Goal: Book appointment/travel/reservation

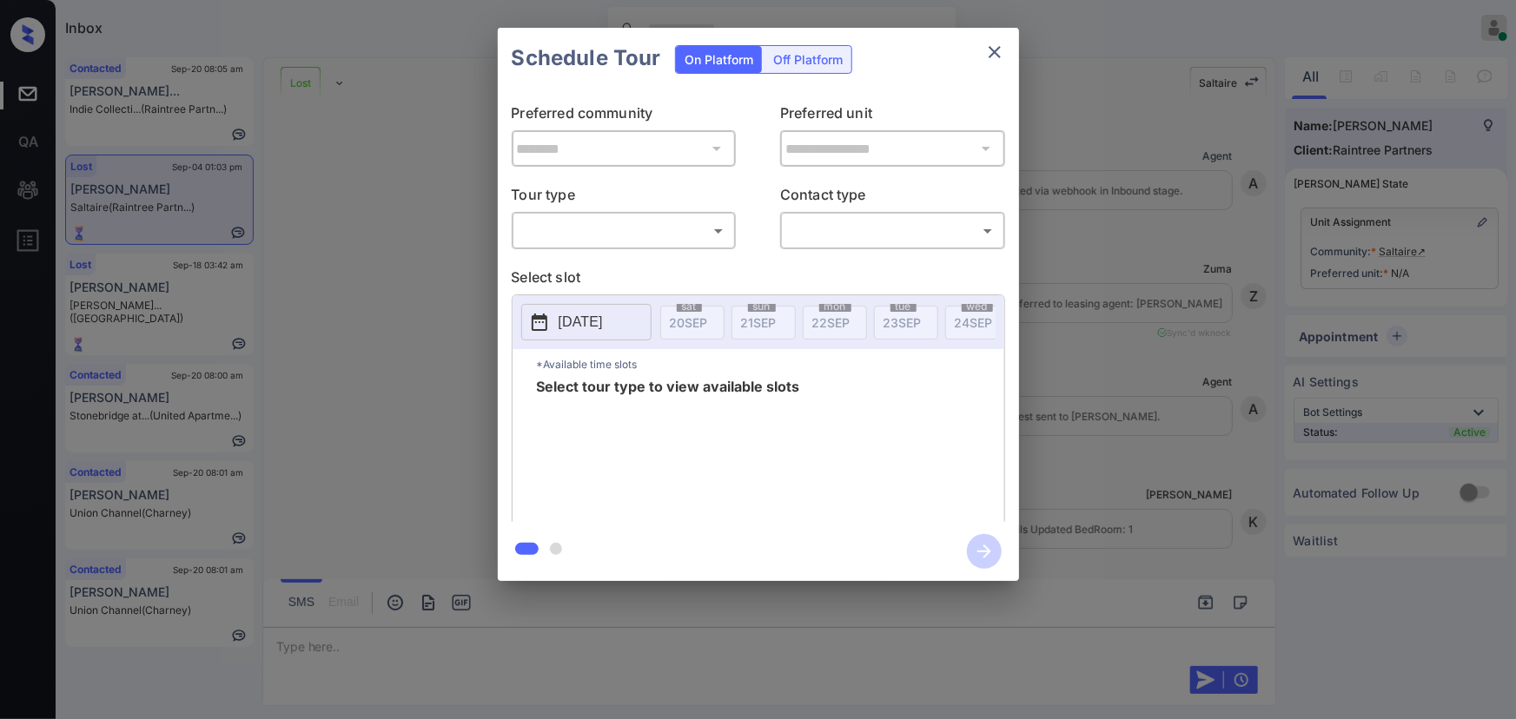
scroll to position [3844, 0]
click at [660, 241] on body "Inbox Kenneth Umali Online Set yourself offline Set yourself on break Profile S…" at bounding box center [758, 359] width 1516 height 719
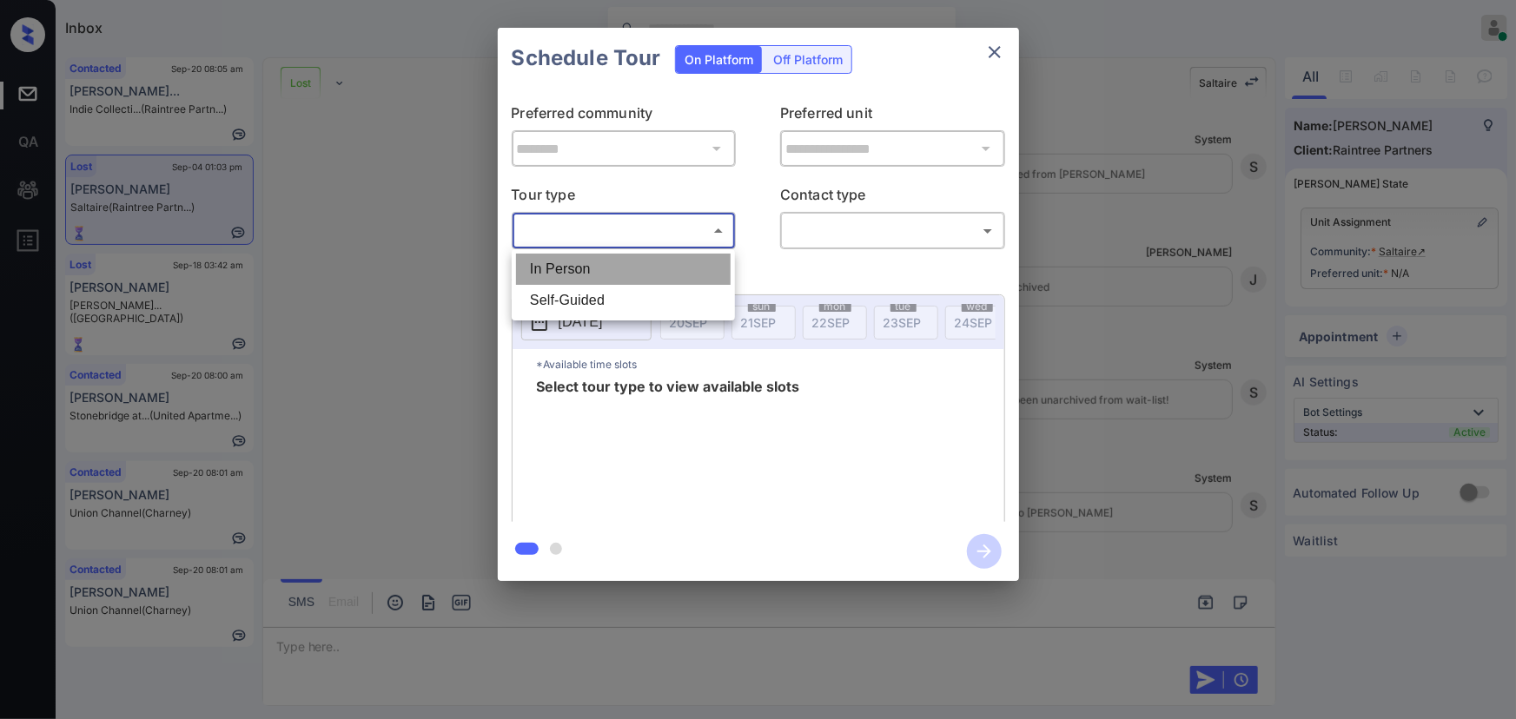
click at [593, 276] on li "In Person" at bounding box center [623, 269] width 215 height 31
type input "********"
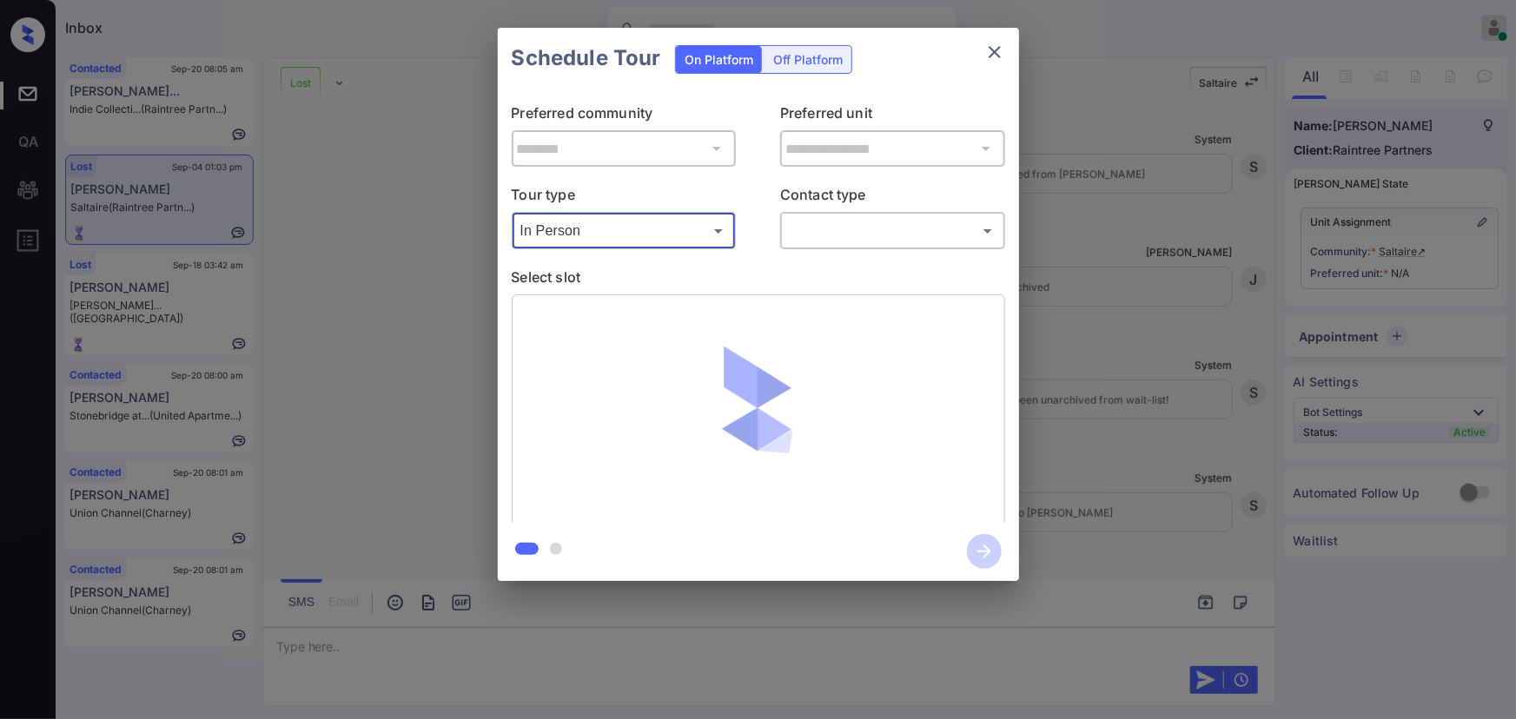
click at [870, 241] on body "Inbox Kenneth Umali Online Set yourself offline Set yourself on break Profile S…" at bounding box center [758, 359] width 1516 height 719
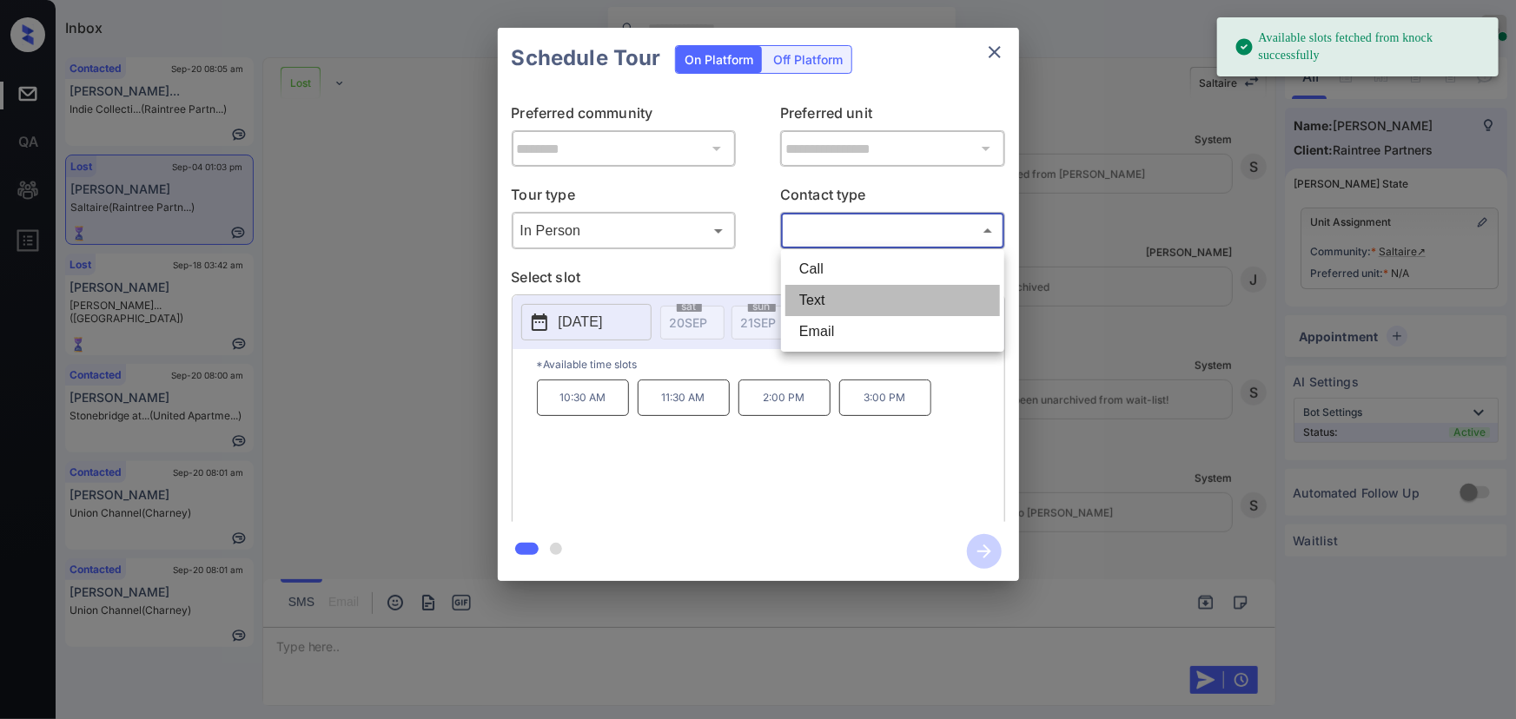
click at [814, 296] on li "Text" at bounding box center [892, 300] width 215 height 31
type input "****"
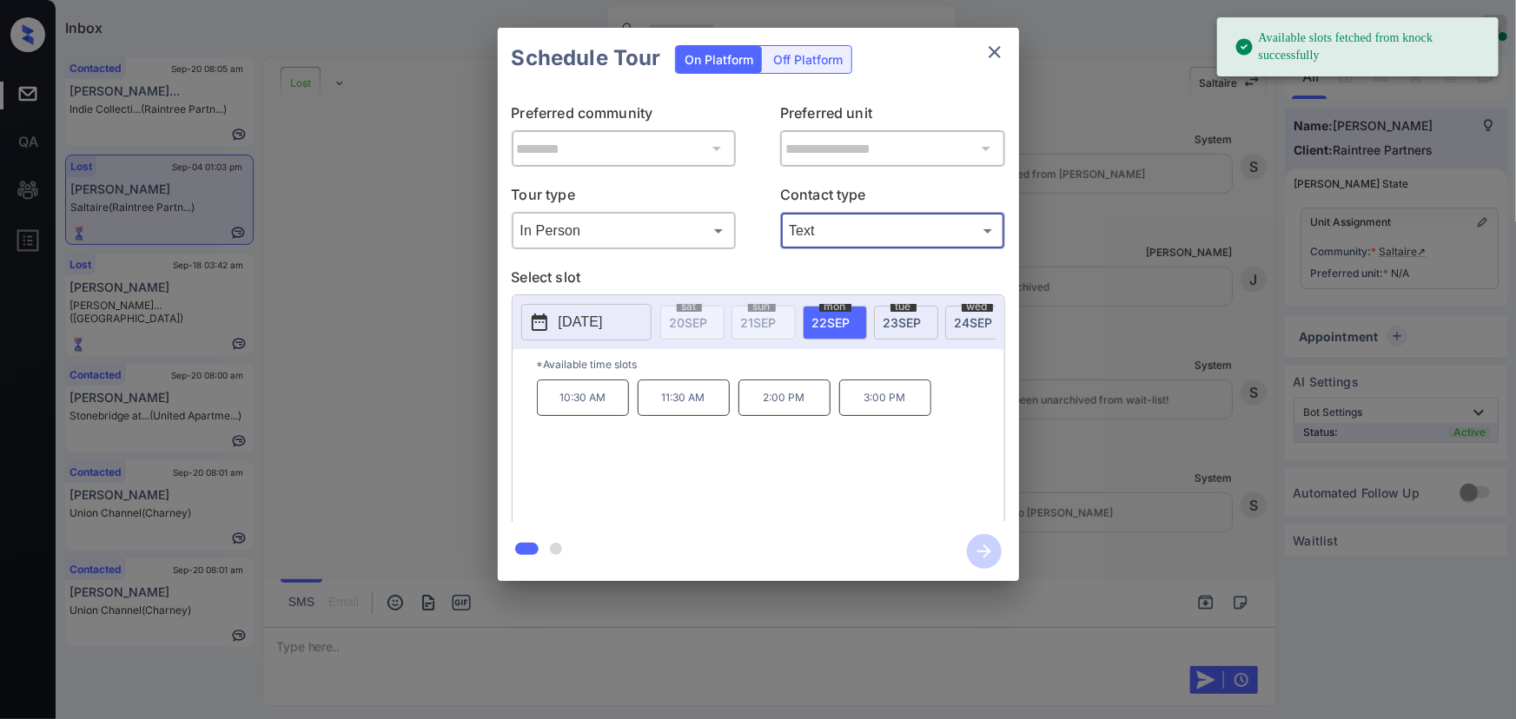
click at [829, 321] on span "[DATE]" at bounding box center [831, 322] width 38 height 15
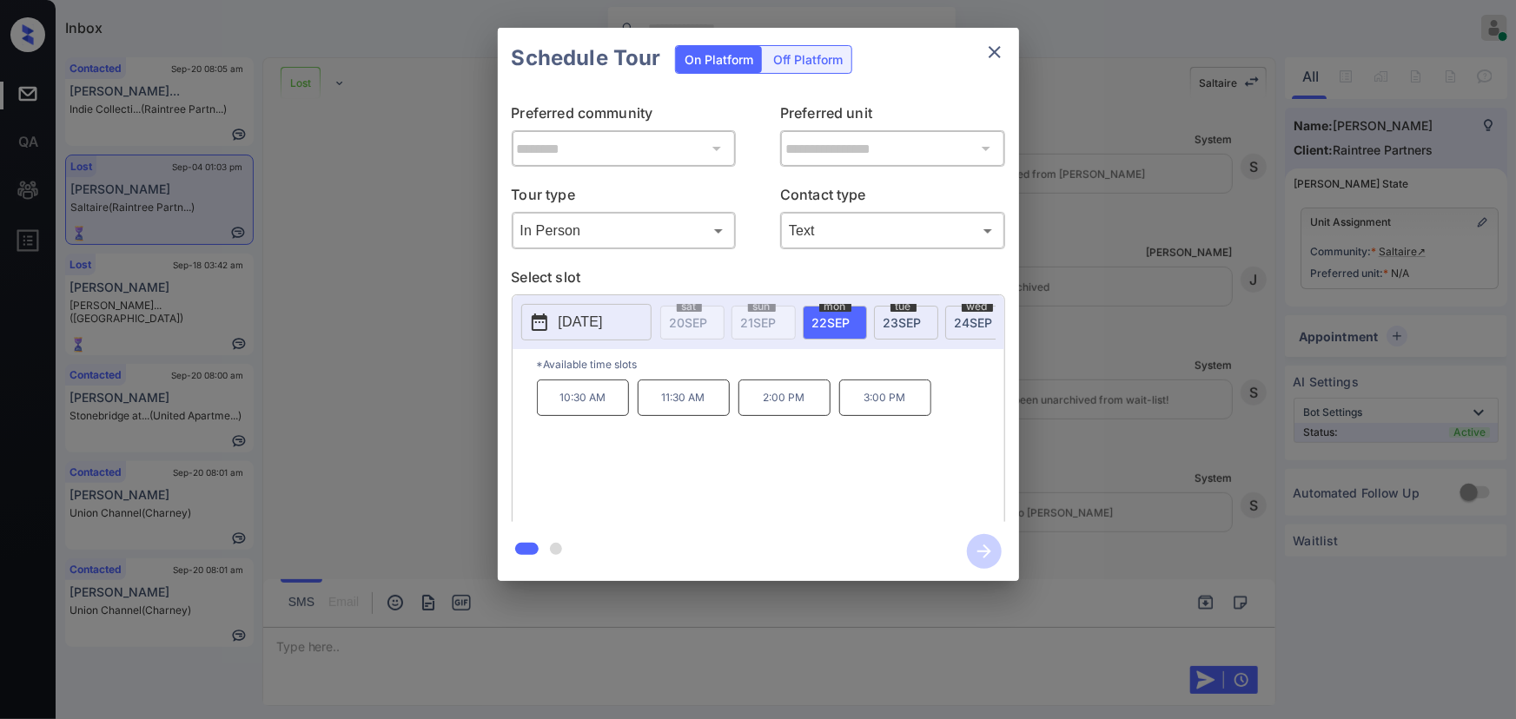
click at [1105, 582] on div "**********" at bounding box center [758, 304] width 1516 height 609
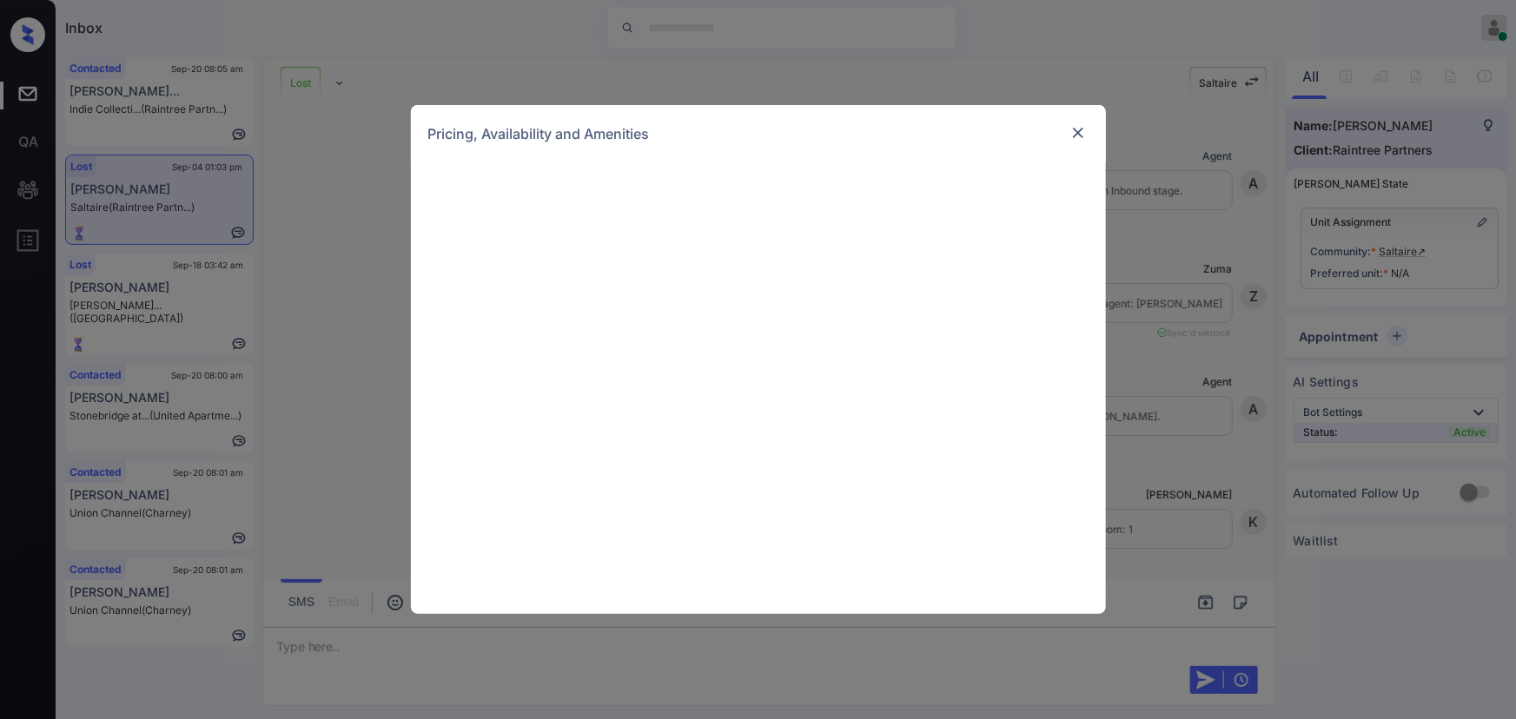
scroll to position [3844, 0]
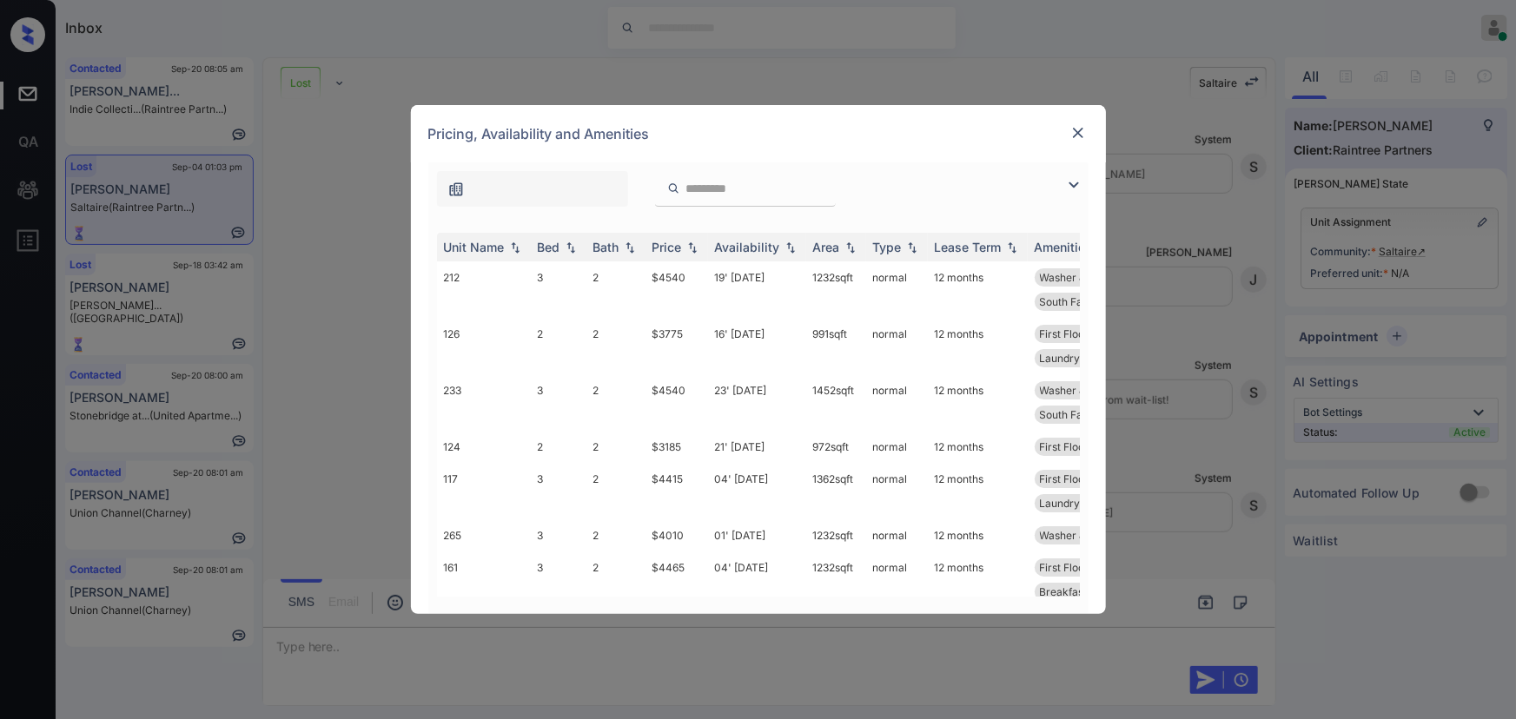
click at [1073, 189] on img at bounding box center [1073, 185] width 21 height 21
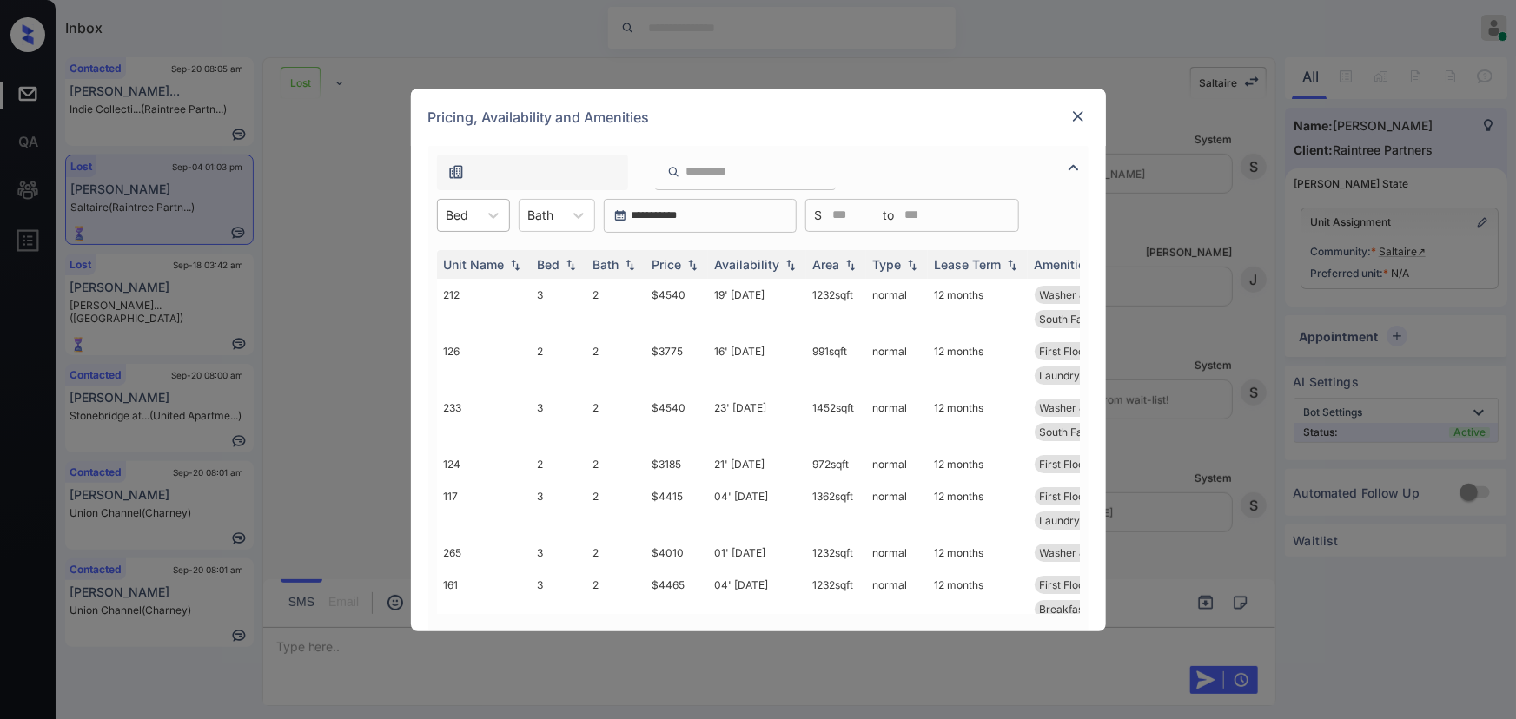
click at [475, 226] on div "Bed" at bounding box center [458, 214] width 40 height 25
drag, startPoint x: 461, startPoint y: 258, endPoint x: 567, endPoint y: 215, distance: 114.2
click at [467, 256] on div "2" at bounding box center [473, 257] width 73 height 31
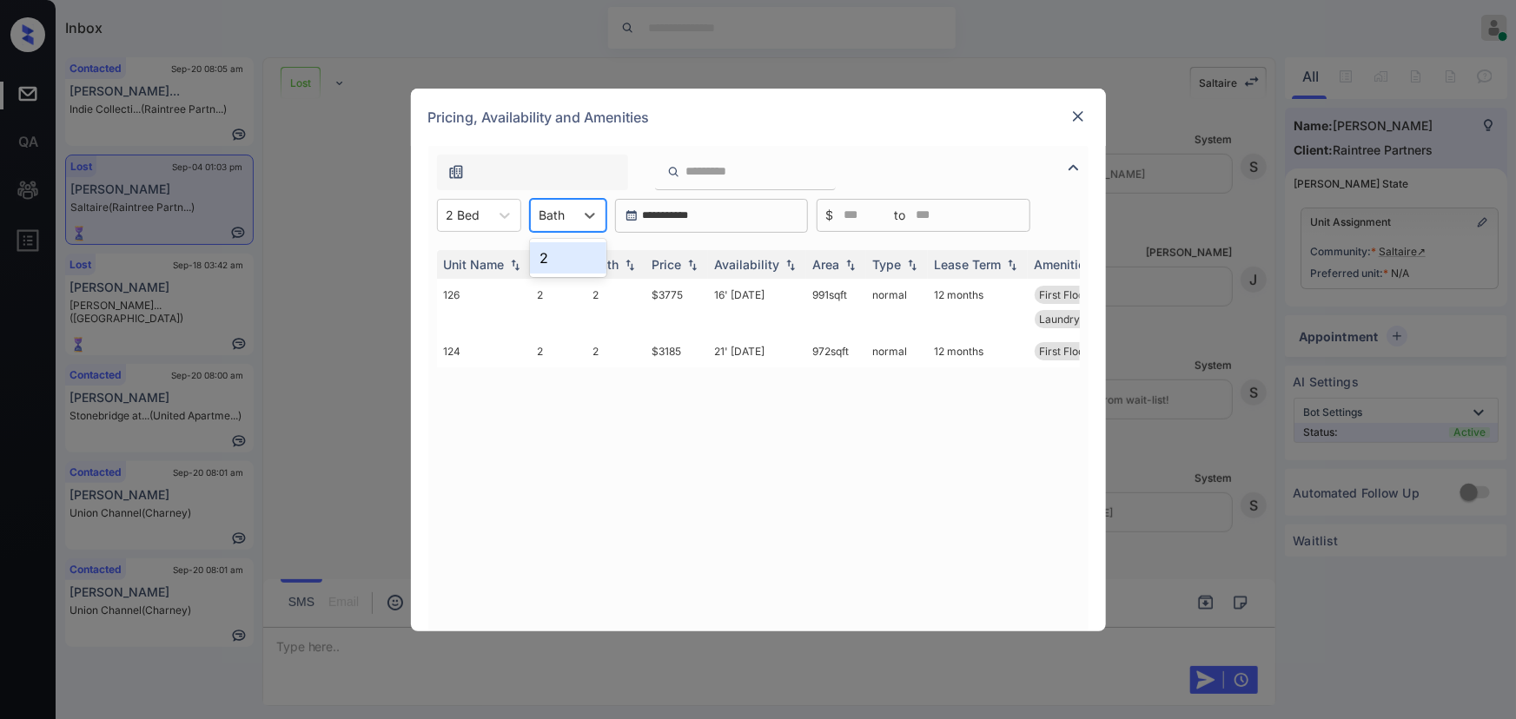
click at [569, 215] on div "Bath" at bounding box center [552, 214] width 43 height 25
click at [556, 261] on div "2" at bounding box center [568, 257] width 76 height 31
click at [1079, 116] on img at bounding box center [1077, 116] width 17 height 17
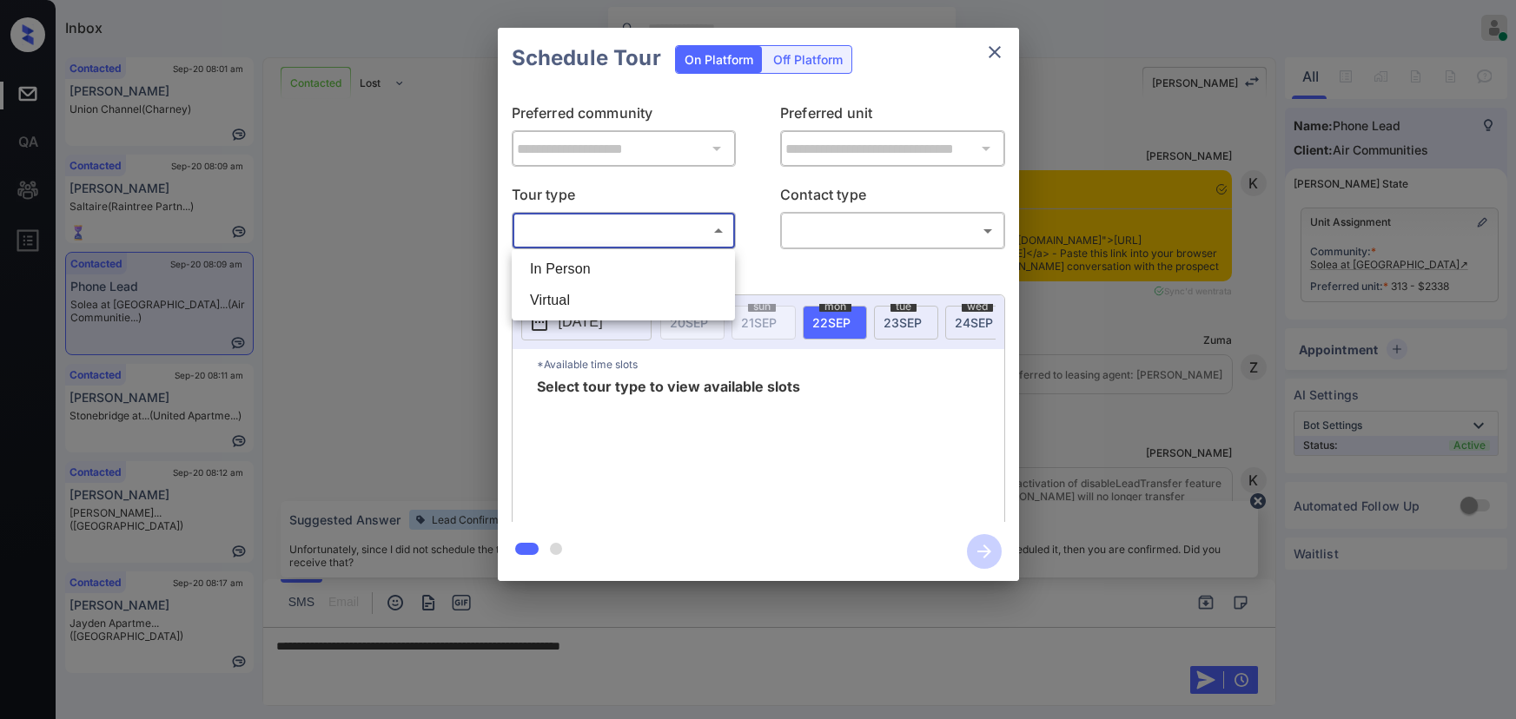
click at [678, 243] on body "Inbox Kenneth Umali Online Set yourself offline Set yourself on break Profile S…" at bounding box center [758, 359] width 1516 height 719
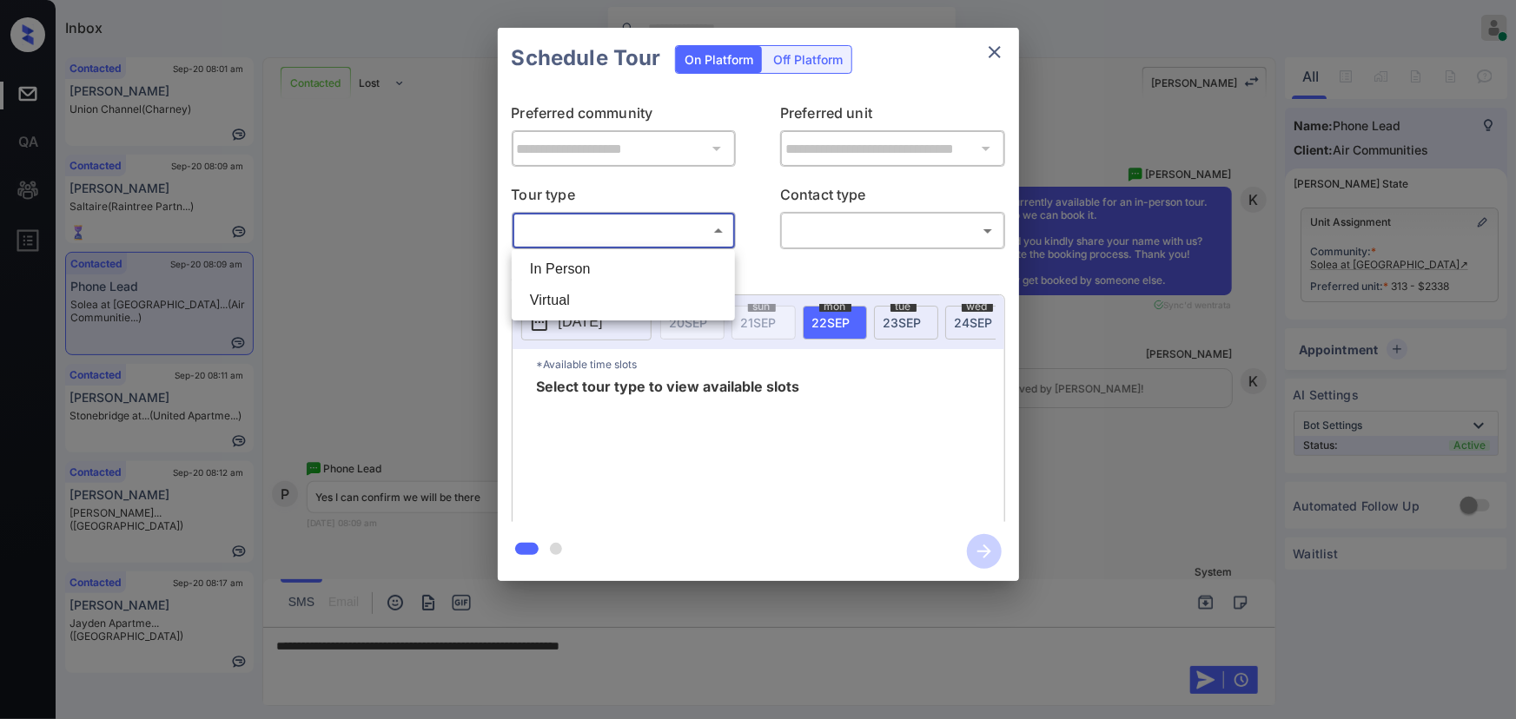
drag, startPoint x: 616, startPoint y: 271, endPoint x: 697, endPoint y: 265, distance: 81.0
click at [629, 271] on li "In Person" at bounding box center [623, 269] width 215 height 31
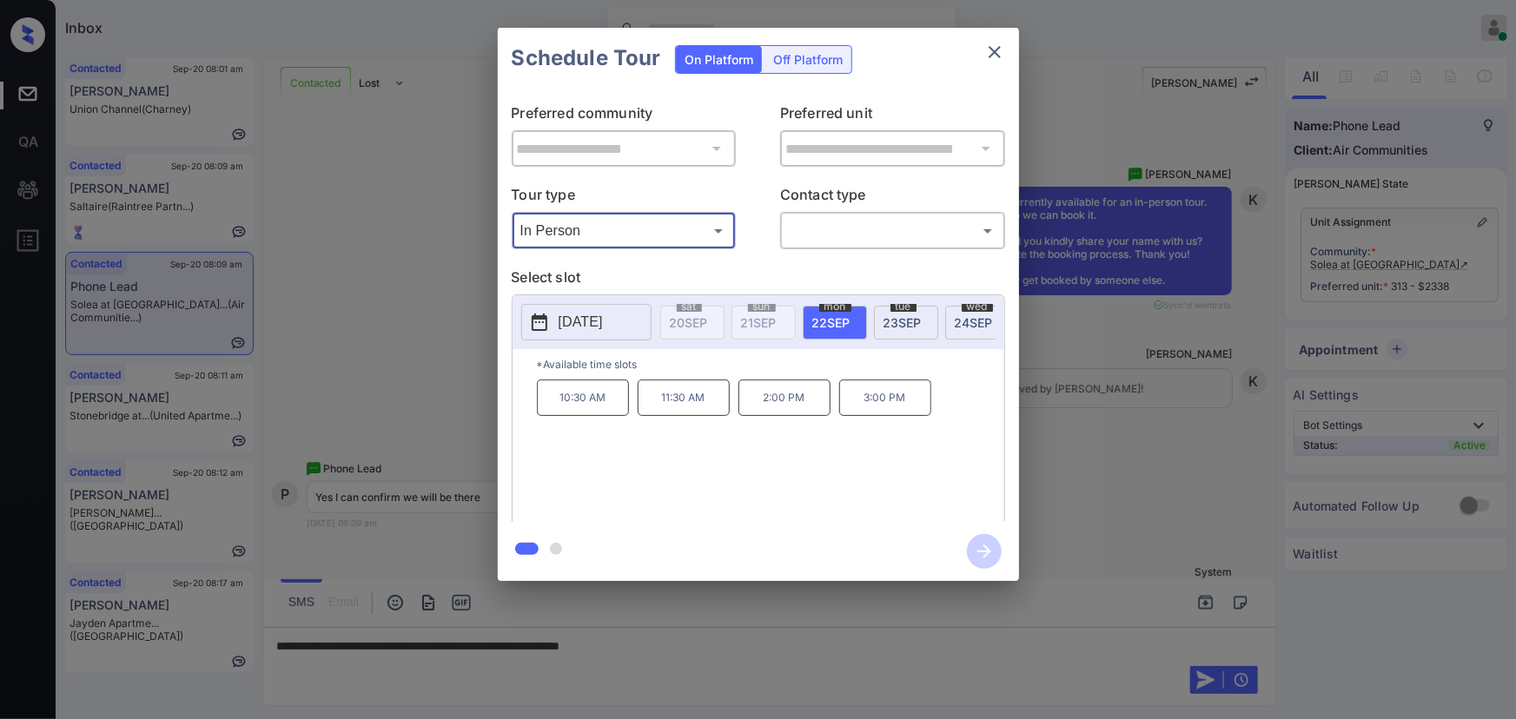
type input "********"
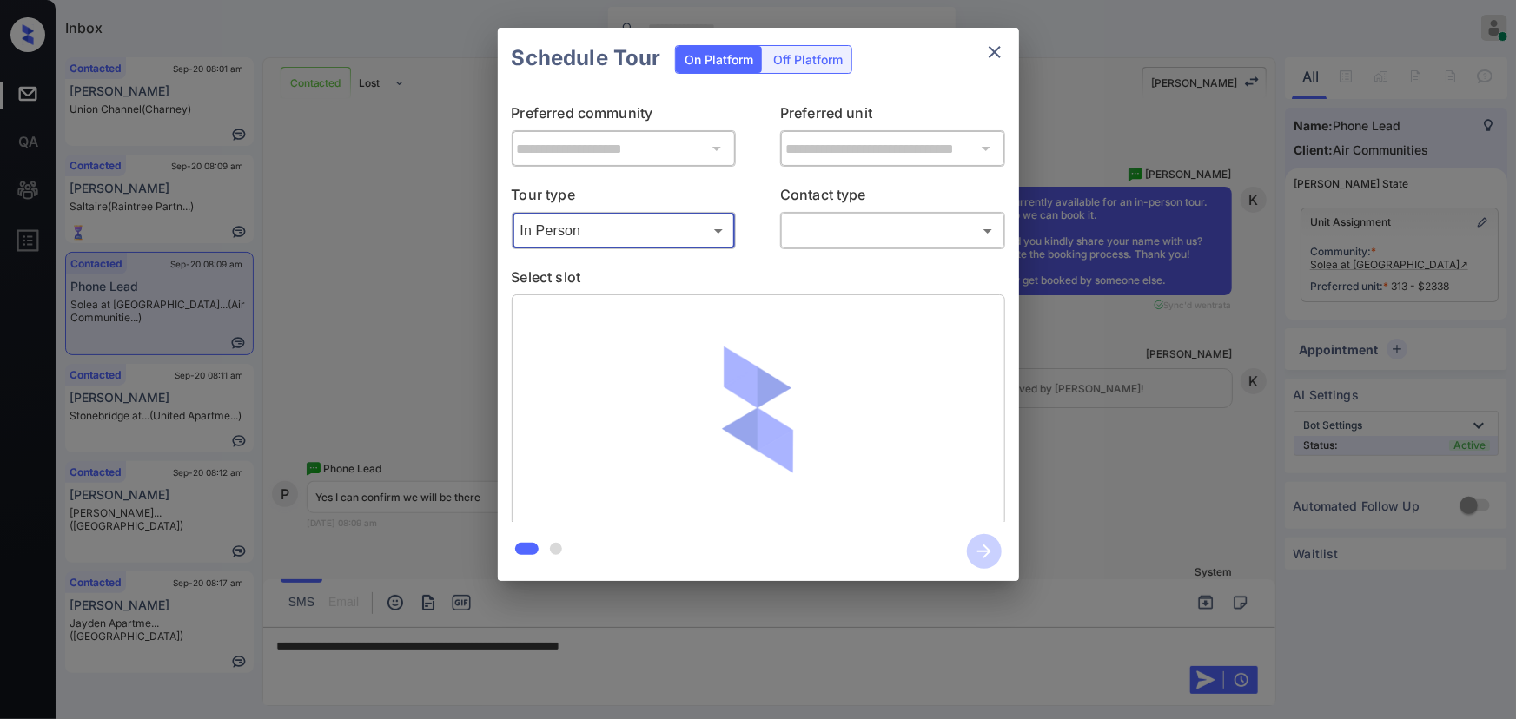
click at [877, 229] on body "Inbox Kenneth Umali Online Set yourself offline Set yourself on break Profile S…" at bounding box center [758, 359] width 1516 height 719
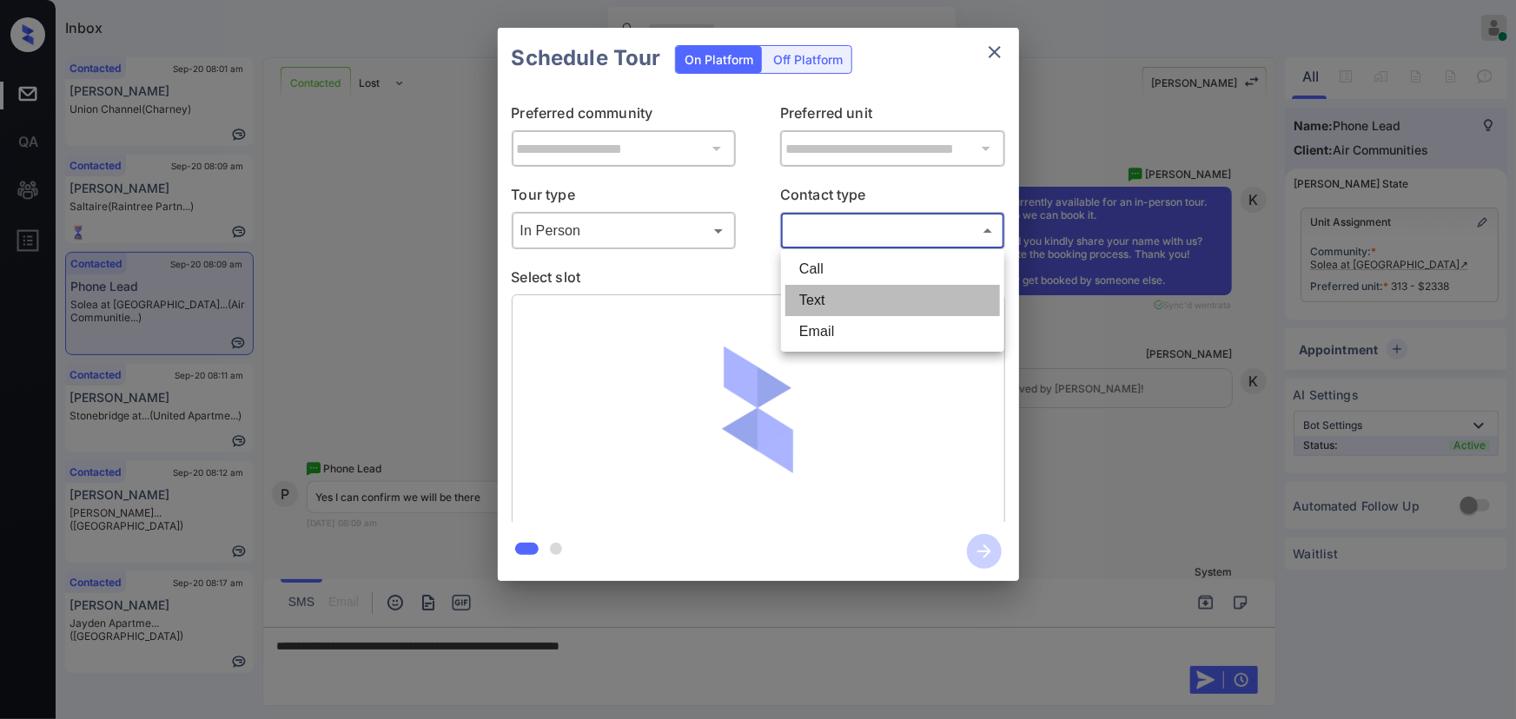
click at [829, 301] on li "Text" at bounding box center [892, 300] width 215 height 31
type input "****"
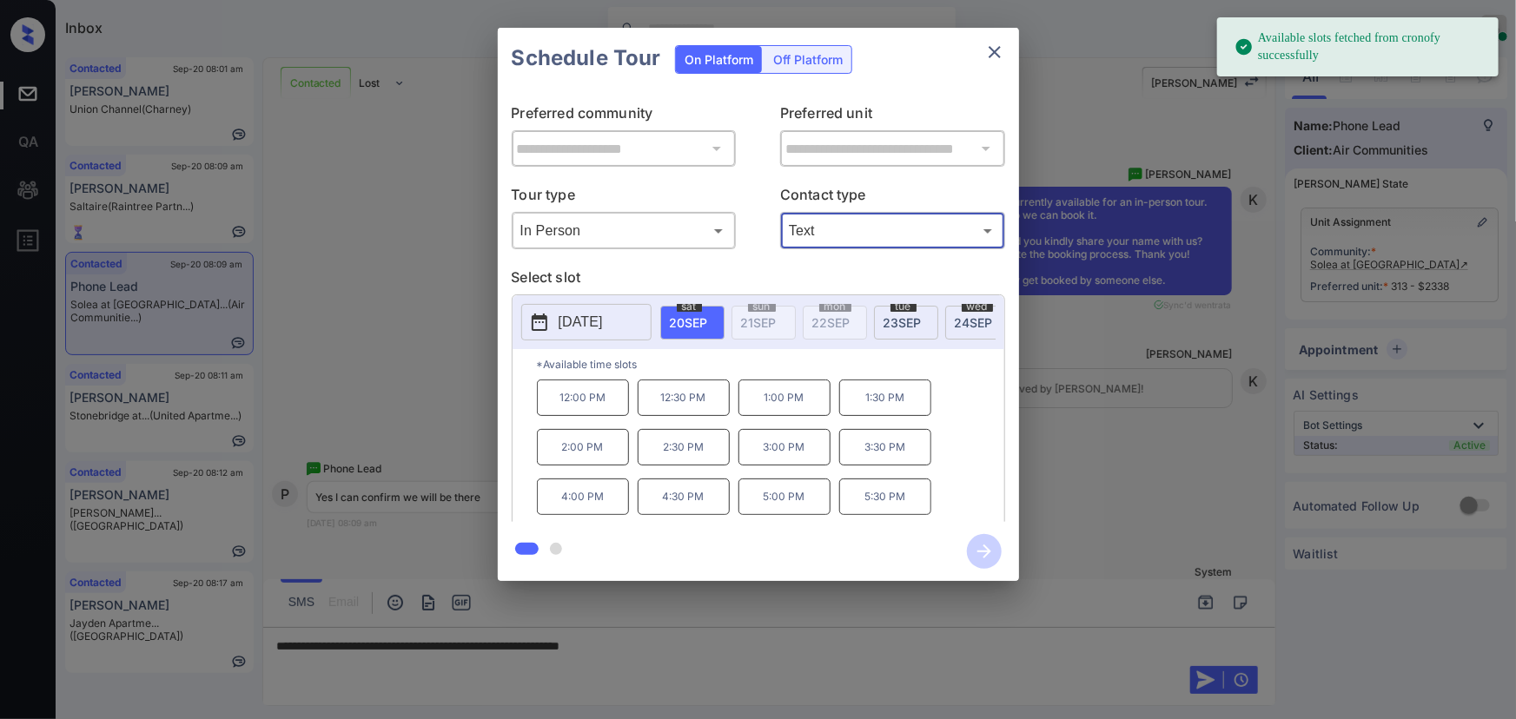
click at [973, 317] on span "24 SEP" at bounding box center [974, 322] width 38 height 15
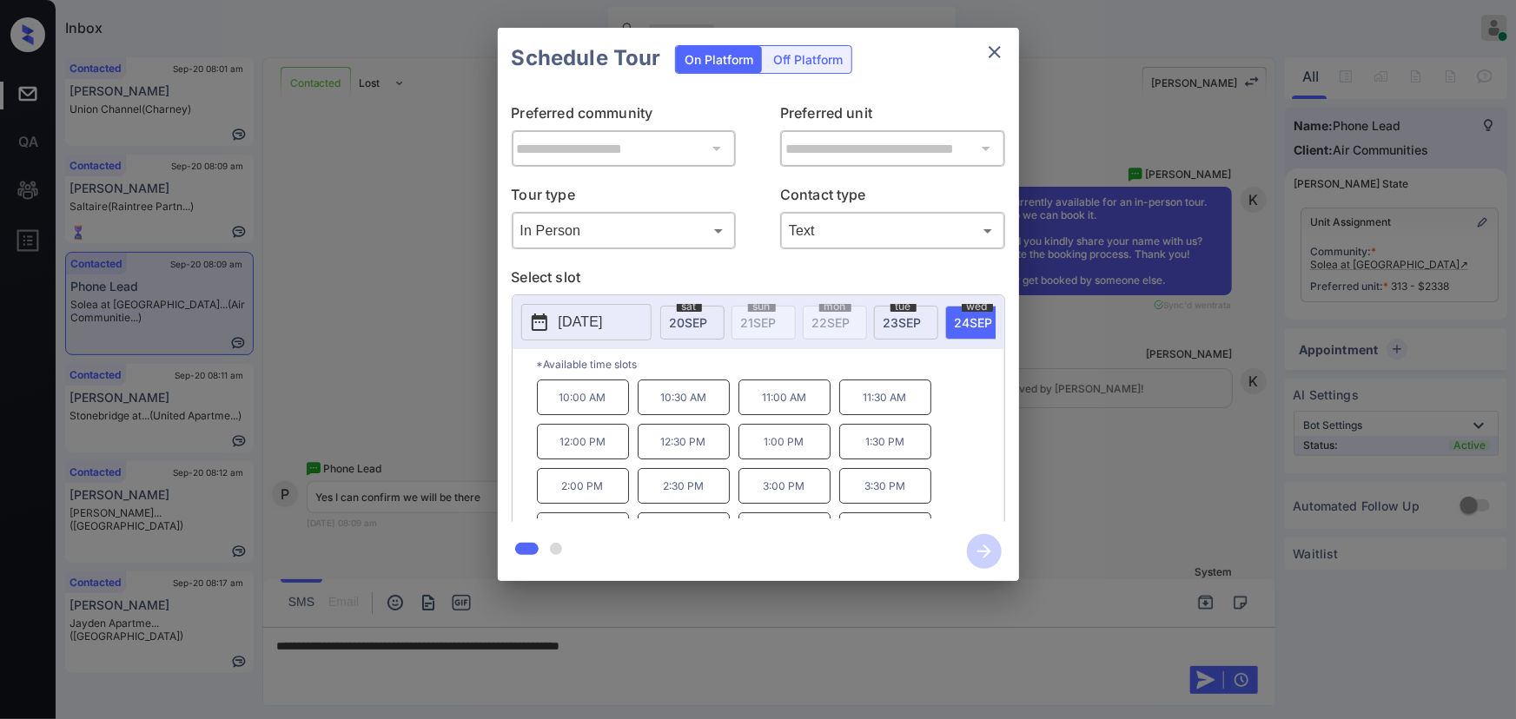
click at [572, 449] on p "12:00 PM" at bounding box center [583, 442] width 92 height 36
click at [698, 648] on div at bounding box center [758, 359] width 1516 height 719
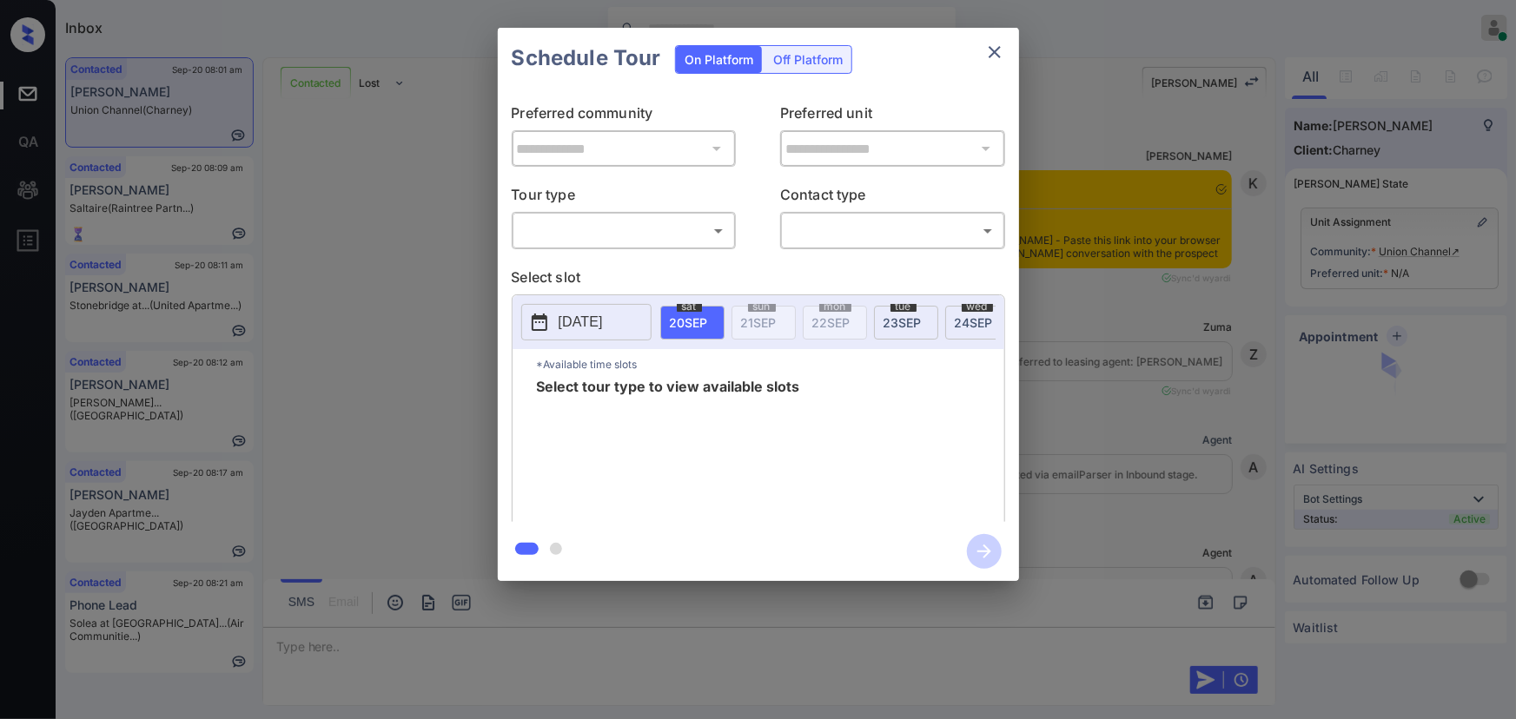
scroll to position [1129, 0]
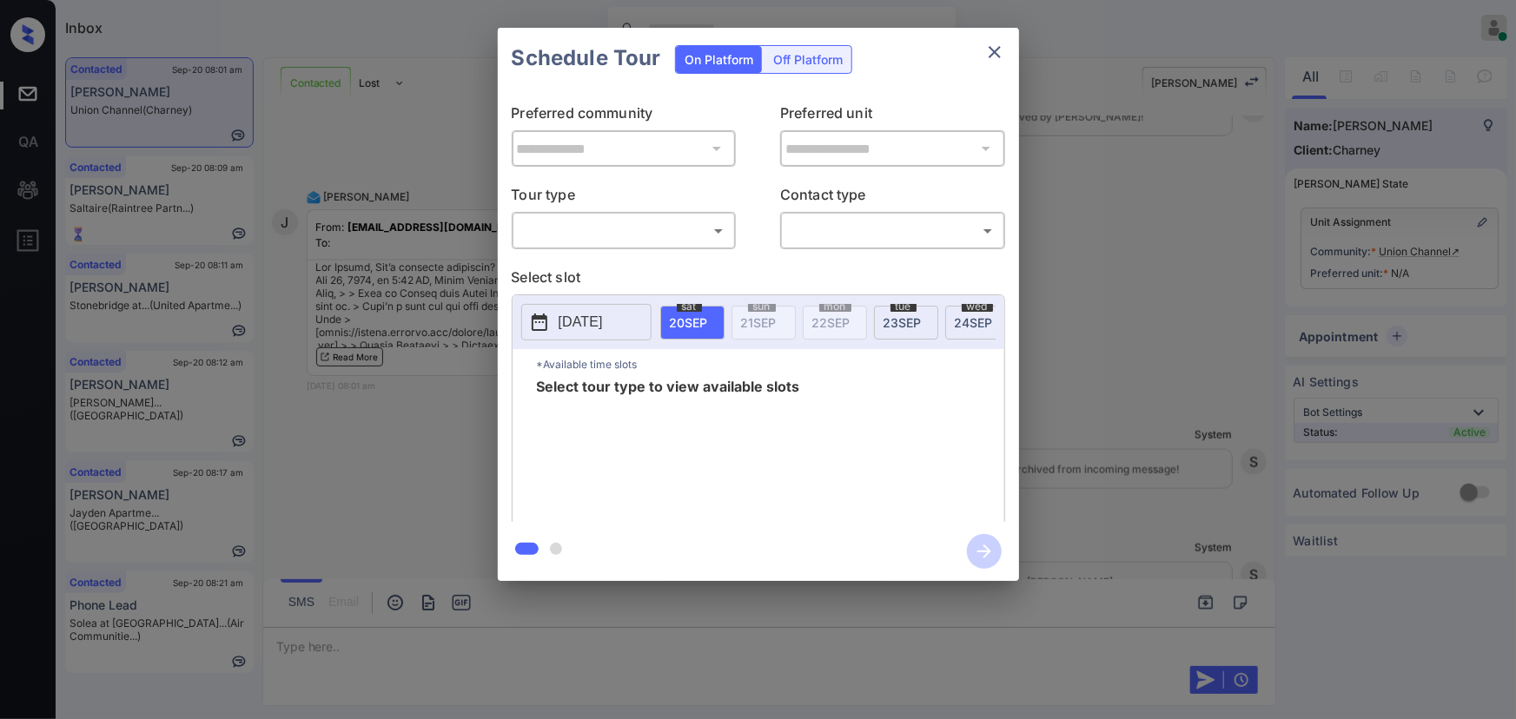
click at [621, 235] on body "Inbox Kenneth Umali Online Set yourself offline Set yourself on break Profile S…" at bounding box center [758, 359] width 1516 height 719
drag, startPoint x: 587, startPoint y: 265, endPoint x: 773, endPoint y: 242, distance: 187.3
click at [593, 264] on li "In Person" at bounding box center [623, 269] width 215 height 31
type input "********"
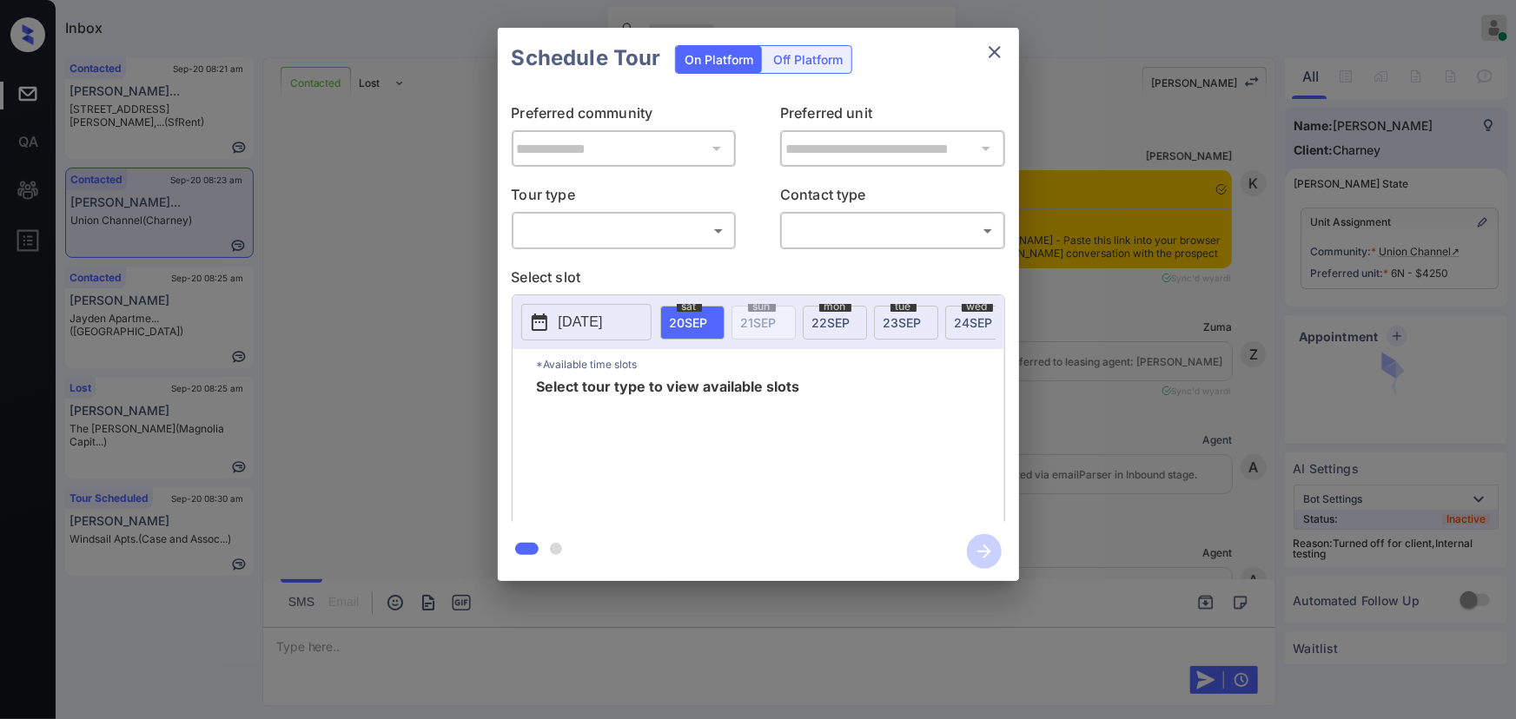
scroll to position [3082, 0]
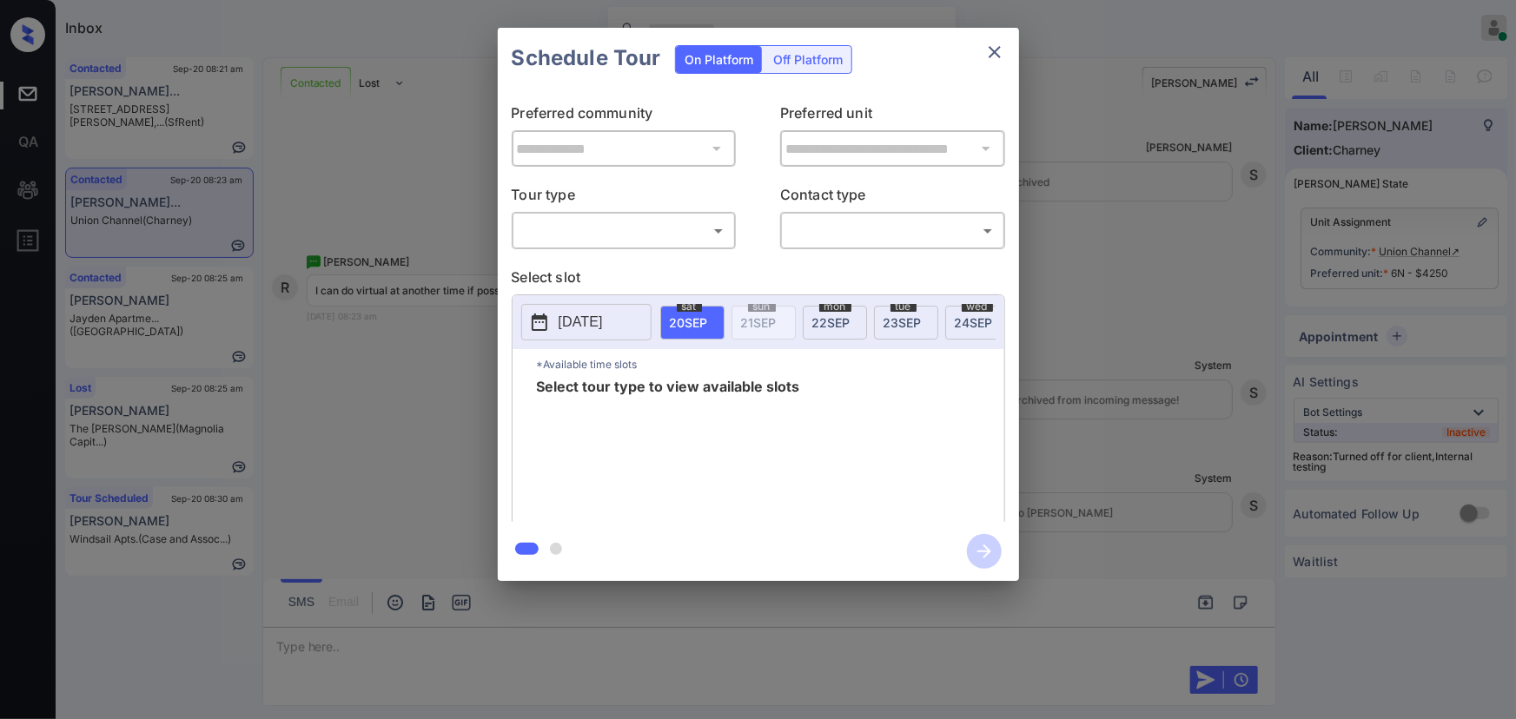
click at [637, 241] on body "Inbox [PERSON_NAME] Online Set yourself offline Set yourself on break Profile S…" at bounding box center [758, 359] width 1516 height 719
click at [625, 268] on li "In Person" at bounding box center [623, 269] width 215 height 31
type input "********"
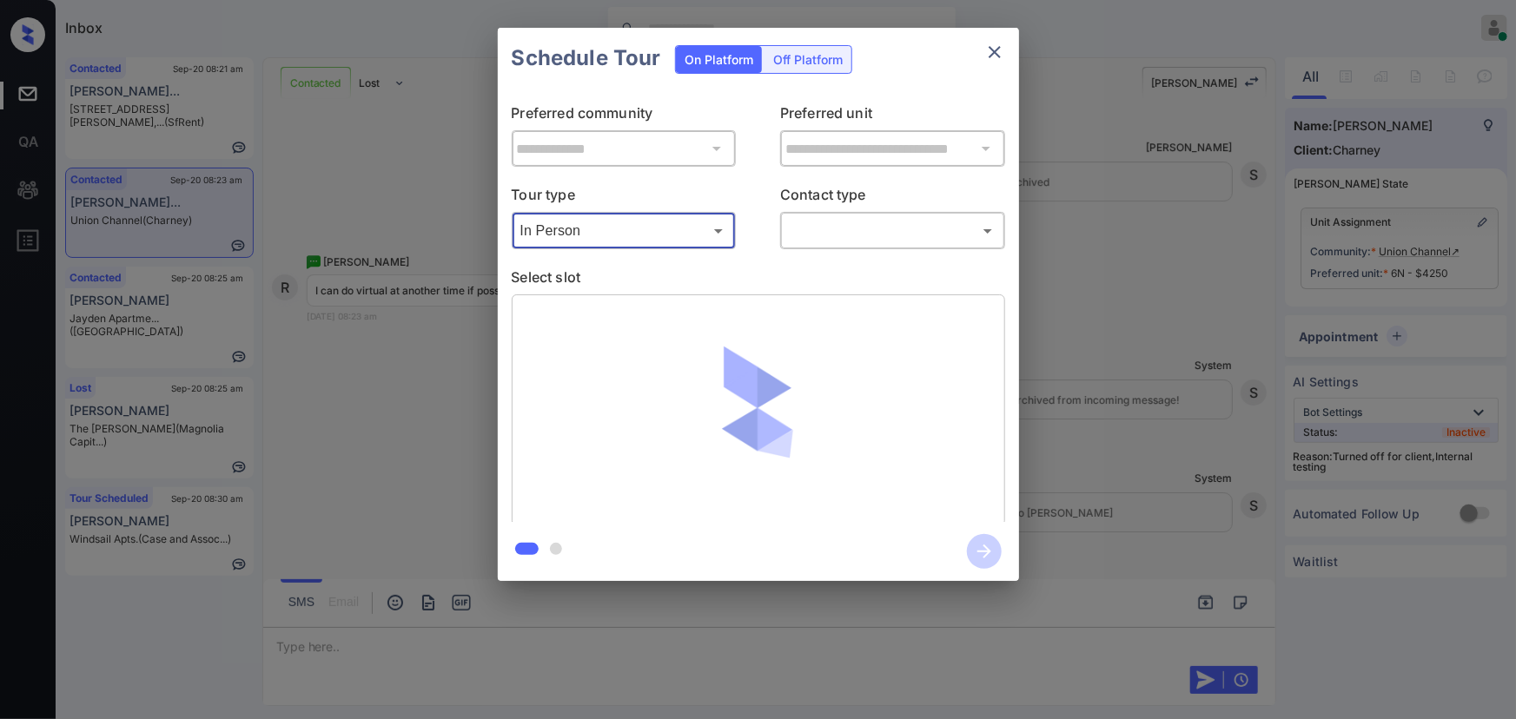
click at [885, 235] on body "Inbox [PERSON_NAME] Online Set yourself offline Set yourself on break Profile S…" at bounding box center [758, 359] width 1516 height 719
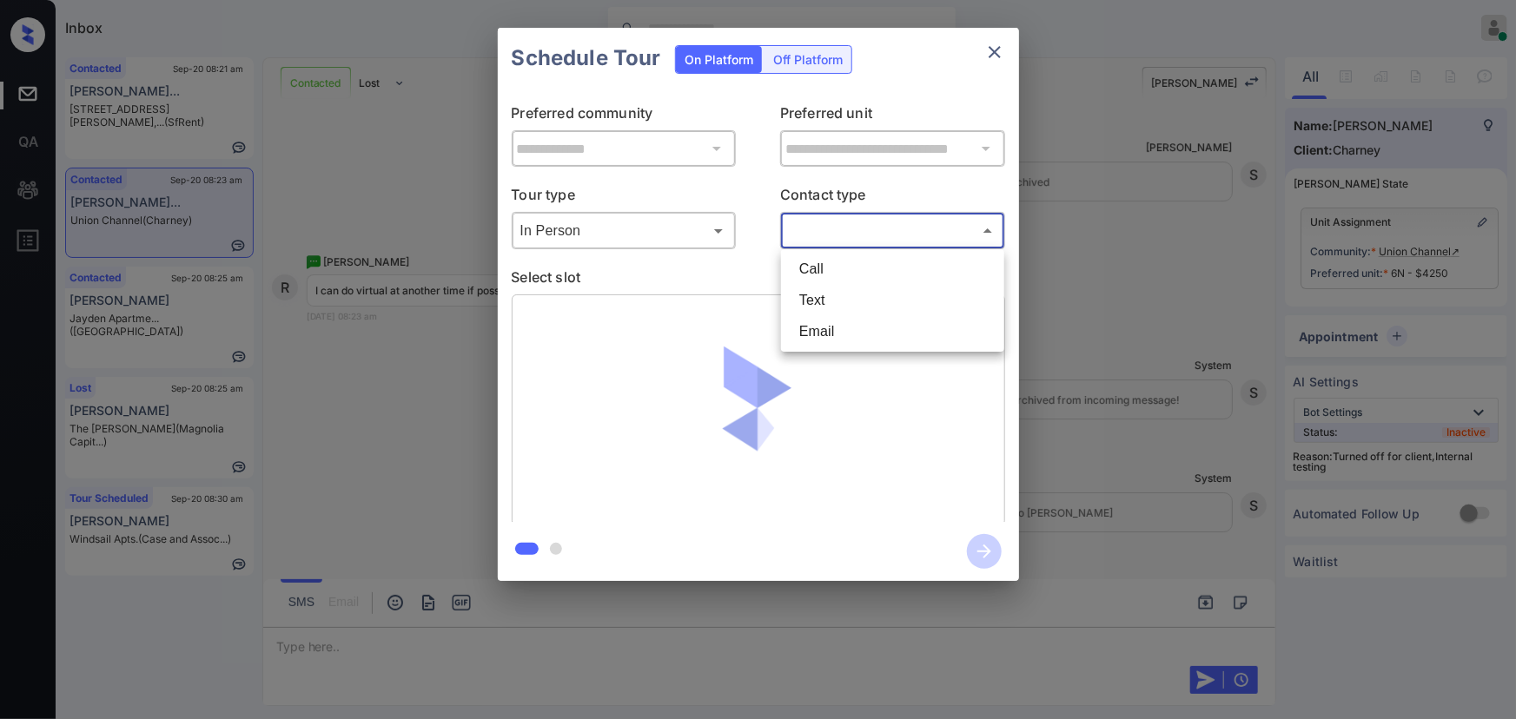
click at [837, 295] on li "Text" at bounding box center [892, 300] width 215 height 31
type input "****"
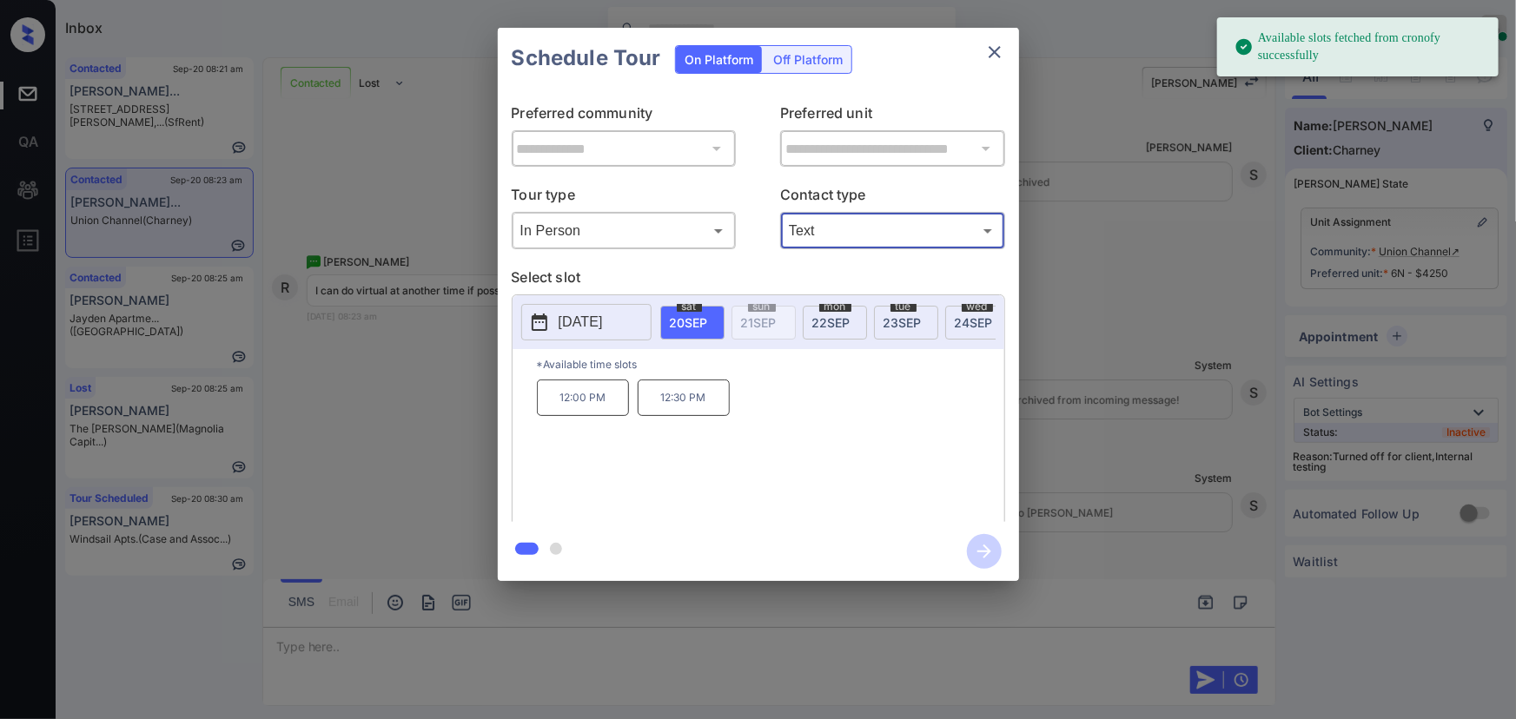
click at [1114, 268] on div "**********" at bounding box center [758, 304] width 1516 height 609
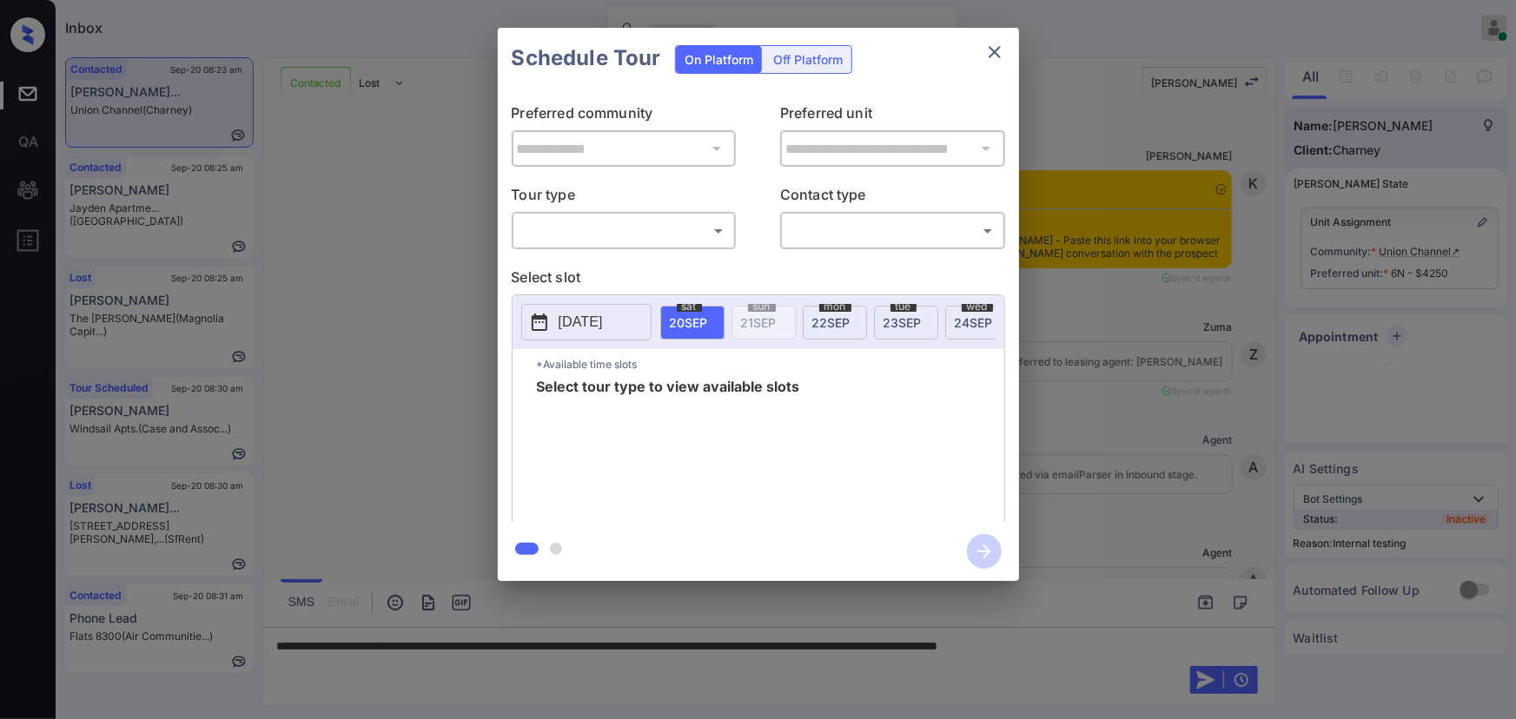
scroll to position [3082, 0]
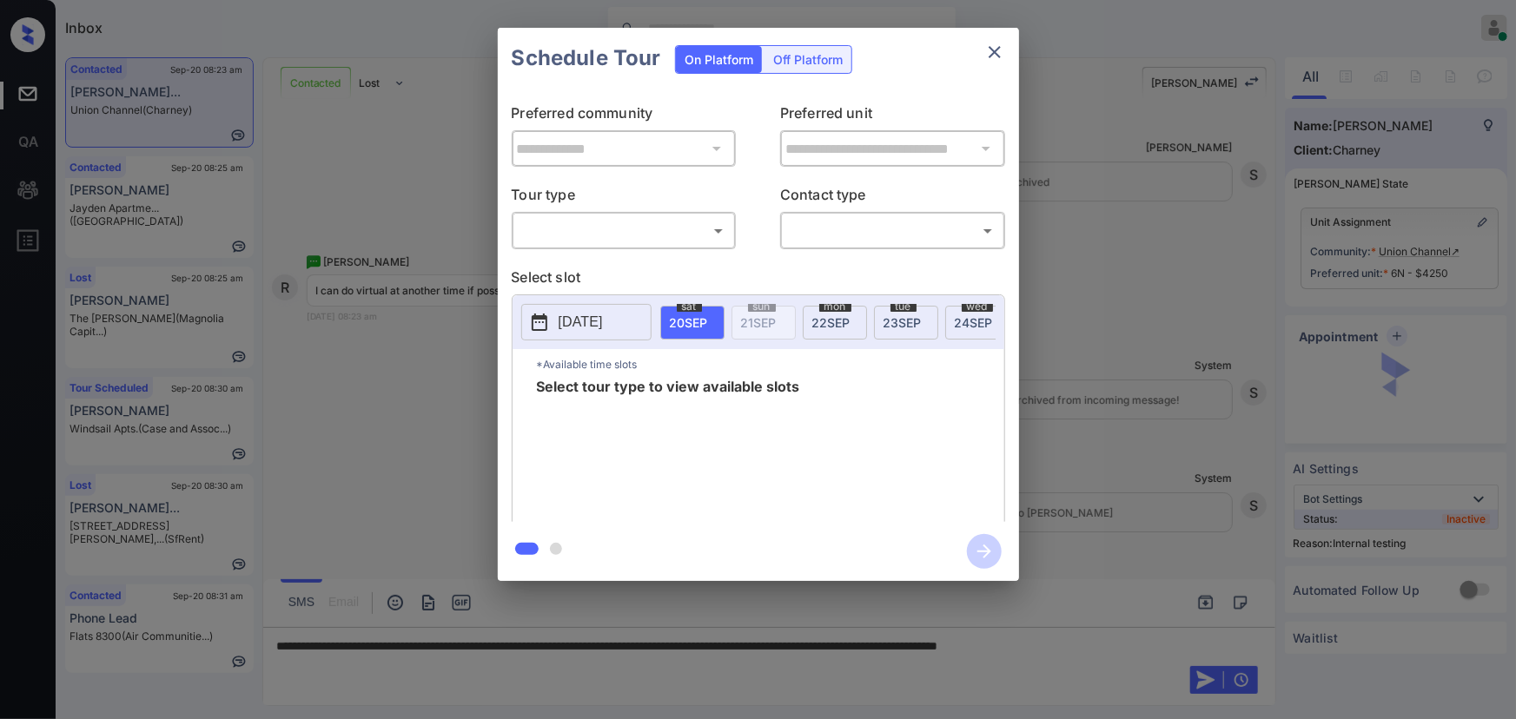
click at [635, 219] on body "Inbox [PERSON_NAME] Online Set yourself offline Set yourself on break Profile S…" at bounding box center [758, 359] width 1516 height 719
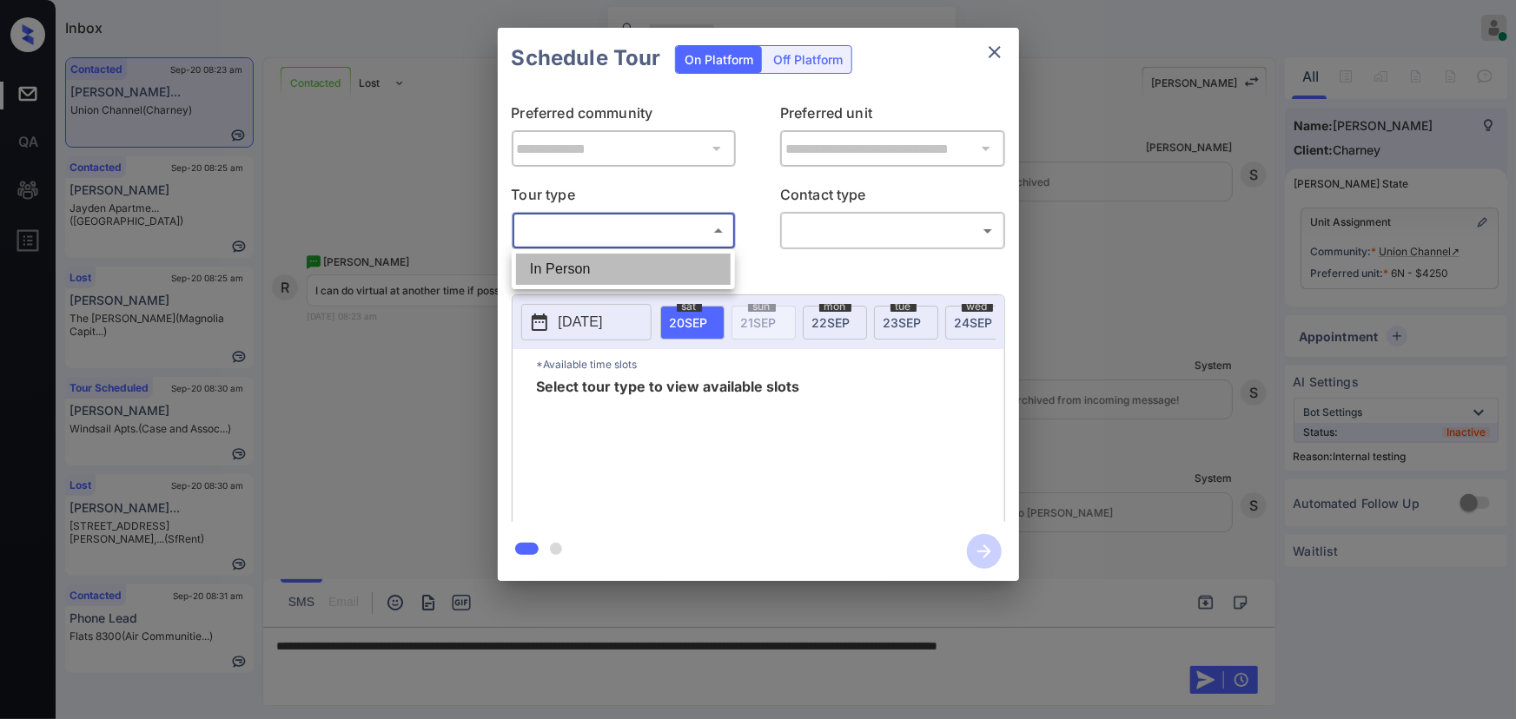
click at [624, 274] on li "In Person" at bounding box center [623, 269] width 215 height 31
type input "********"
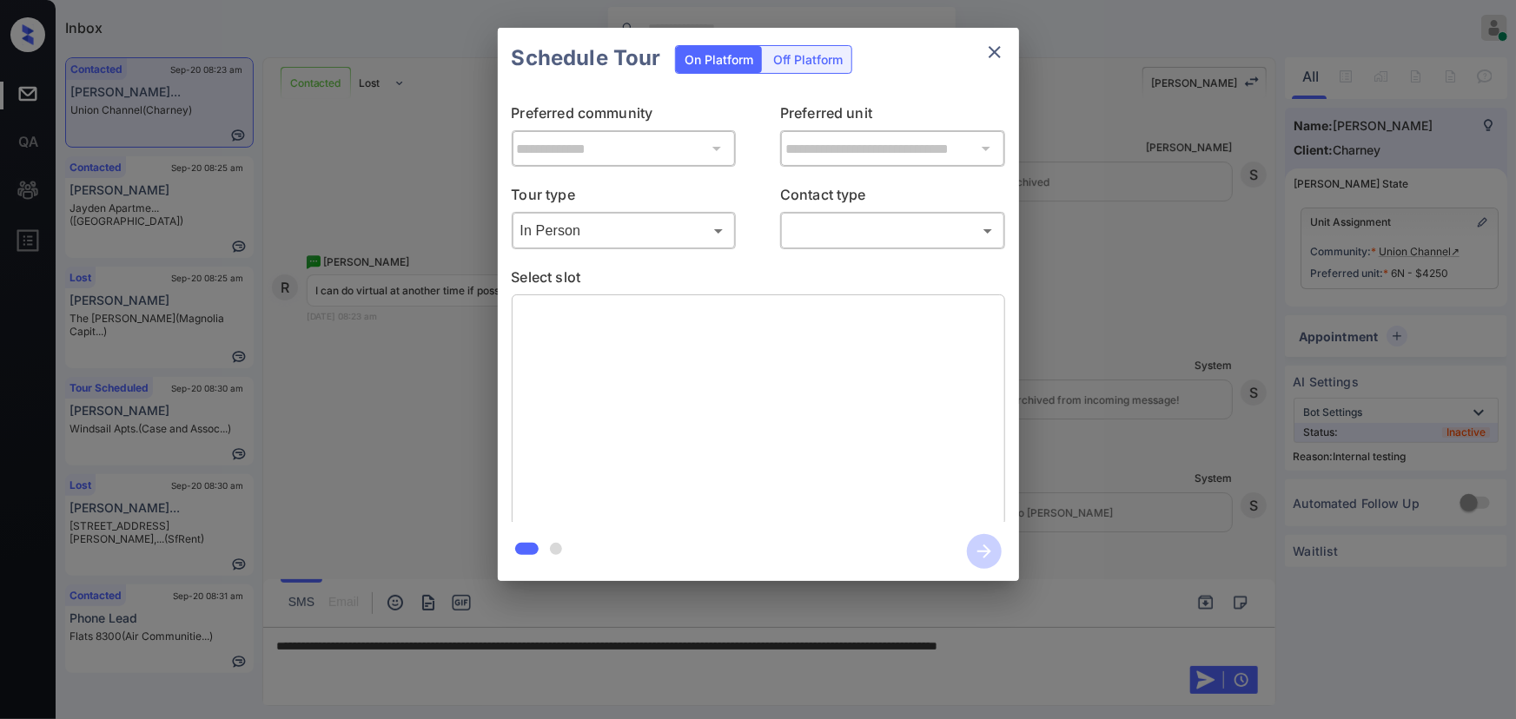
click at [1128, 212] on div "**********" at bounding box center [758, 304] width 1516 height 609
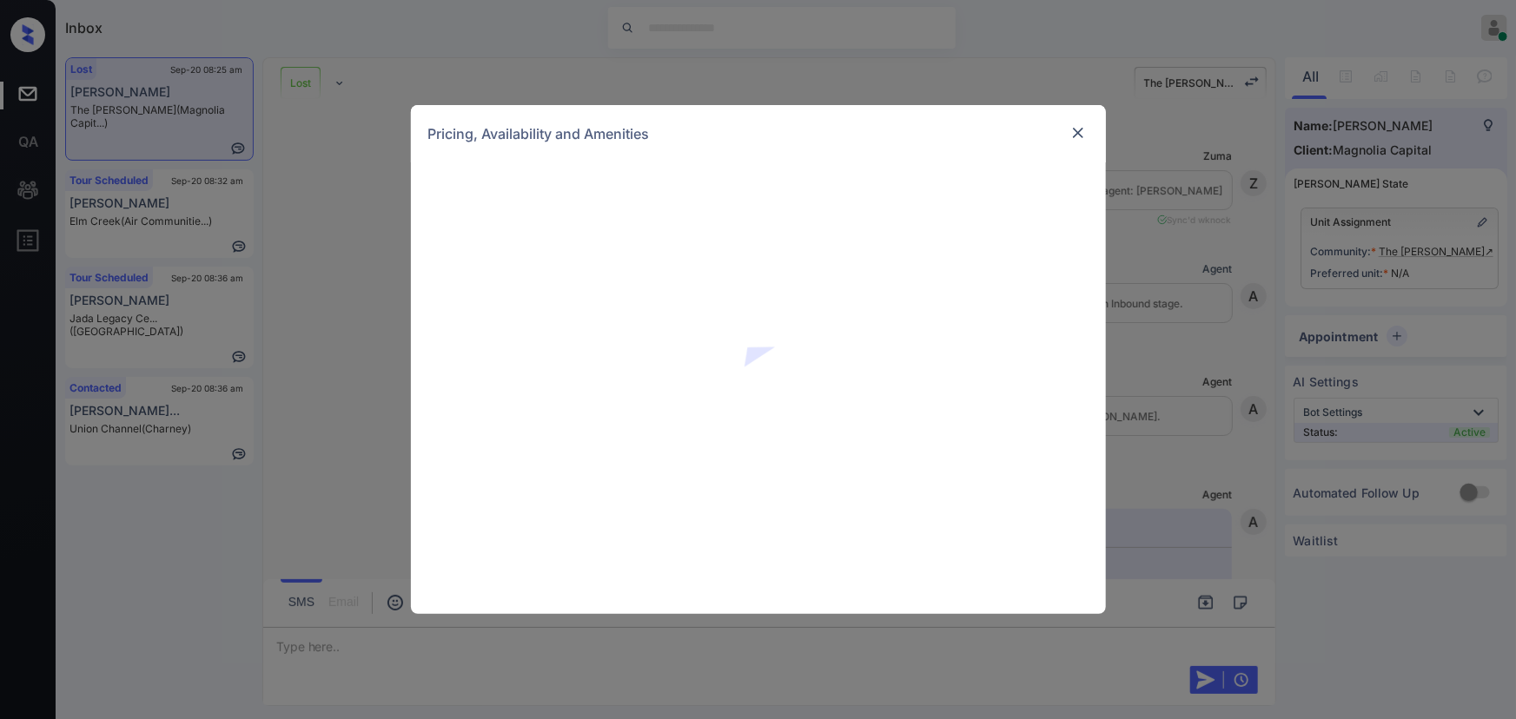
scroll to position [1919, 0]
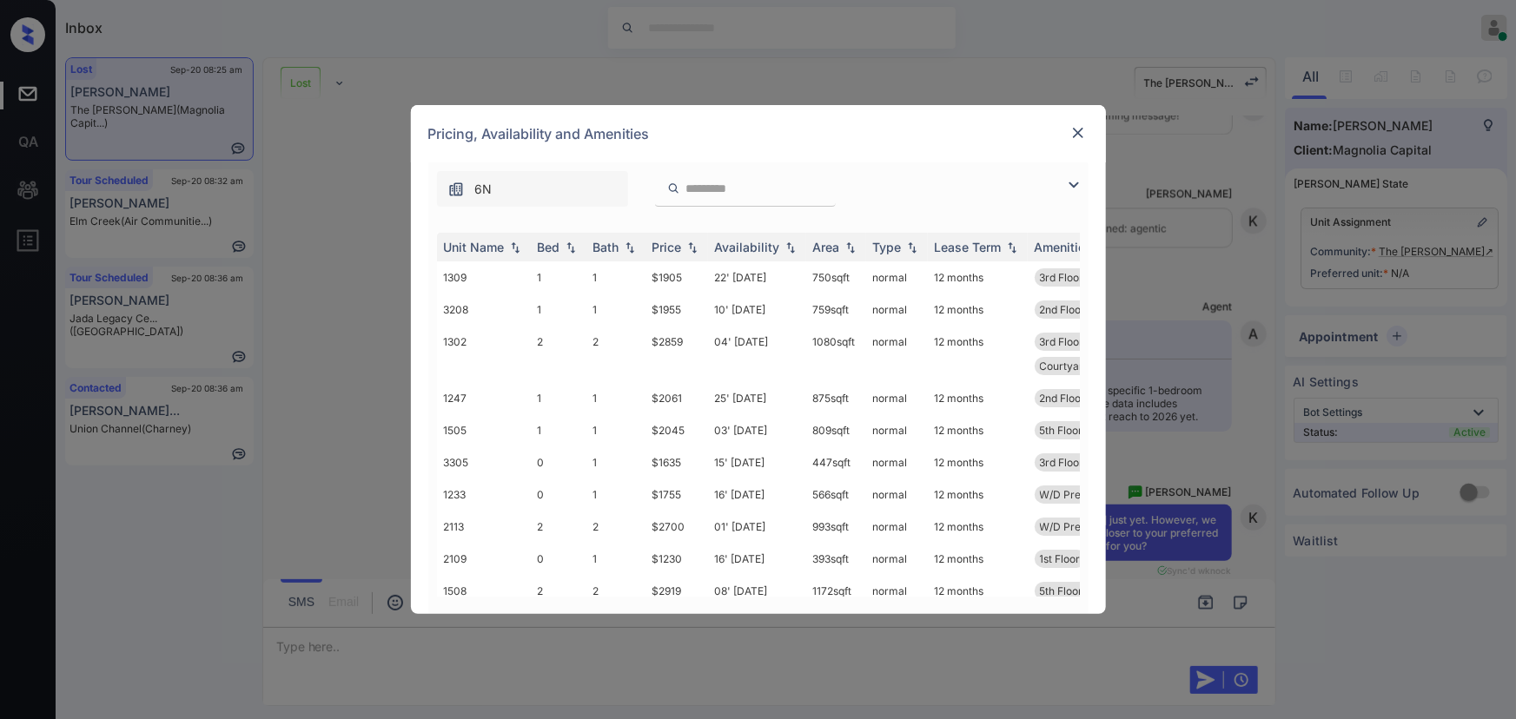
click at [1074, 181] on img at bounding box center [1073, 185] width 21 height 21
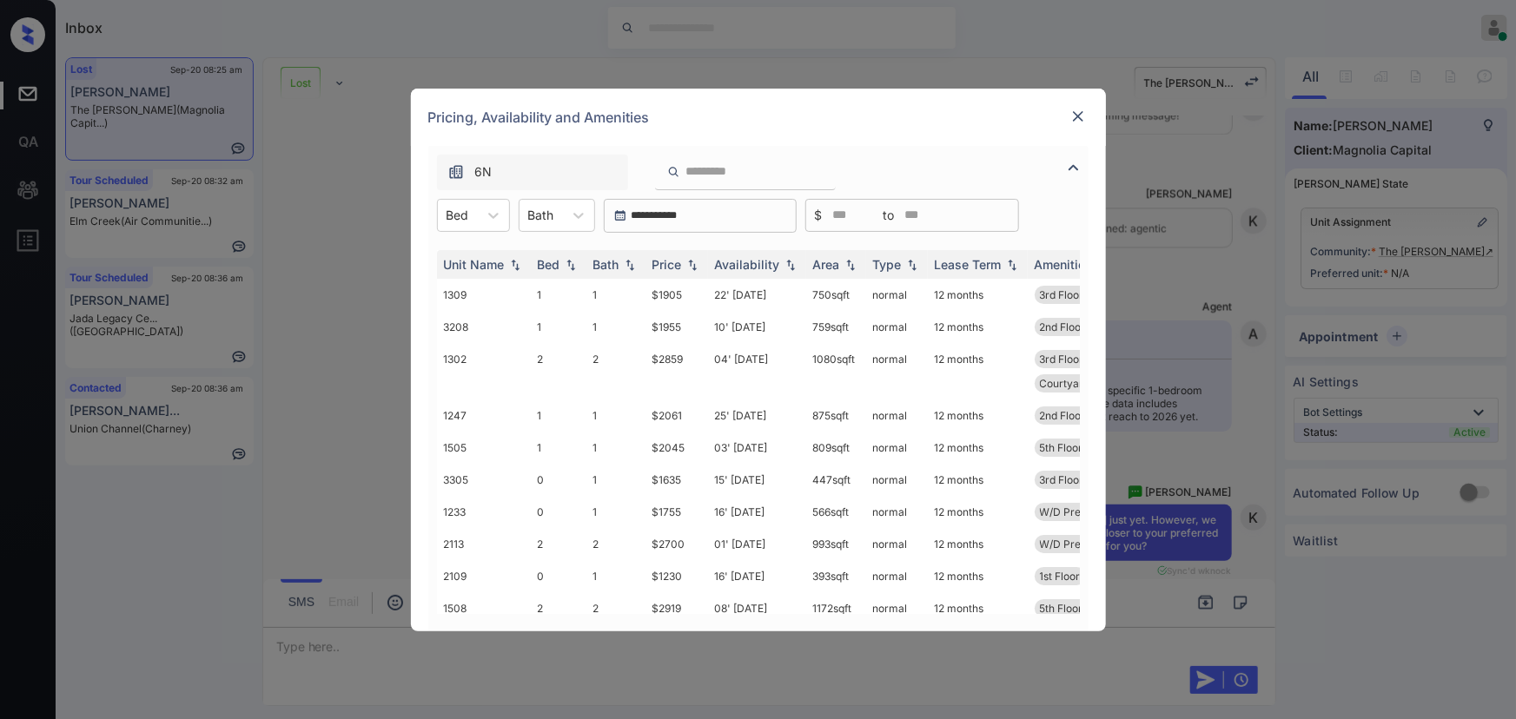
click at [1155, 281] on div "**********" at bounding box center [758, 359] width 1516 height 719
click at [489, 216] on icon at bounding box center [493, 215] width 17 height 17
click at [458, 290] on div "1" at bounding box center [473, 289] width 73 height 31
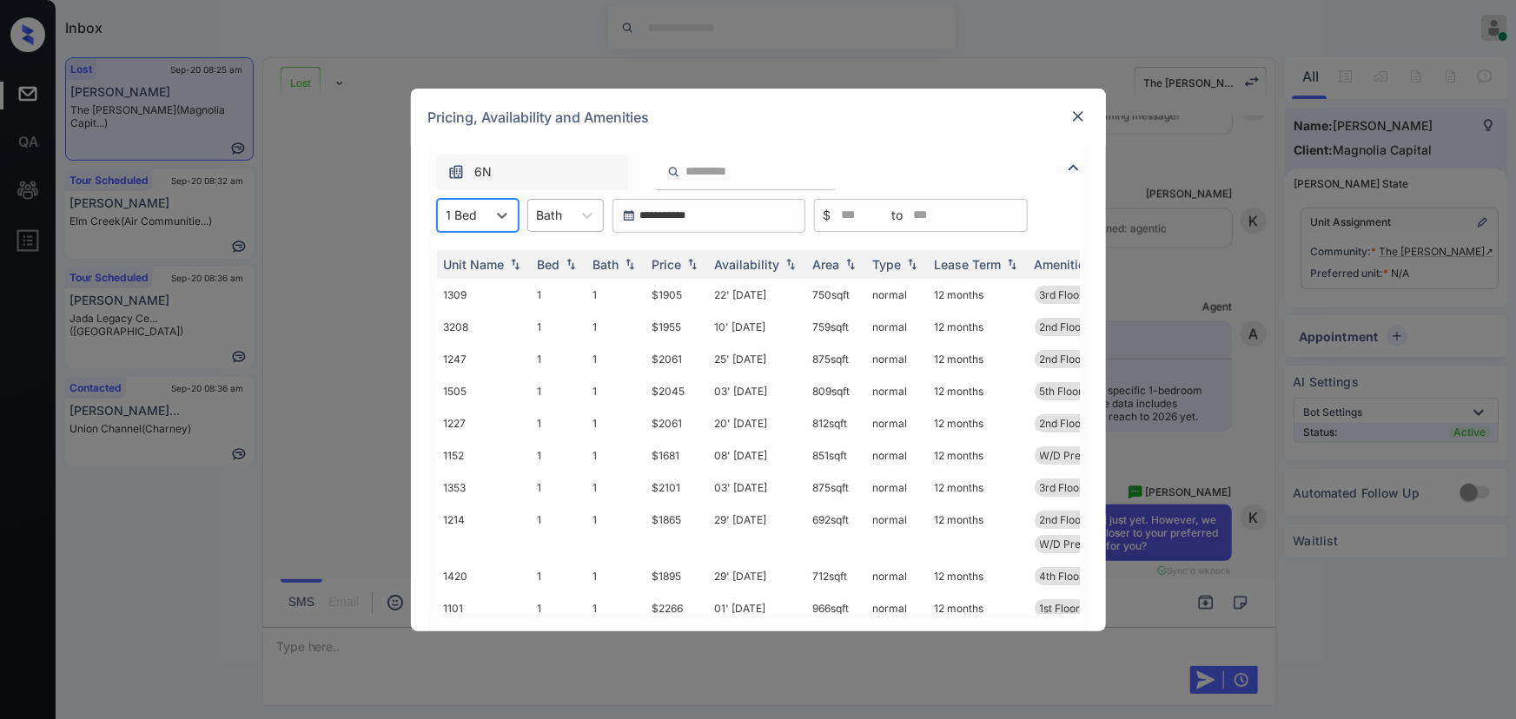
click at [569, 212] on div "Bath" at bounding box center [549, 214] width 43 height 25
click at [553, 261] on div "1" at bounding box center [565, 257] width 76 height 31
click at [700, 259] on th "Price" at bounding box center [676, 264] width 63 height 29
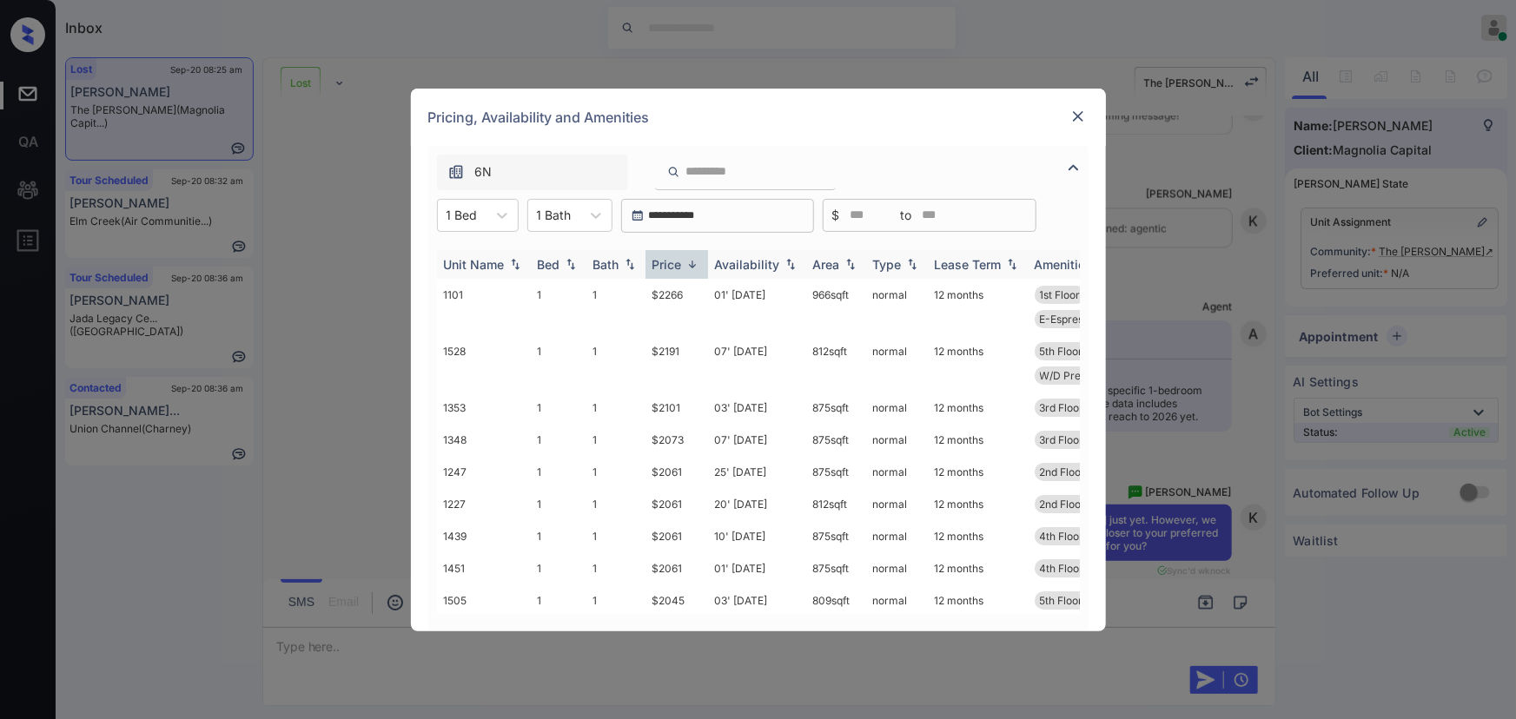
click at [693, 264] on img at bounding box center [692, 264] width 17 height 13
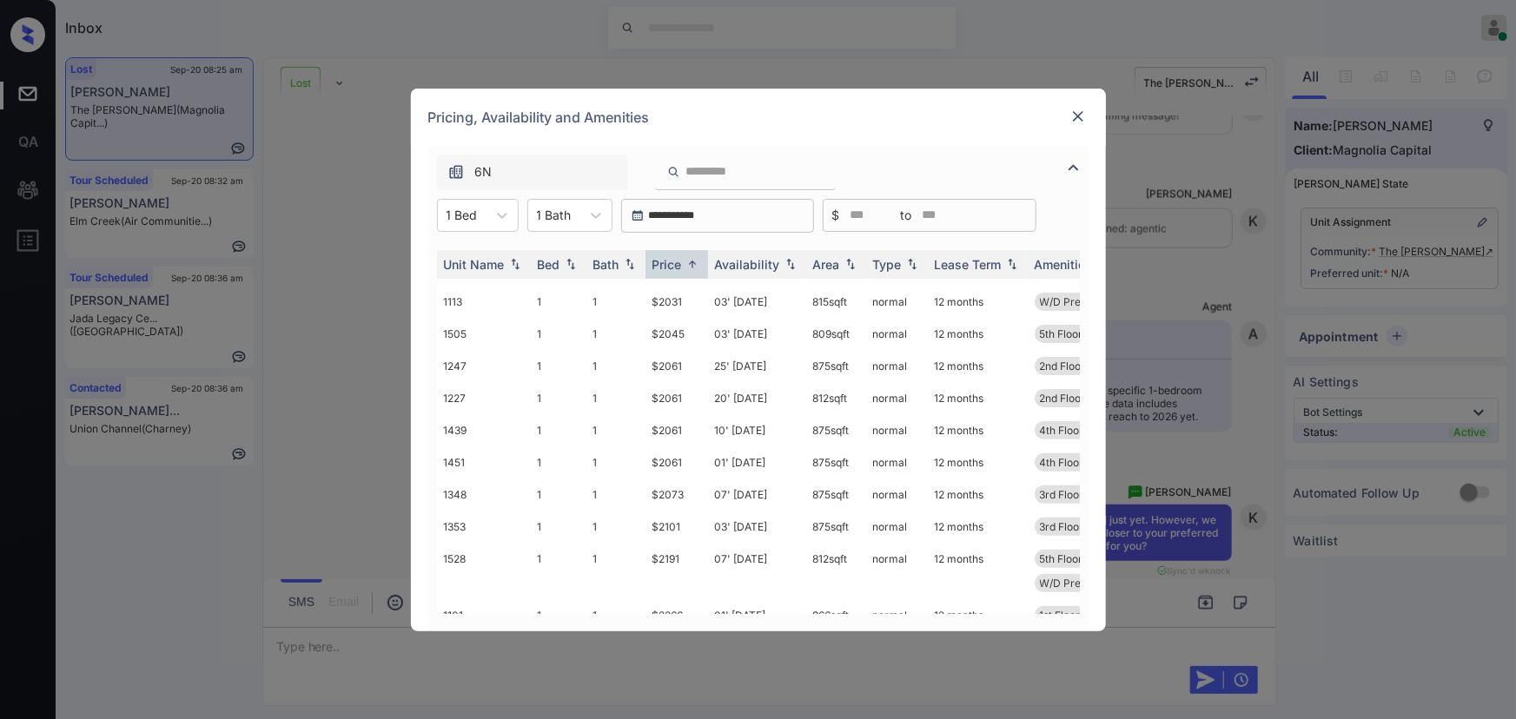
scroll to position [245, 0]
click at [1212, 451] on div "**********" at bounding box center [758, 359] width 1516 height 719
click at [1075, 113] on img at bounding box center [1077, 116] width 17 height 17
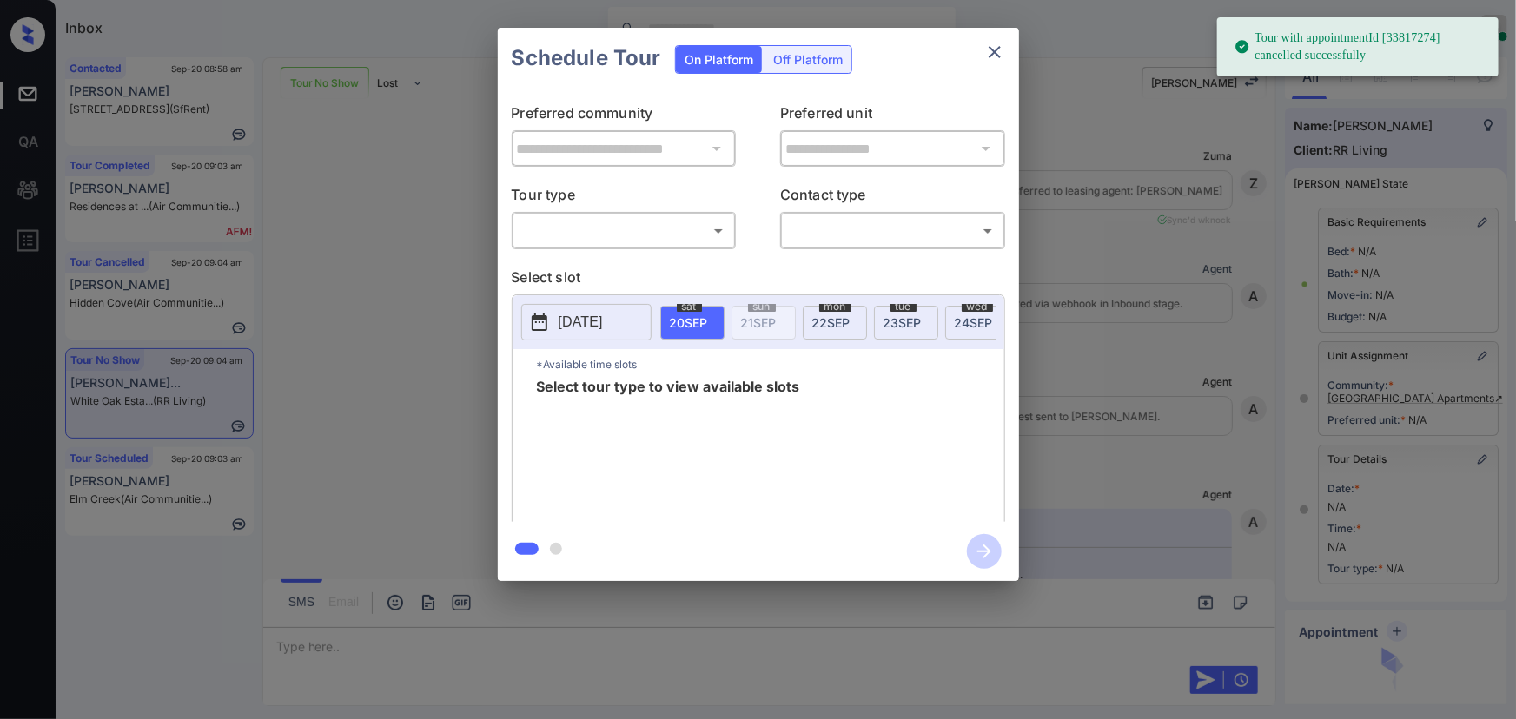
scroll to position [157, 0]
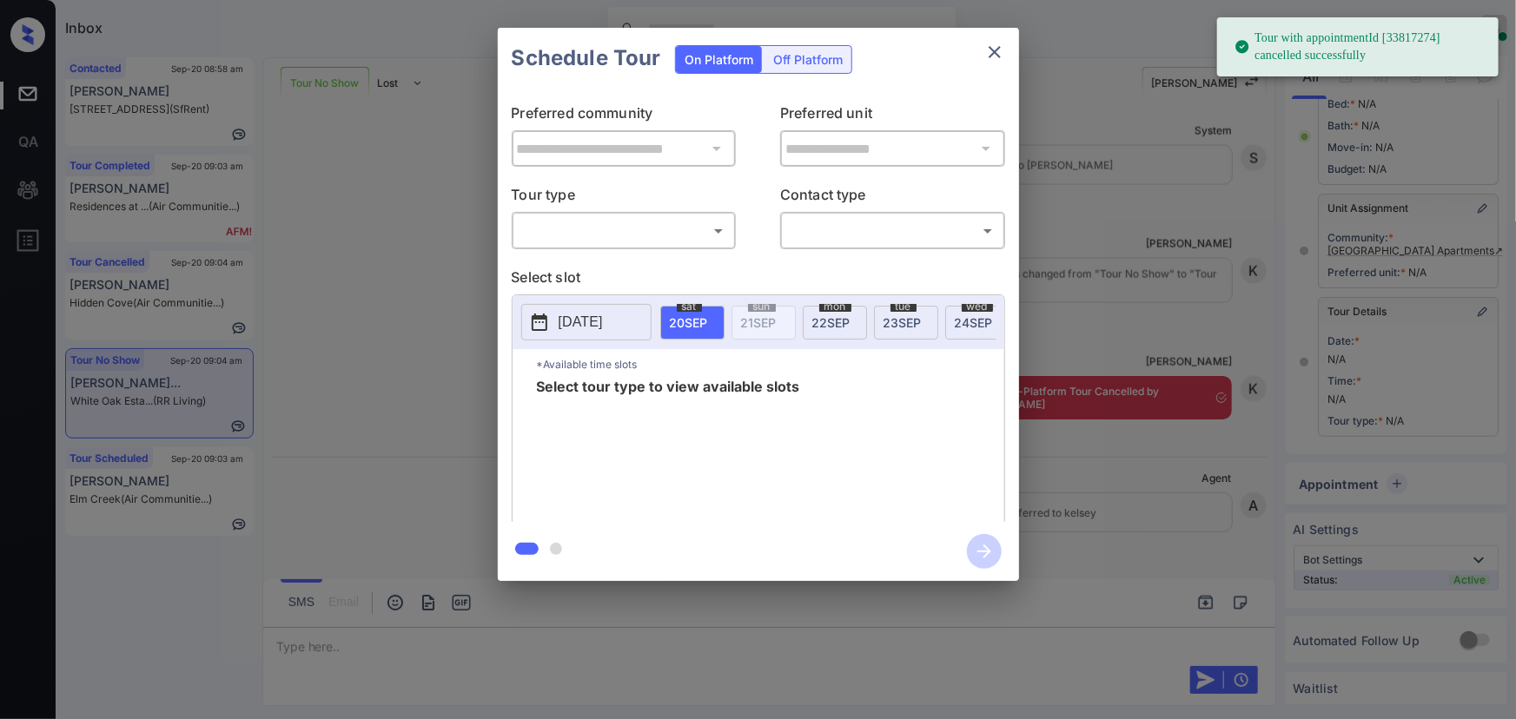
click at [682, 235] on body "Tour with appointmentId [33817274] cancelled successfully Inbox [PERSON_NAME] O…" at bounding box center [758, 359] width 1516 height 719
click at [599, 271] on li "In Person" at bounding box center [623, 269] width 215 height 31
type input "********"
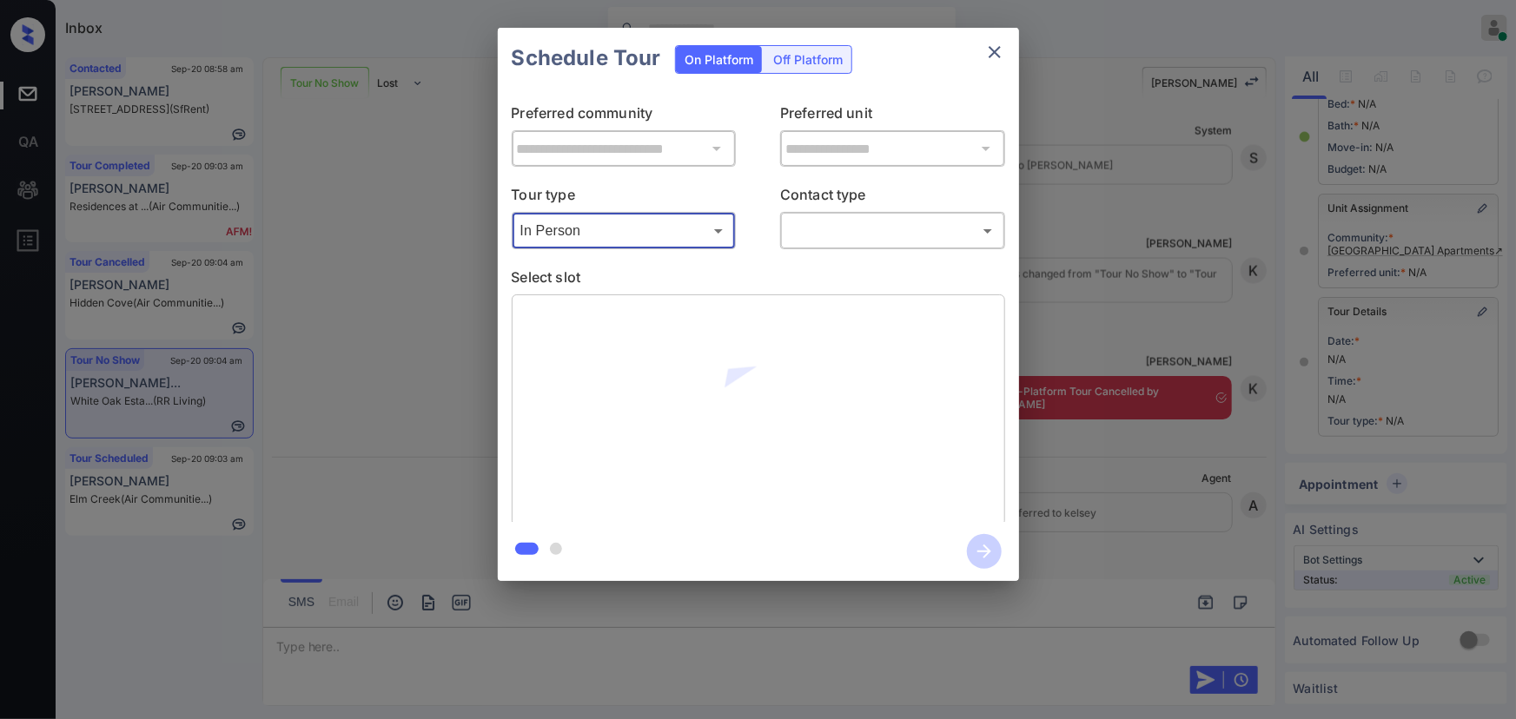
click at [837, 232] on body "Tour with appointmentId [33817274] cancelled successfully Inbox [PERSON_NAME] O…" at bounding box center [758, 359] width 1516 height 719
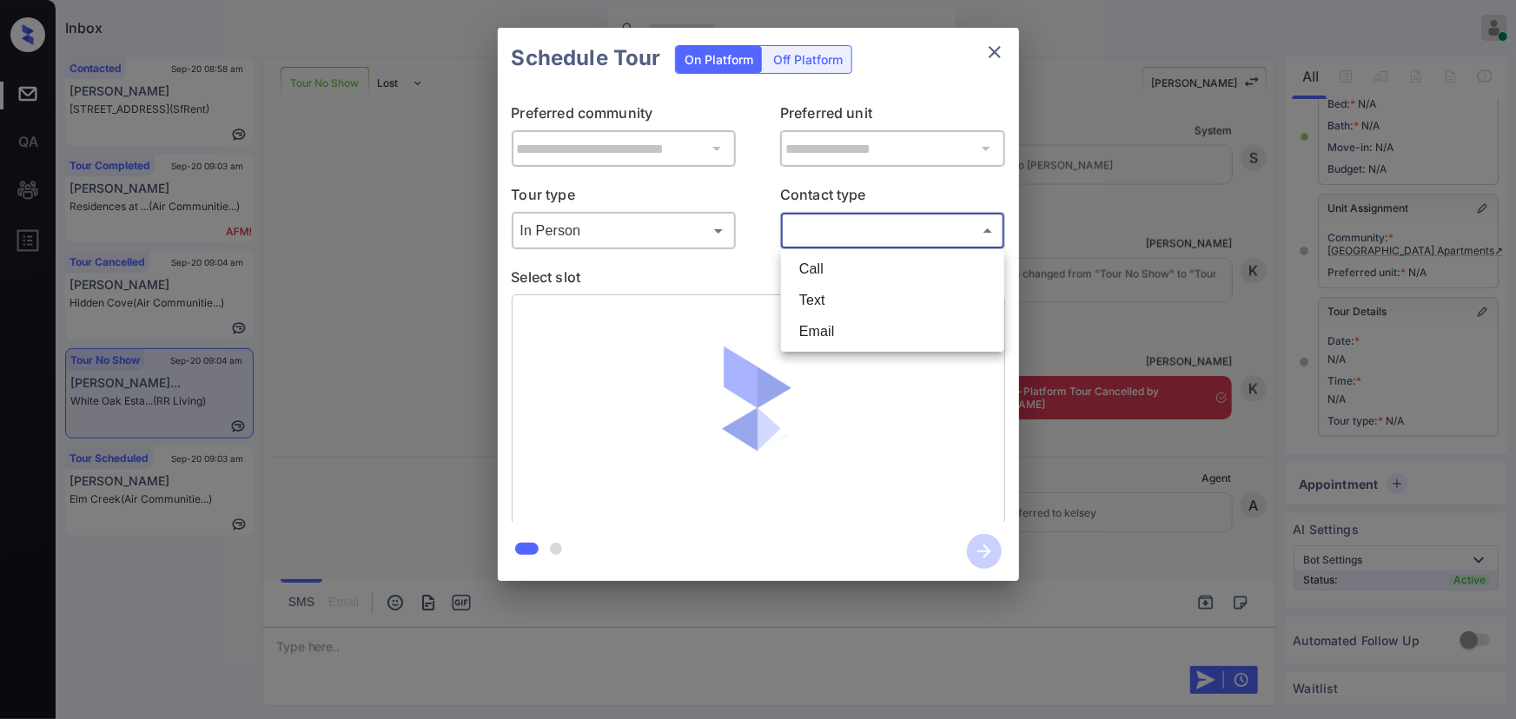
click at [814, 307] on li "Text" at bounding box center [892, 300] width 215 height 31
type input "****"
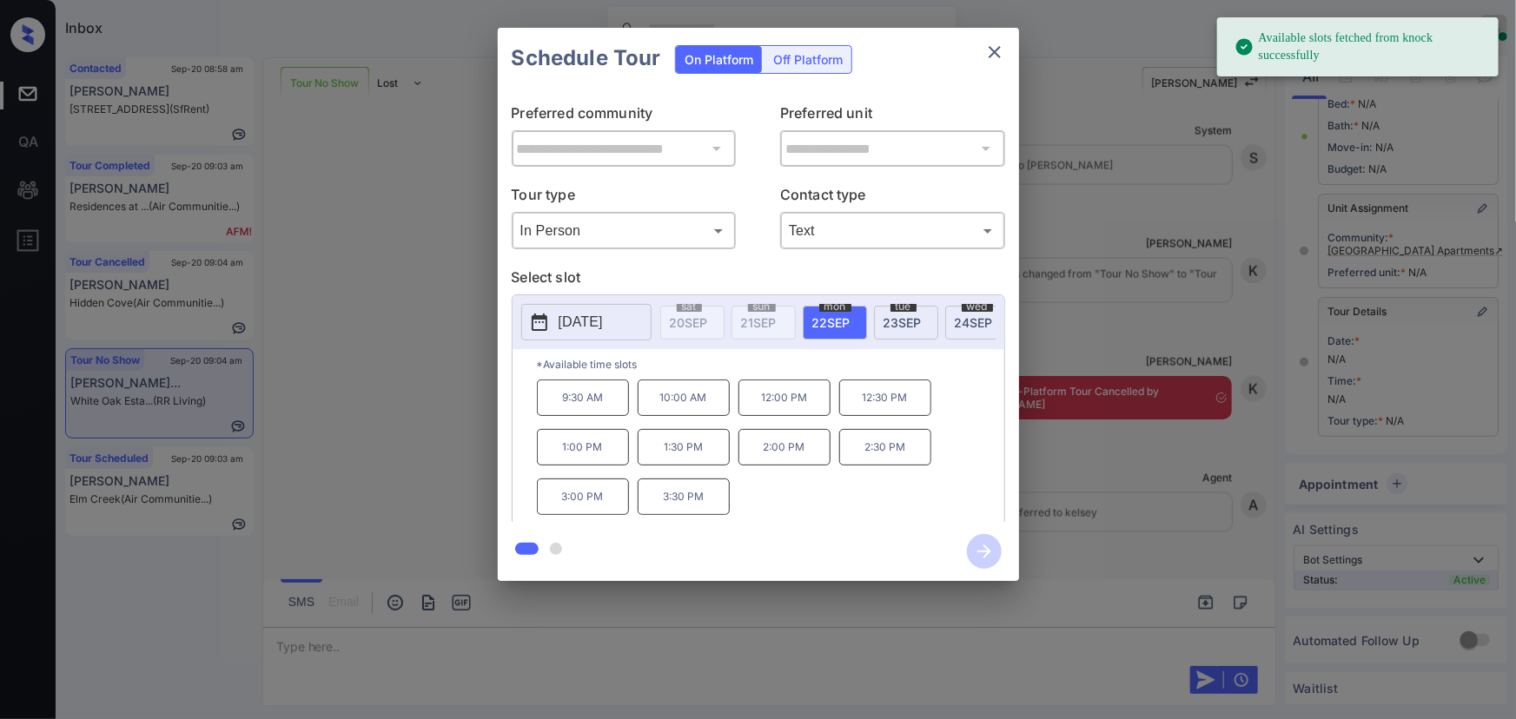
click at [837, 323] on span "22 SEP" at bounding box center [831, 322] width 38 height 15
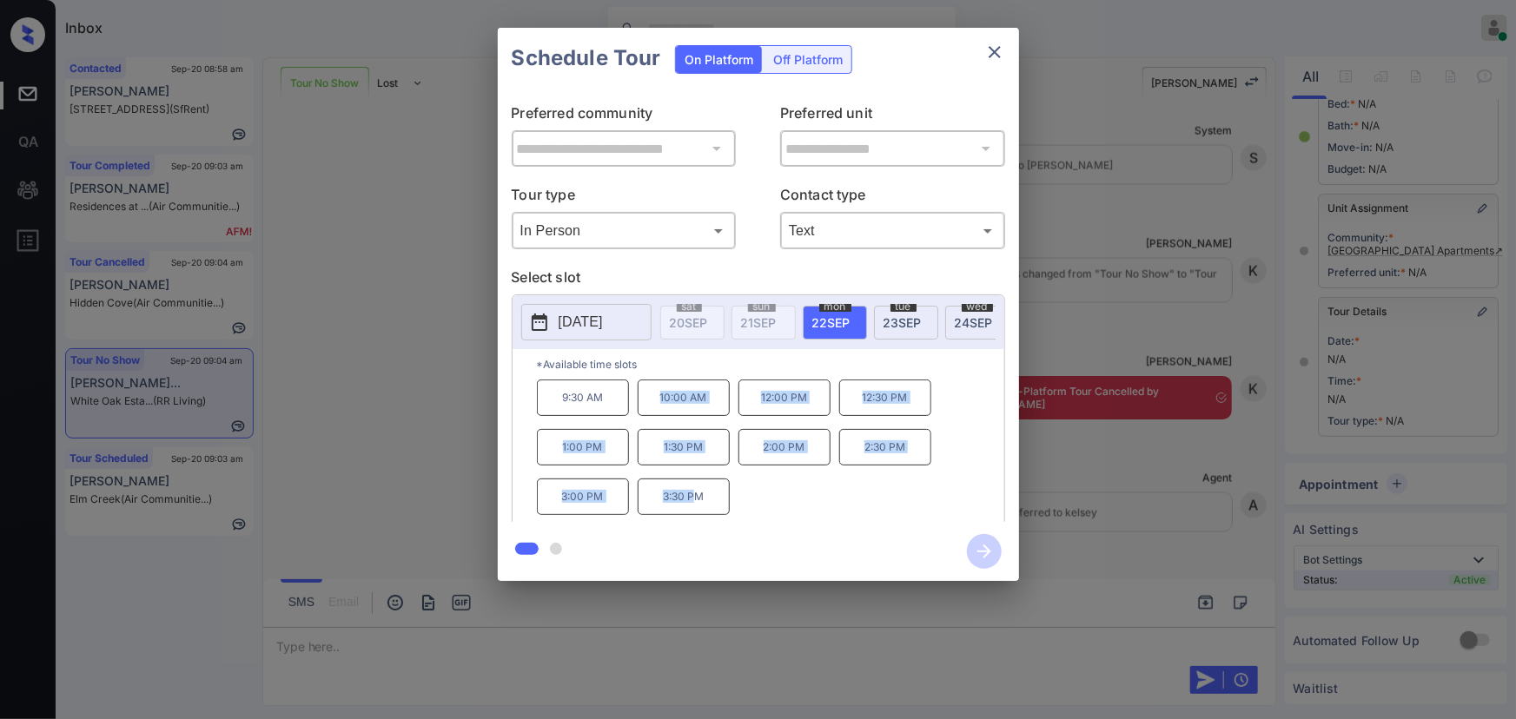
copy div "10:00 AM 12:00 PM 12:30 PM 1:00 PM 1:30 PM 2:00 PM 2:30 PM 3:00 PM 3:30 P"
drag, startPoint x: 669, startPoint y: 489, endPoint x: 650, endPoint y: 411, distance: 80.5
click at [650, 411] on div "9:30 AM 10:00 AM 12:00 PM 12:30 PM 1:00 PM 1:30 PM 2:00 PM 2:30 PM 3:00 PM 3:30…" at bounding box center [770, 449] width 467 height 139
click at [570, 643] on div at bounding box center [758, 359] width 1516 height 719
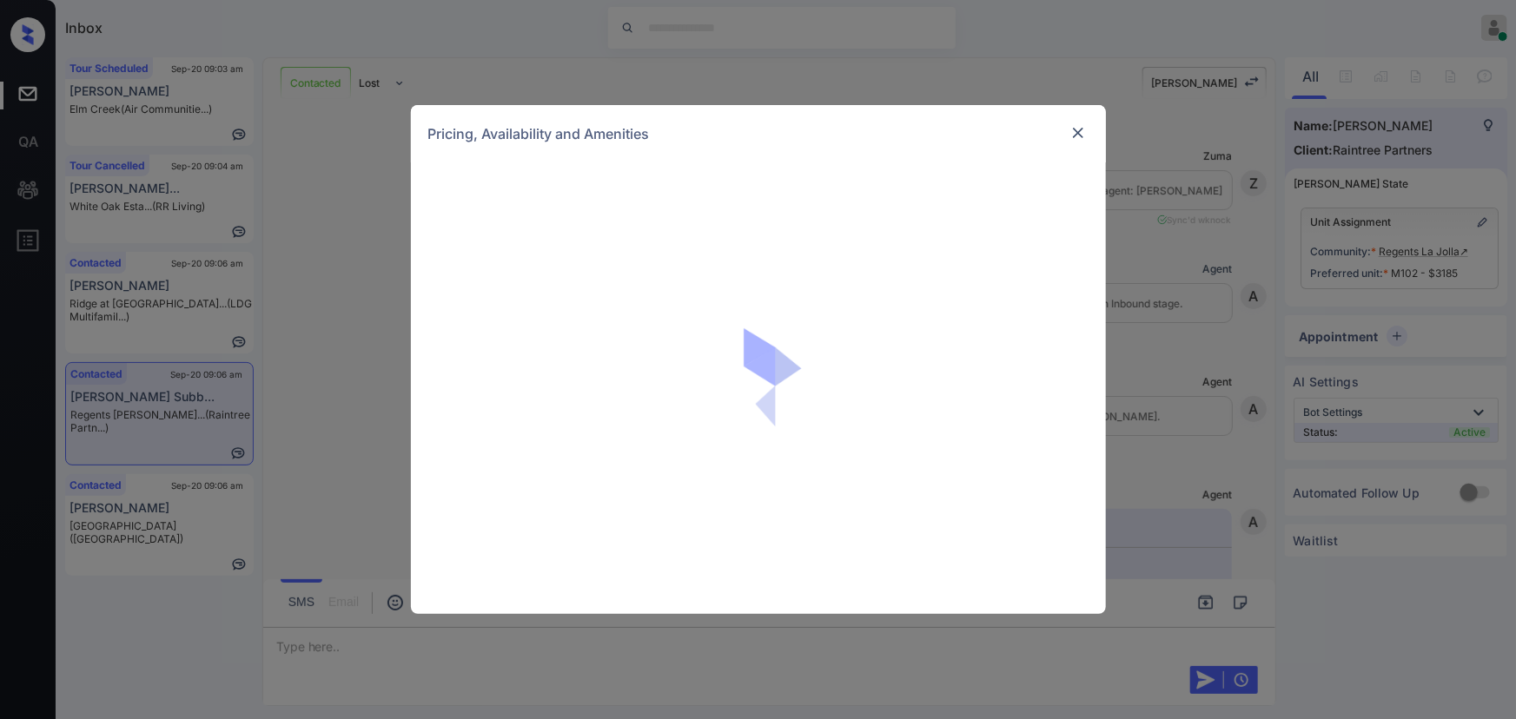
scroll to position [799, 0]
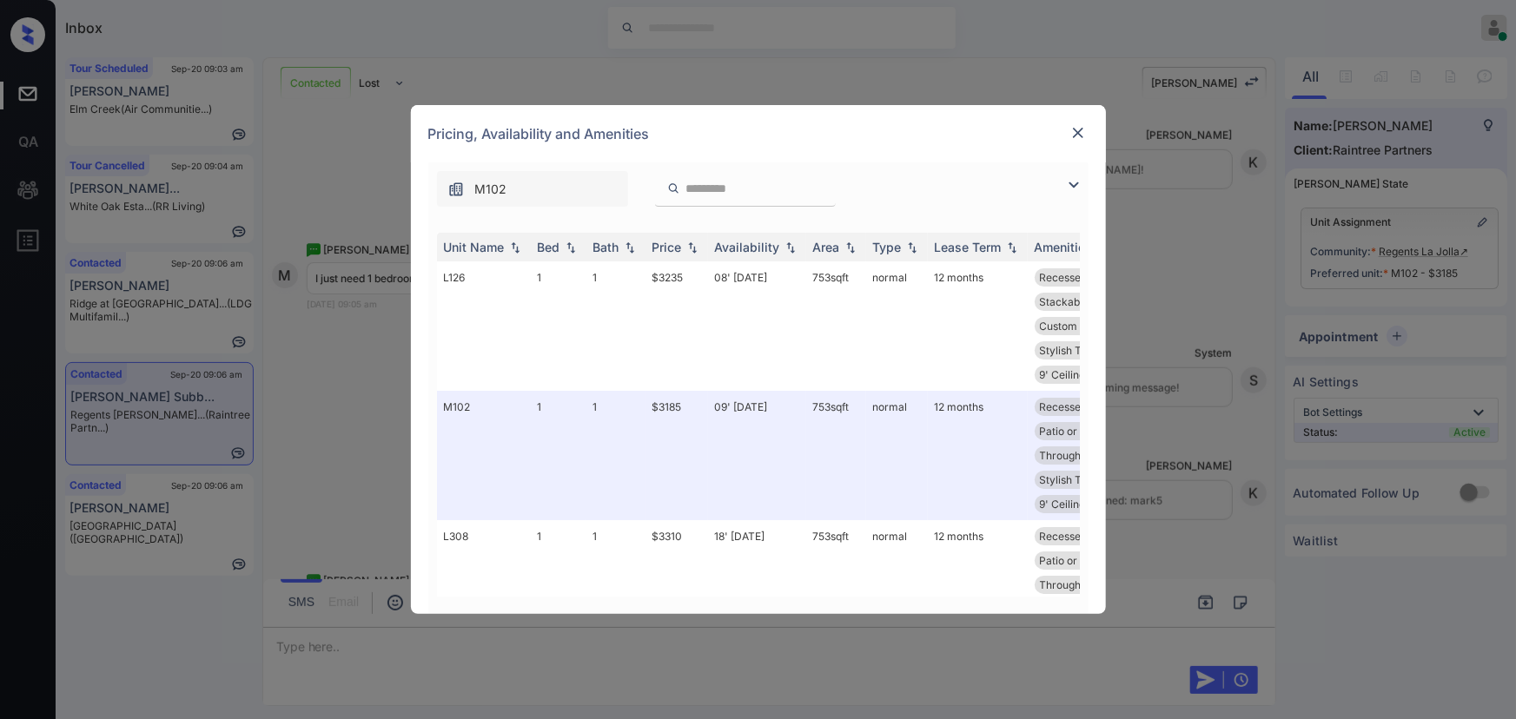
click at [1068, 182] on img at bounding box center [1073, 185] width 21 height 21
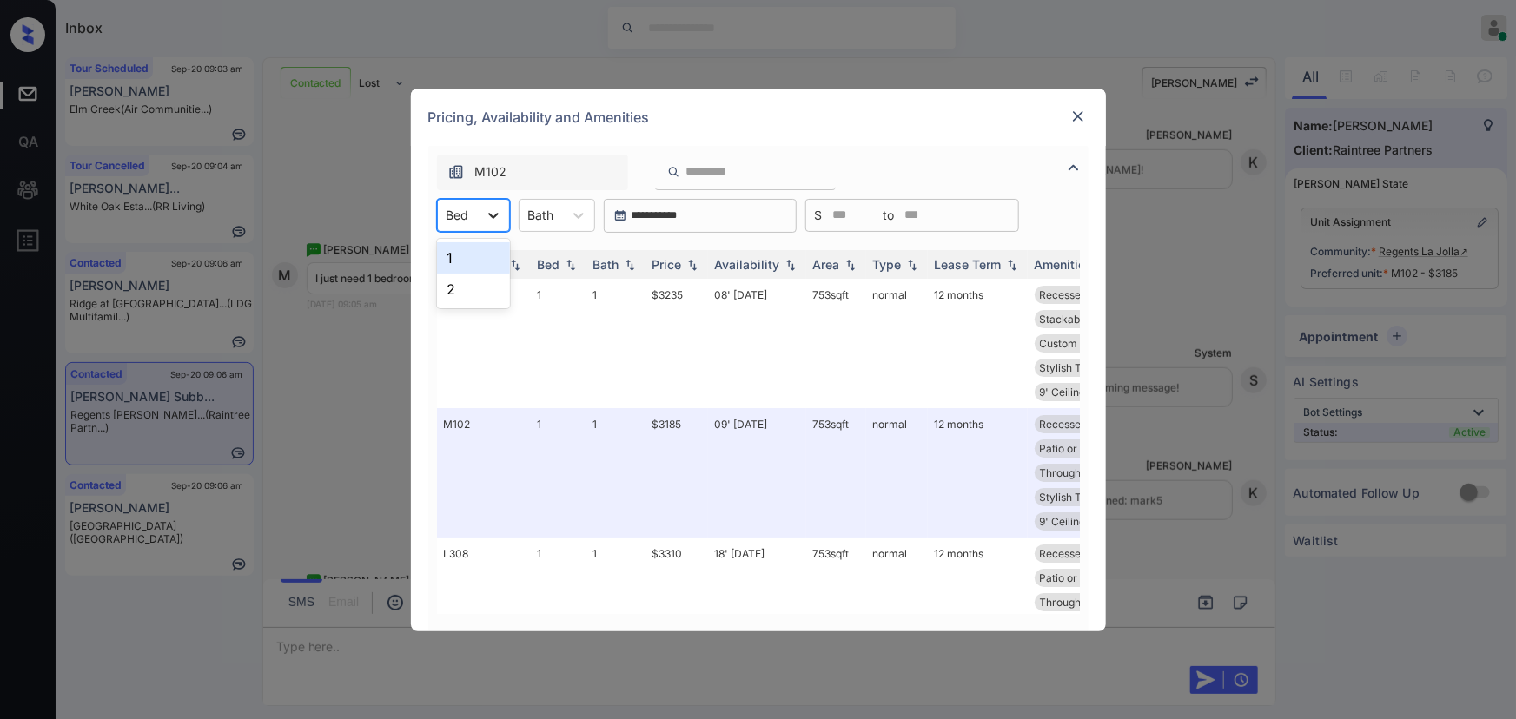
click at [478, 214] on div at bounding box center [493, 215] width 31 height 31
click at [484, 246] on div "1" at bounding box center [473, 257] width 73 height 31
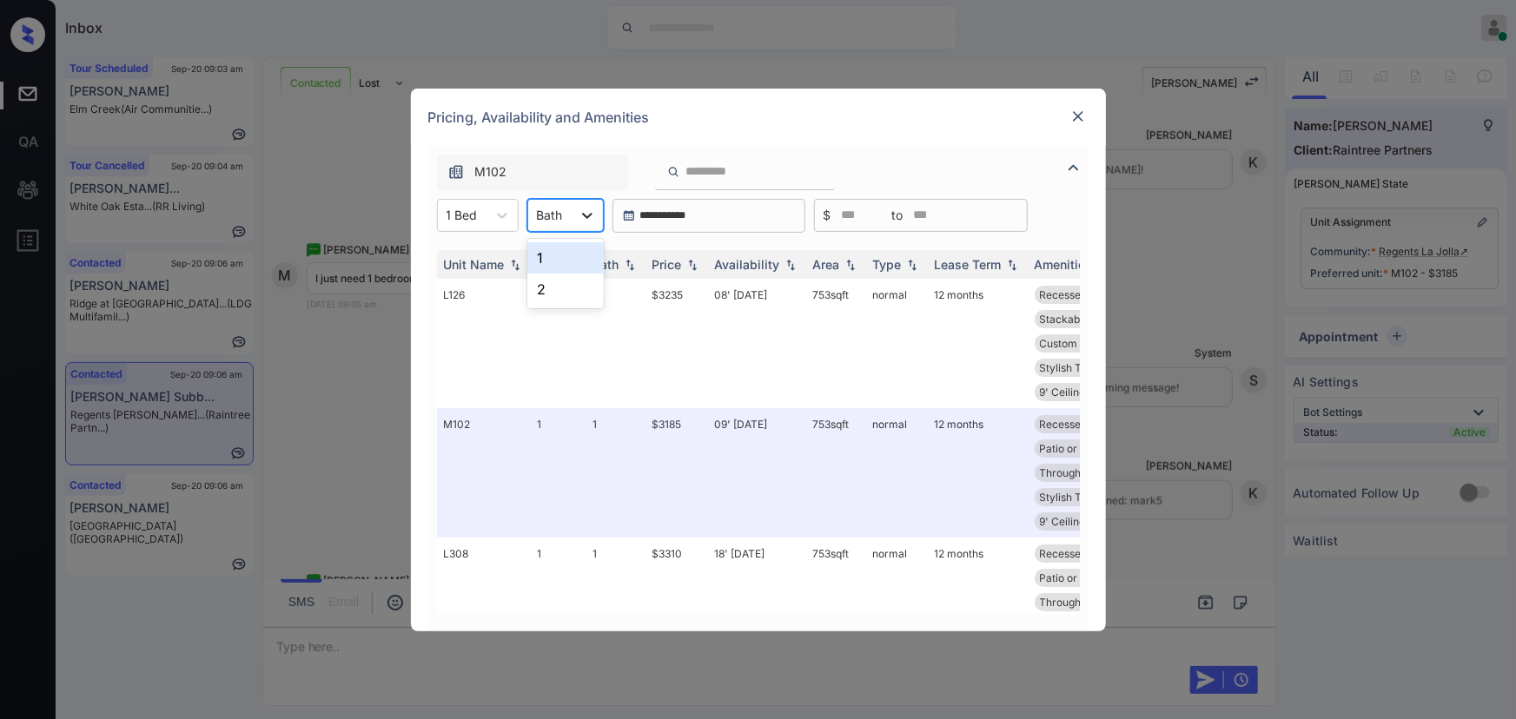
click at [580, 208] on icon at bounding box center [587, 215] width 17 height 17
click at [552, 252] on div "1" at bounding box center [565, 257] width 76 height 31
click at [686, 261] on img at bounding box center [692, 264] width 17 height 12
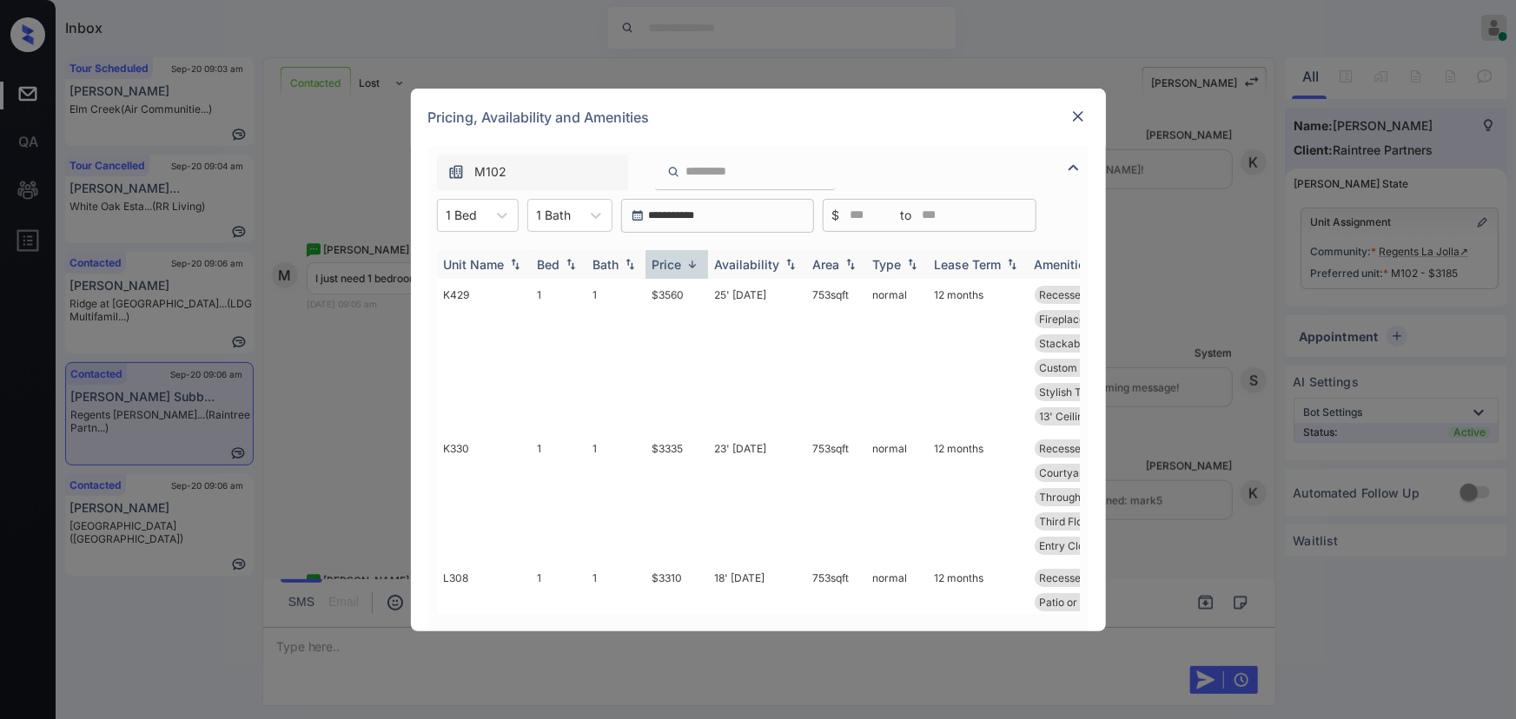
click at [686, 261] on img at bounding box center [692, 264] width 17 height 13
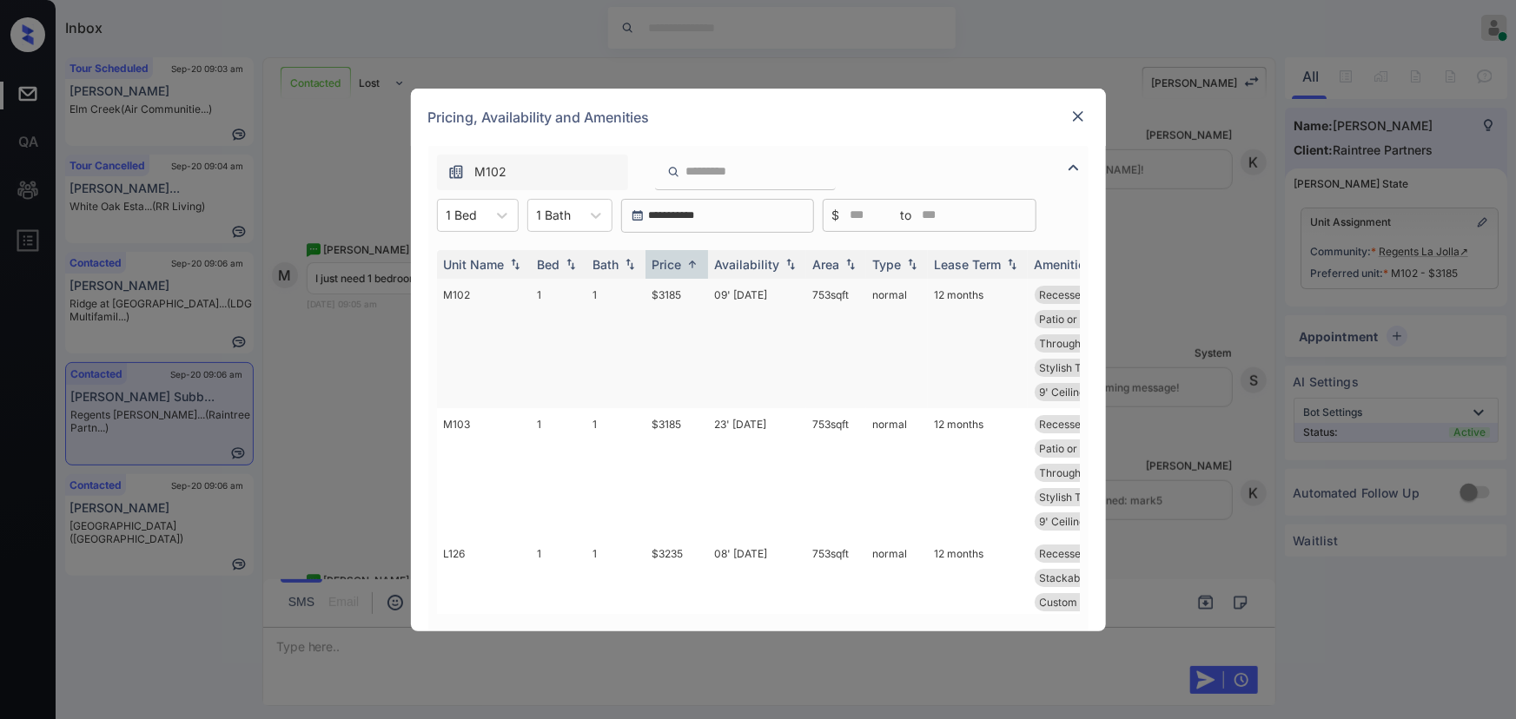
click at [697, 294] on td "$3185" at bounding box center [676, 343] width 63 height 129
copy tr "753 sqft"
drag, startPoint x: 850, startPoint y: 295, endPoint x: 791, endPoint y: 292, distance: 59.2
click at [791, 292] on tr "M102 1 1 $3185 09' Oct 25 753 sqft normal 12 months Recessed Ceilin... Ceiling …" at bounding box center [891, 343] width 908 height 129
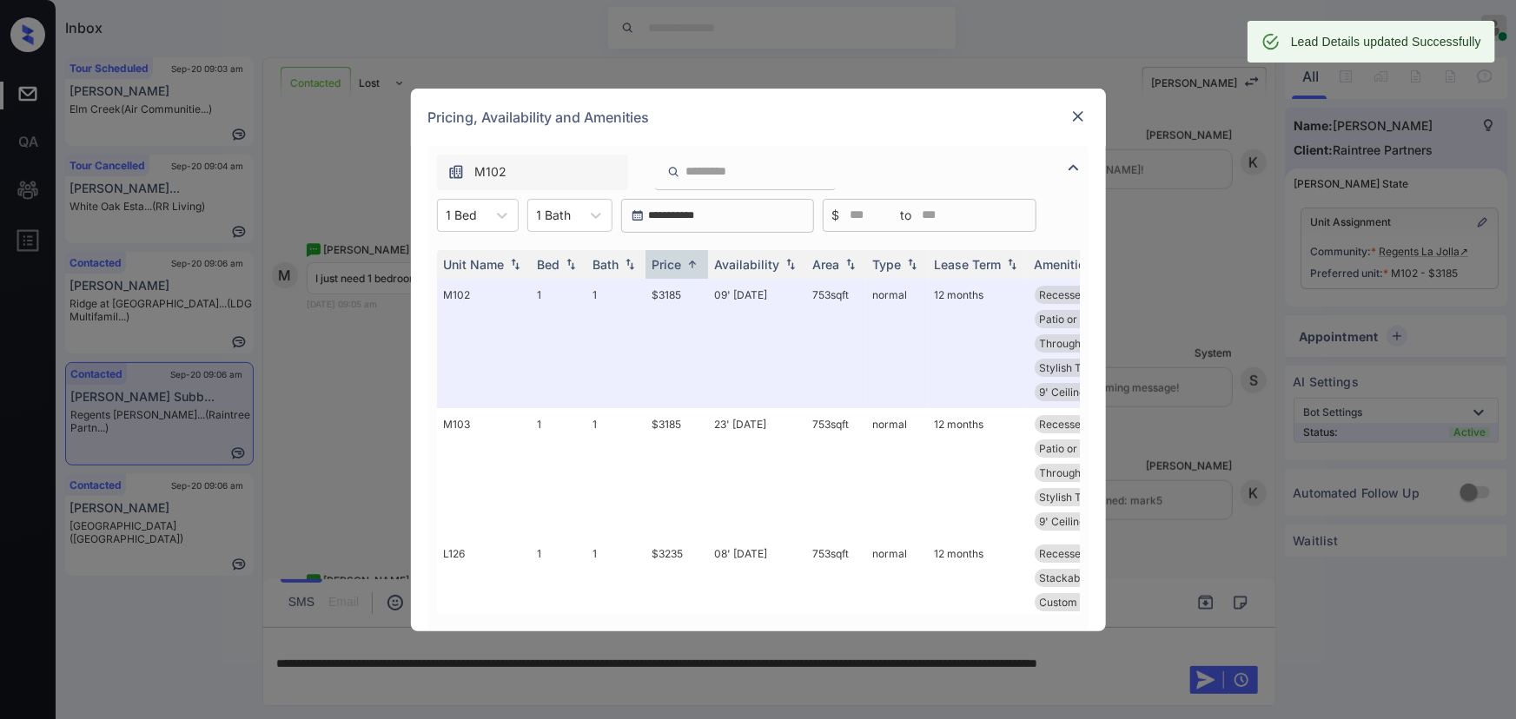
click at [1075, 111] on img at bounding box center [1077, 116] width 17 height 17
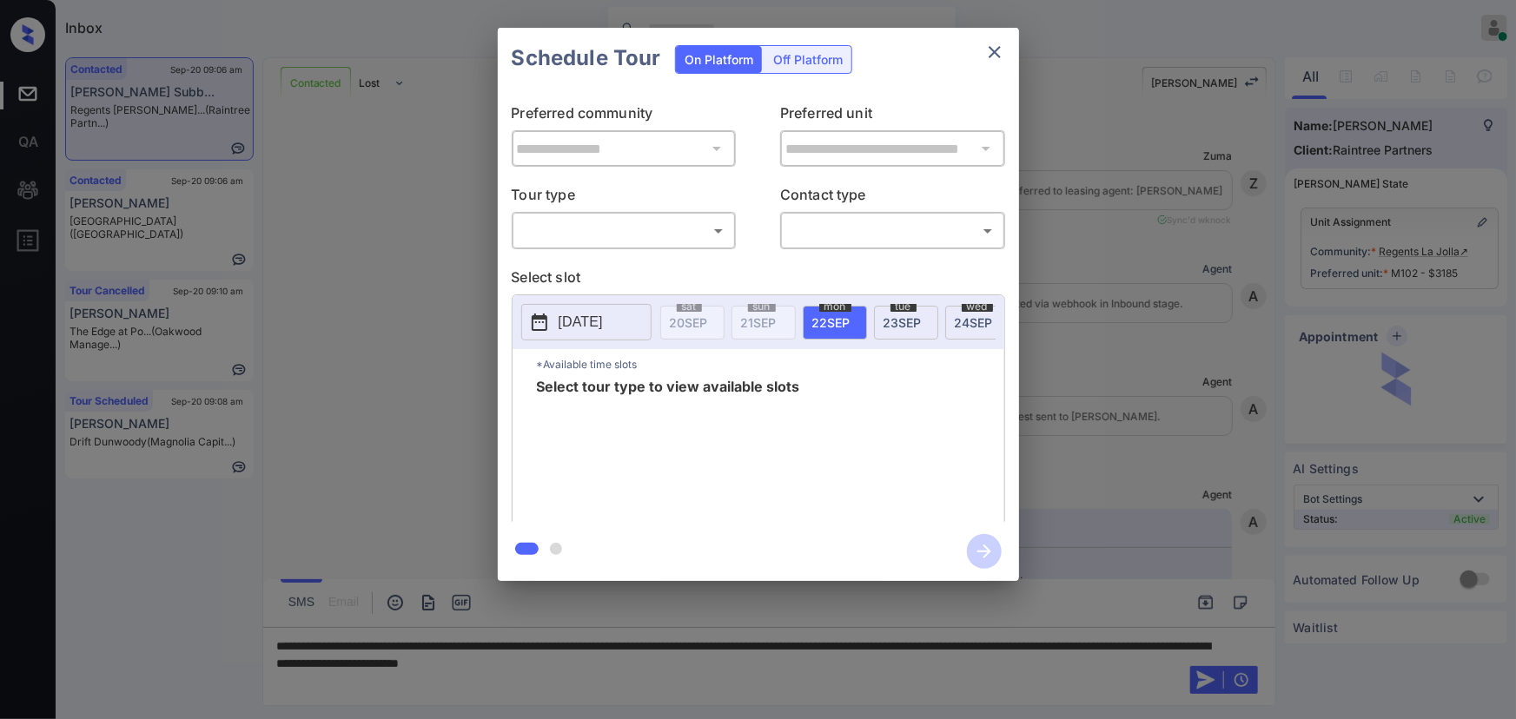
scroll to position [799, 0]
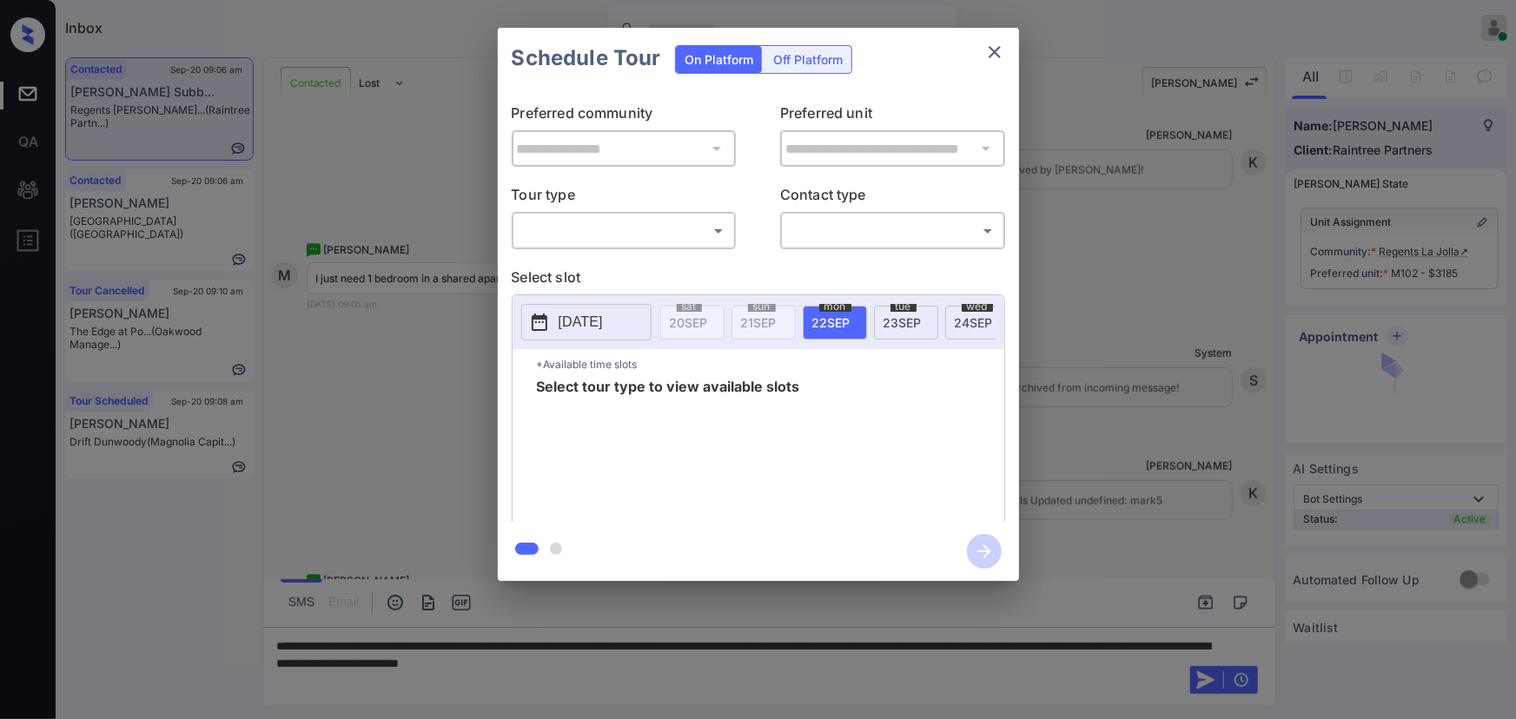
click at [608, 226] on body "Inbox [PERSON_NAME] Online Set yourself offline Set yourself on break Profile S…" at bounding box center [758, 359] width 1516 height 719
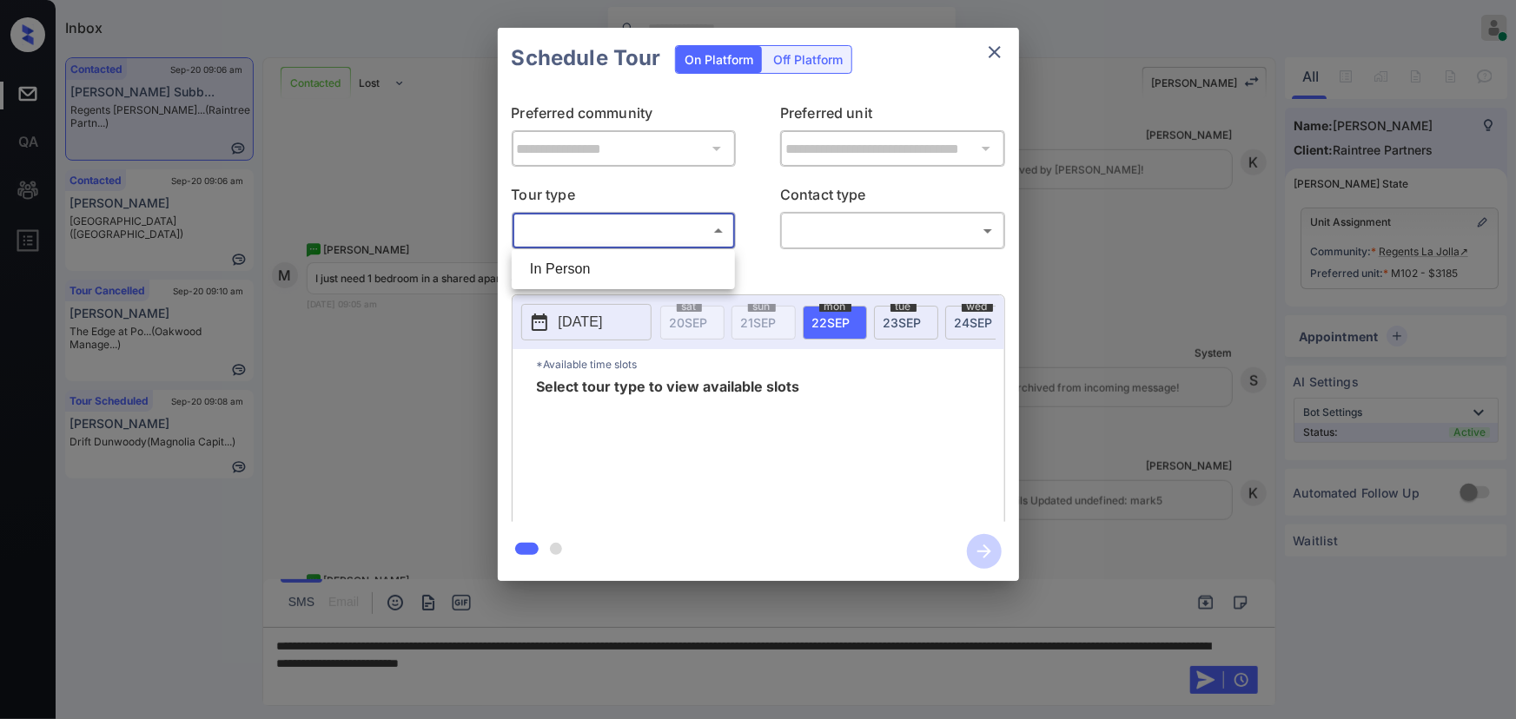
drag, startPoint x: 580, startPoint y: 267, endPoint x: 772, endPoint y: 251, distance: 192.6
click at [588, 268] on li "In Person" at bounding box center [623, 269] width 215 height 31
type input "********"
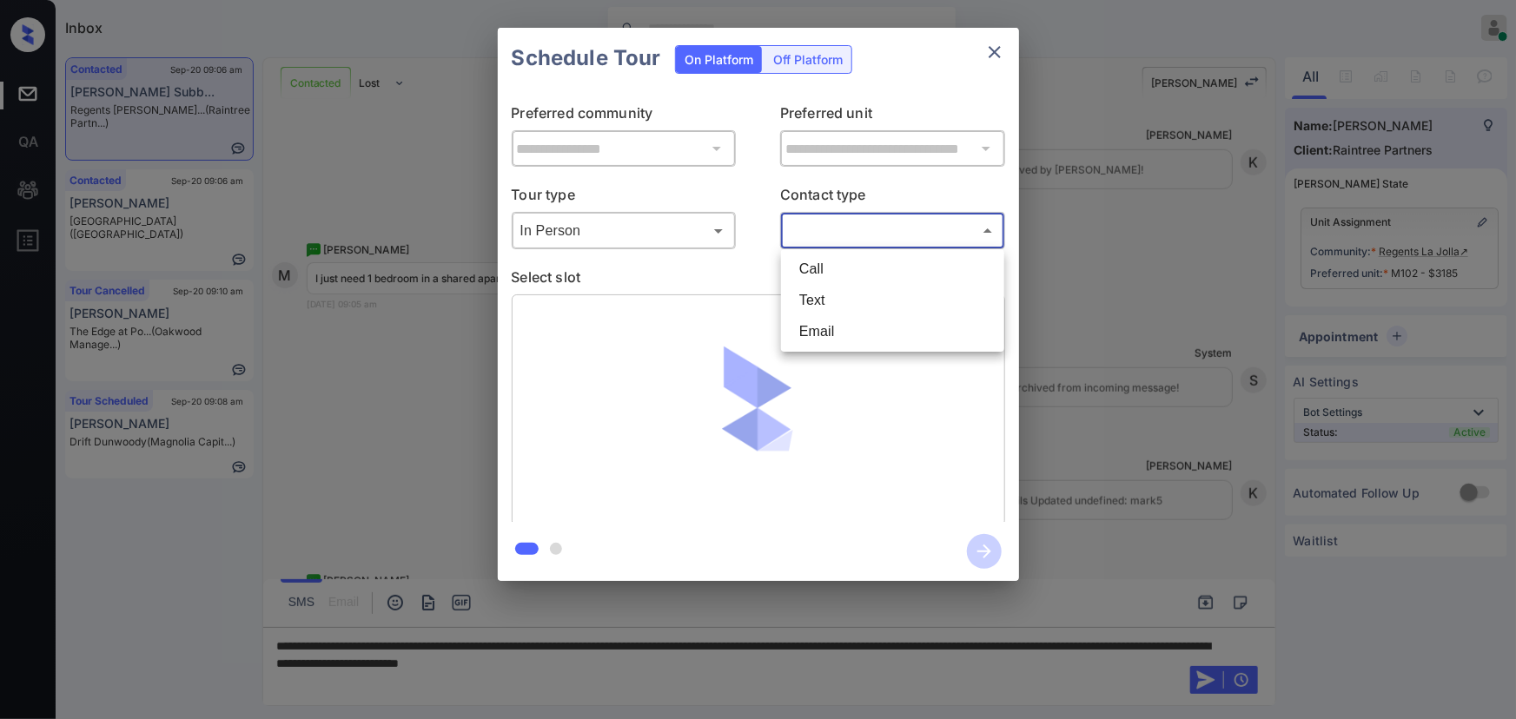
click at [824, 235] on body "Inbox [PERSON_NAME] Online Set yourself offline Set yourself on break Profile S…" at bounding box center [758, 359] width 1516 height 719
click at [799, 298] on li "Text" at bounding box center [892, 300] width 215 height 31
type input "****"
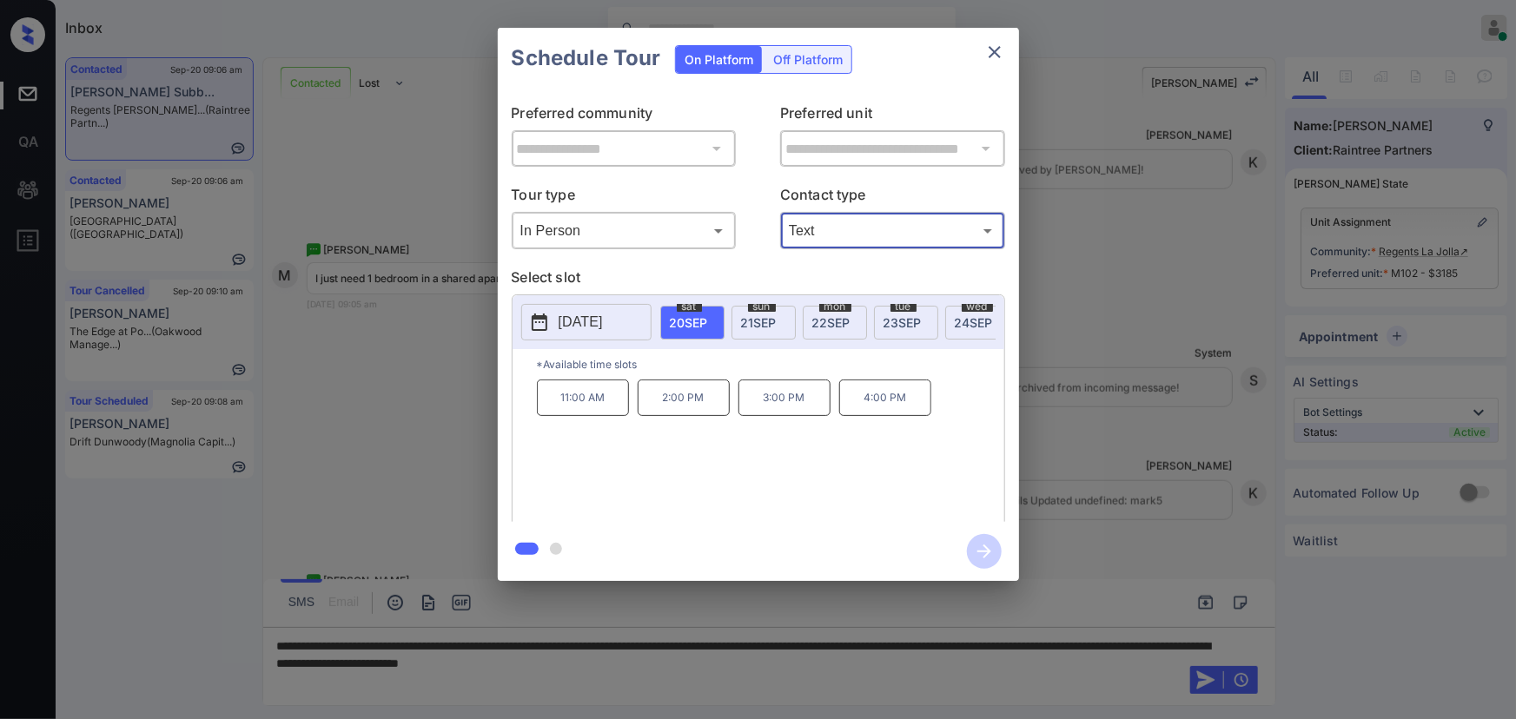
click at [757, 327] on div "sun 21 SEP" at bounding box center [763, 323] width 64 height 34
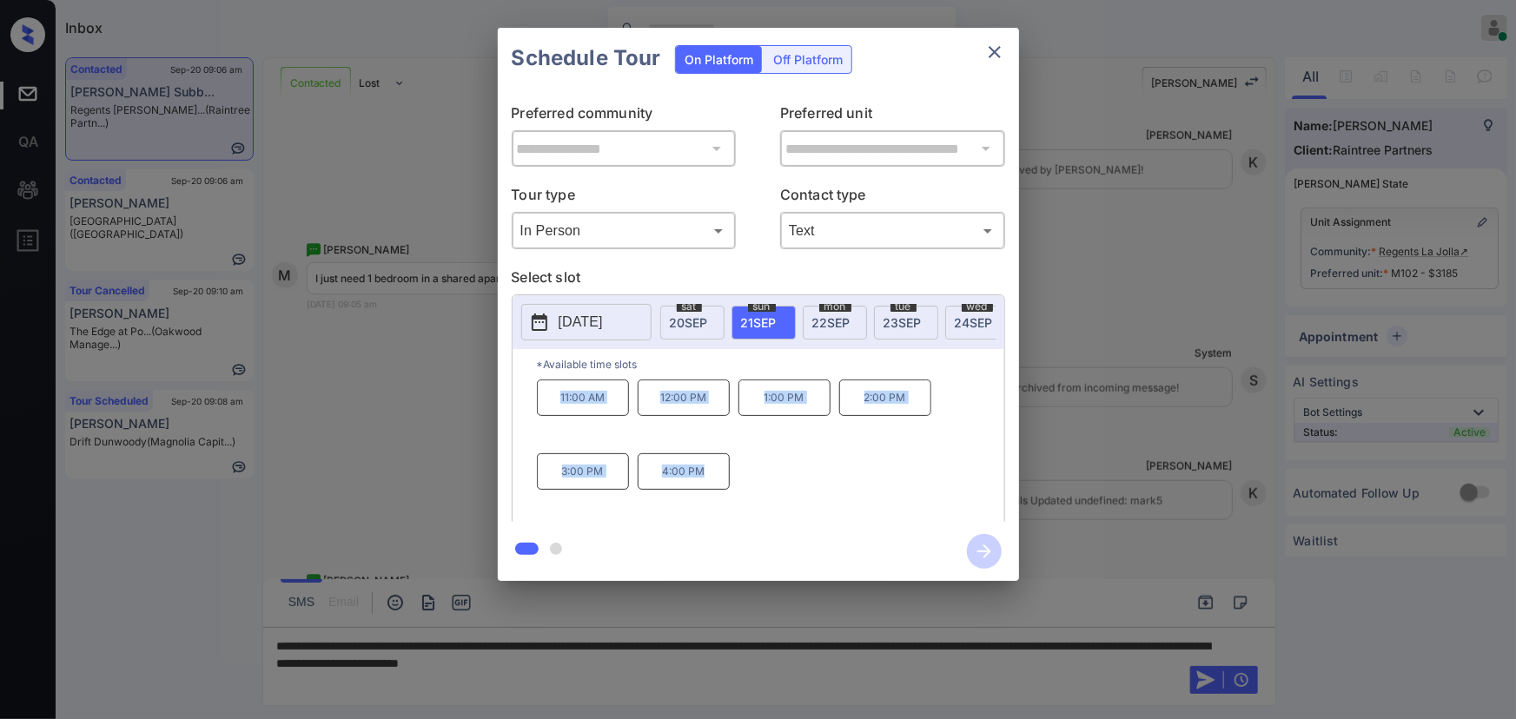
copy div "11:00 AM 12:00 PM 1:00 PM 2:00 PM 3:00 PM 4:00 PM"
drag, startPoint x: 705, startPoint y: 486, endPoint x: 584, endPoint y: 608, distance: 172.6
click at [546, 413] on div "11:00 AM 12:00 PM 1:00 PM 2:00 PM 3:00 PM 4:00 PM" at bounding box center [770, 449] width 467 height 139
click at [746, 663] on div at bounding box center [758, 359] width 1516 height 719
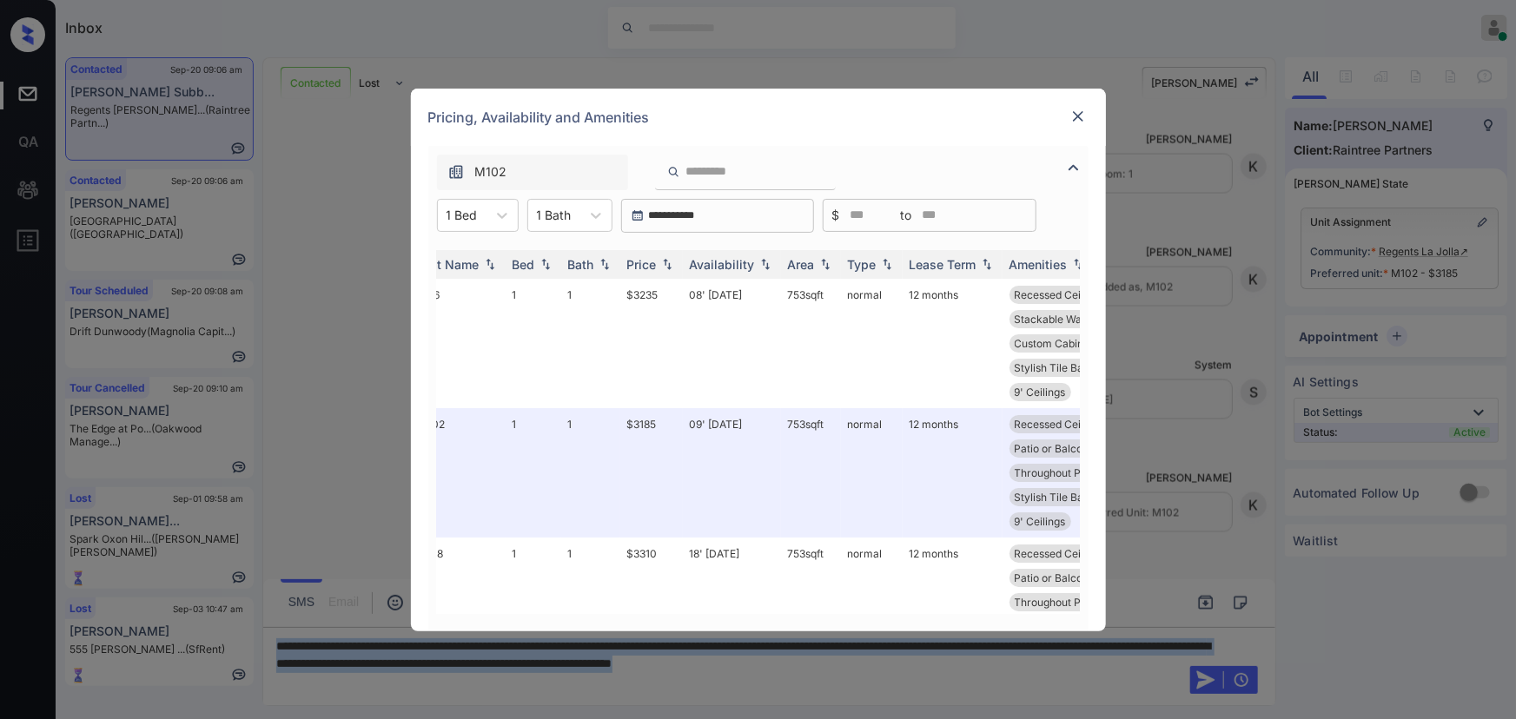
scroll to position [0, 26]
click at [666, 262] on img at bounding box center [666, 264] width 17 height 12
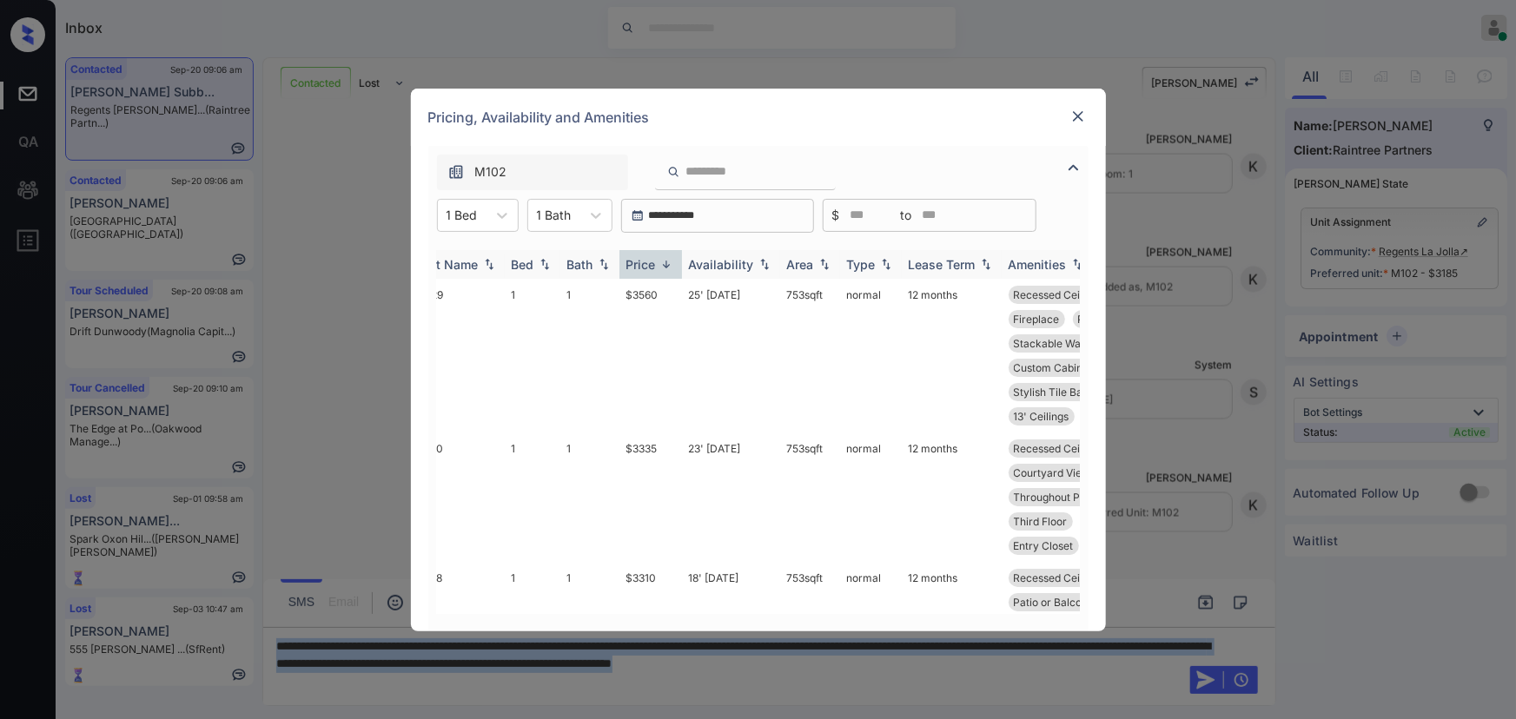
click at [668, 261] on img at bounding box center [666, 264] width 17 height 13
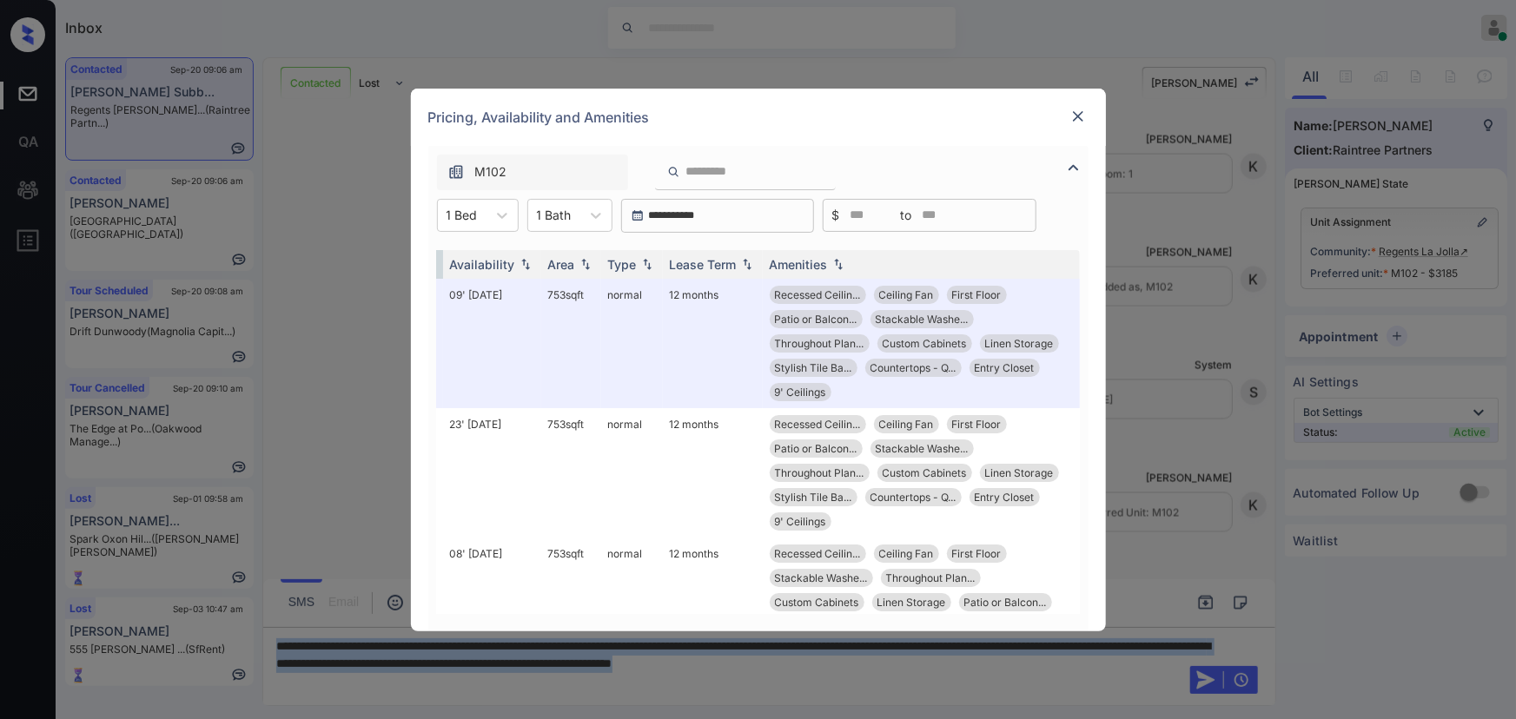
scroll to position [0, 276]
click at [1076, 112] on img at bounding box center [1077, 116] width 17 height 17
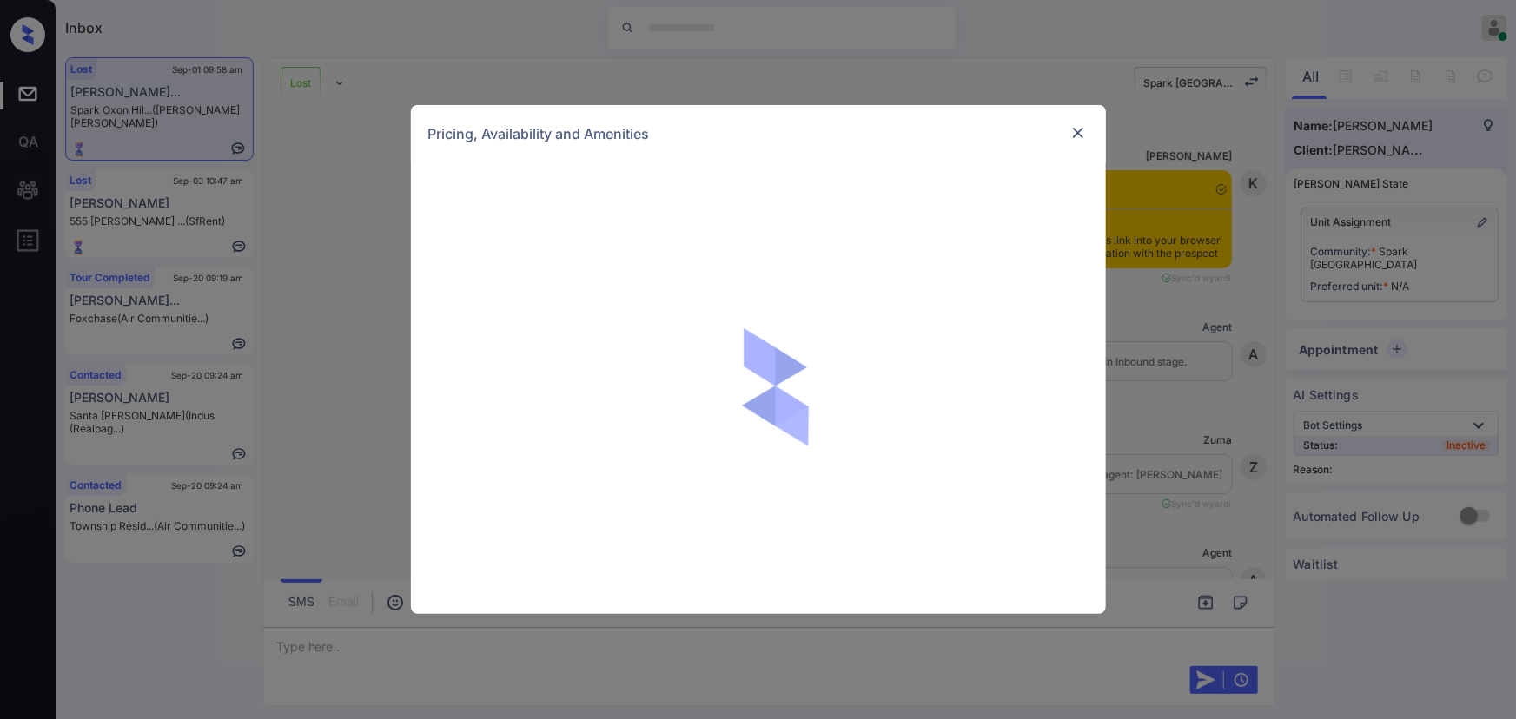
scroll to position [10112, 0]
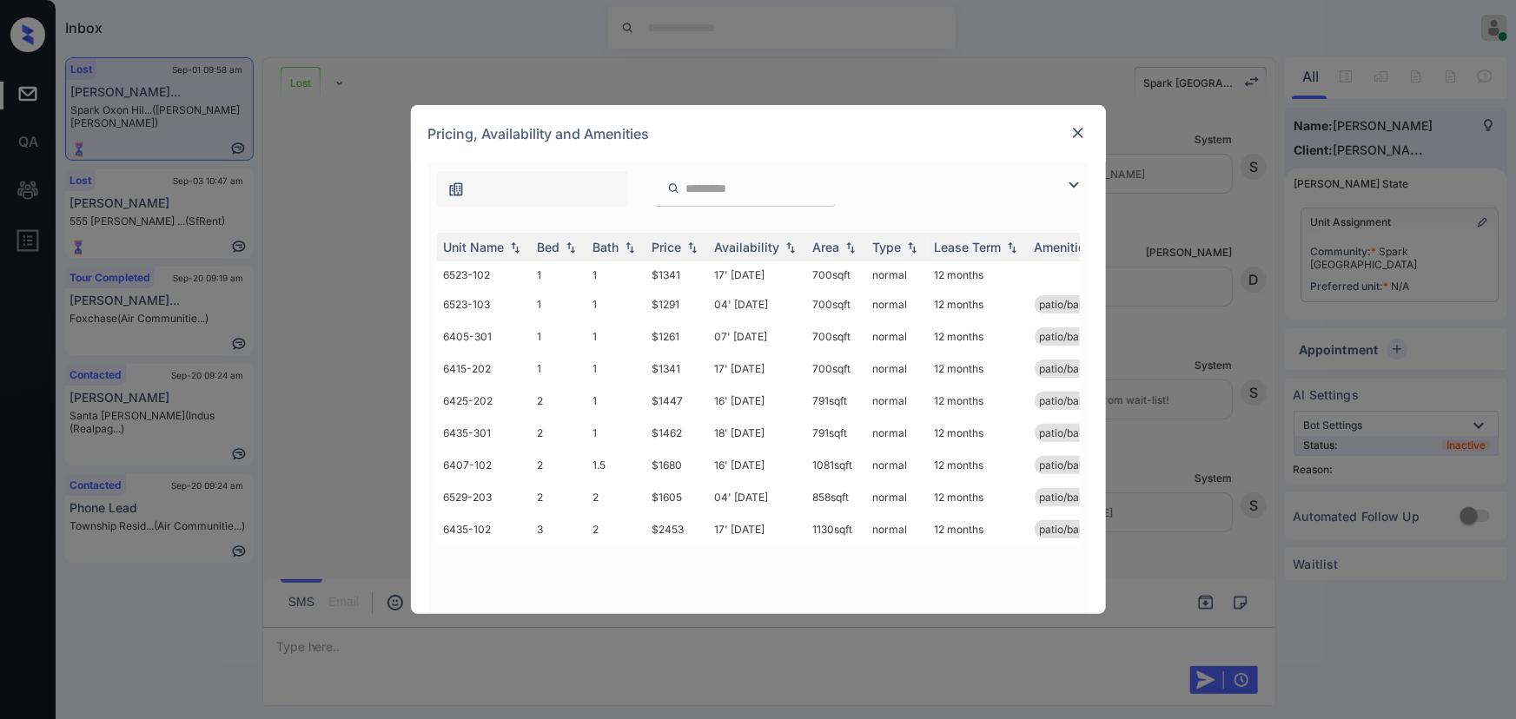
click at [1068, 180] on img at bounding box center [1073, 185] width 21 height 21
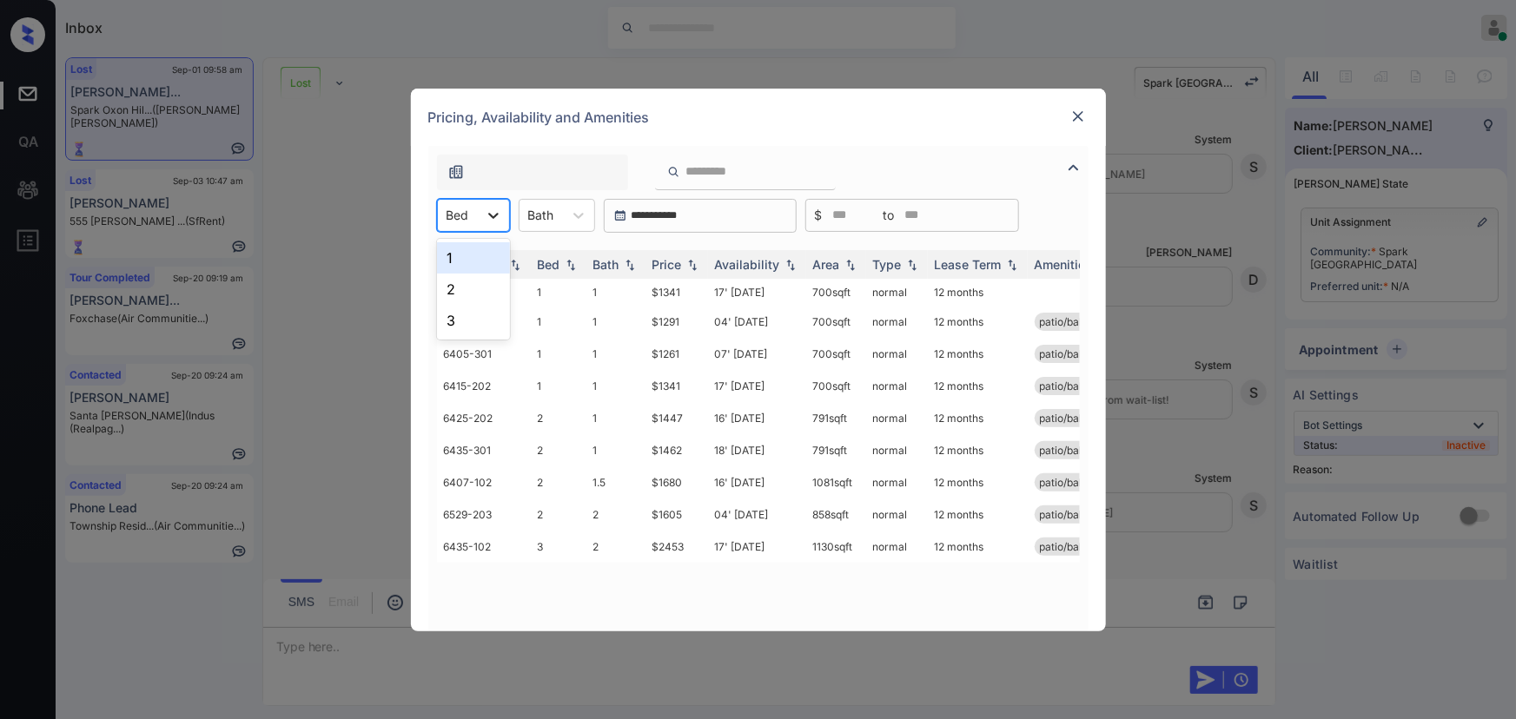
click at [485, 210] on icon at bounding box center [493, 215] width 17 height 17
click at [452, 315] on div "3" at bounding box center [473, 320] width 73 height 31
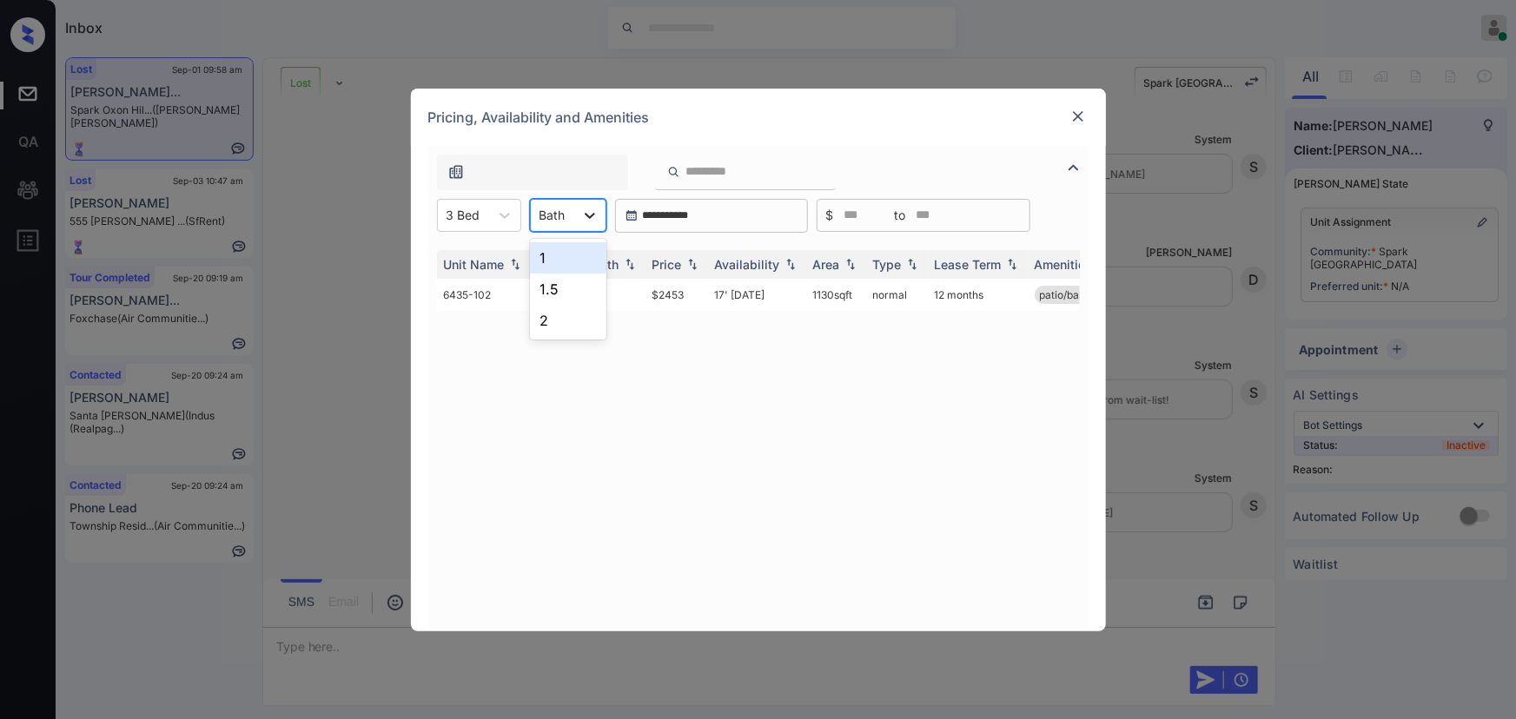
click at [583, 212] on icon at bounding box center [589, 215] width 17 height 17
click at [540, 321] on div "2" at bounding box center [568, 320] width 76 height 31
click at [688, 269] on img at bounding box center [692, 264] width 17 height 12
click at [692, 268] on img at bounding box center [692, 264] width 17 height 13
copy td "1130 sqft"
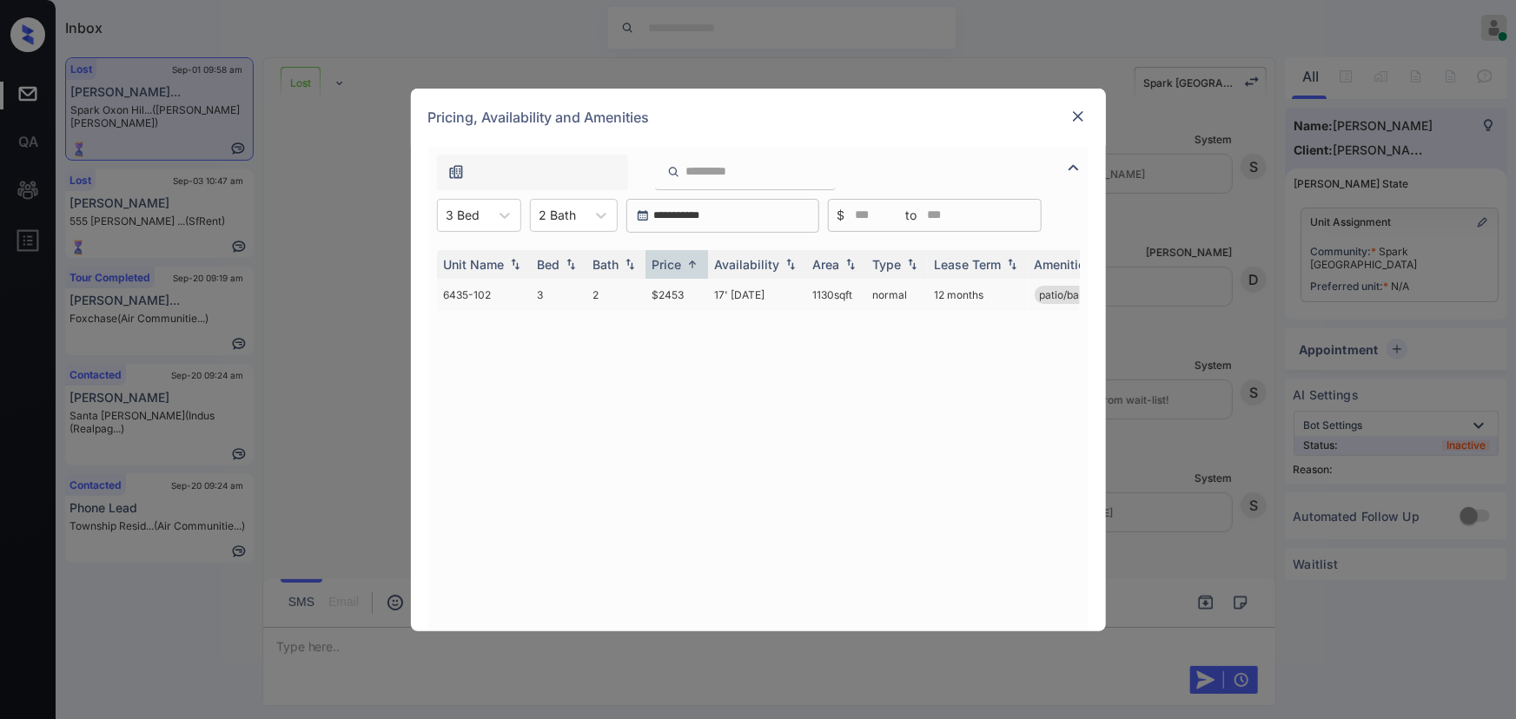
drag, startPoint x: 858, startPoint y: 291, endPoint x: 807, endPoint y: 294, distance: 51.4
click at [807, 294] on td "1130 sqft" at bounding box center [836, 295] width 60 height 32
click at [878, 295] on td "normal" at bounding box center [897, 295] width 62 height 32
drag, startPoint x: 878, startPoint y: 295, endPoint x: 930, endPoint y: 281, distance: 53.9
click at [879, 295] on td "normal" at bounding box center [897, 295] width 62 height 32
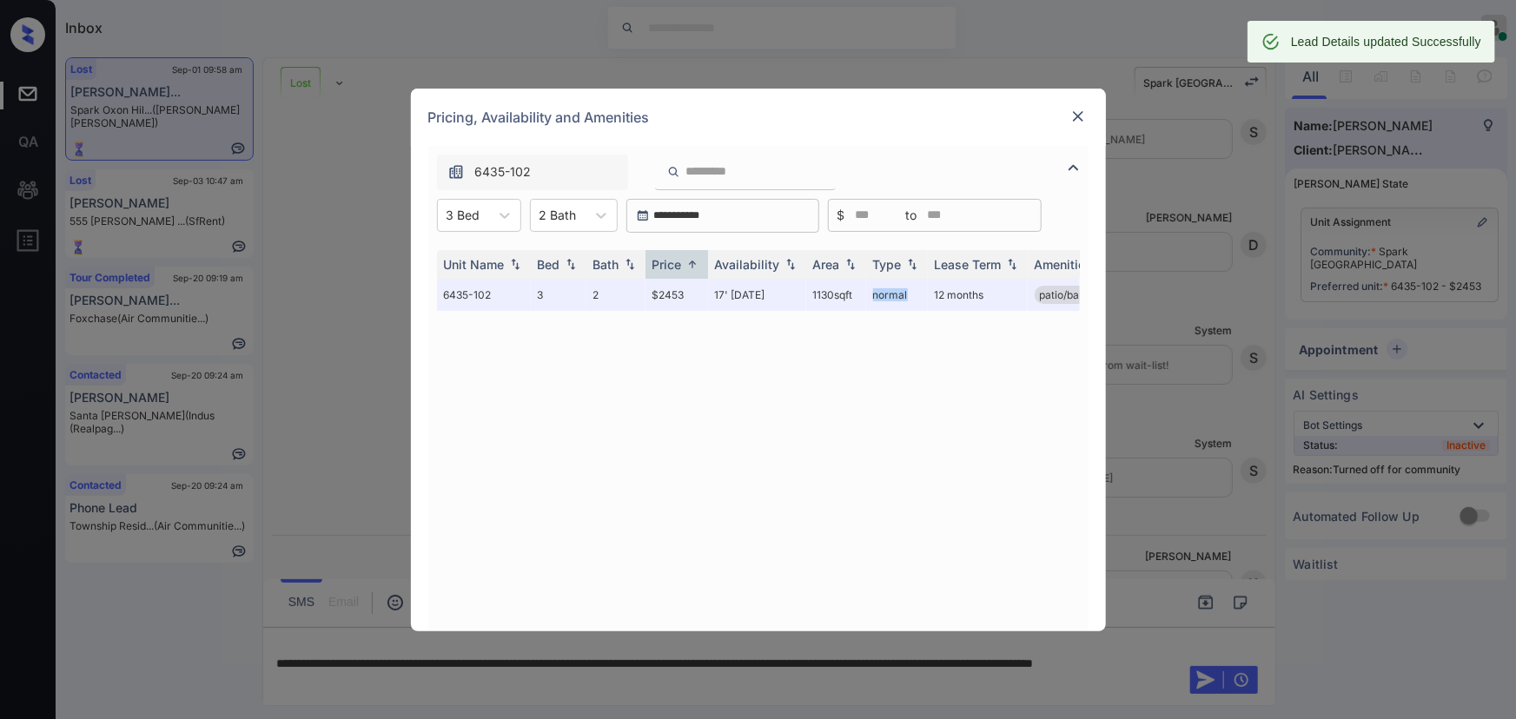
click at [1075, 111] on img at bounding box center [1077, 116] width 17 height 17
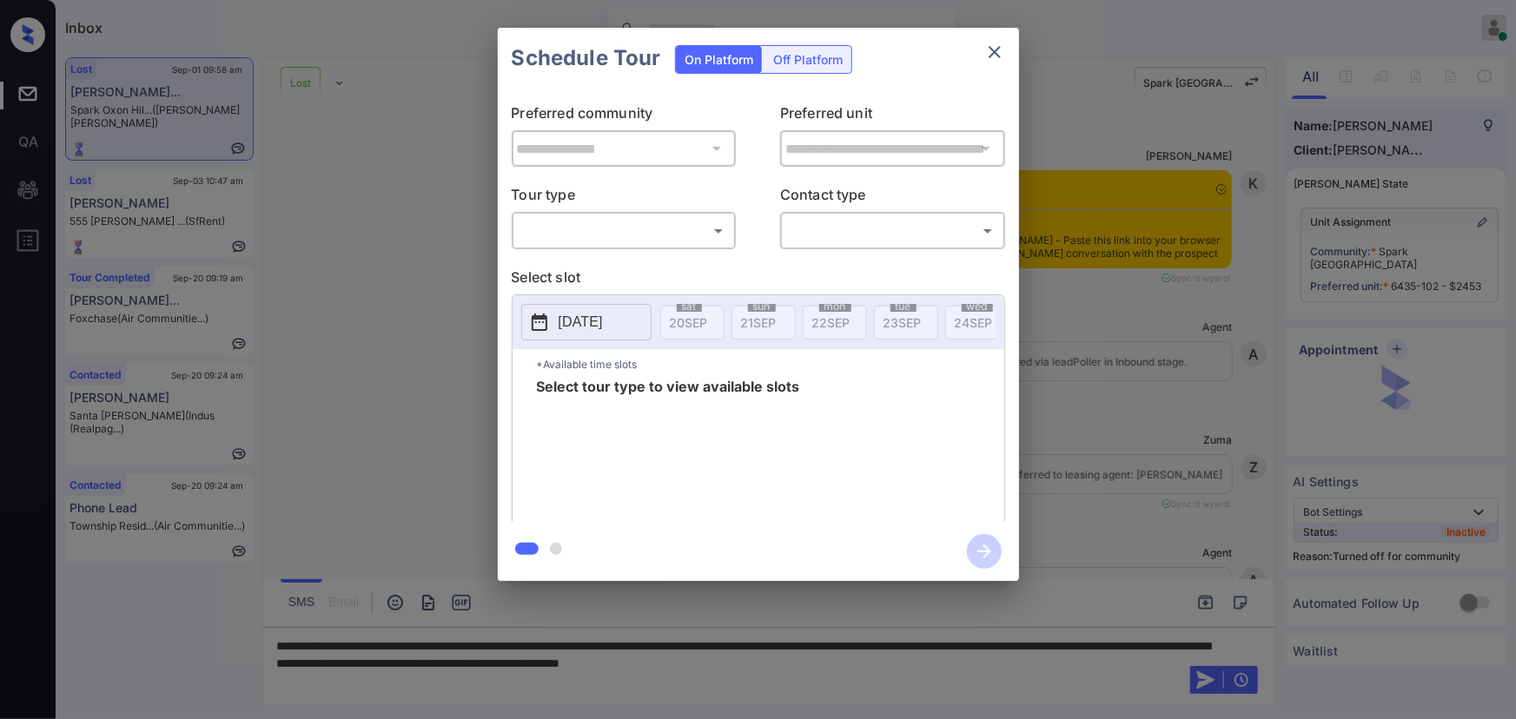
scroll to position [10112, 0]
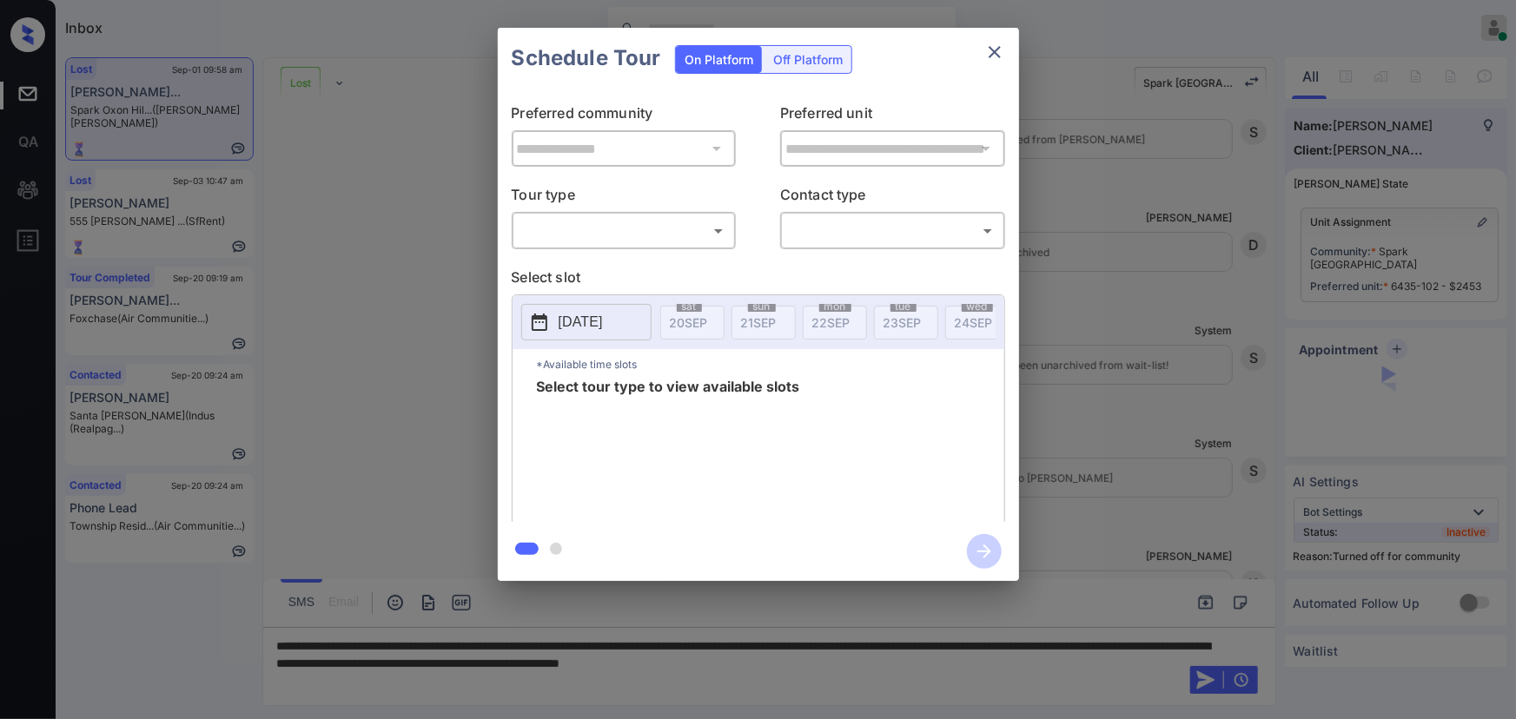
click at [632, 235] on body "Inbox [PERSON_NAME] Online Set yourself offline Set yourself on break Profile S…" at bounding box center [758, 359] width 1516 height 719
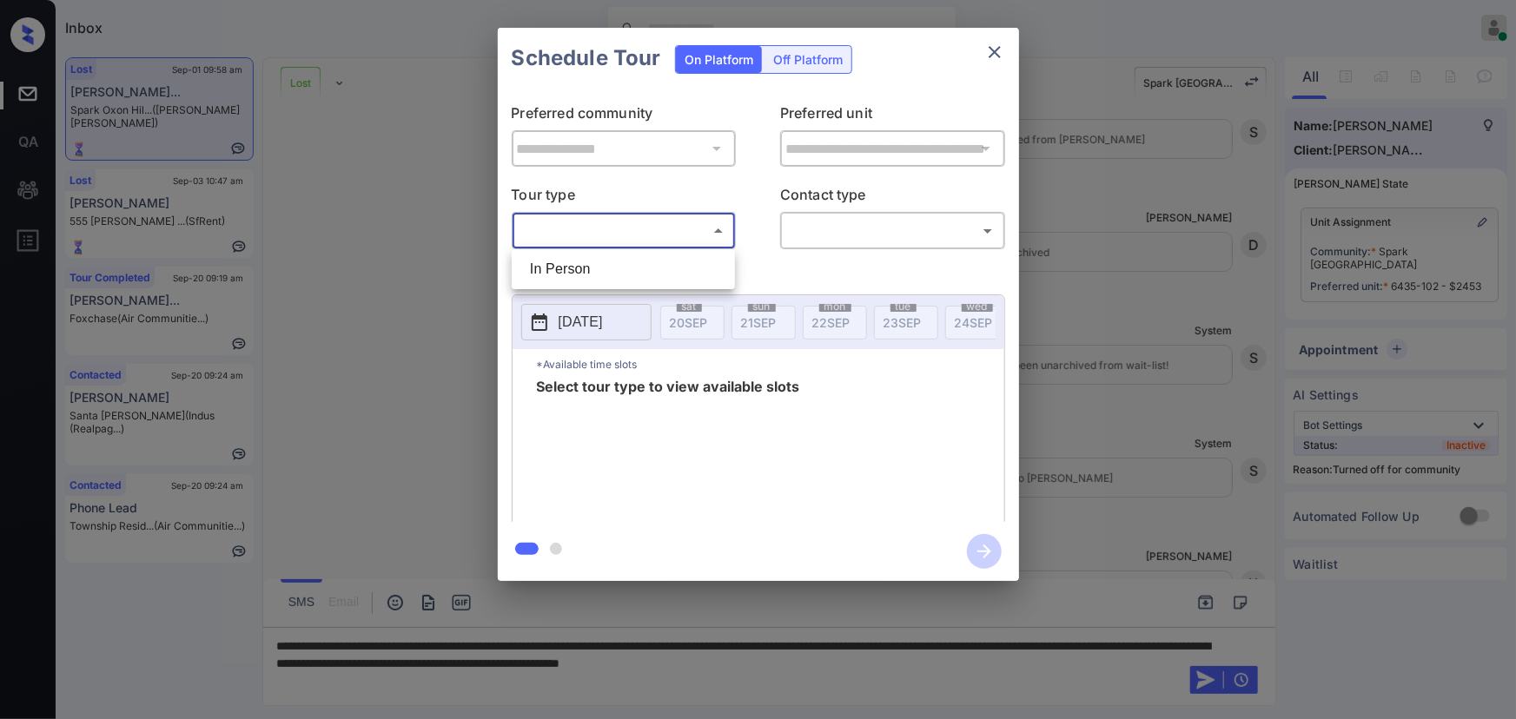
click at [573, 270] on li "In Person" at bounding box center [623, 269] width 215 height 31
type input "********"
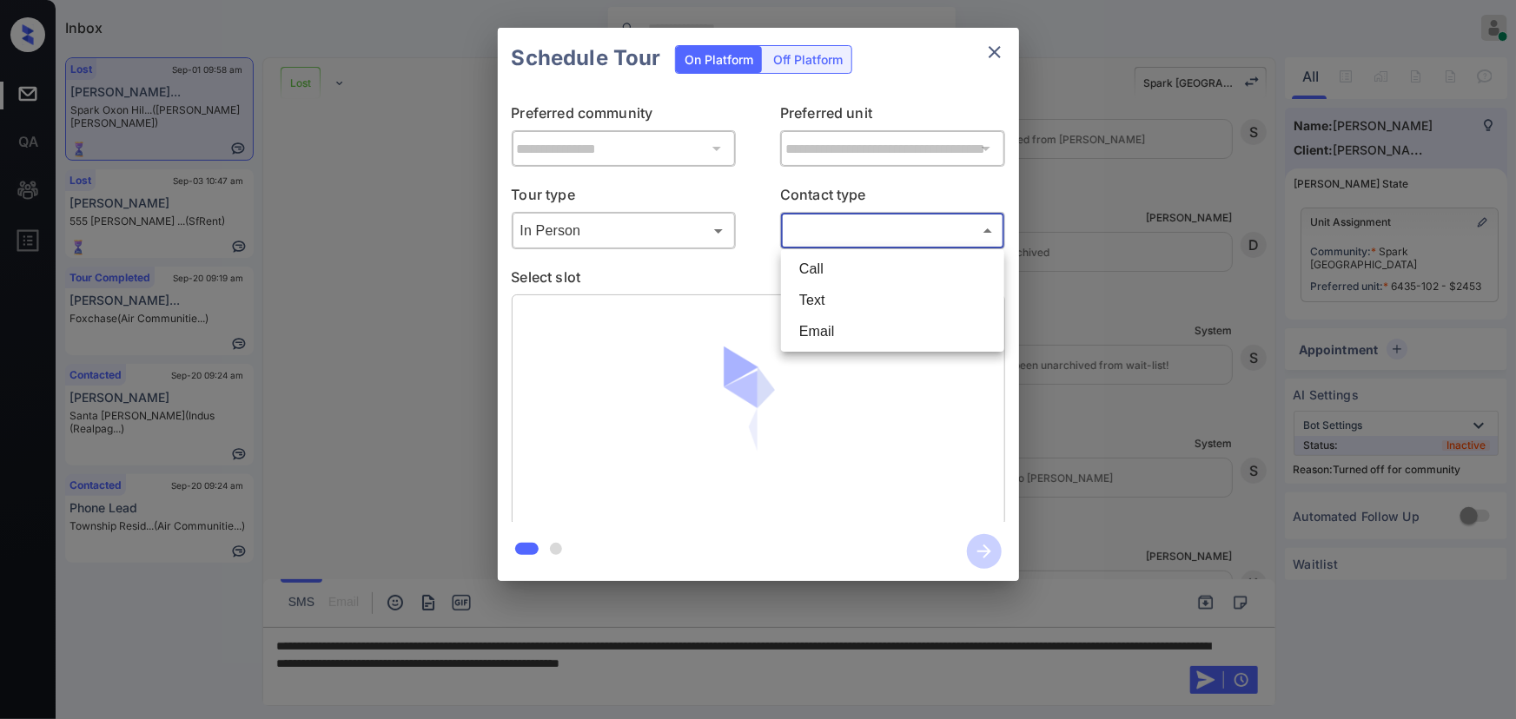
click at [866, 232] on body "Inbox [PERSON_NAME] Online Set yourself offline Set yourself on break Profile S…" at bounding box center [758, 359] width 1516 height 719
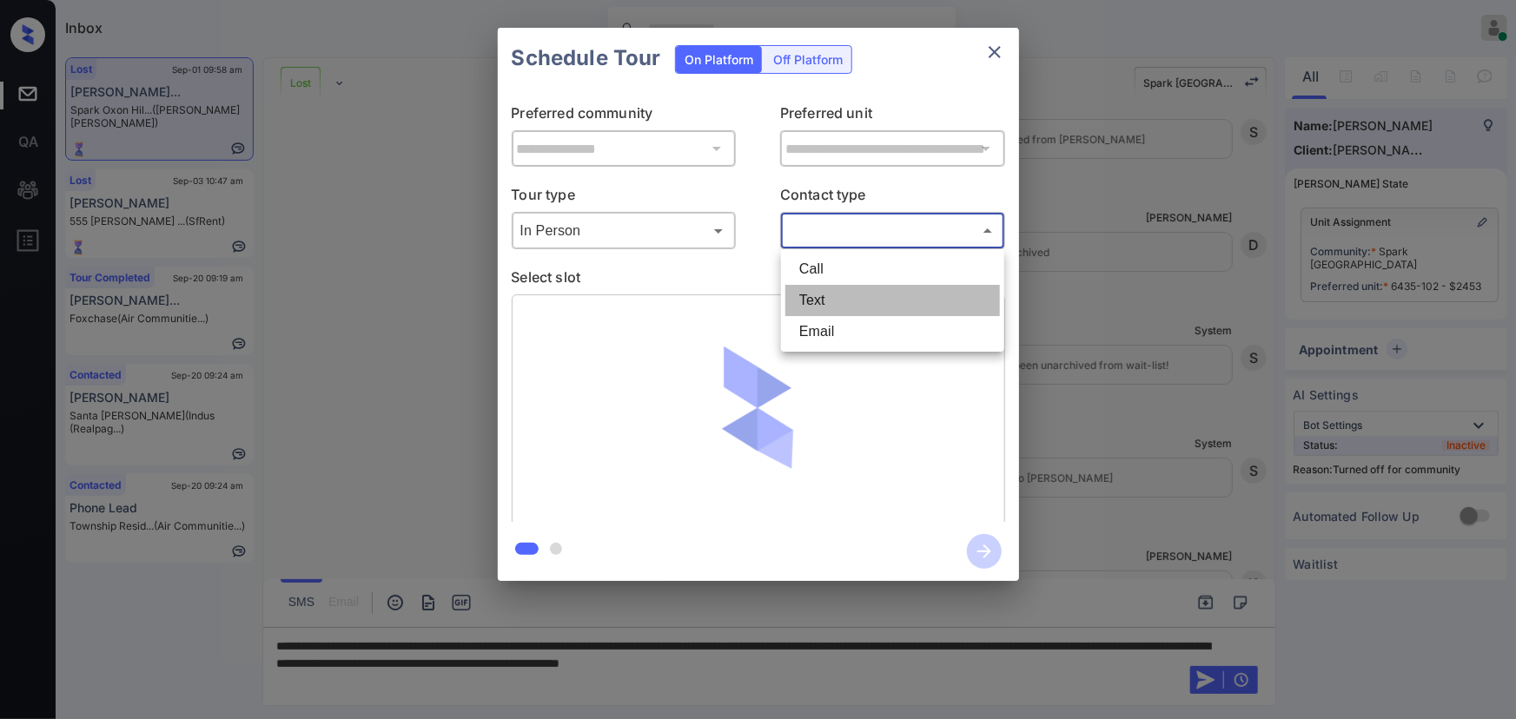
click at [834, 301] on li "Text" at bounding box center [892, 300] width 215 height 31
type input "****"
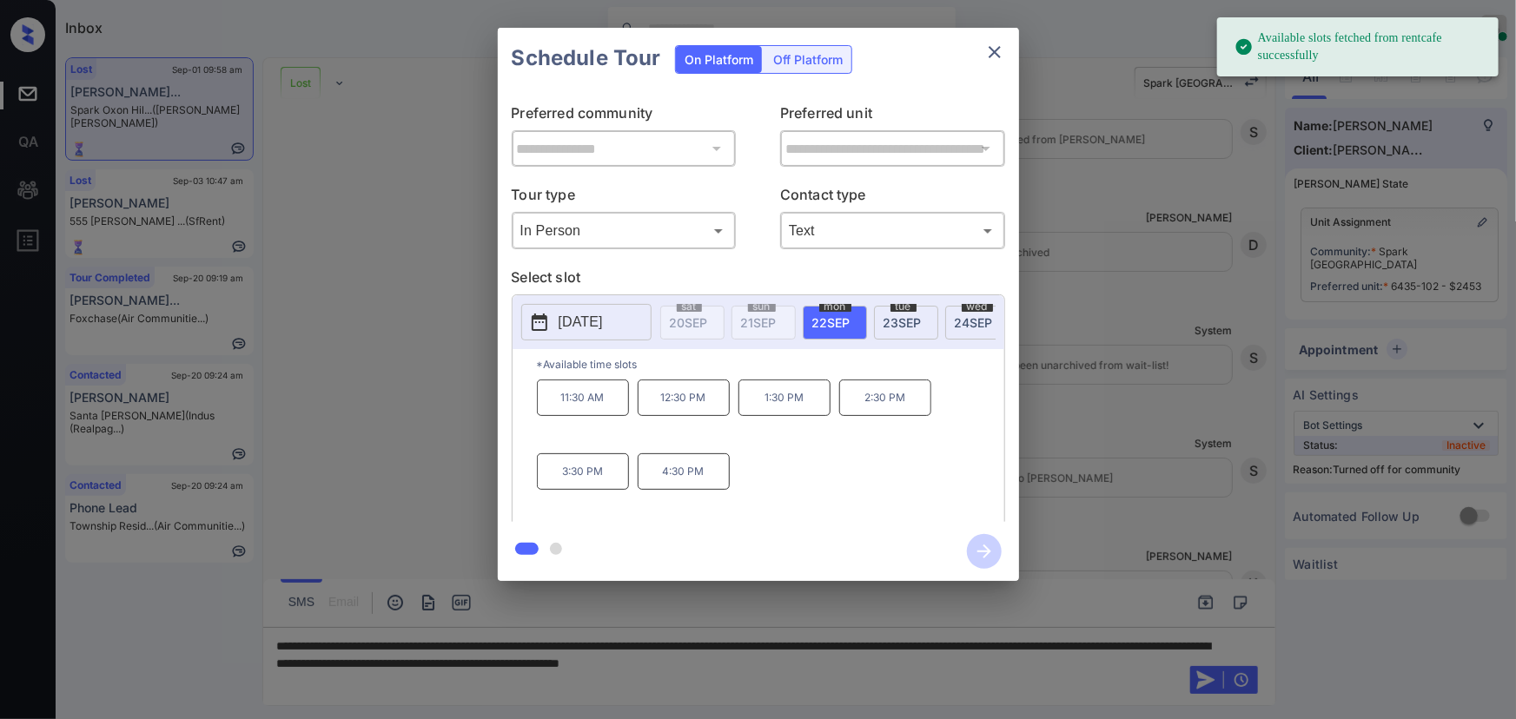
click at [836, 322] on span "22 SEP" at bounding box center [831, 322] width 38 height 15
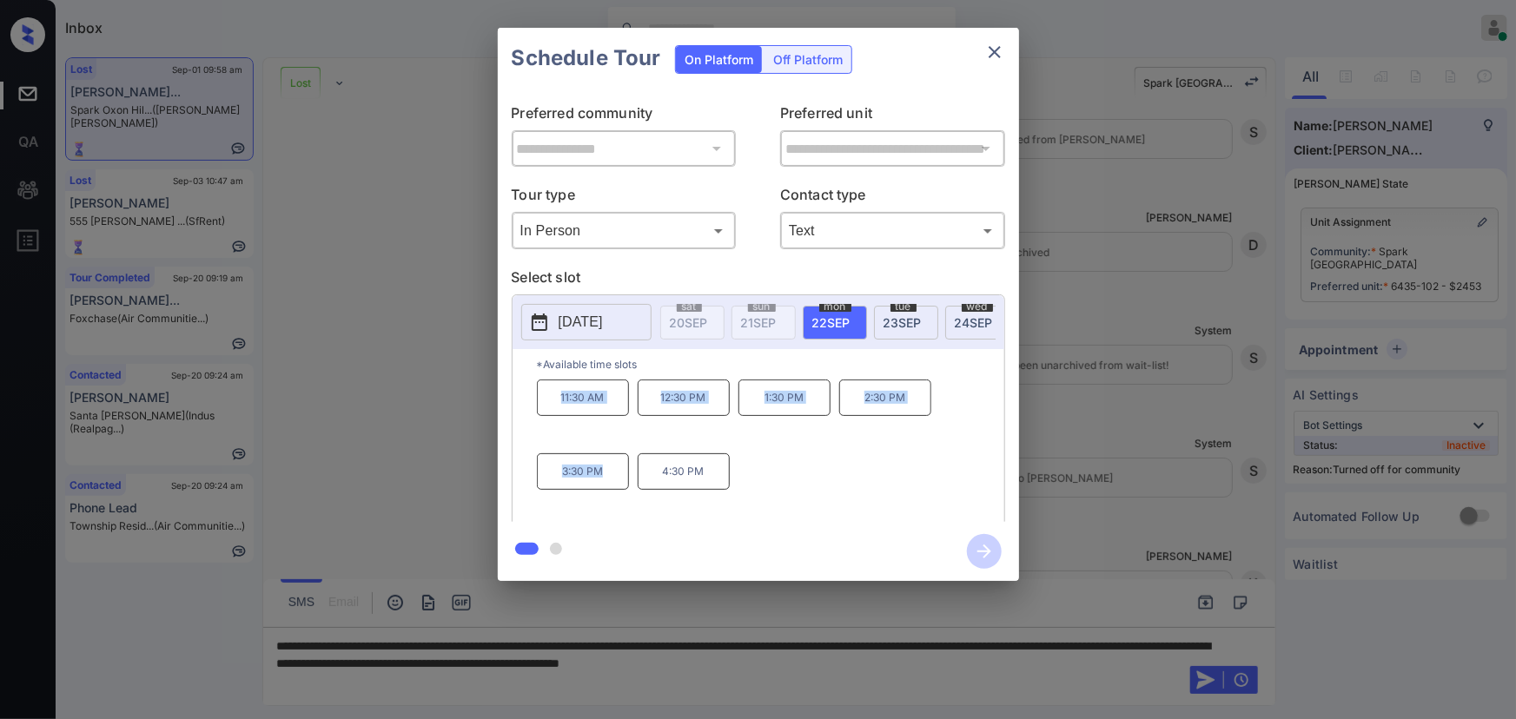
copy div "11:30 AM 12:30 PM 1:30 PM 2:30 PM 3:30 PM"
drag, startPoint x: 604, startPoint y: 476, endPoint x: 548, endPoint y: 412, distance: 85.0
click at [548, 412] on div "11:30 AM 12:30 PM 1:30 PM 2:30 PM 3:30 PM 4:30 PM" at bounding box center [770, 449] width 467 height 139
click at [970, 664] on div at bounding box center [758, 359] width 1516 height 719
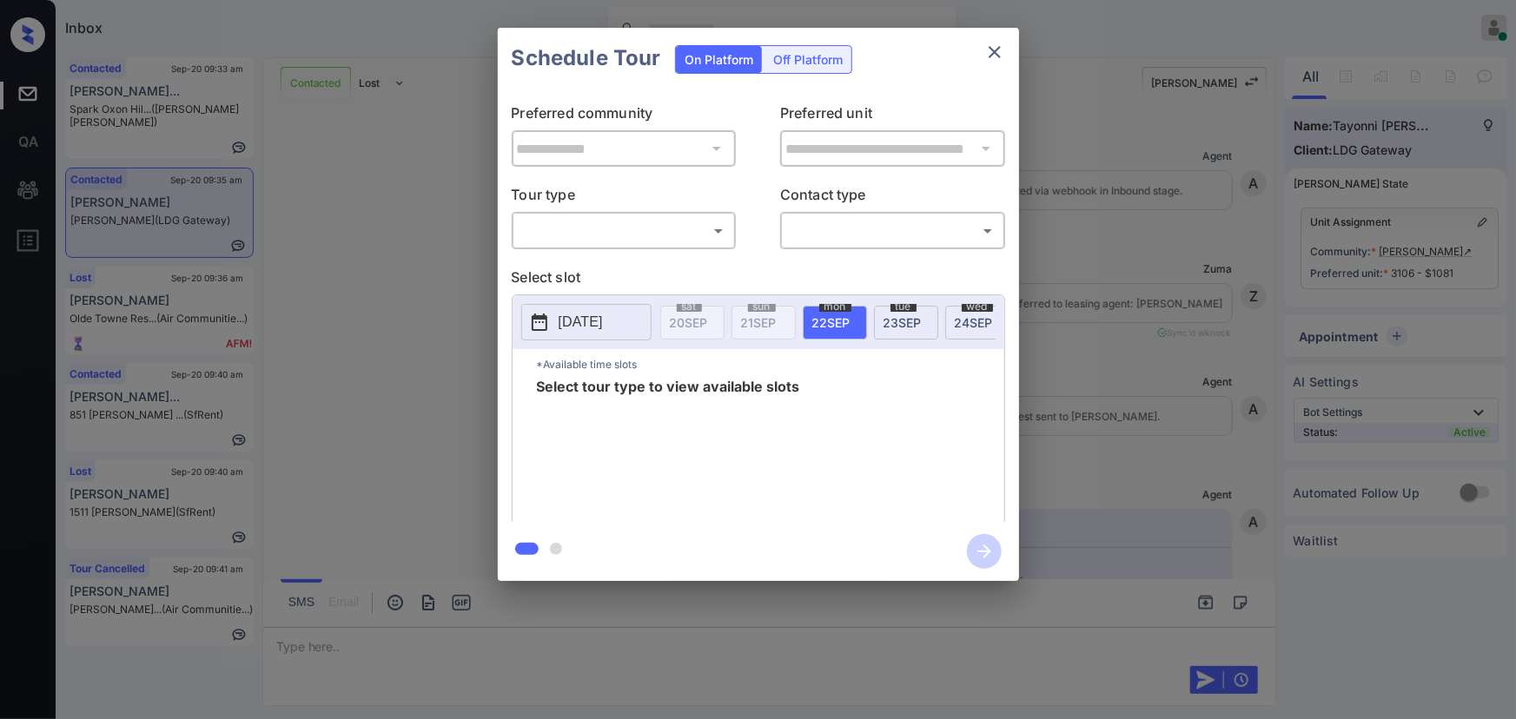
scroll to position [2339, 0]
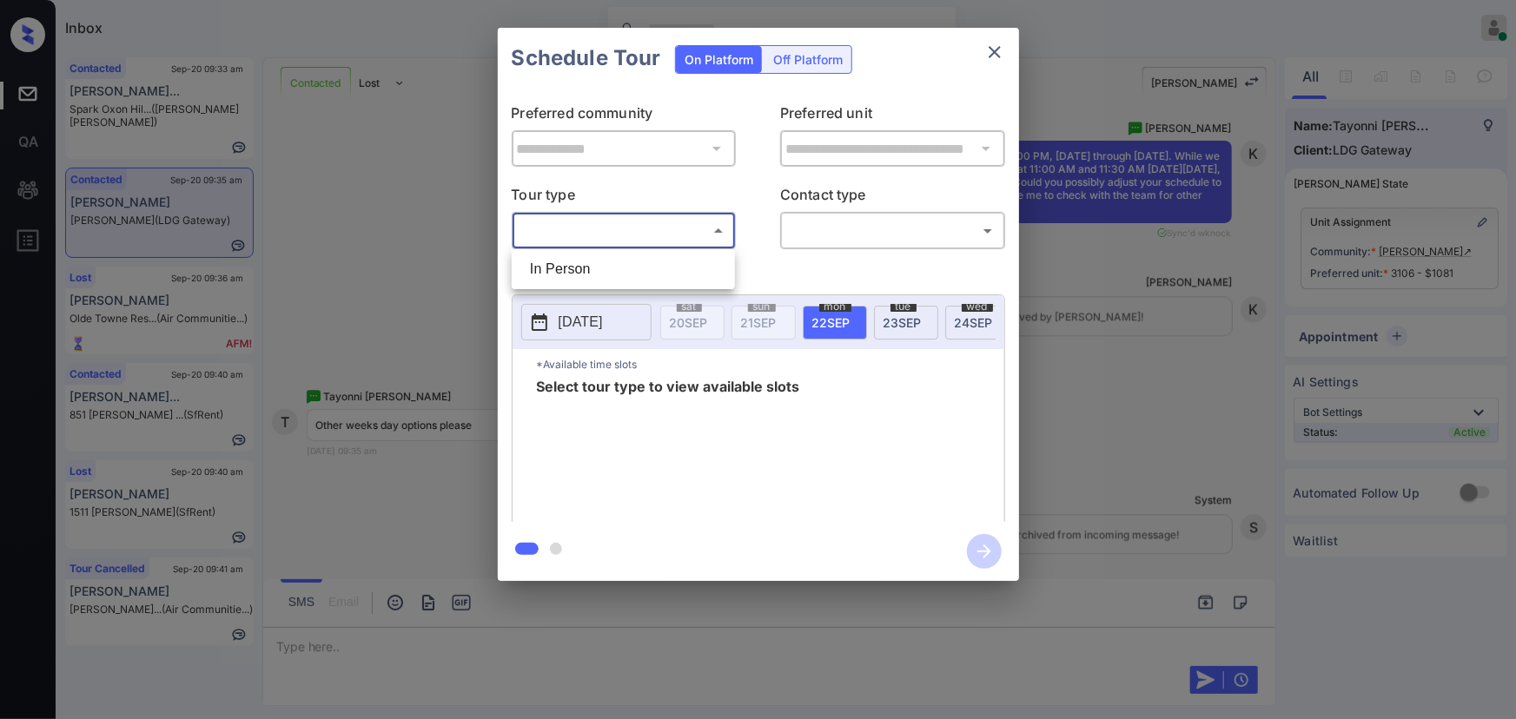
click at [623, 234] on body "Inbox [PERSON_NAME] Online Set yourself offline Set yourself on break Profile S…" at bounding box center [758, 359] width 1516 height 719
click at [591, 261] on li "In Person" at bounding box center [623, 269] width 215 height 31
type input "********"
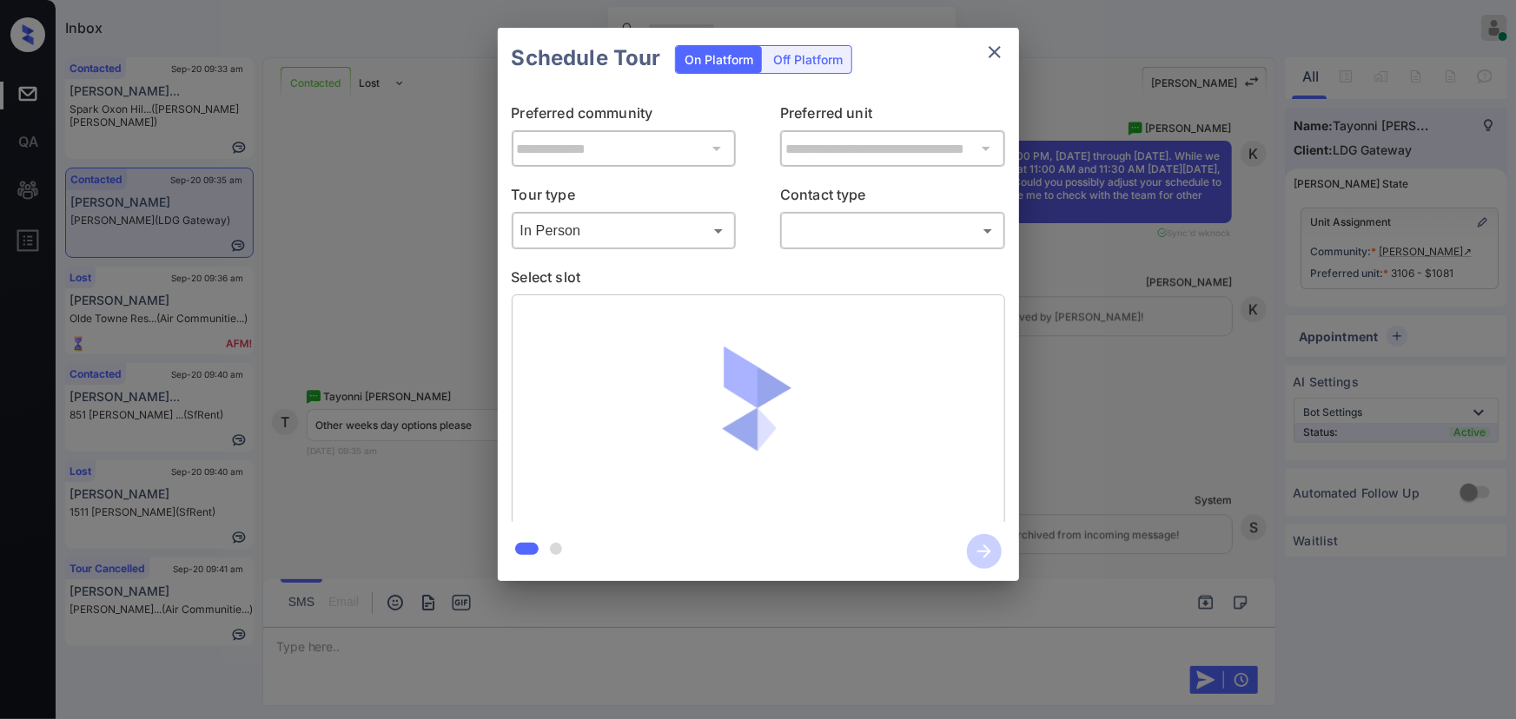
click at [843, 243] on div "​ ​" at bounding box center [892, 230] width 225 height 37
click at [843, 230] on body "Inbox [PERSON_NAME] Online Set yourself offline Set yourself on break Profile S…" at bounding box center [758, 359] width 1516 height 719
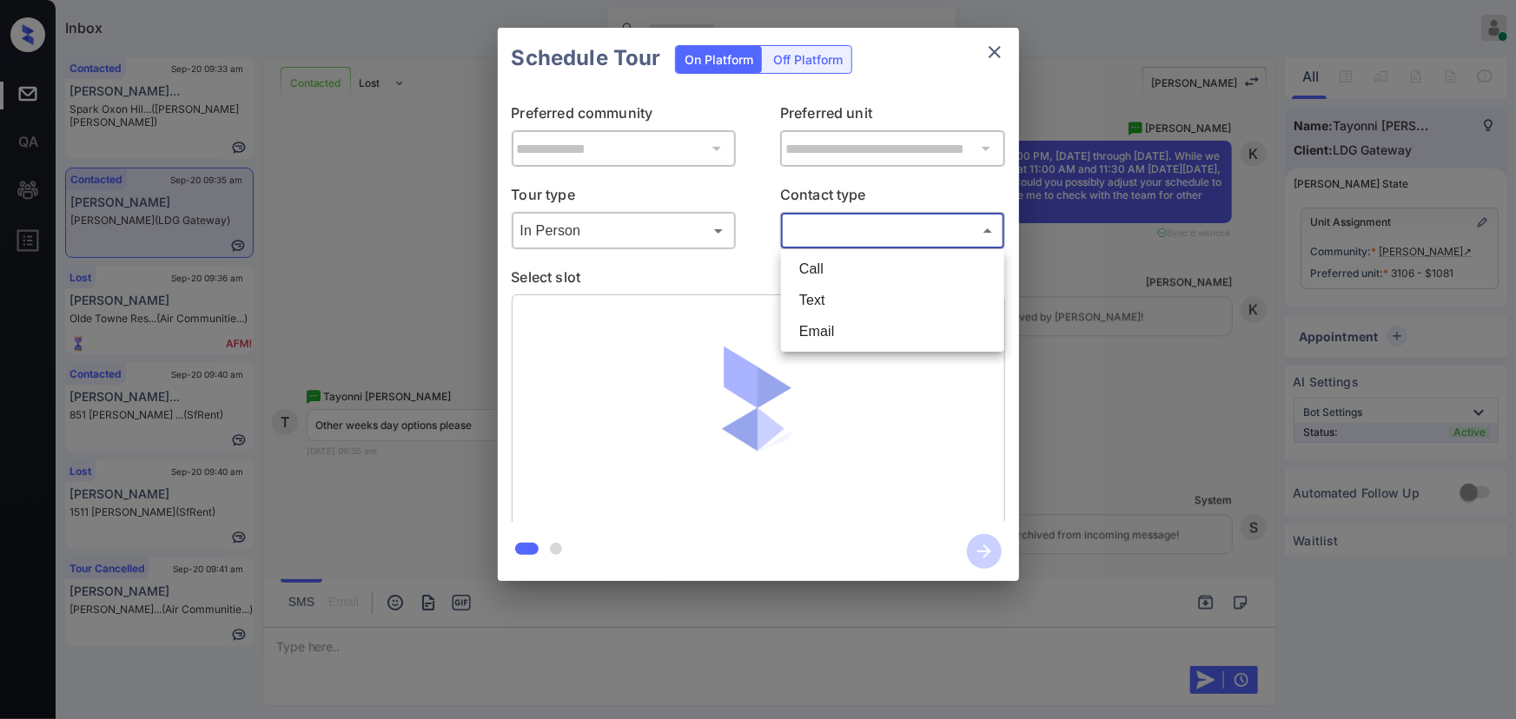
click at [820, 302] on li "Text" at bounding box center [892, 300] width 215 height 31
type input "****"
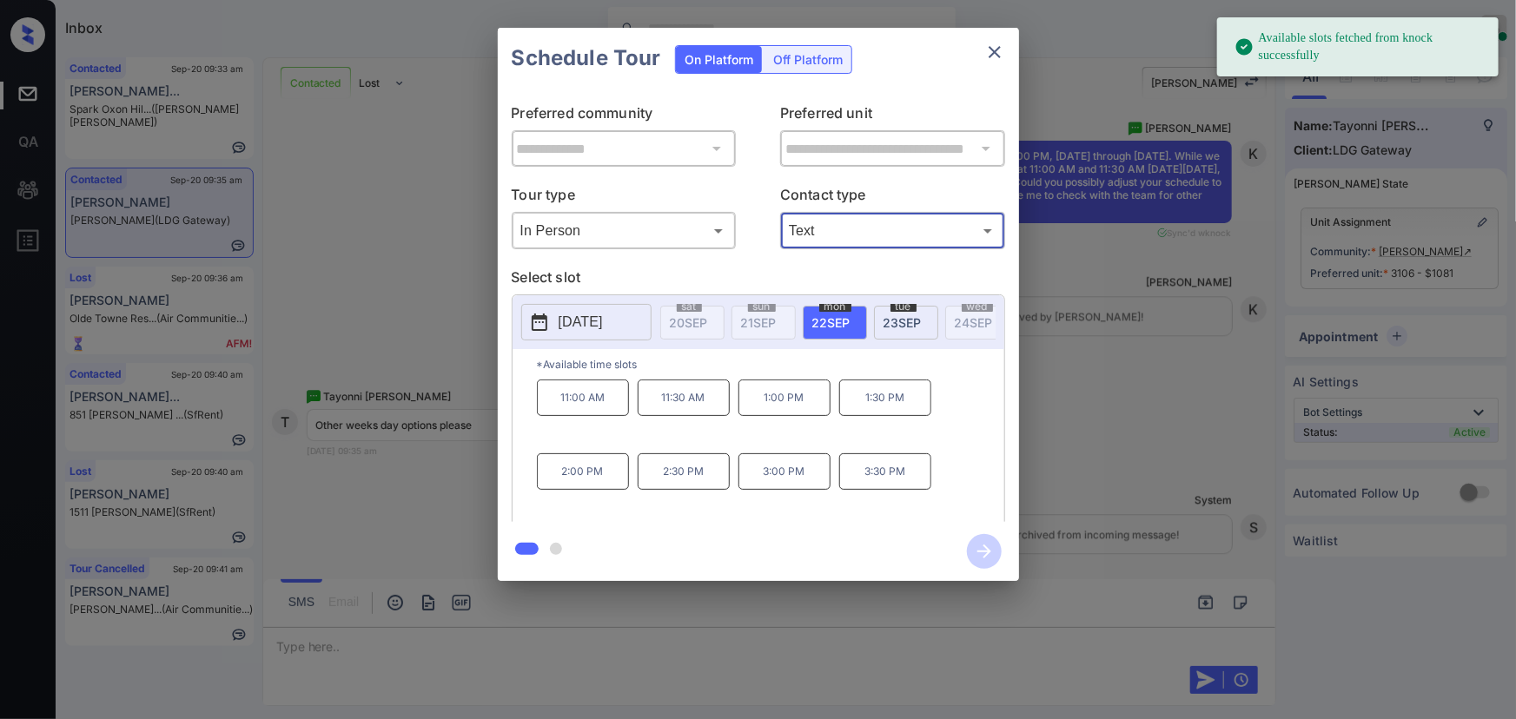
click at [536, 320] on icon at bounding box center [539, 322] width 21 height 21
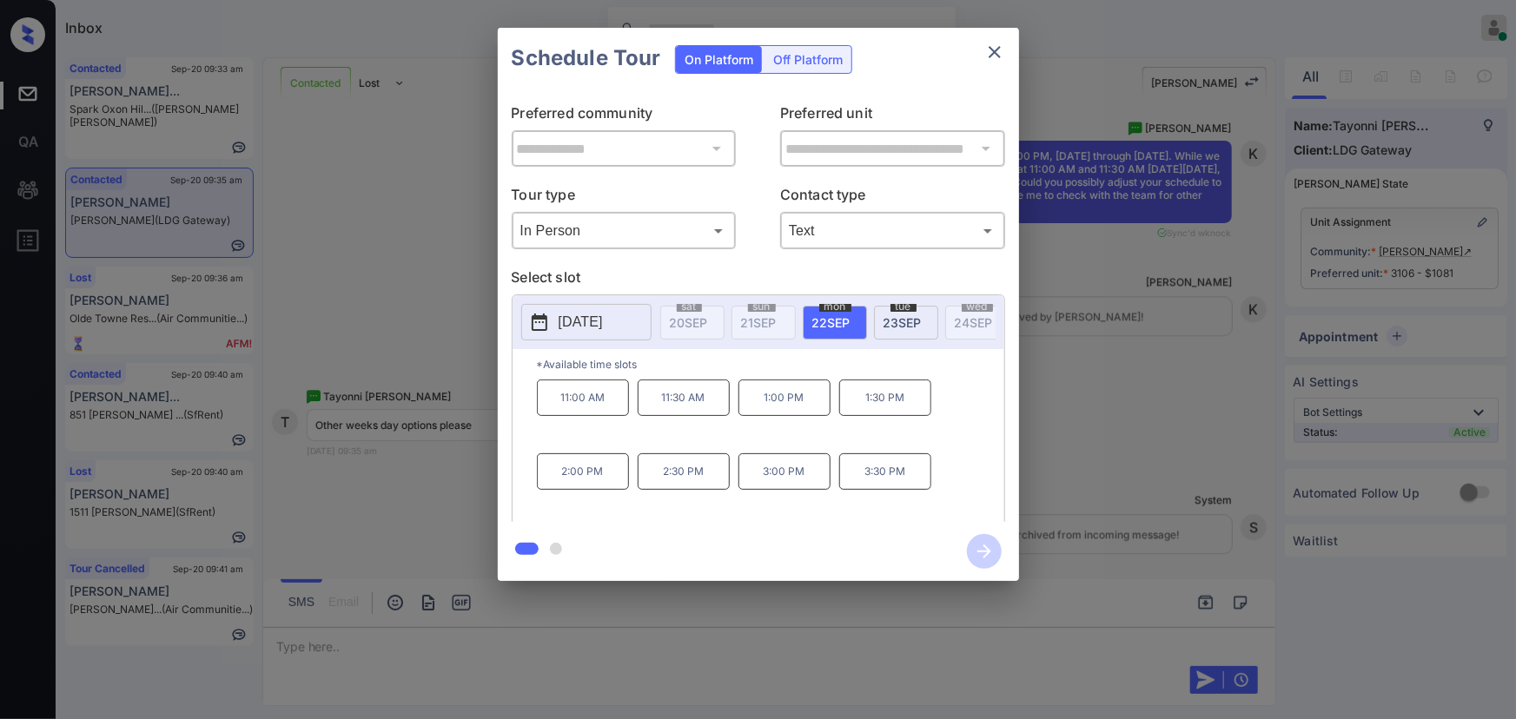
click at [1141, 276] on div "**********" at bounding box center [758, 304] width 1516 height 609
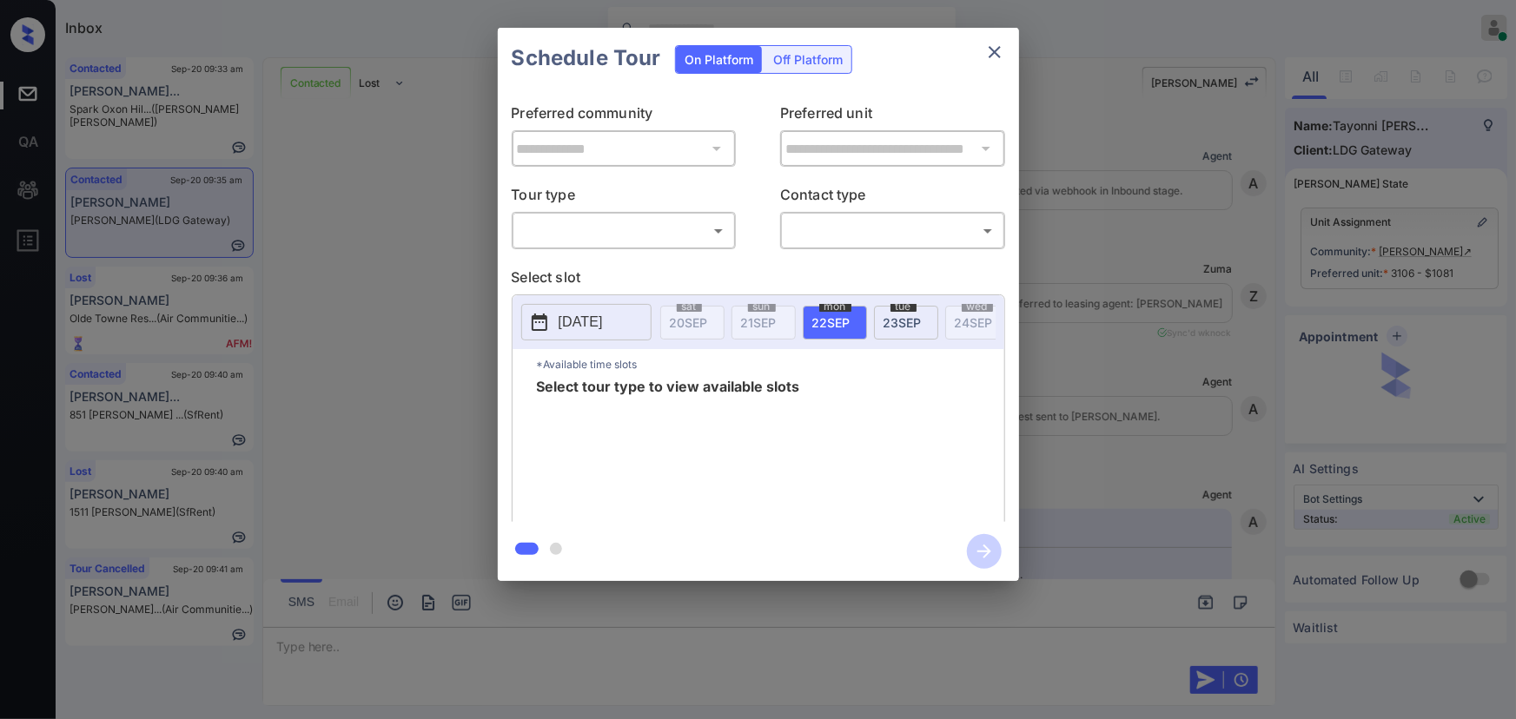
scroll to position [2339, 0]
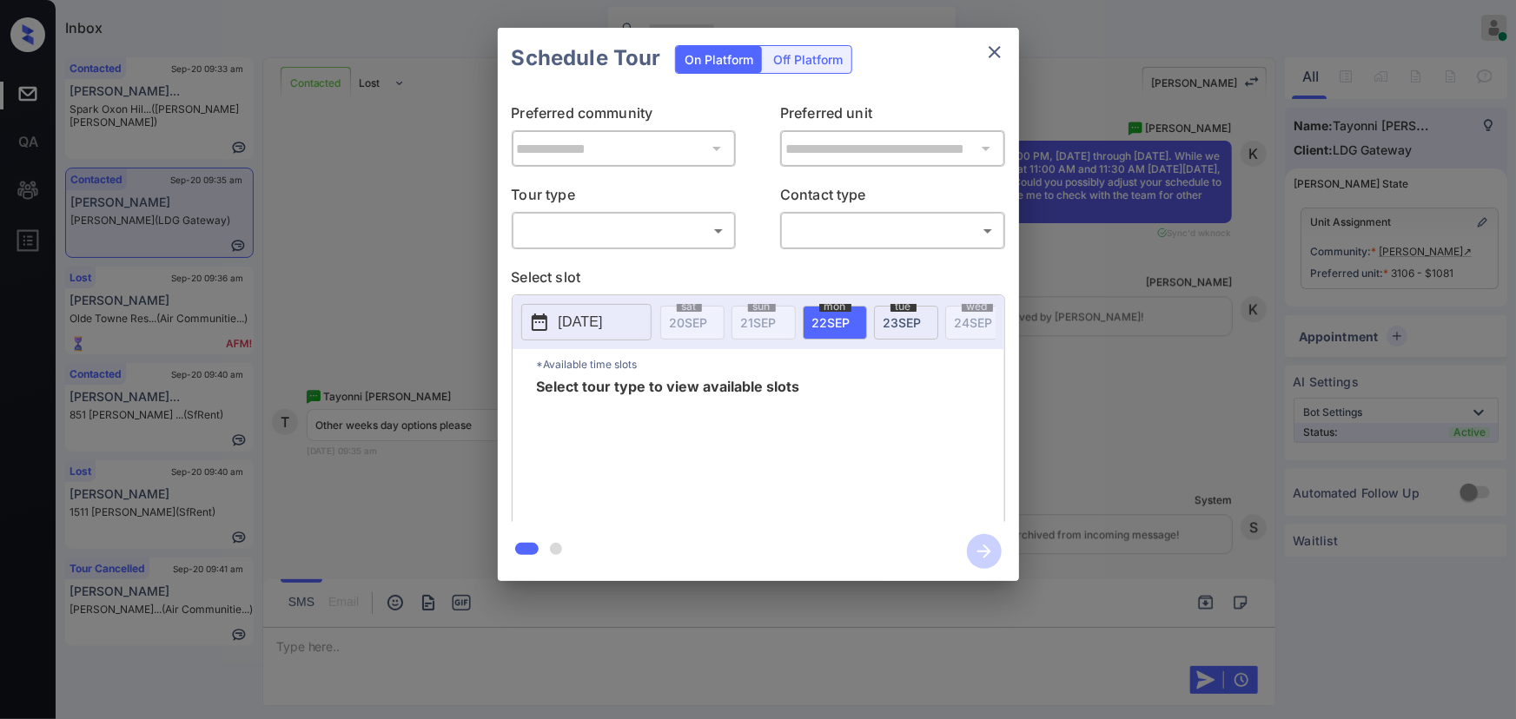
click at [642, 230] on body "Inbox [PERSON_NAME] Online Set yourself offline Set yourself on break Profile S…" at bounding box center [758, 359] width 1516 height 719
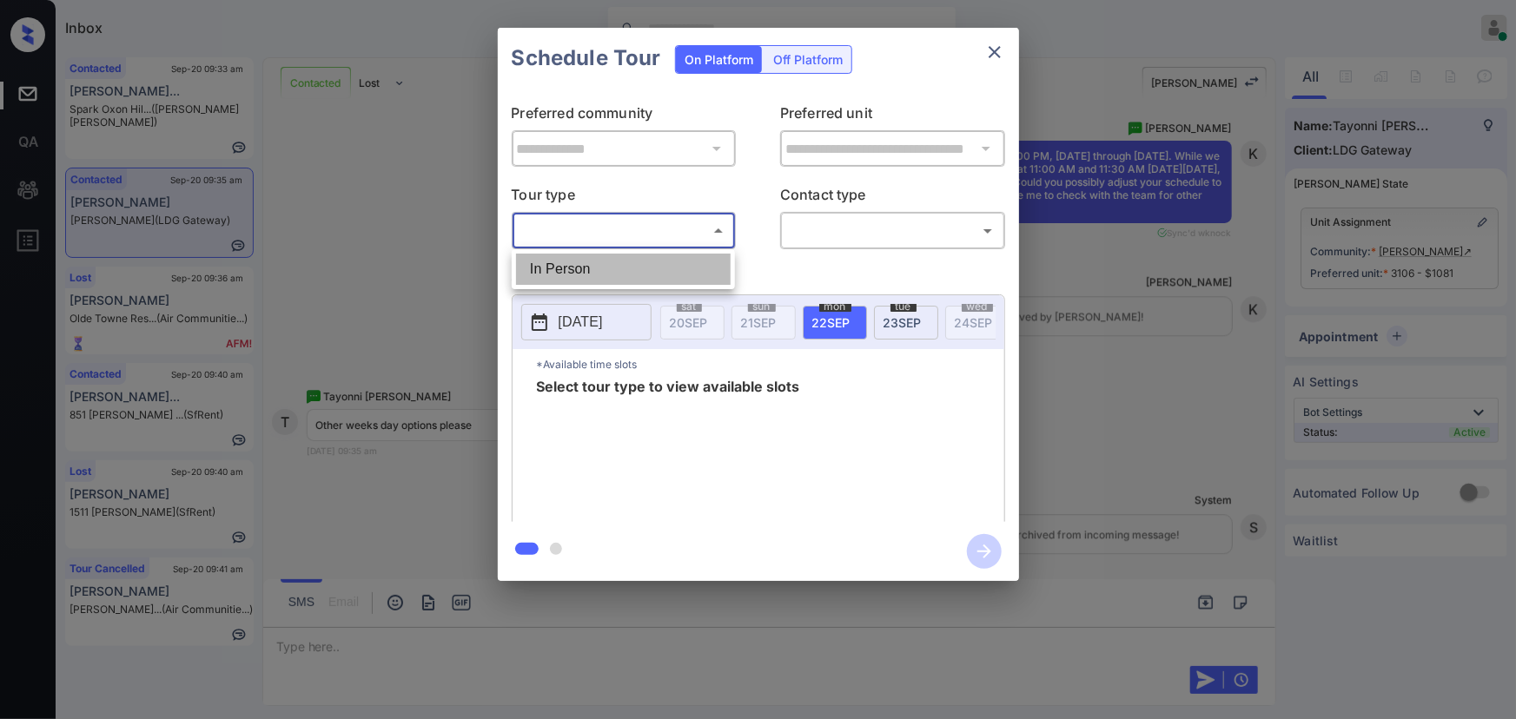
click at [605, 268] on li "In Person" at bounding box center [623, 269] width 215 height 31
type input "********"
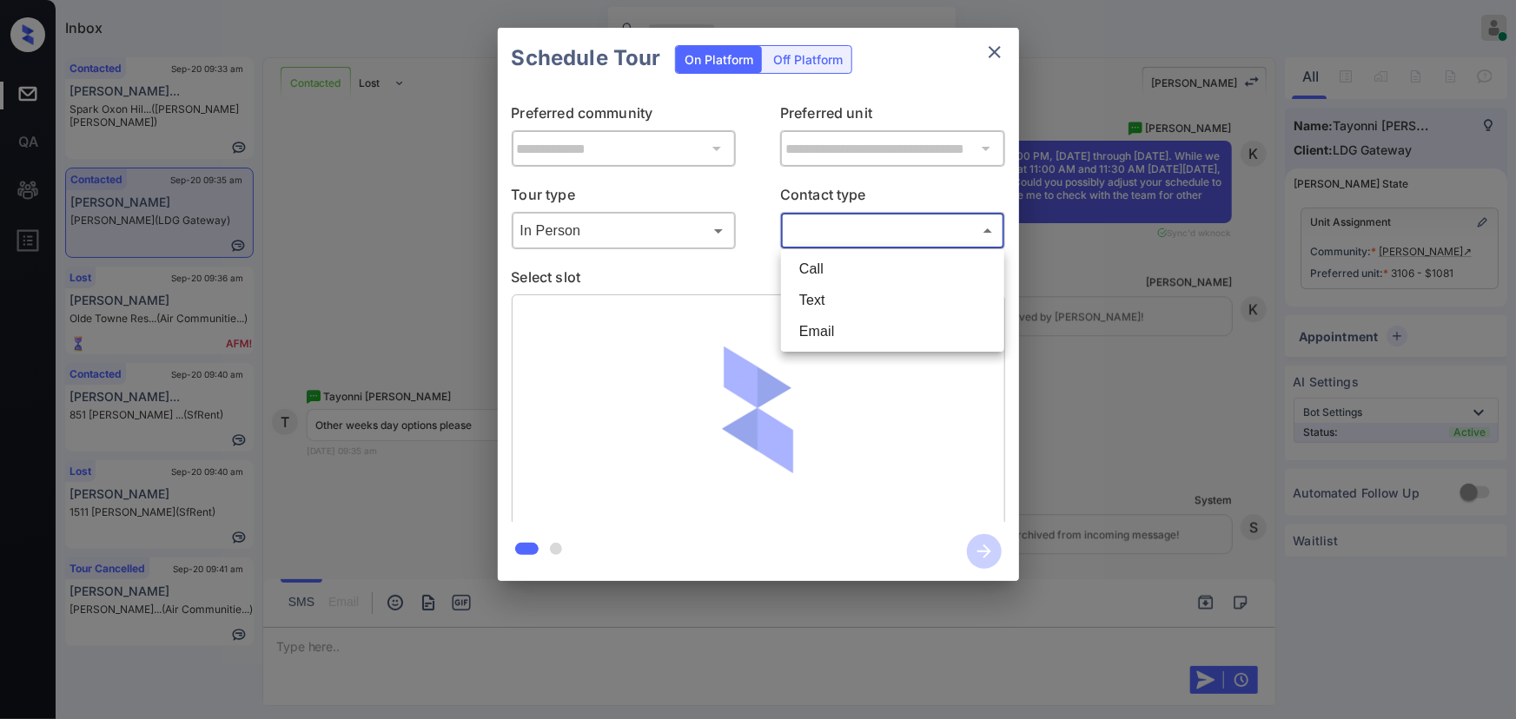
click at [852, 234] on body "Inbox Kenneth Umali Online Set yourself offline Set yourself on break Profile S…" at bounding box center [758, 359] width 1516 height 719
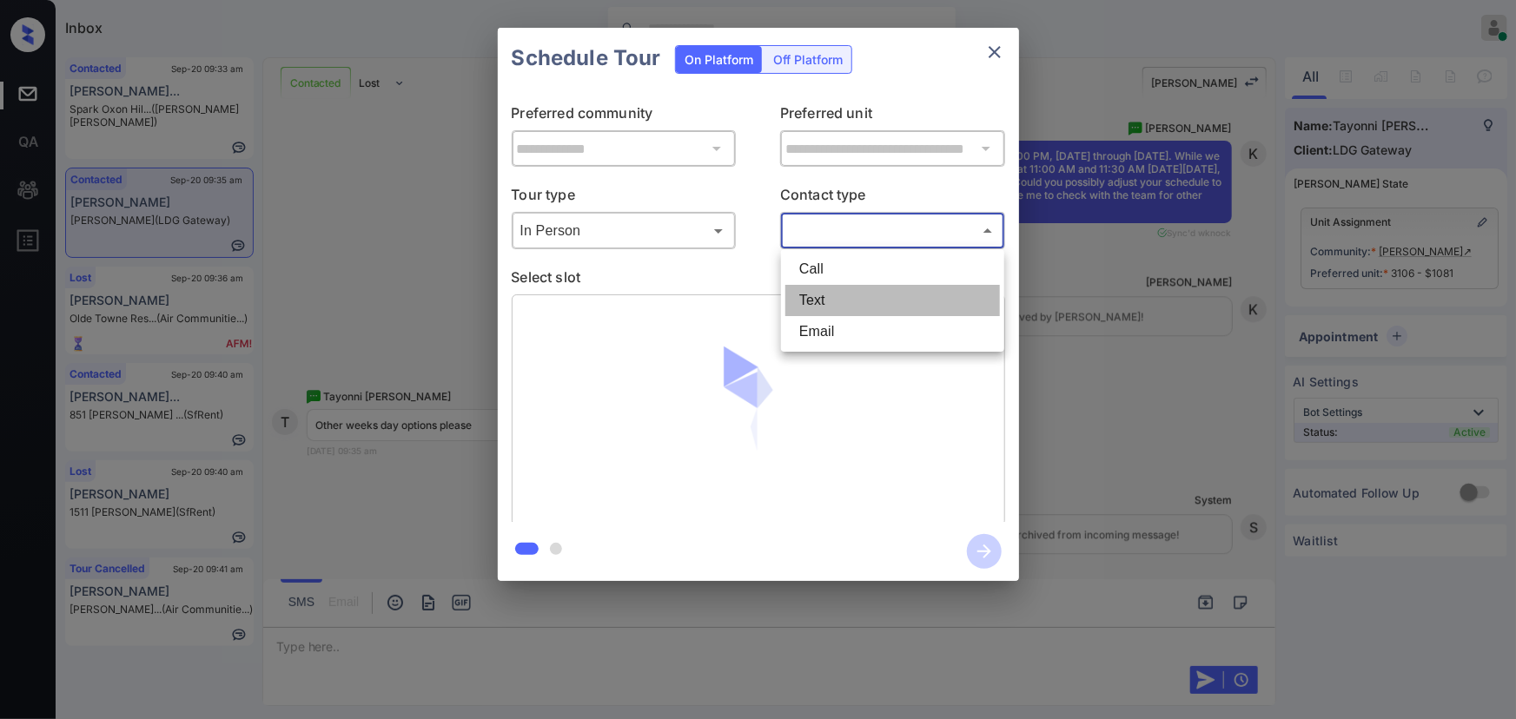
click at [816, 295] on li "Text" at bounding box center [892, 300] width 215 height 31
type input "****"
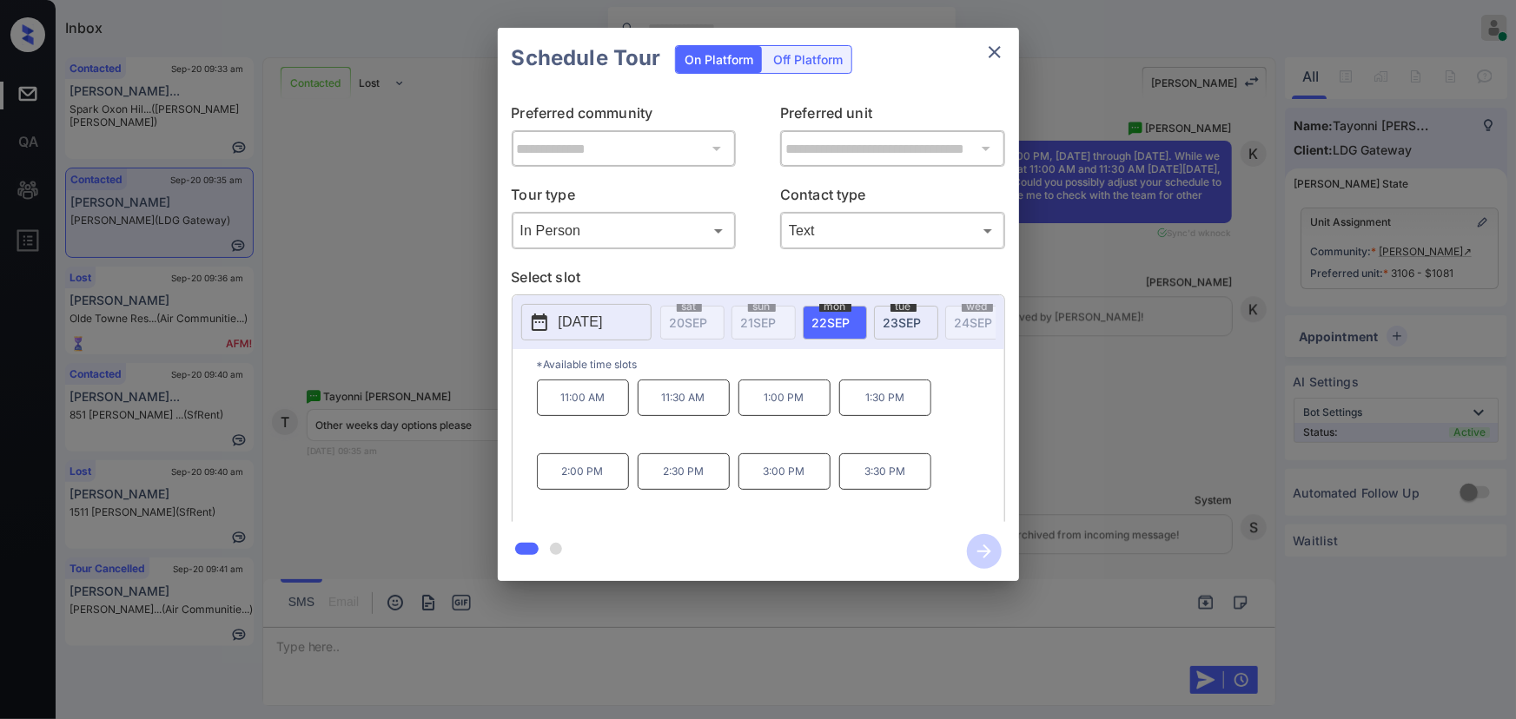
click at [603, 322] on p "[DATE]" at bounding box center [581, 322] width 44 height 21
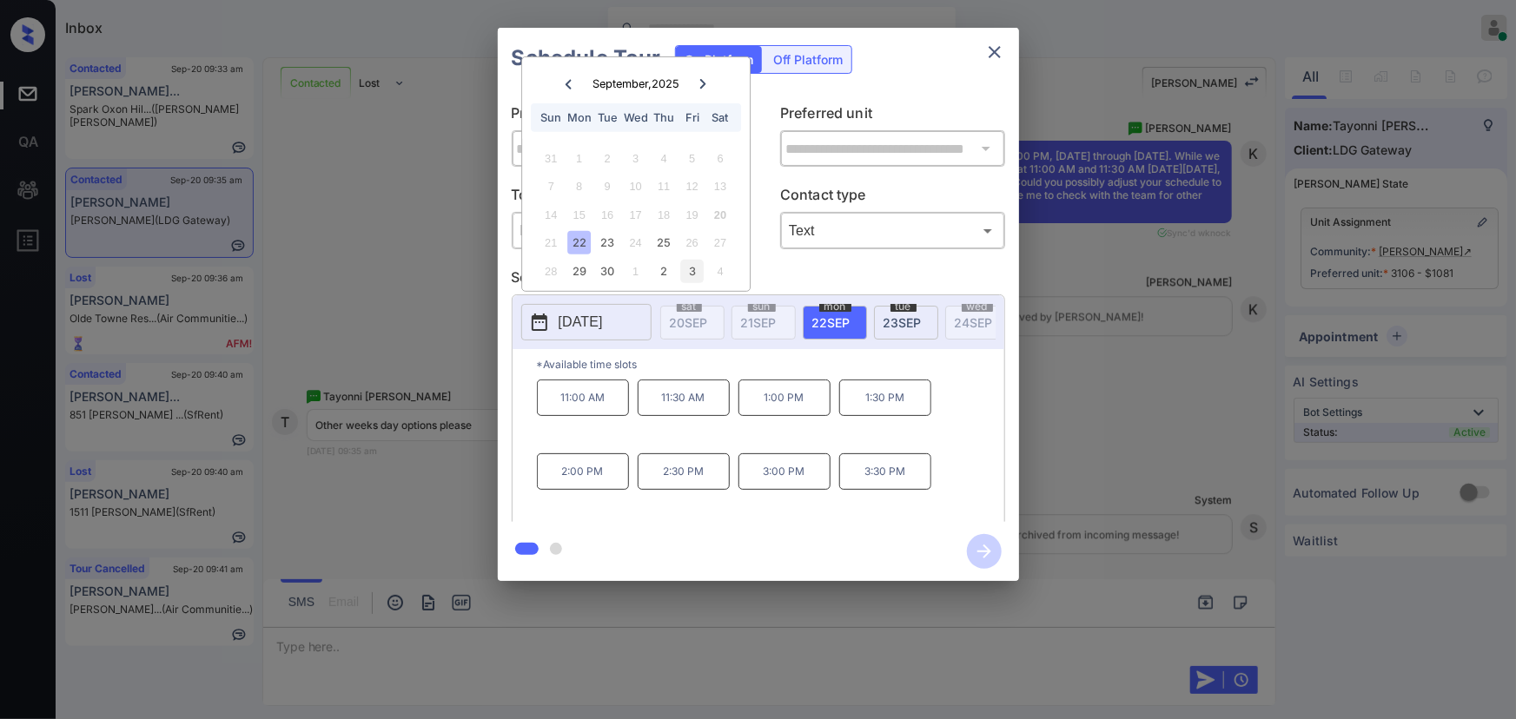
click at [695, 269] on div "3" at bounding box center [691, 271] width 23 height 23
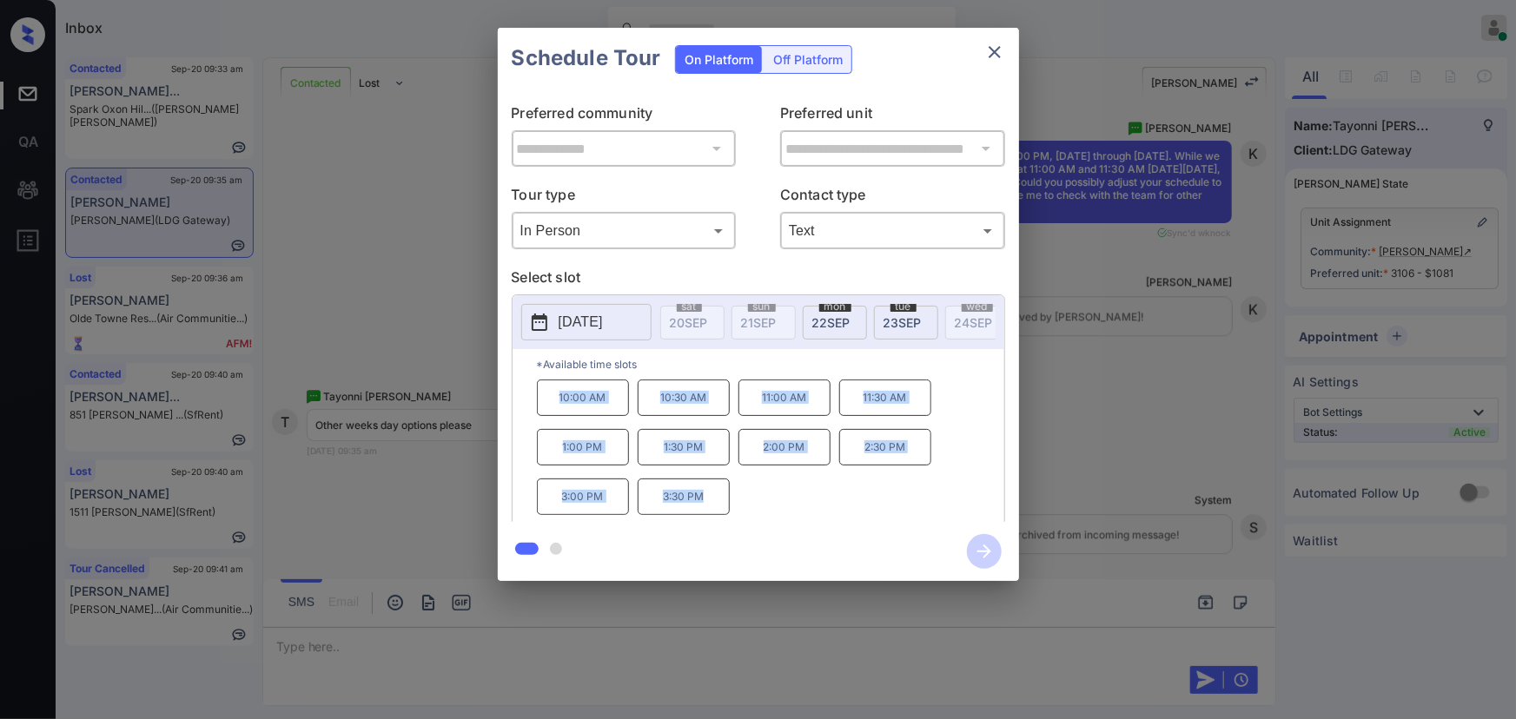
copy div "10:00 AM 10:30 AM 11:00 AM 11:30 AM 1:00 PM 1:30 PM 2:00 PM 2:30 PM 3:00 PM 3:3…"
drag, startPoint x: 709, startPoint y: 499, endPoint x: 549, endPoint y: 401, distance: 187.1
click at [553, 402] on div "10:00 AM 10:30 AM 11:00 AM 11:30 AM 1:00 PM 1:30 PM 2:00 PM 2:30 PM 3:00 PM 3:3…" at bounding box center [770, 449] width 467 height 139
click at [526, 642] on div at bounding box center [758, 359] width 1516 height 719
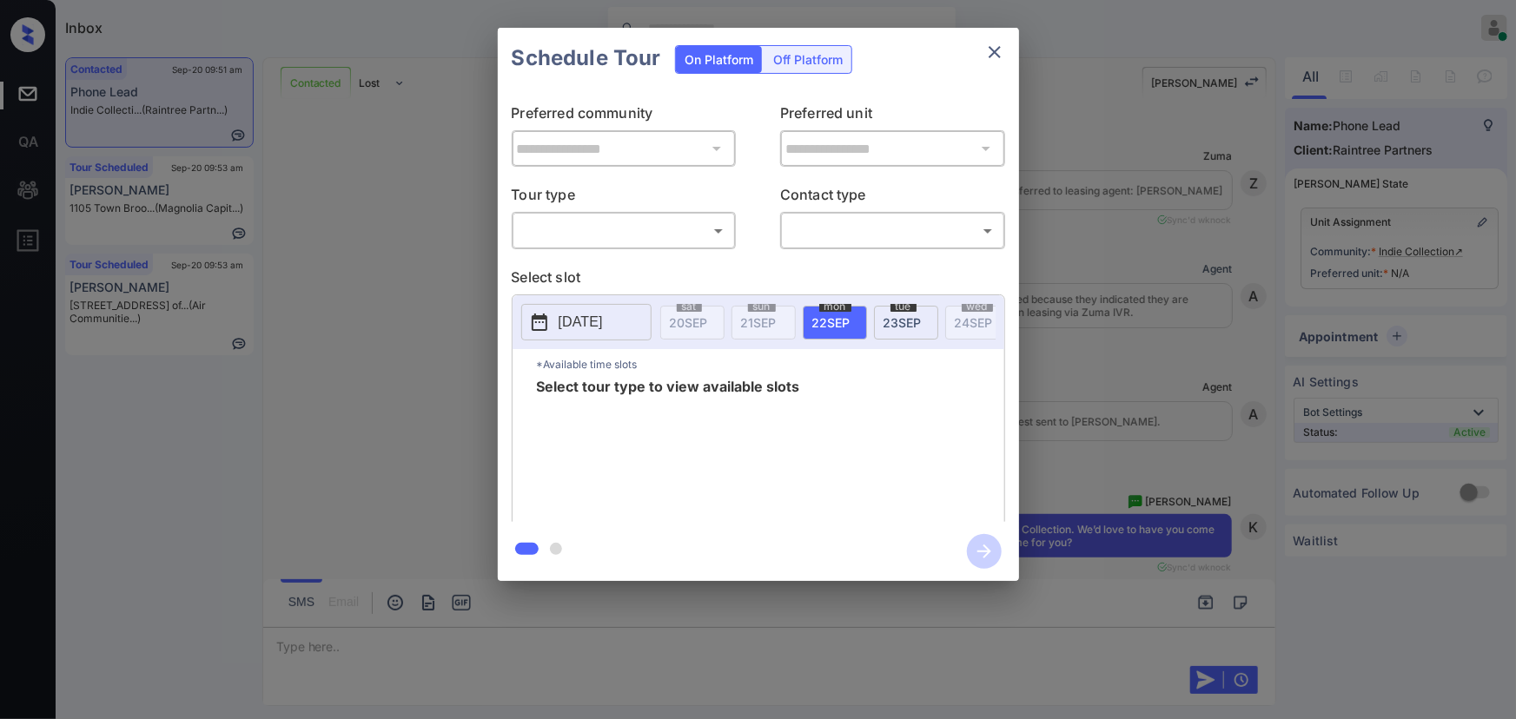
scroll to position [1028, 0]
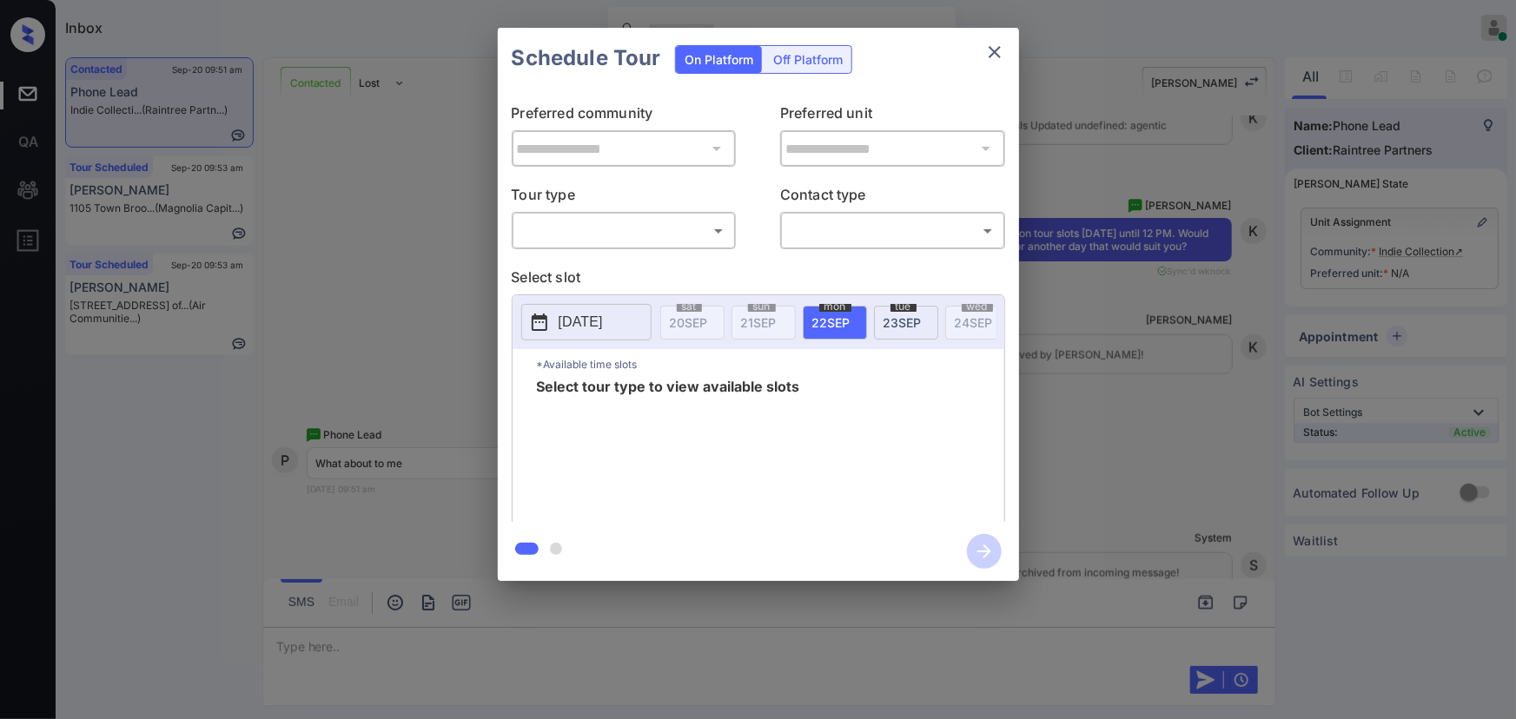
click at [585, 222] on body "Inbox [PERSON_NAME] Online Set yourself offline Set yourself on break Profile S…" at bounding box center [758, 359] width 1516 height 719
click at [593, 265] on li "In Person" at bounding box center [623, 269] width 215 height 31
type input "********"
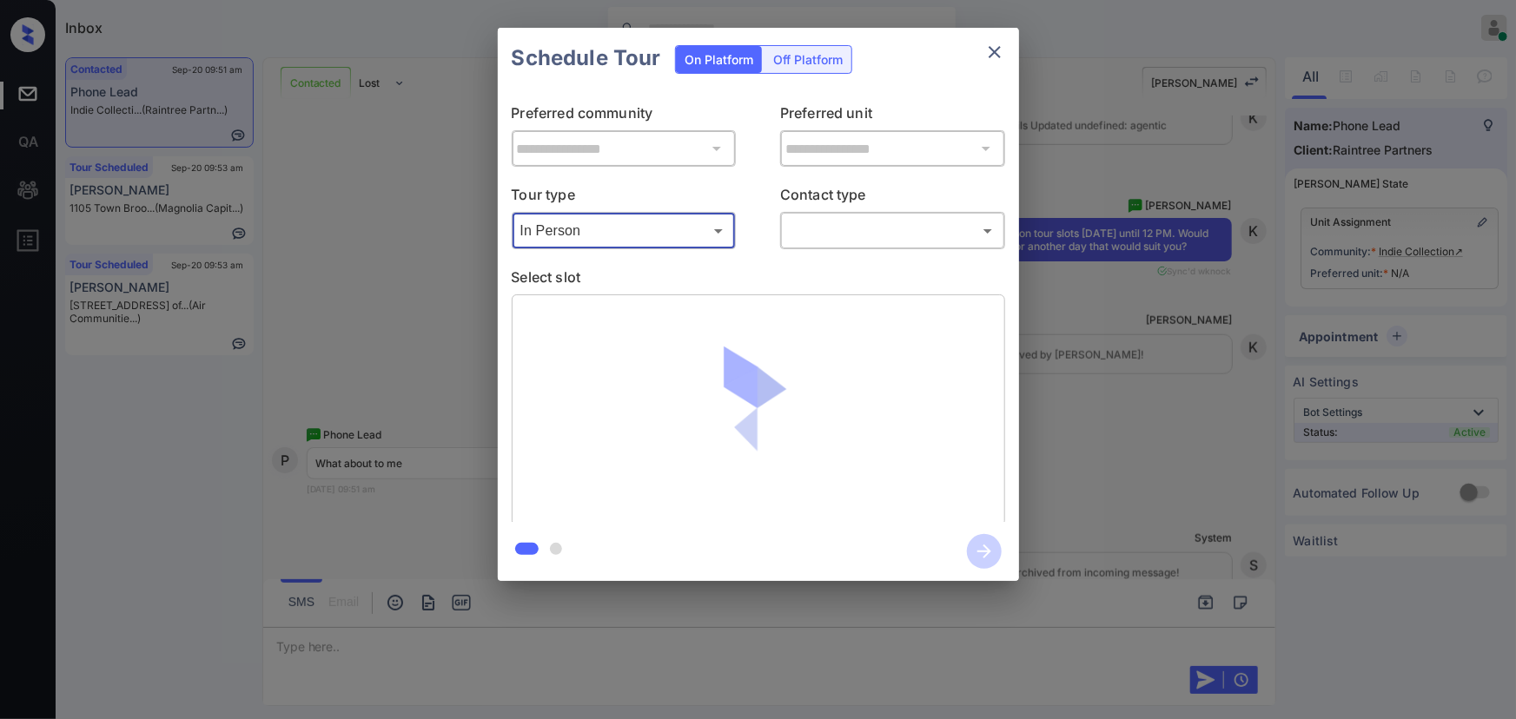
click at [826, 237] on body "Inbox [PERSON_NAME] Online Set yourself offline Set yourself on break Profile S…" at bounding box center [758, 359] width 1516 height 719
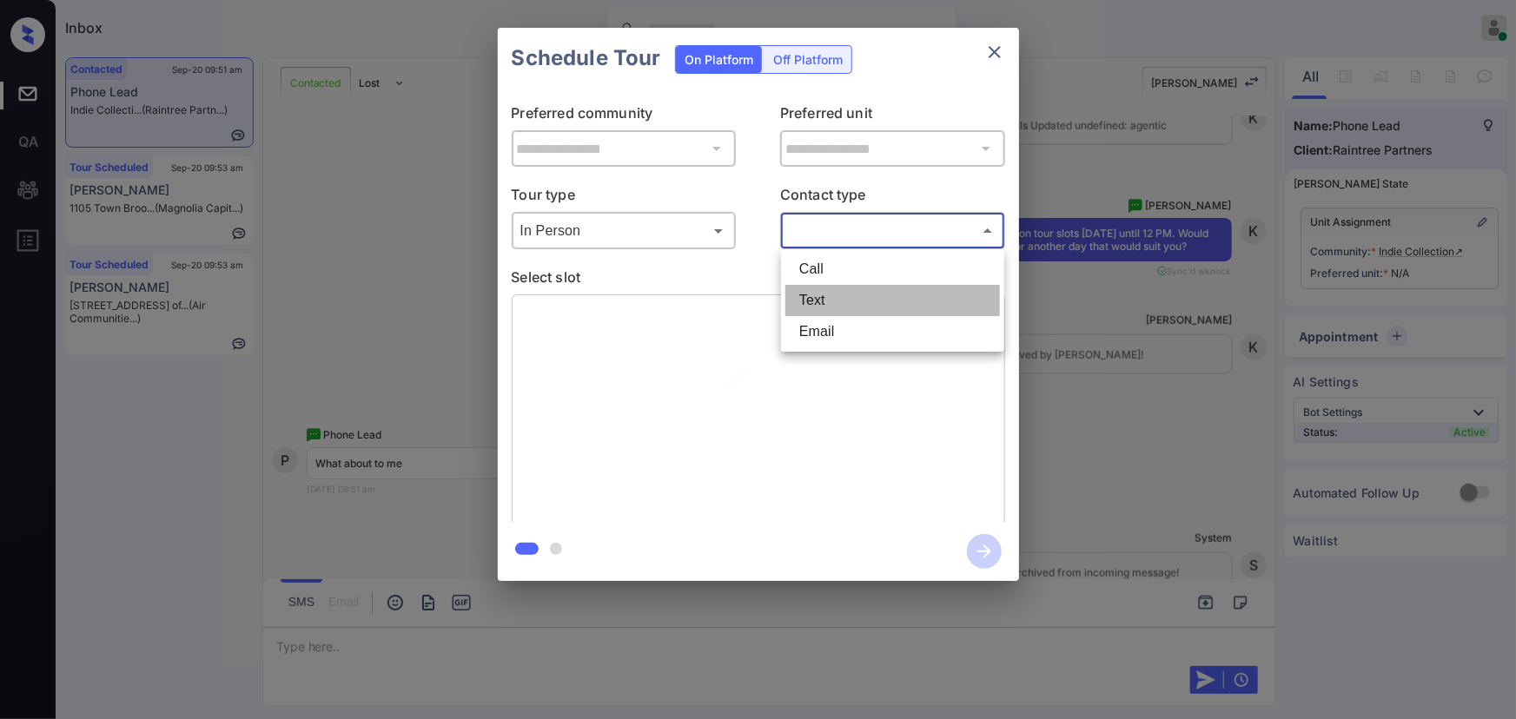
click at [821, 301] on li "Text" at bounding box center [892, 300] width 215 height 31
type input "****"
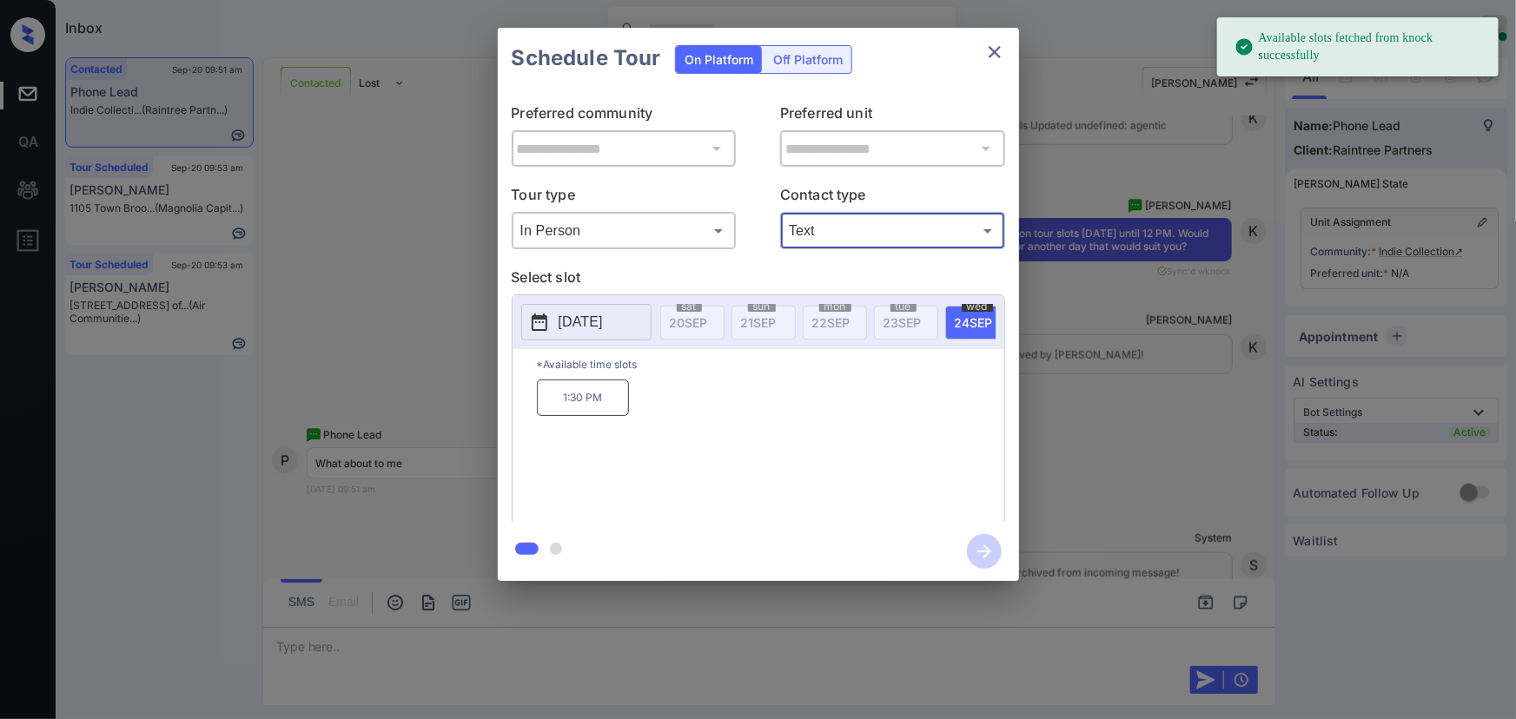
click at [969, 315] on span "[DATE]" at bounding box center [974, 322] width 38 height 15
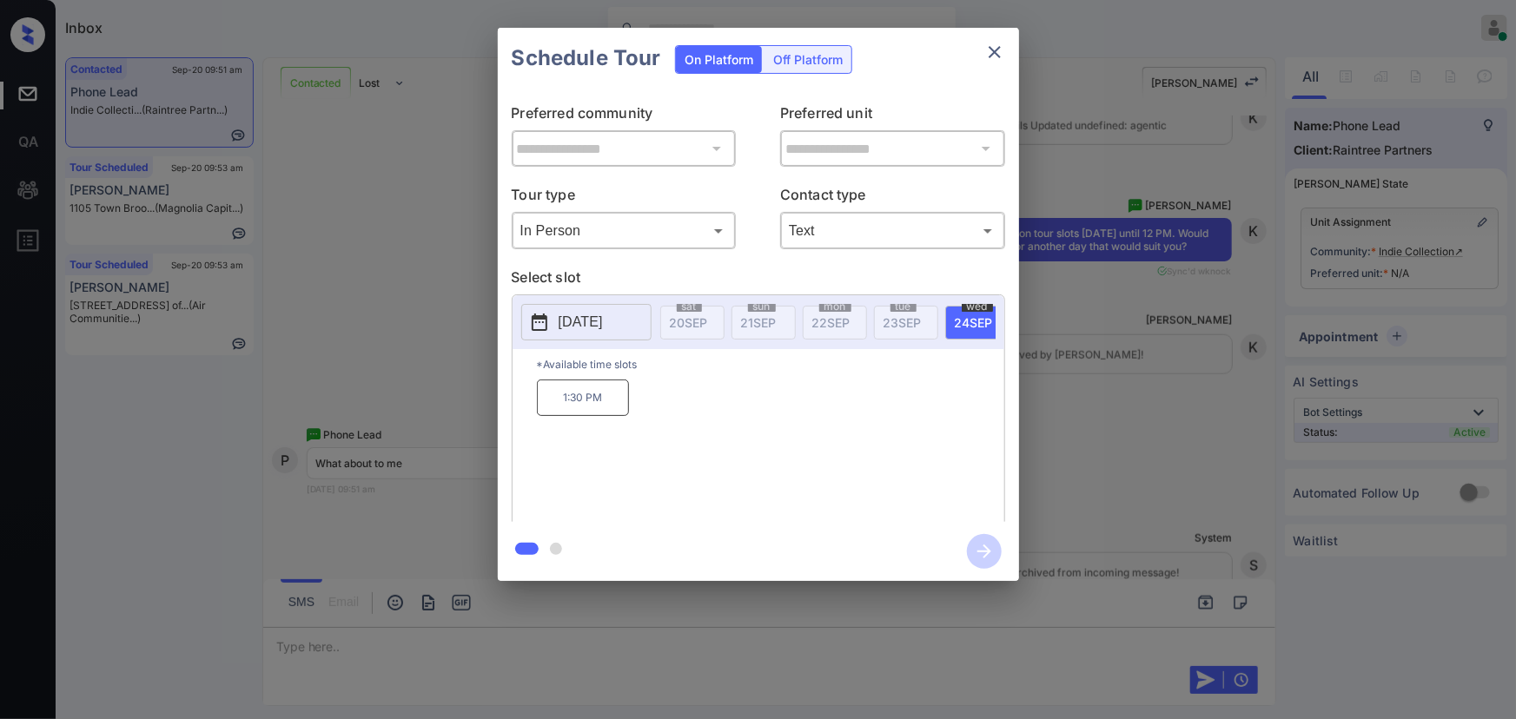
click at [589, 402] on p "1:30 PM" at bounding box center [583, 398] width 92 height 36
copy p "PM"
click at [611, 639] on div at bounding box center [758, 359] width 1516 height 719
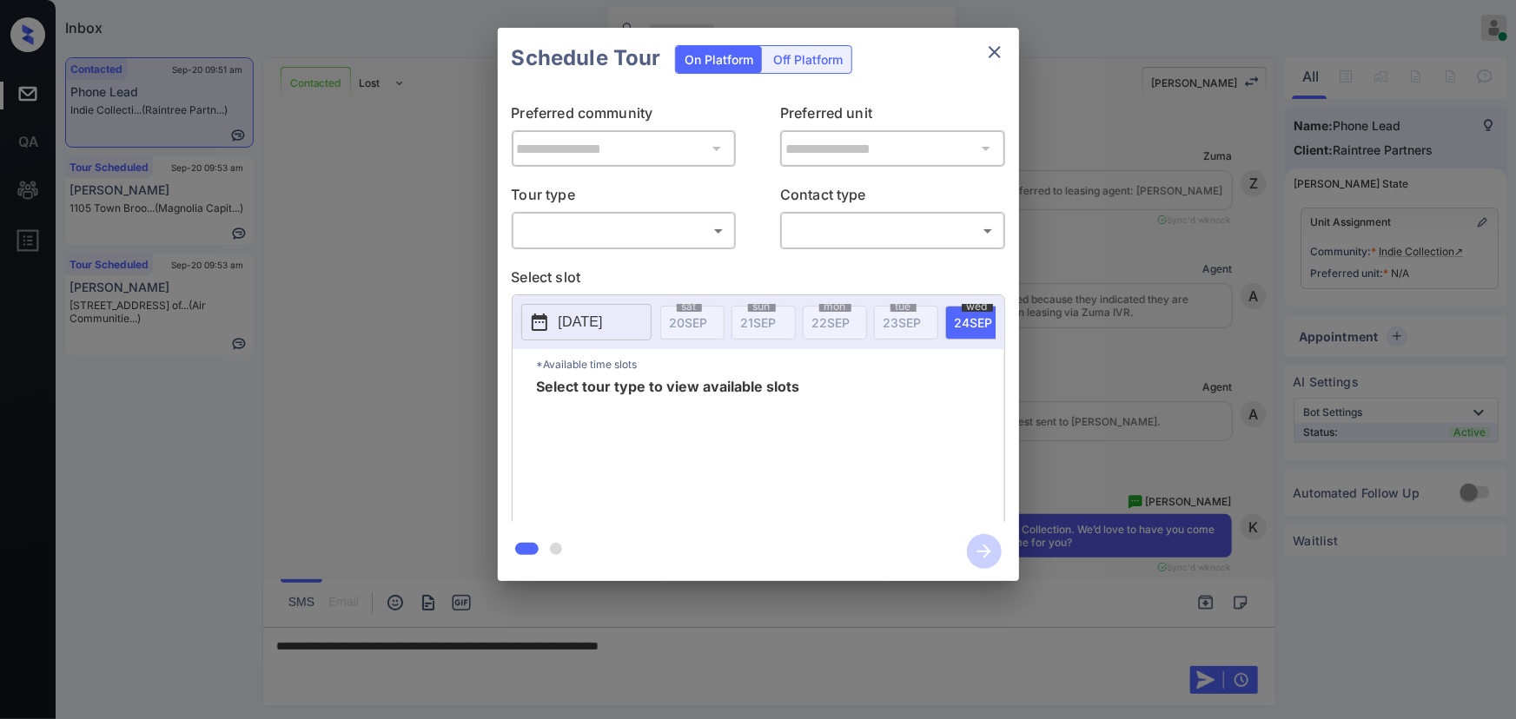
scroll to position [1028, 0]
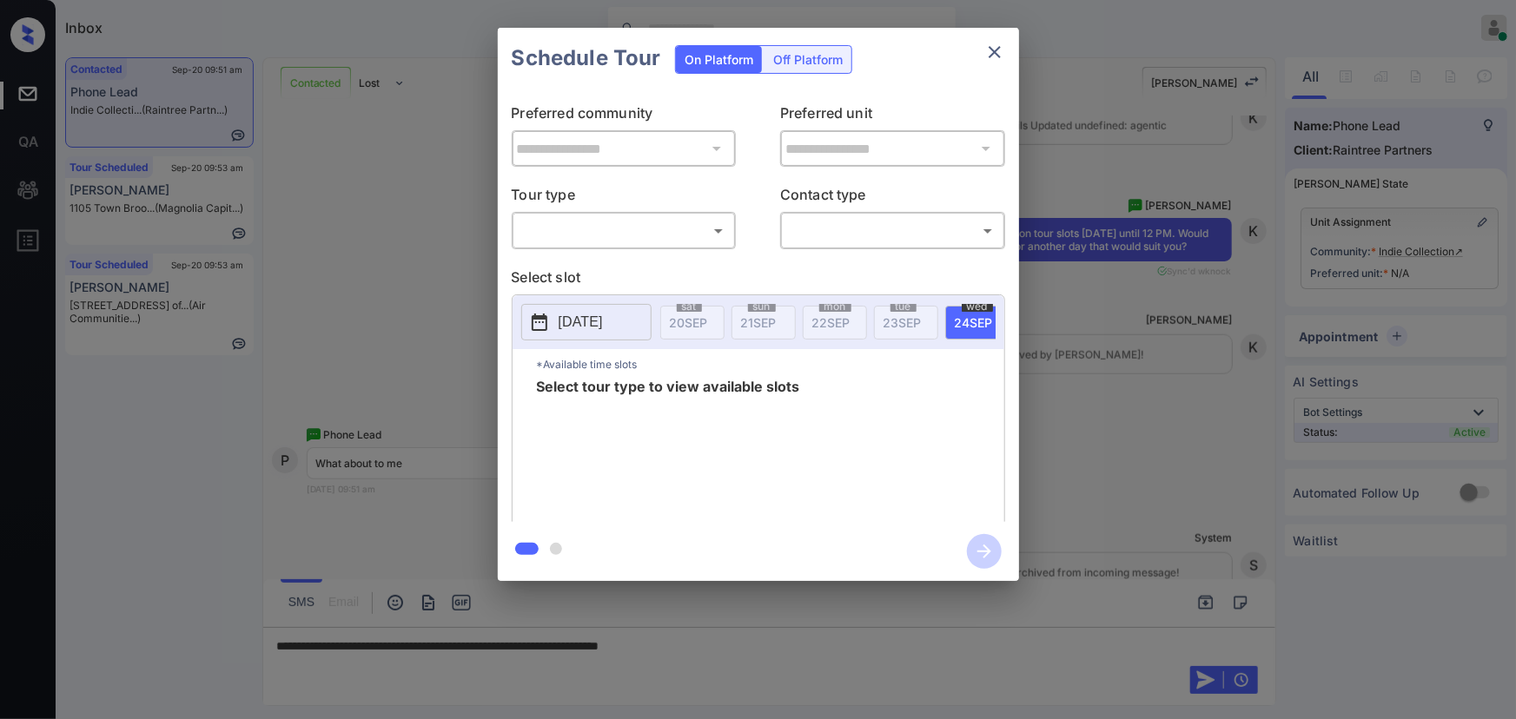
click at [638, 222] on body "Inbox Kenneth Umali Online Set yourself offline Set yourself on break Profile S…" at bounding box center [758, 359] width 1516 height 719
drag, startPoint x: 593, startPoint y: 272, endPoint x: 706, endPoint y: 268, distance: 113.0
click at [617, 269] on li "In Person" at bounding box center [623, 269] width 215 height 31
type input "********"
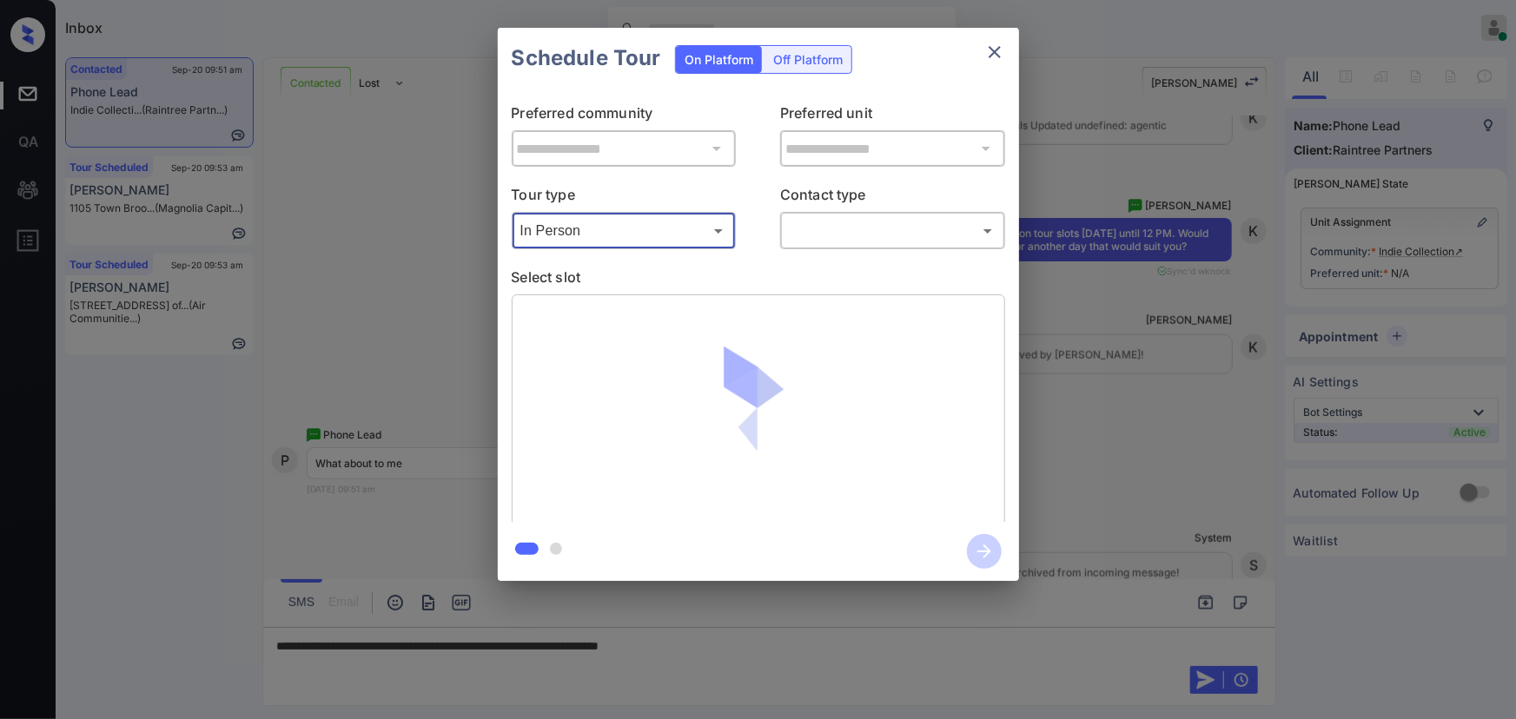
click at [896, 226] on body "Inbox Kenneth Umali Online Set yourself offline Set yourself on break Profile S…" at bounding box center [758, 359] width 1516 height 719
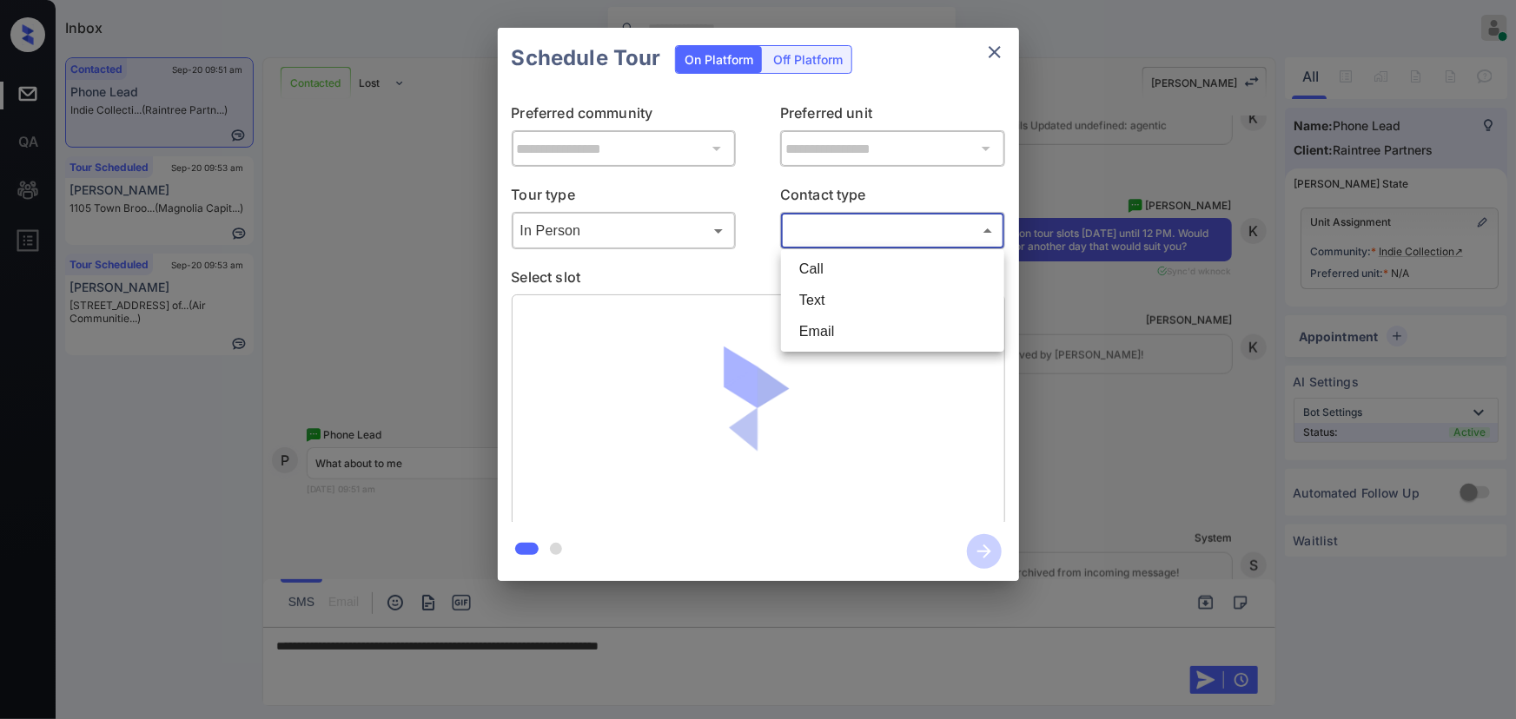
click at [819, 292] on li "Text" at bounding box center [892, 300] width 215 height 31
type input "****"
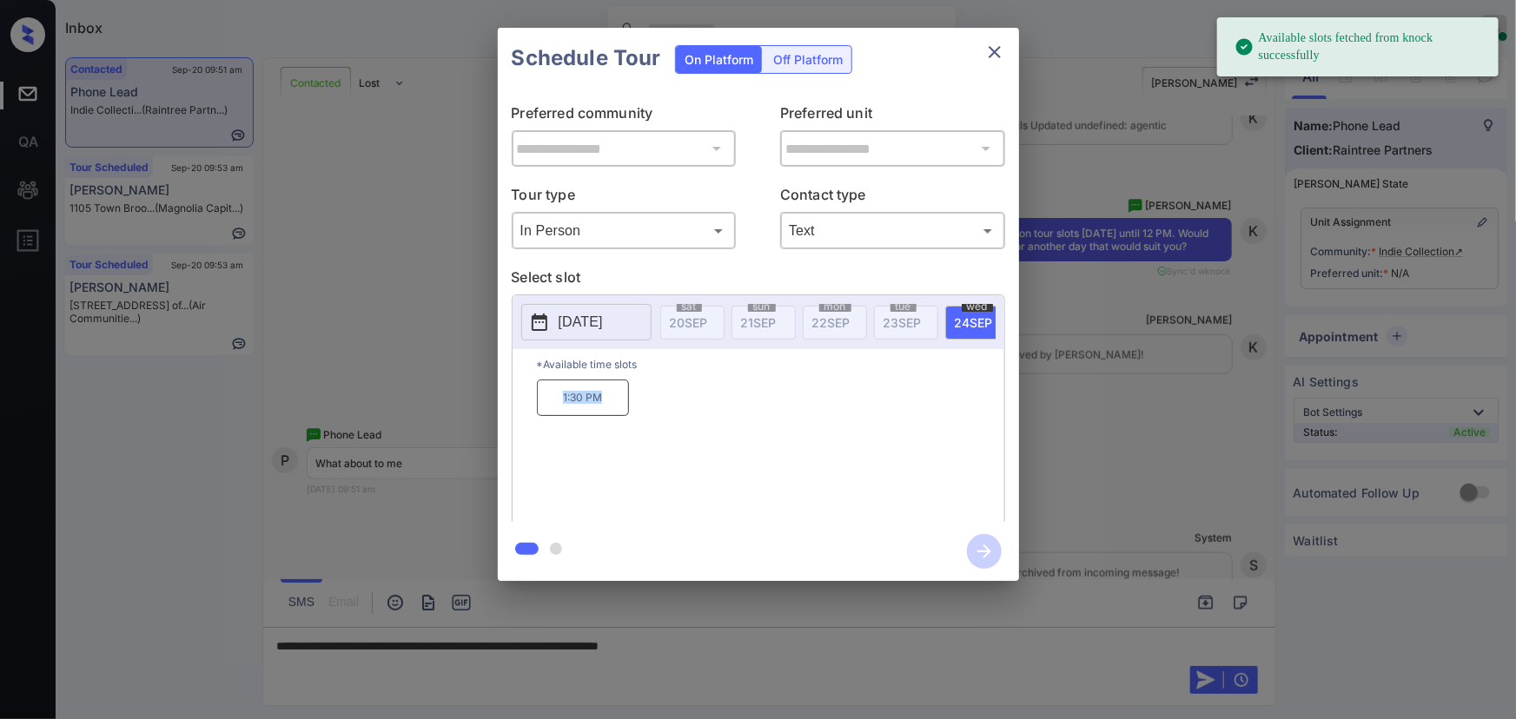
copy p "1:30 PM"
drag, startPoint x: 616, startPoint y: 402, endPoint x: 607, endPoint y: 406, distance: 9.4
click at [554, 400] on p "1:30 PM" at bounding box center [583, 398] width 92 height 36
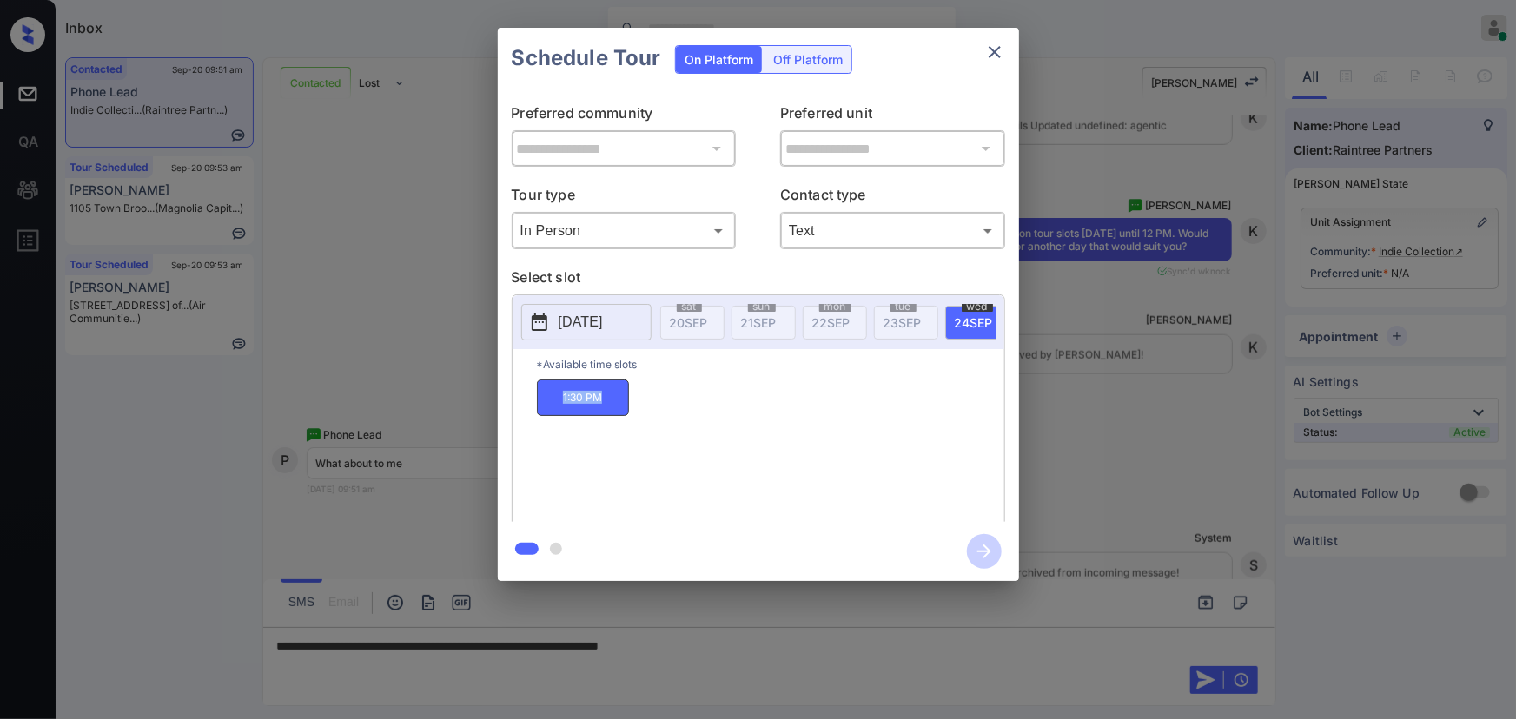
click at [603, 326] on p "2025-09-24" at bounding box center [581, 322] width 44 height 21
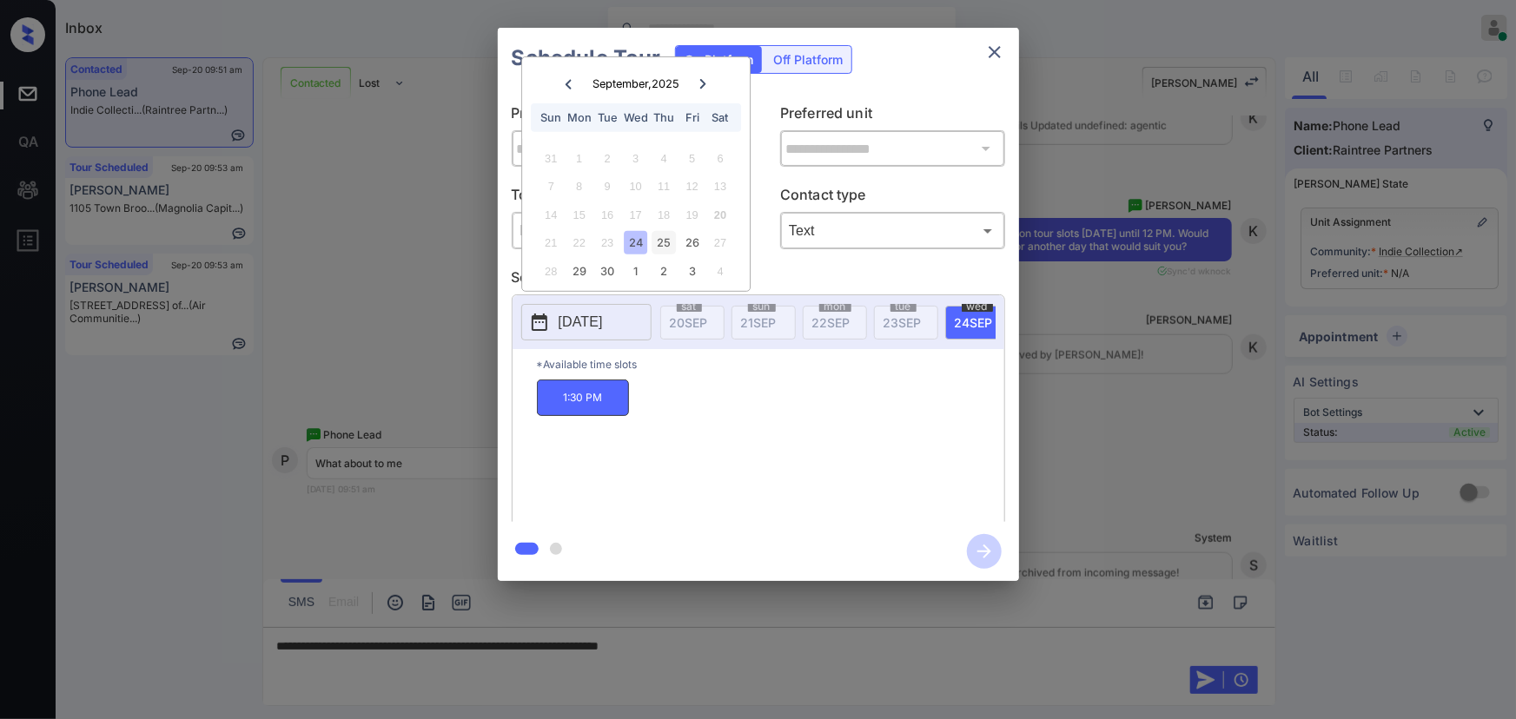
click at [660, 239] on div "25" at bounding box center [663, 242] width 23 height 23
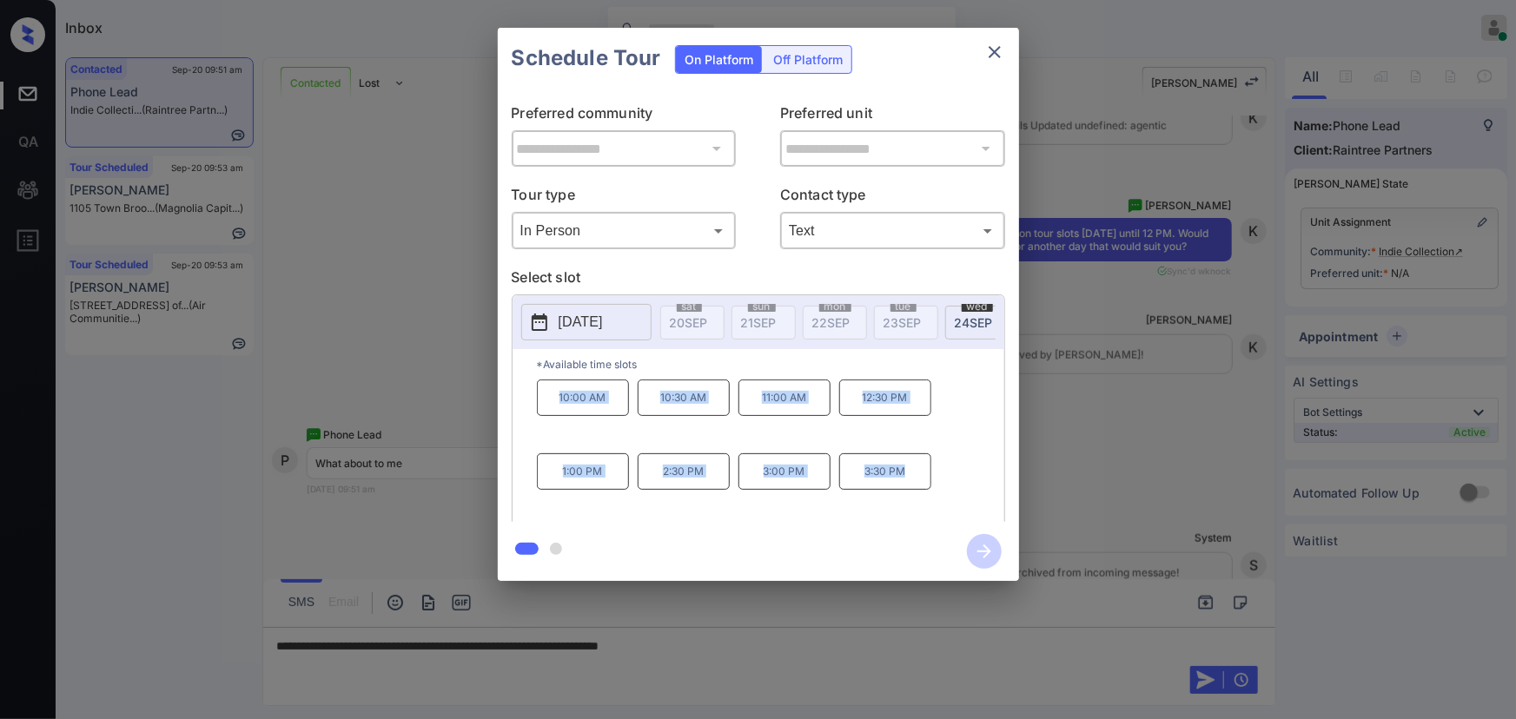
copy div "10:00 AM 10:30 AM 11:00 AM 12:30 PM 1:00 PM 2:30 PM 3:00 PM 3:30 PM"
drag, startPoint x: 915, startPoint y: 485, endPoint x: 552, endPoint y: 433, distance: 366.7
click at [549, 400] on div "10:00 AM 10:30 AM 11:00 AM 12:30 PM 1:00 PM 2:30 PM 3:00 PM 3:30 PM" at bounding box center [770, 449] width 467 height 139
click at [680, 639] on div at bounding box center [758, 359] width 1516 height 719
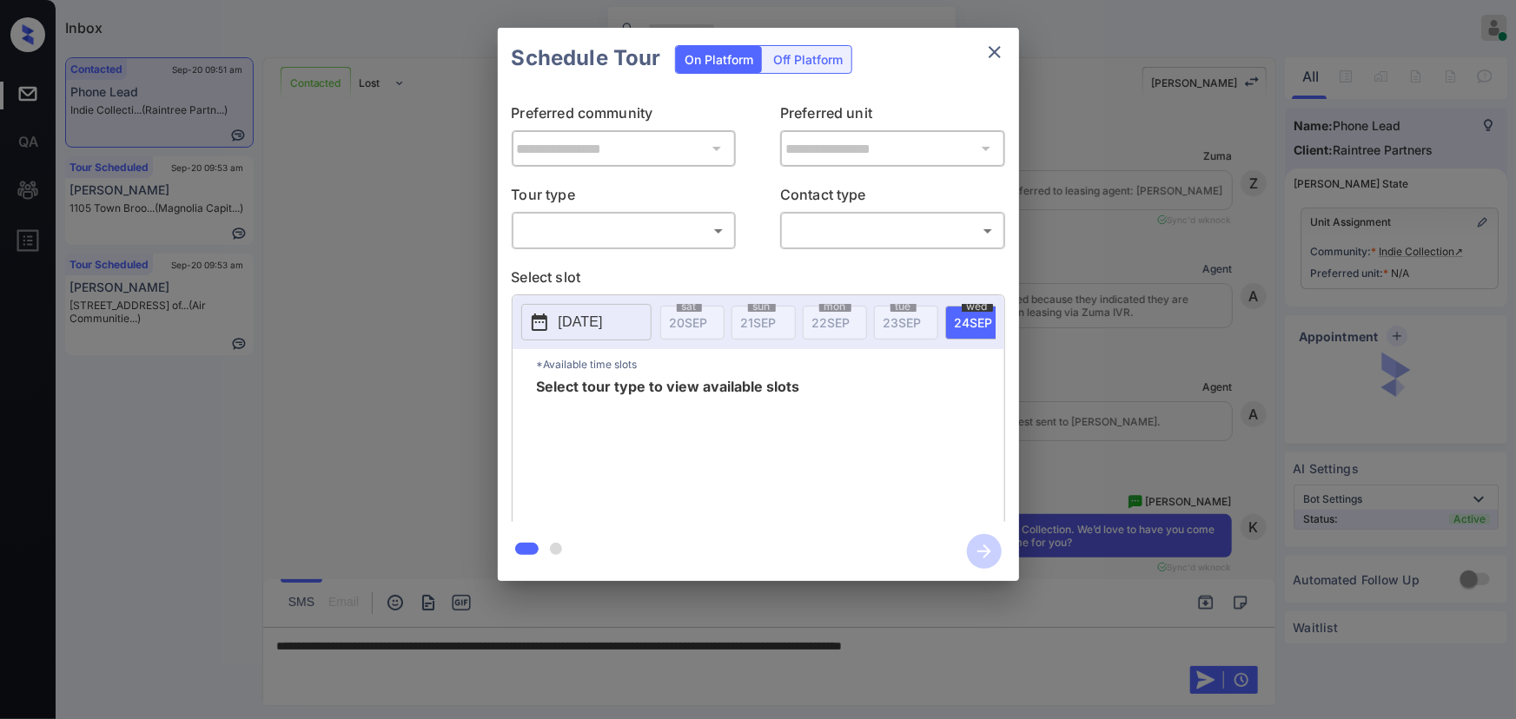
scroll to position [1028, 0]
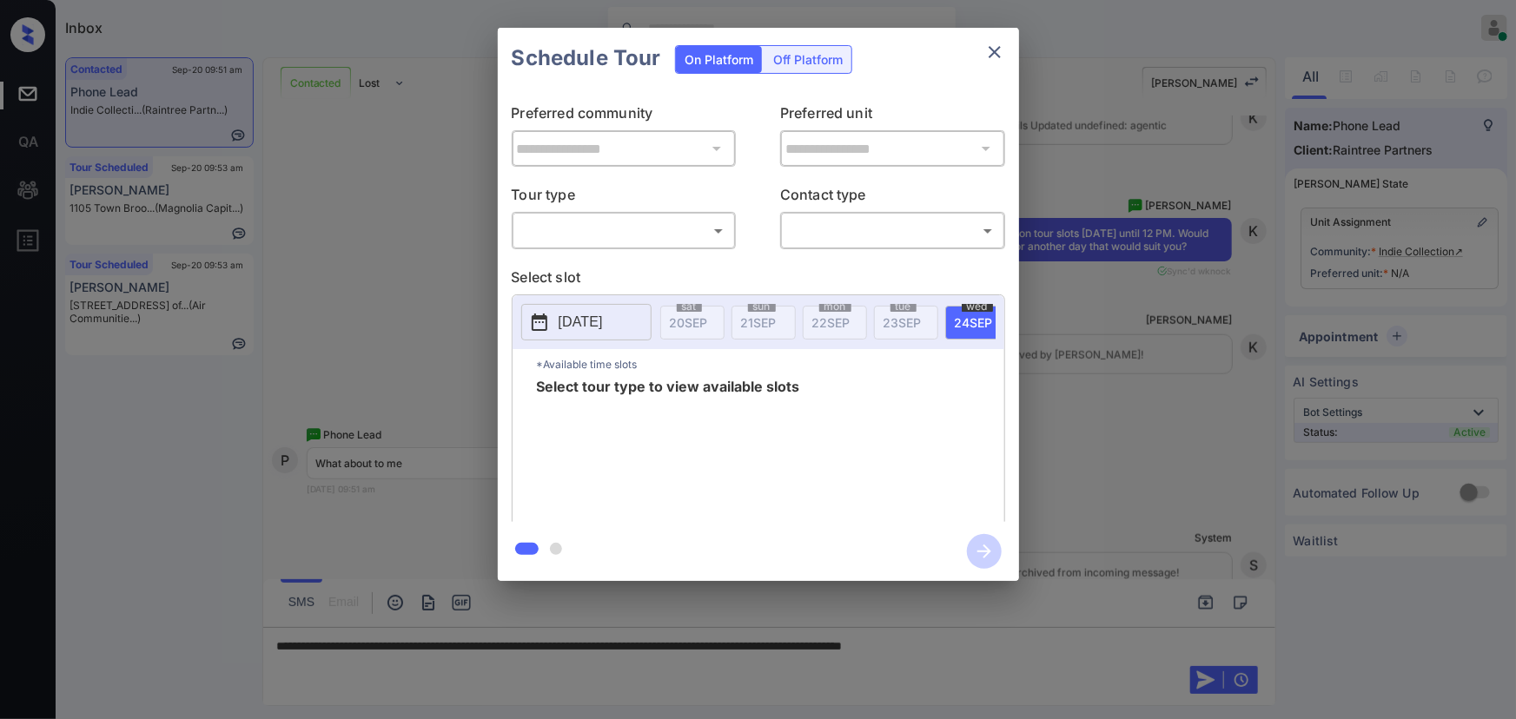
click at [652, 234] on body "Inbox [PERSON_NAME] Online Set yourself offline Set yourself on break Profile S…" at bounding box center [758, 359] width 1516 height 719
drag, startPoint x: 625, startPoint y: 269, endPoint x: 742, endPoint y: 260, distance: 116.8
click at [635, 270] on li "In Person" at bounding box center [623, 269] width 215 height 31
type input "********"
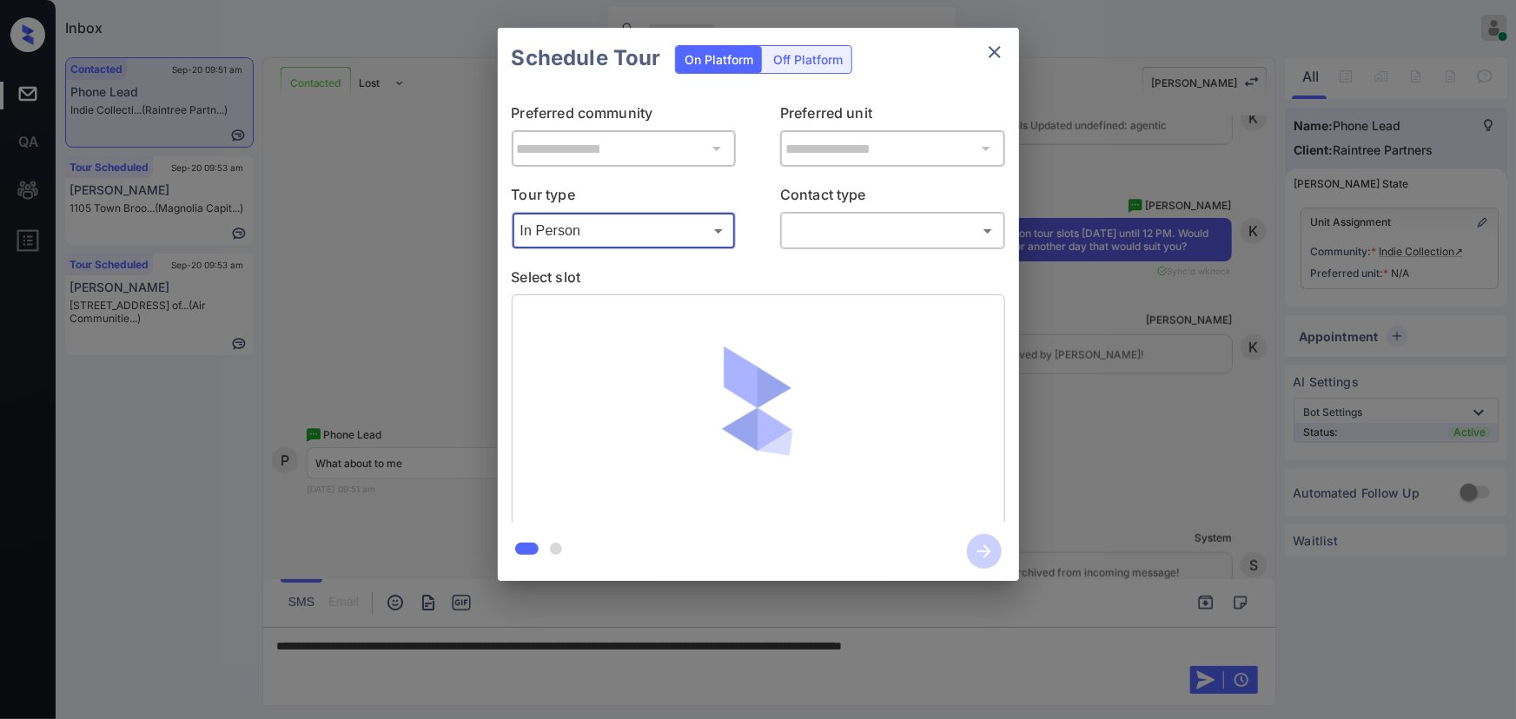
click at [844, 236] on body "Inbox [PERSON_NAME] Online Set yourself offline Set yourself on break Profile S…" at bounding box center [758, 359] width 1516 height 719
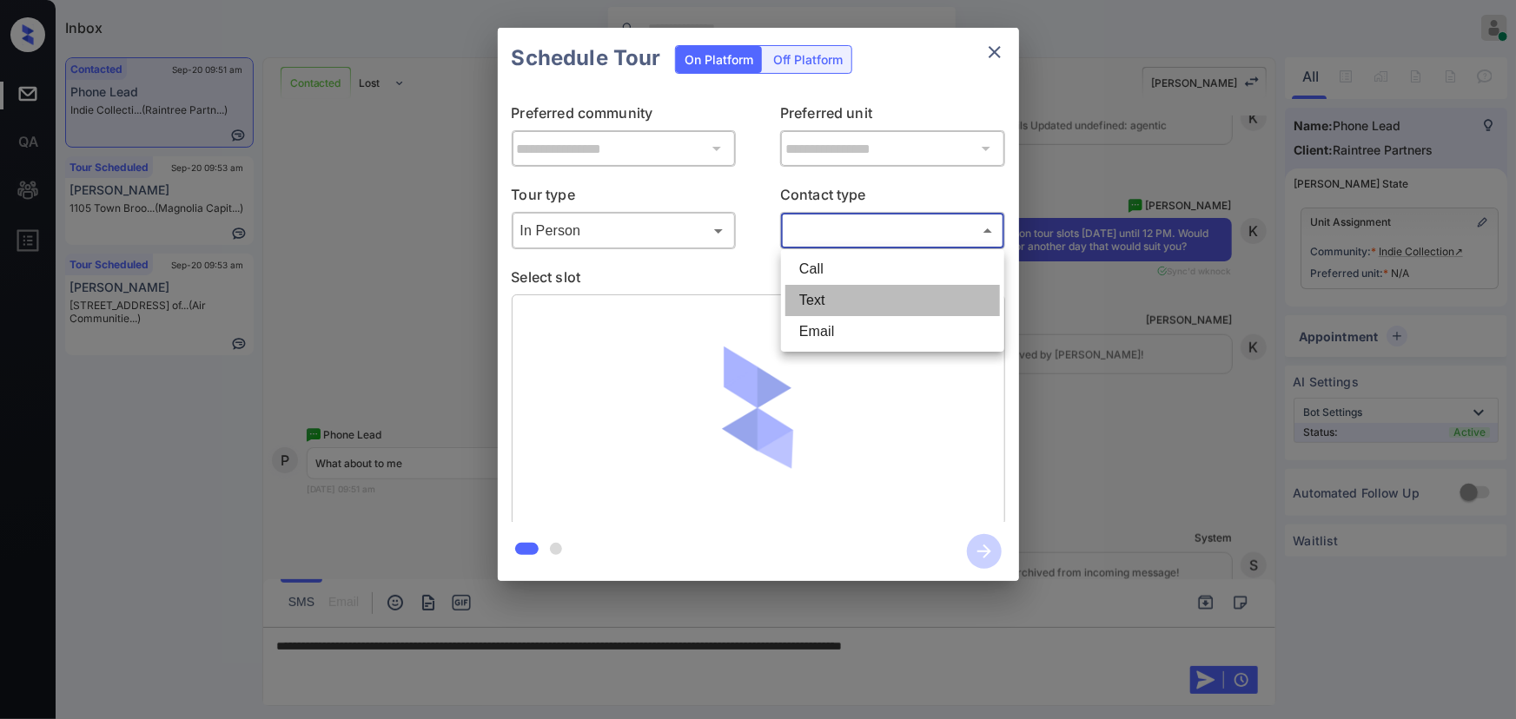
drag, startPoint x: 814, startPoint y: 301, endPoint x: 792, endPoint y: 311, distance: 24.1
click at [813, 301] on li "Text" at bounding box center [892, 300] width 215 height 31
type input "****"
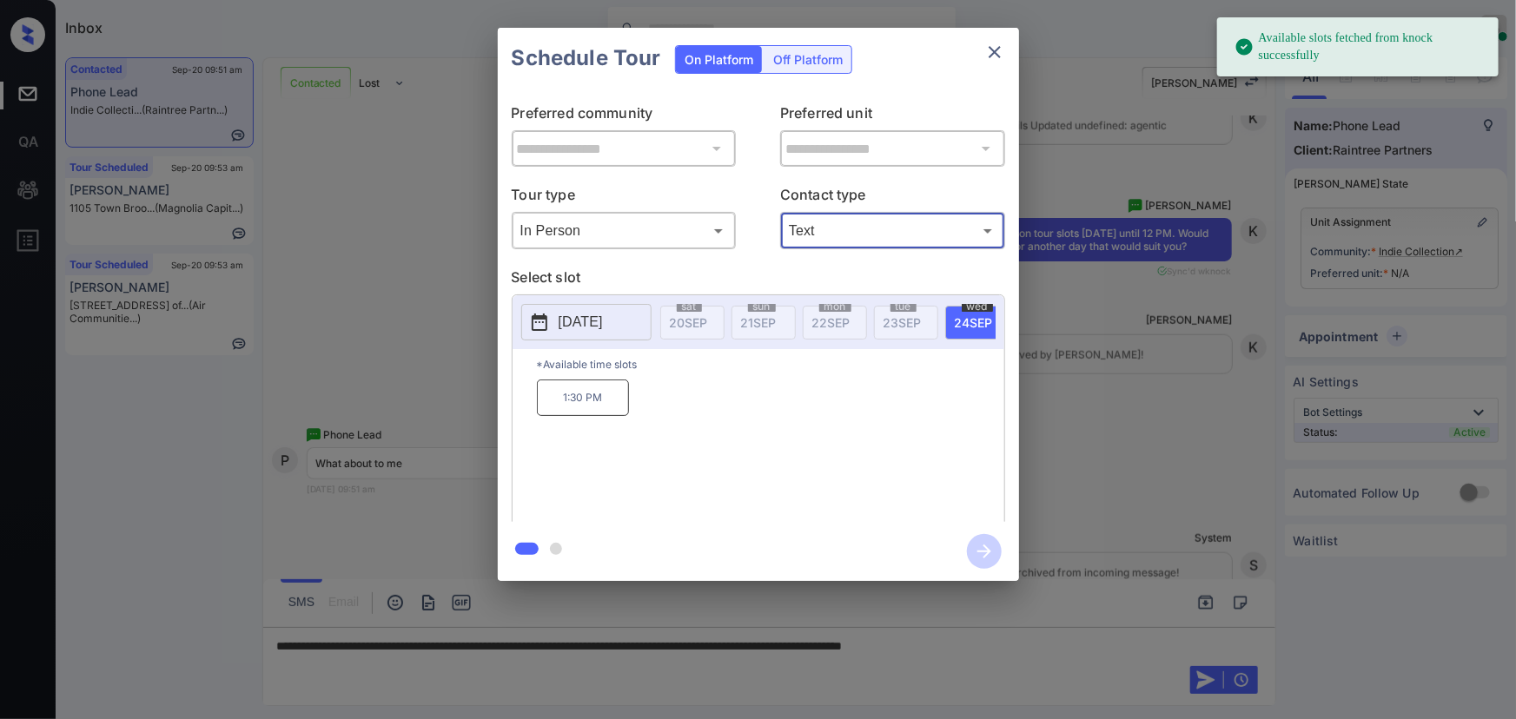
click at [603, 327] on p "[DATE]" at bounding box center [581, 322] width 44 height 21
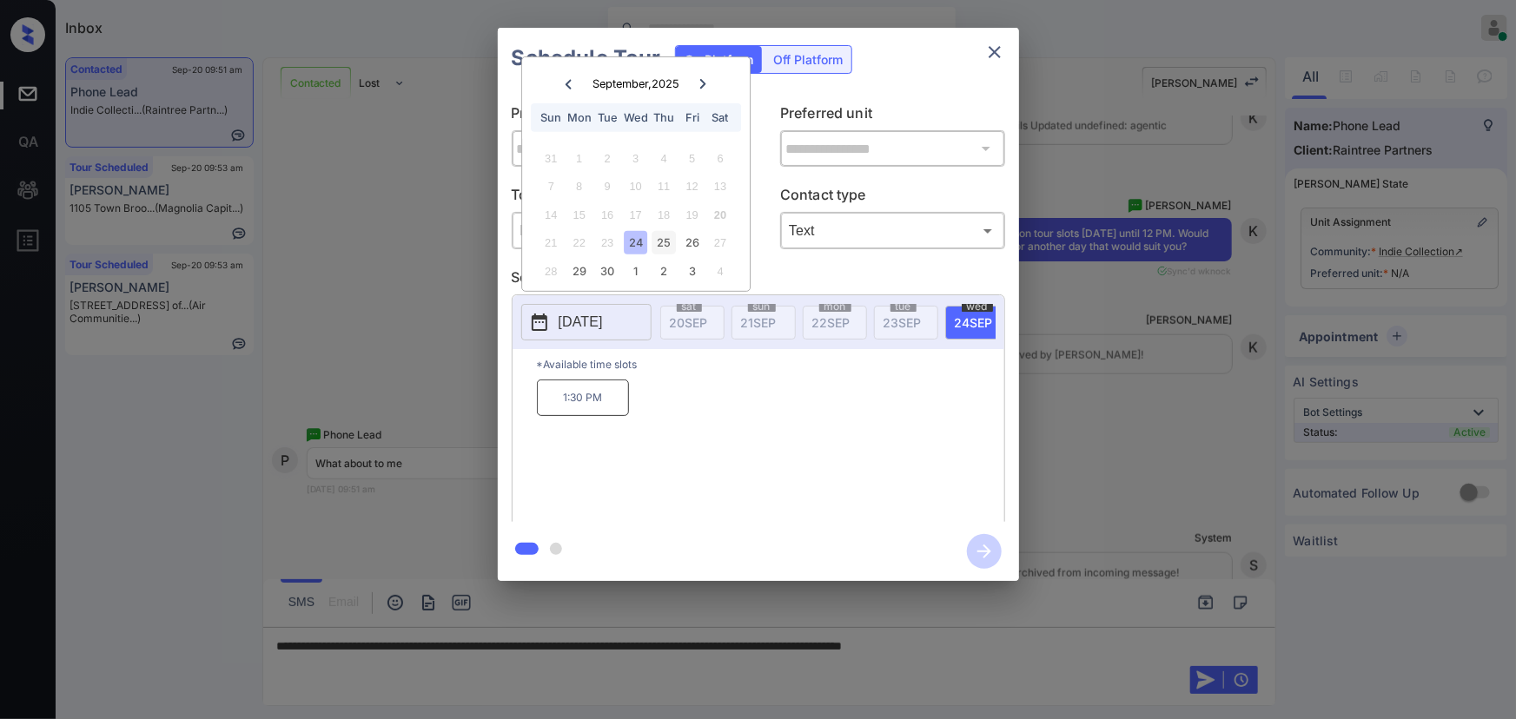
click at [665, 242] on div "25" at bounding box center [663, 242] width 23 height 23
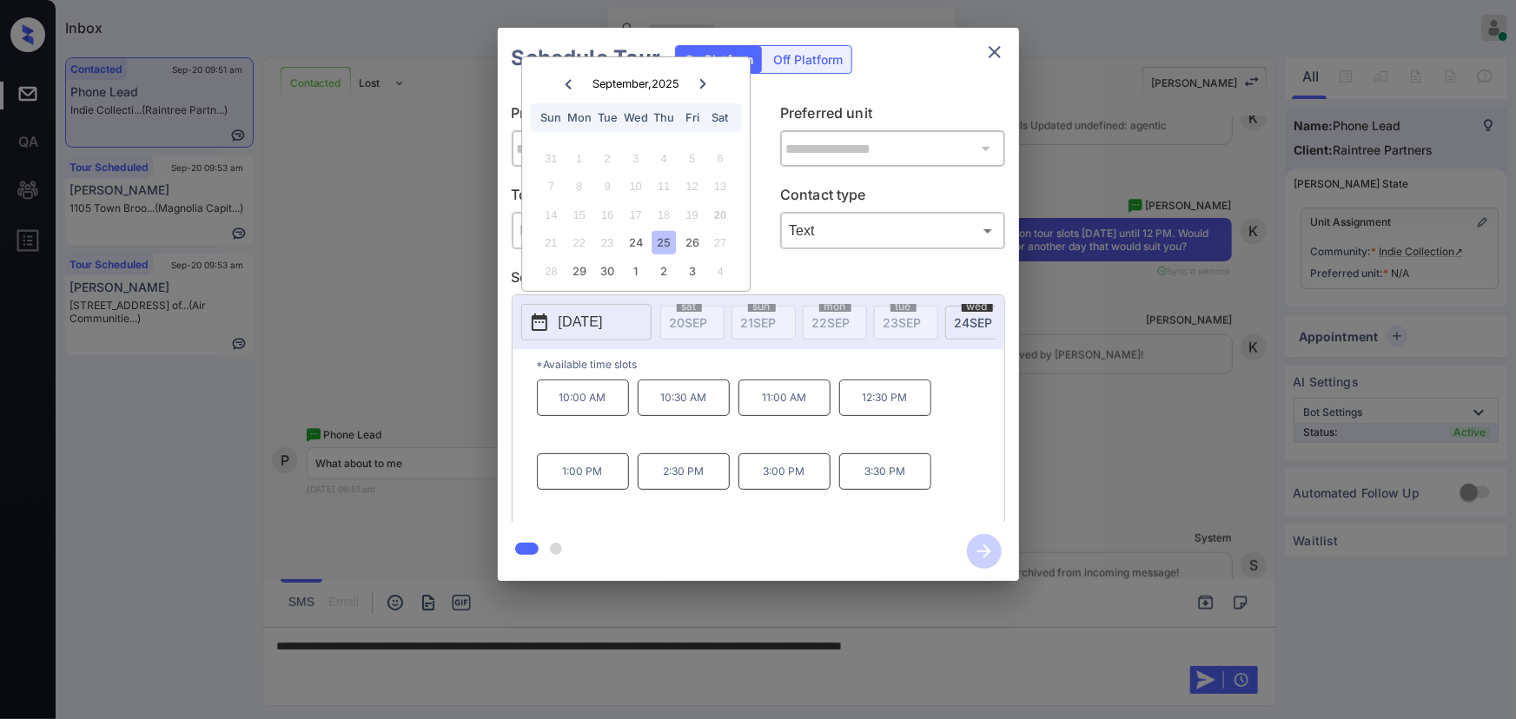
click at [1079, 650] on div at bounding box center [758, 359] width 1516 height 719
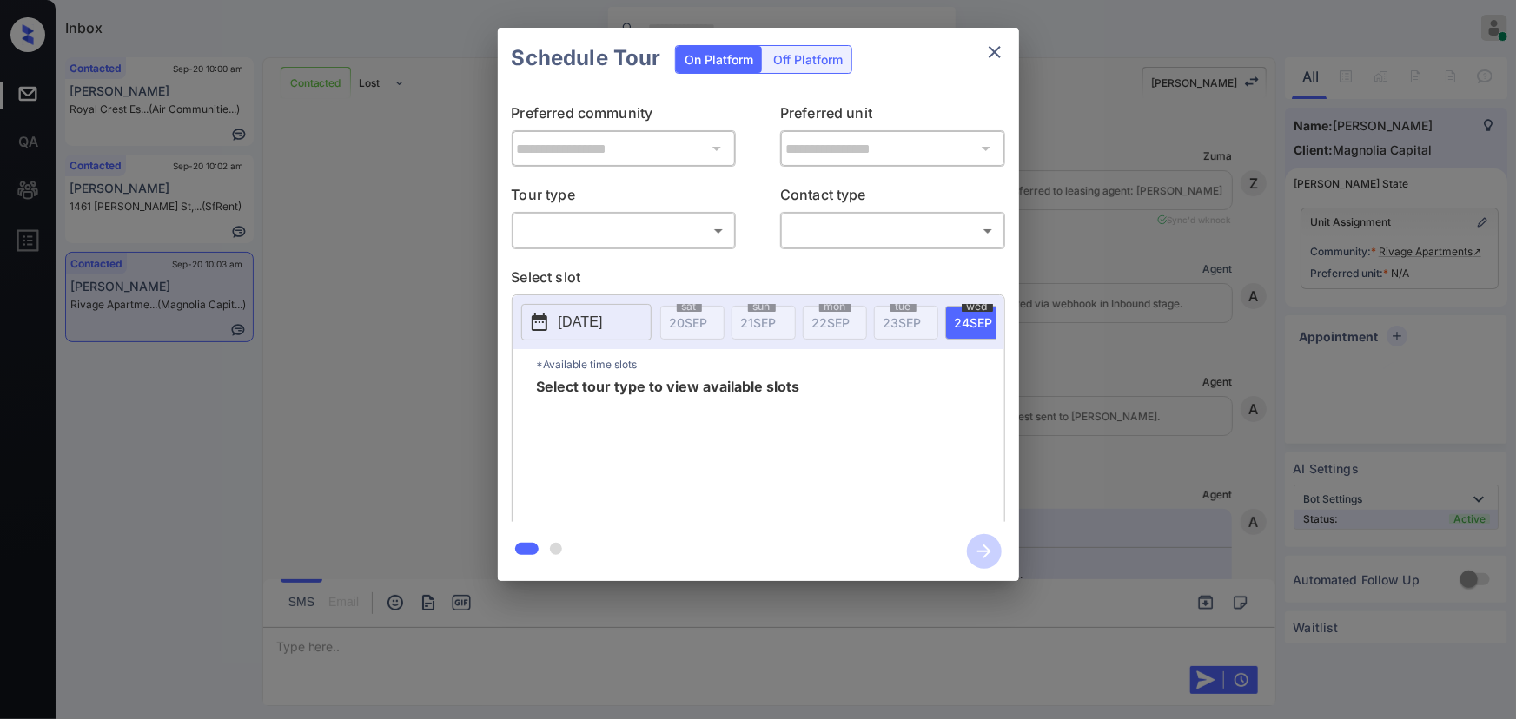
scroll to position [833, 0]
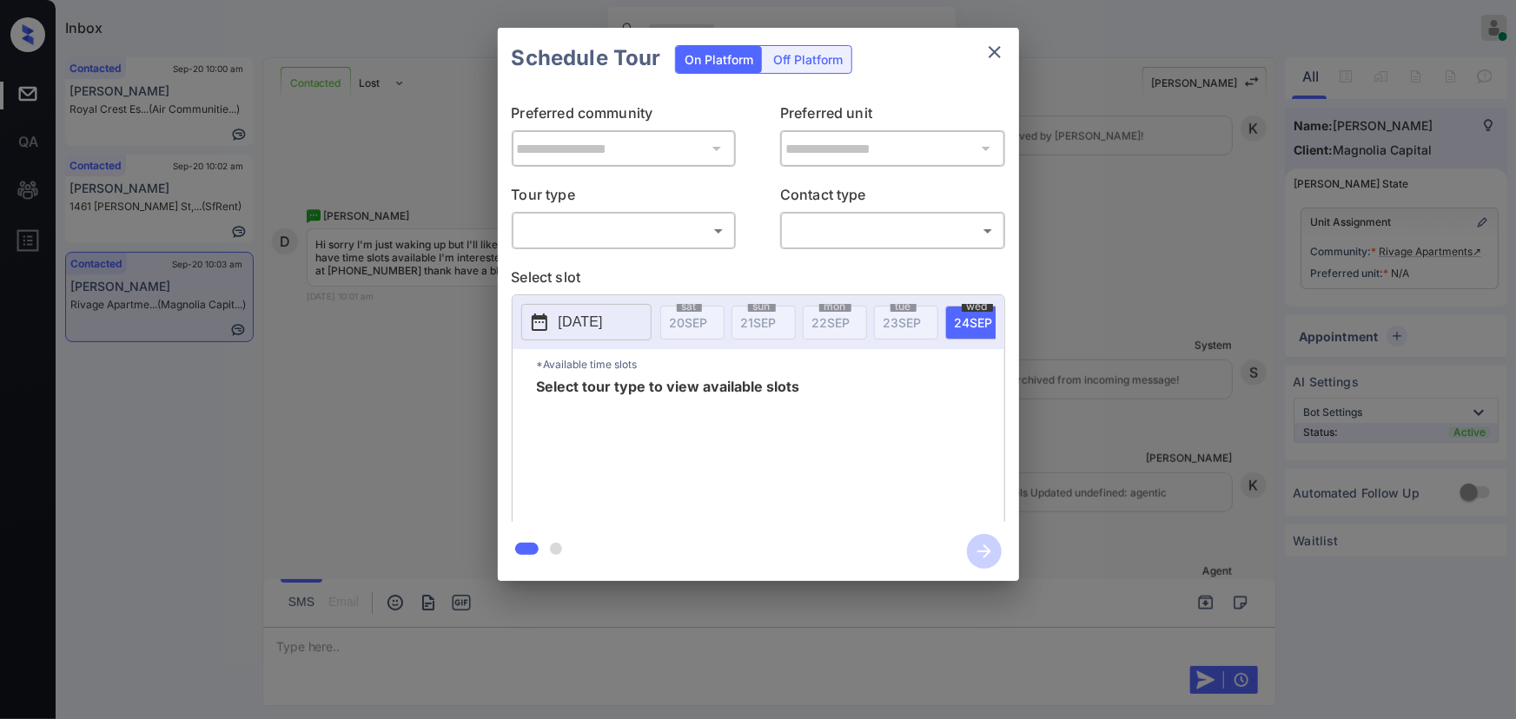
click at [652, 236] on body "Inbox [PERSON_NAME] Online Set yourself offline Set yourself on break Profile S…" at bounding box center [758, 359] width 1516 height 719
drag, startPoint x: 652, startPoint y: 272, endPoint x: 746, endPoint y: 270, distance: 94.7
click at [658, 270] on li "In Person" at bounding box center [623, 269] width 215 height 31
type input "********"
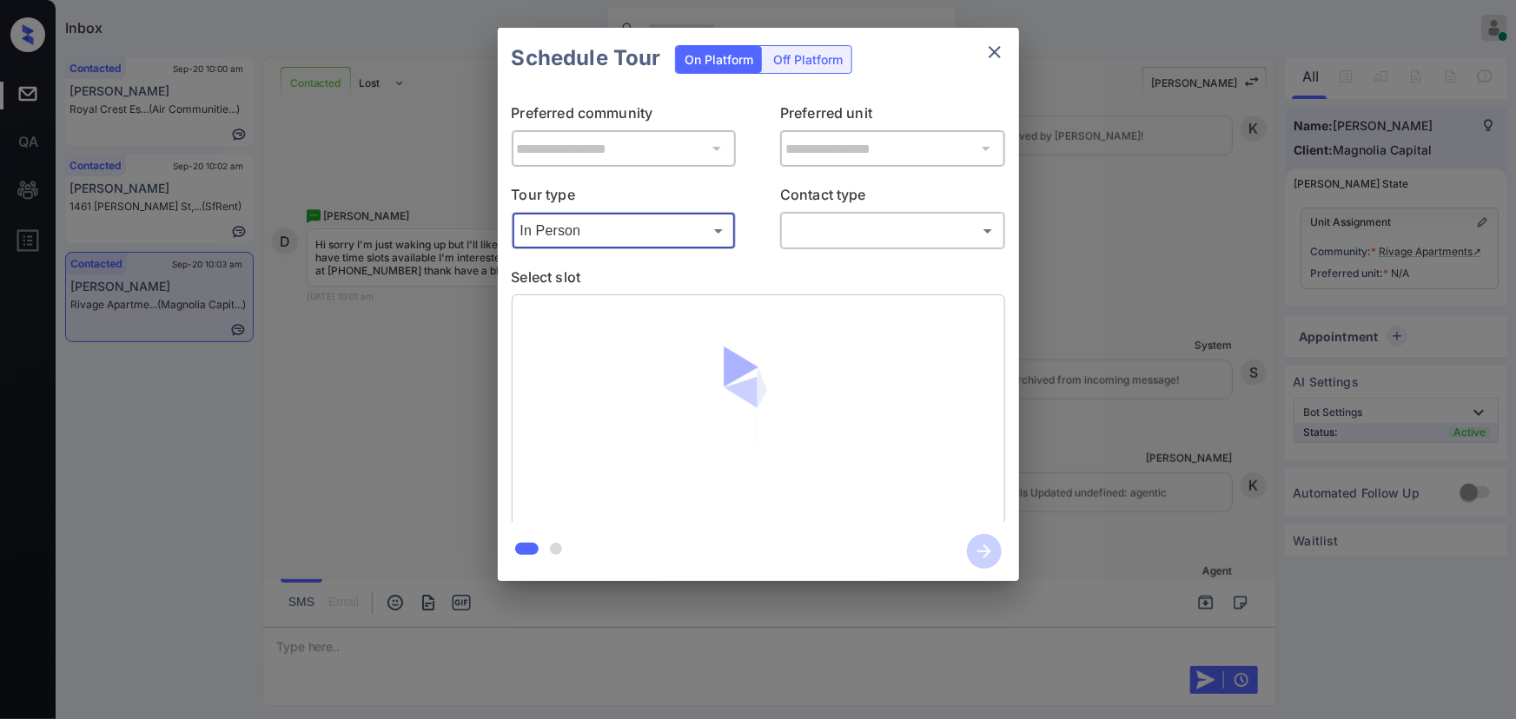
click at [850, 226] on body "Inbox [PERSON_NAME] Online Set yourself offline Set yourself on break Profile S…" at bounding box center [758, 359] width 1516 height 719
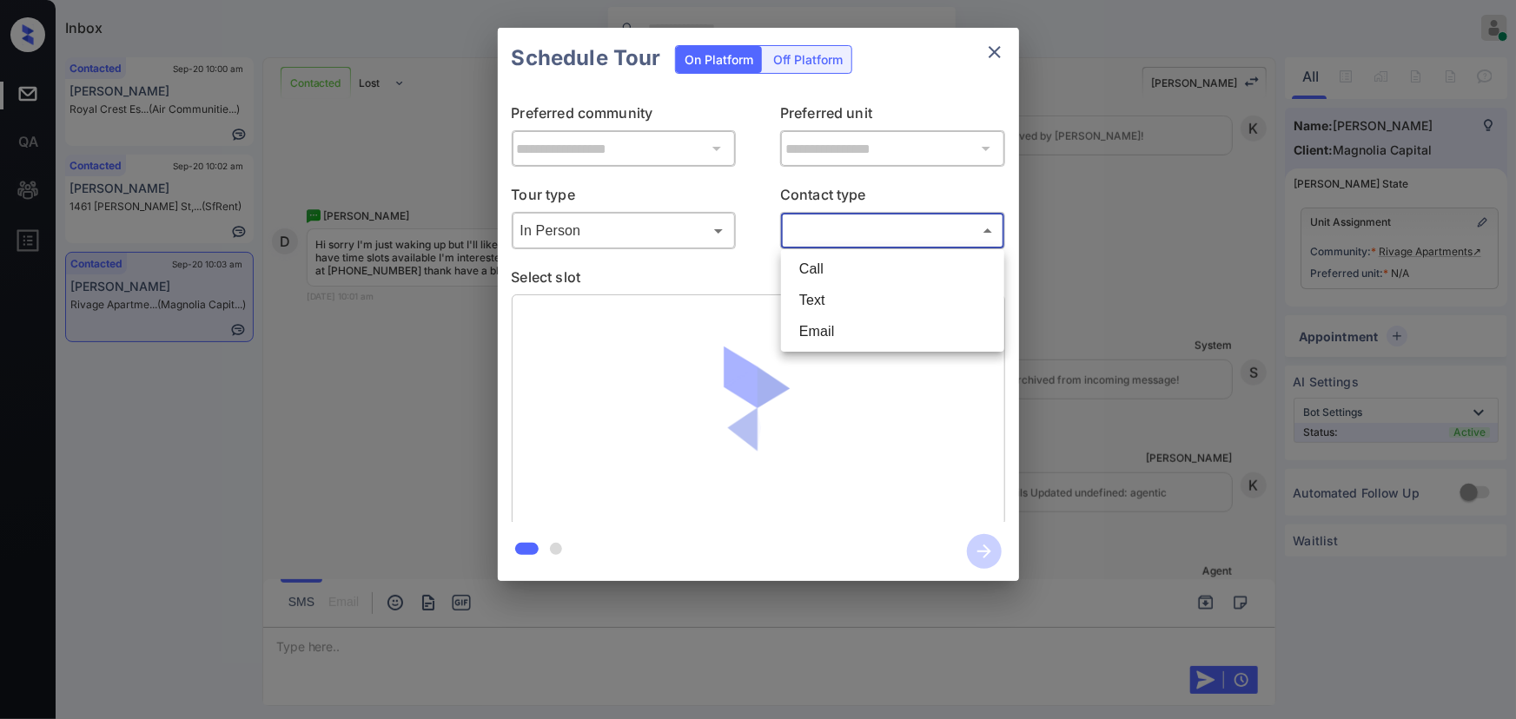
click at [824, 300] on li "Text" at bounding box center [892, 300] width 215 height 31
type input "****"
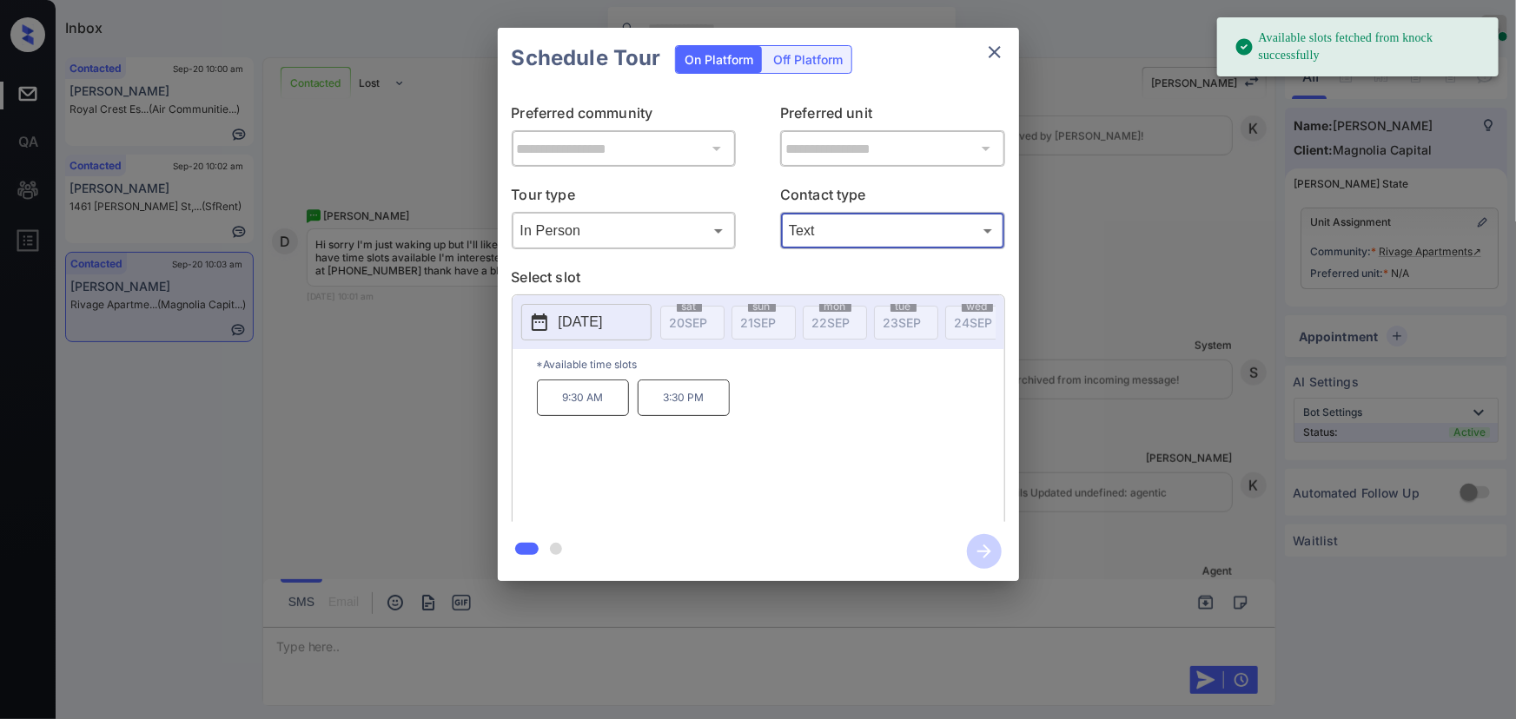
click at [563, 324] on p "[DATE]" at bounding box center [581, 322] width 44 height 21
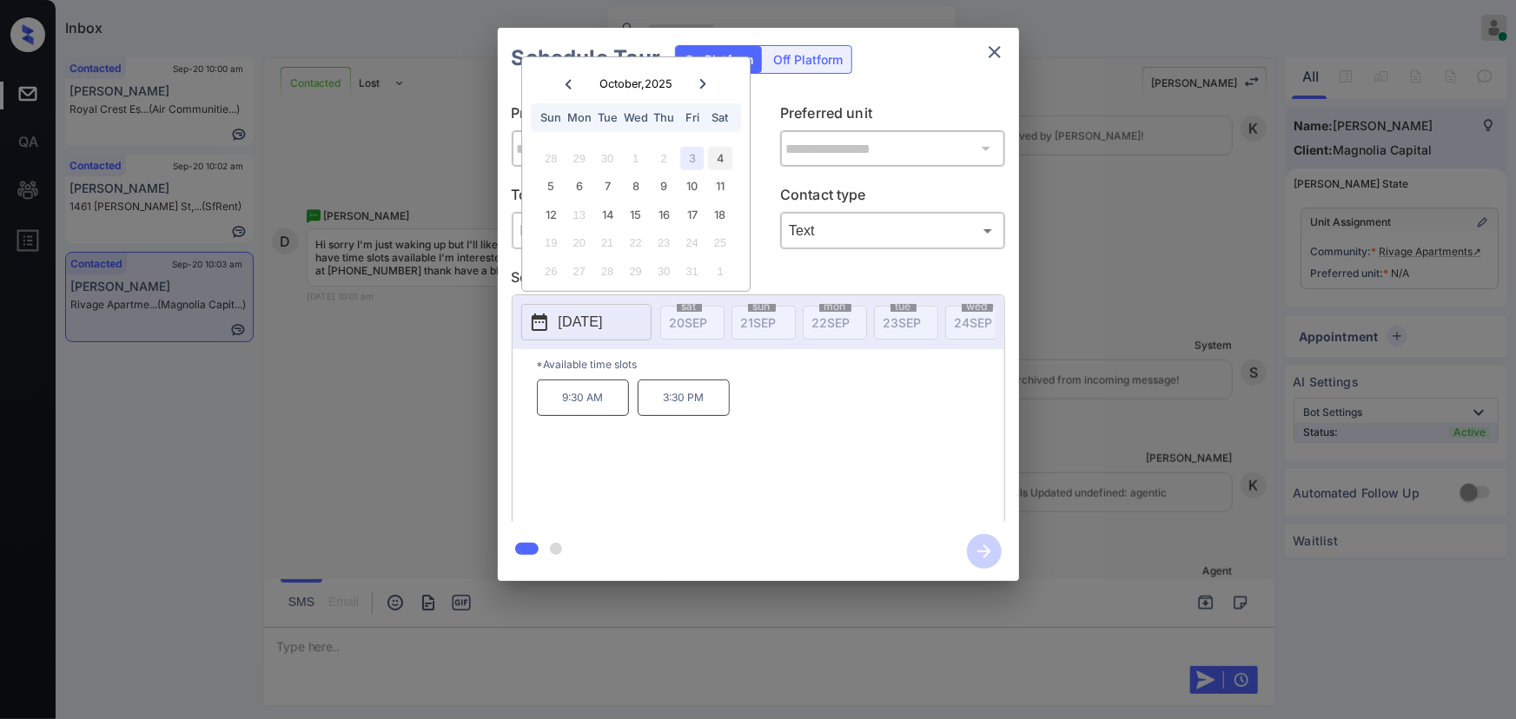
click at [719, 155] on div "4" at bounding box center [720, 158] width 23 height 23
click at [695, 155] on div "3" at bounding box center [691, 158] width 23 height 23
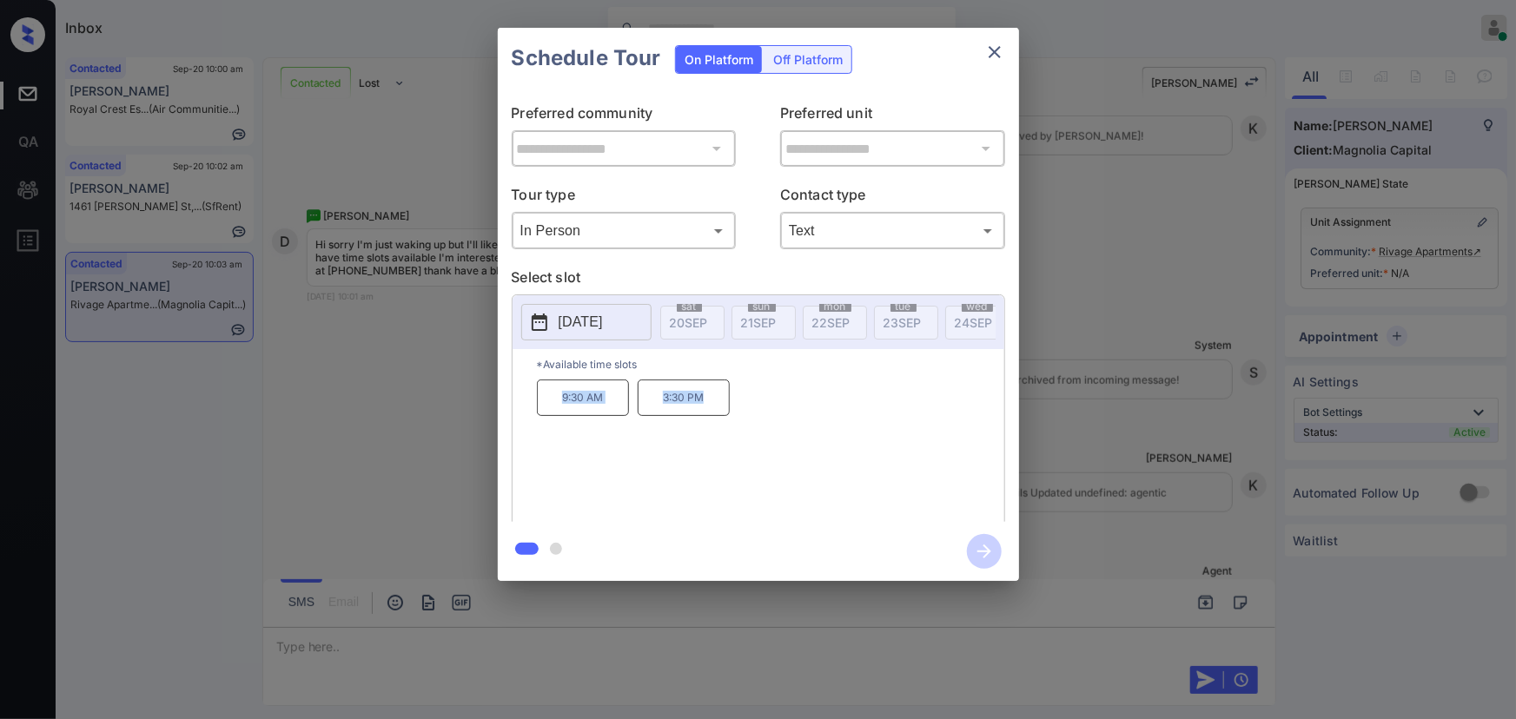
copy div "9:30 AM 3:30 PM"
drag, startPoint x: 711, startPoint y: 407, endPoint x: 508, endPoint y: 480, distance: 215.7
click at [519, 406] on div "*Available time slots 9:30 AM 3:30 PM" at bounding box center [759, 438] width 492 height 178
click at [519, 638] on div at bounding box center [758, 359] width 1516 height 719
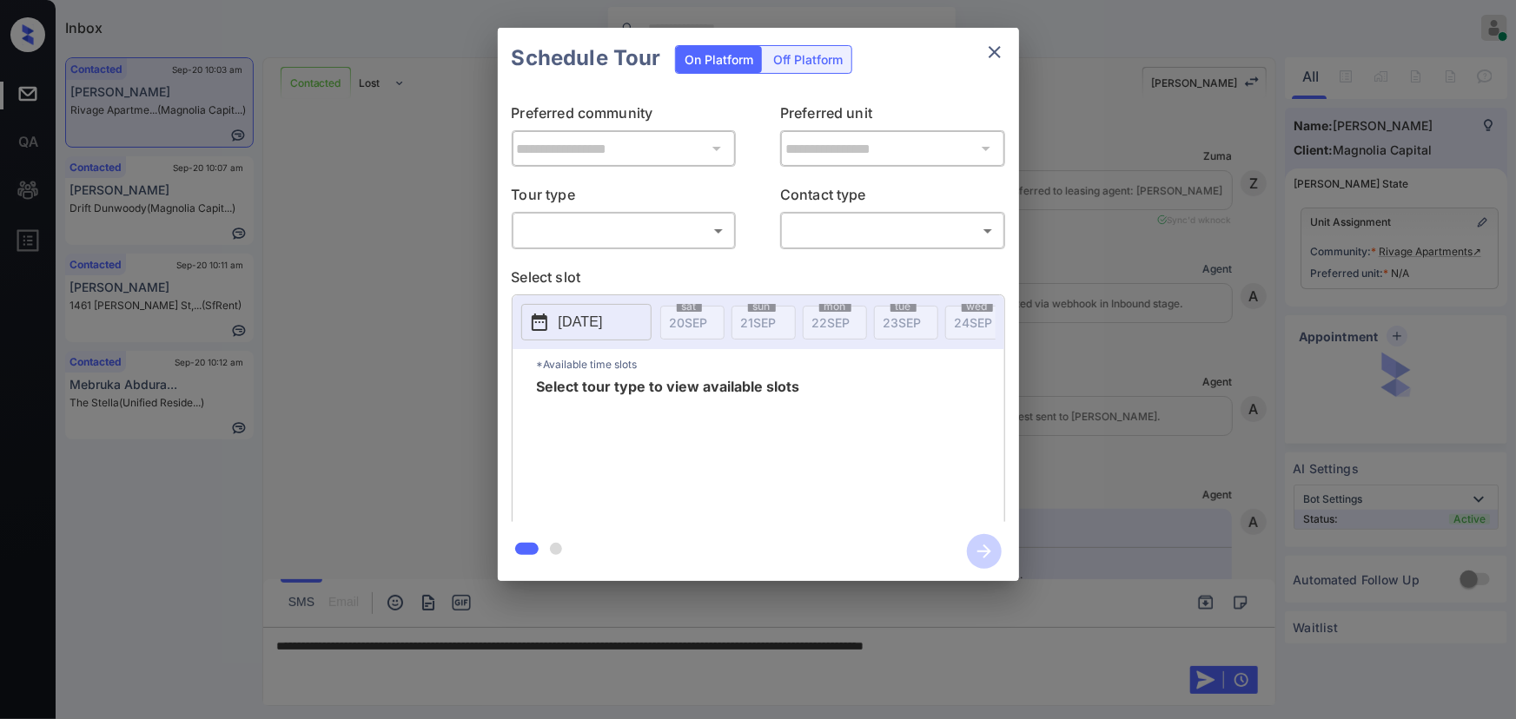
scroll to position [1275, 0]
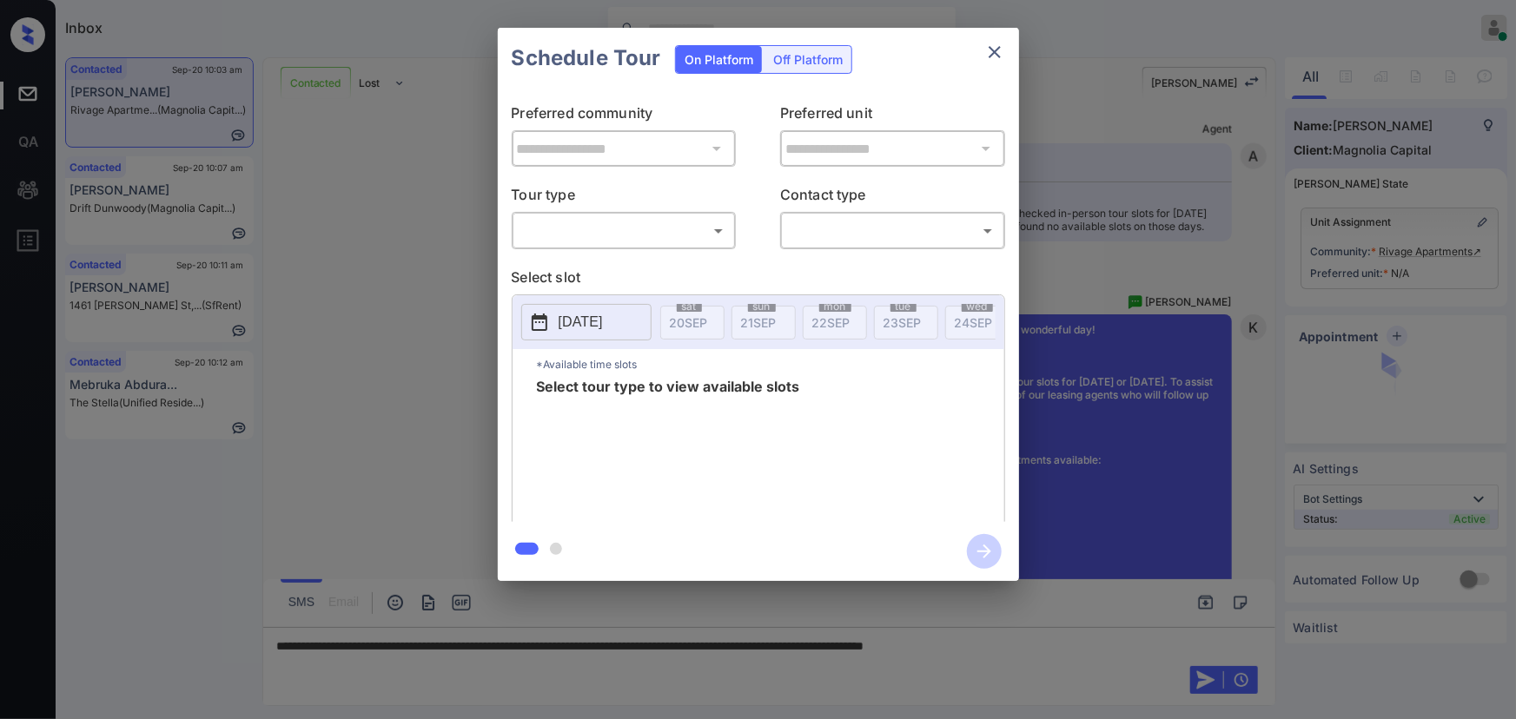
click at [609, 236] on body "Inbox [PERSON_NAME] Online Set yourself offline Set yourself on break Profile S…" at bounding box center [758, 359] width 1516 height 719
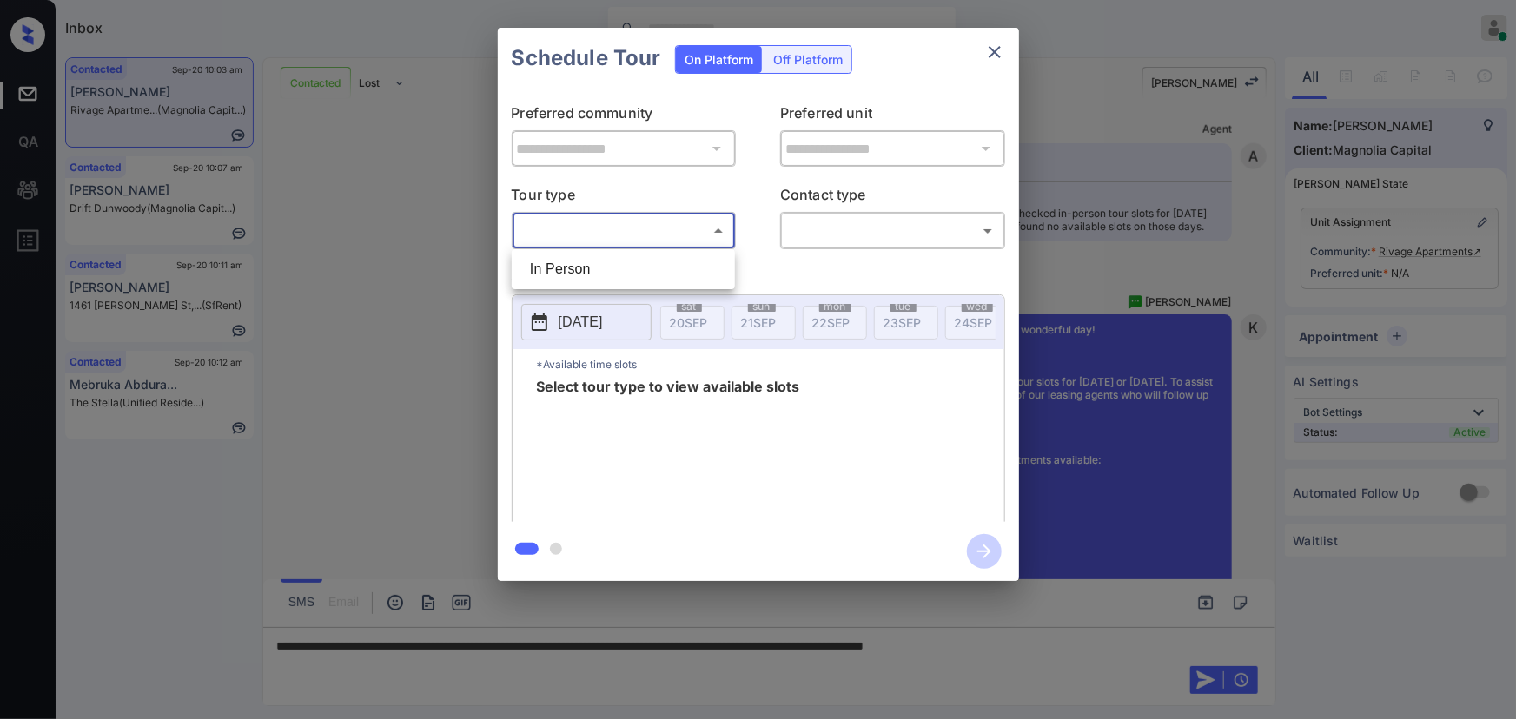
drag, startPoint x: 597, startPoint y: 260, endPoint x: 784, endPoint y: 235, distance: 189.3
click at [599, 260] on li "In Person" at bounding box center [623, 269] width 215 height 31
type input "********"
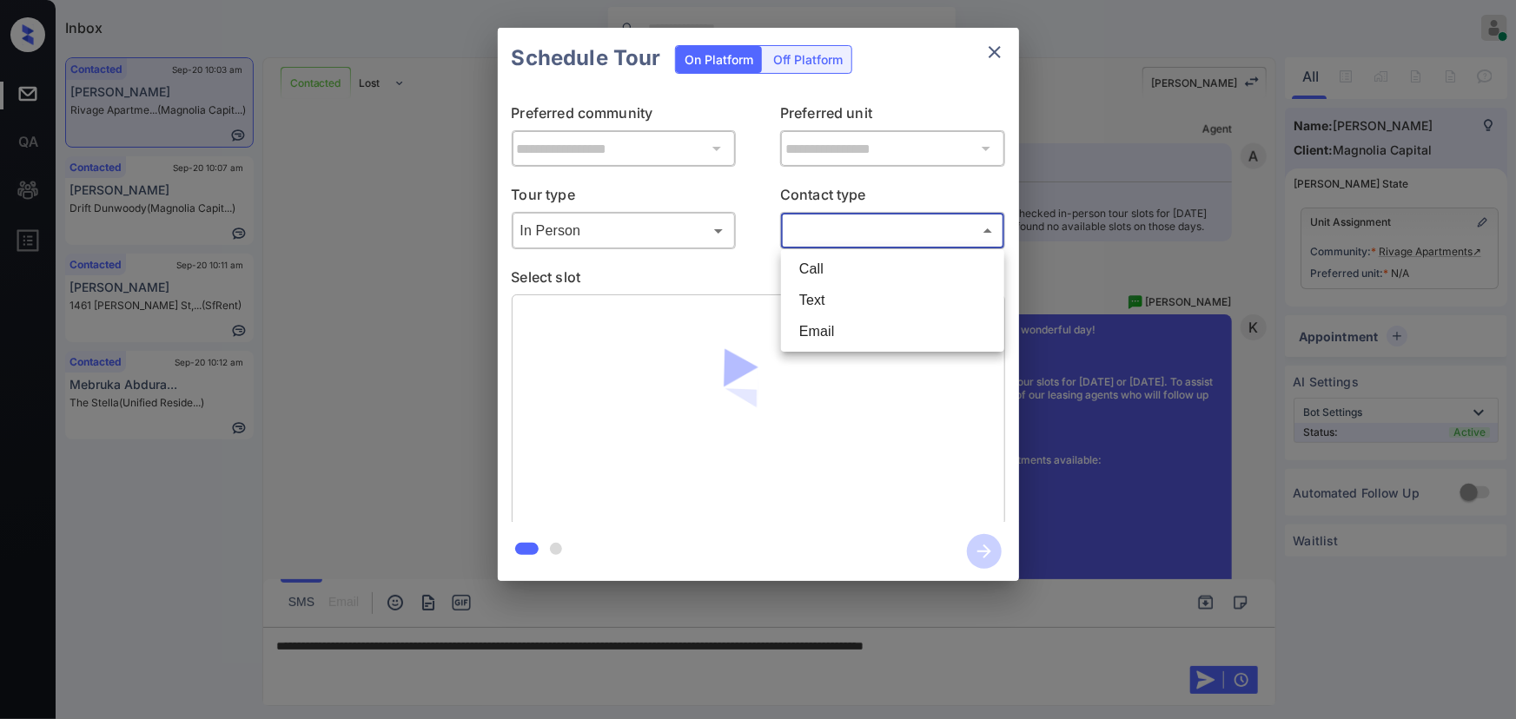
drag, startPoint x: 825, startPoint y: 226, endPoint x: 830, endPoint y: 260, distance: 34.3
click at [827, 226] on body "Inbox [PERSON_NAME] Online Set yourself offline Set yourself on break Profile S…" at bounding box center [758, 359] width 1516 height 719
click at [821, 302] on li "Text" at bounding box center [892, 300] width 215 height 31
type input "****"
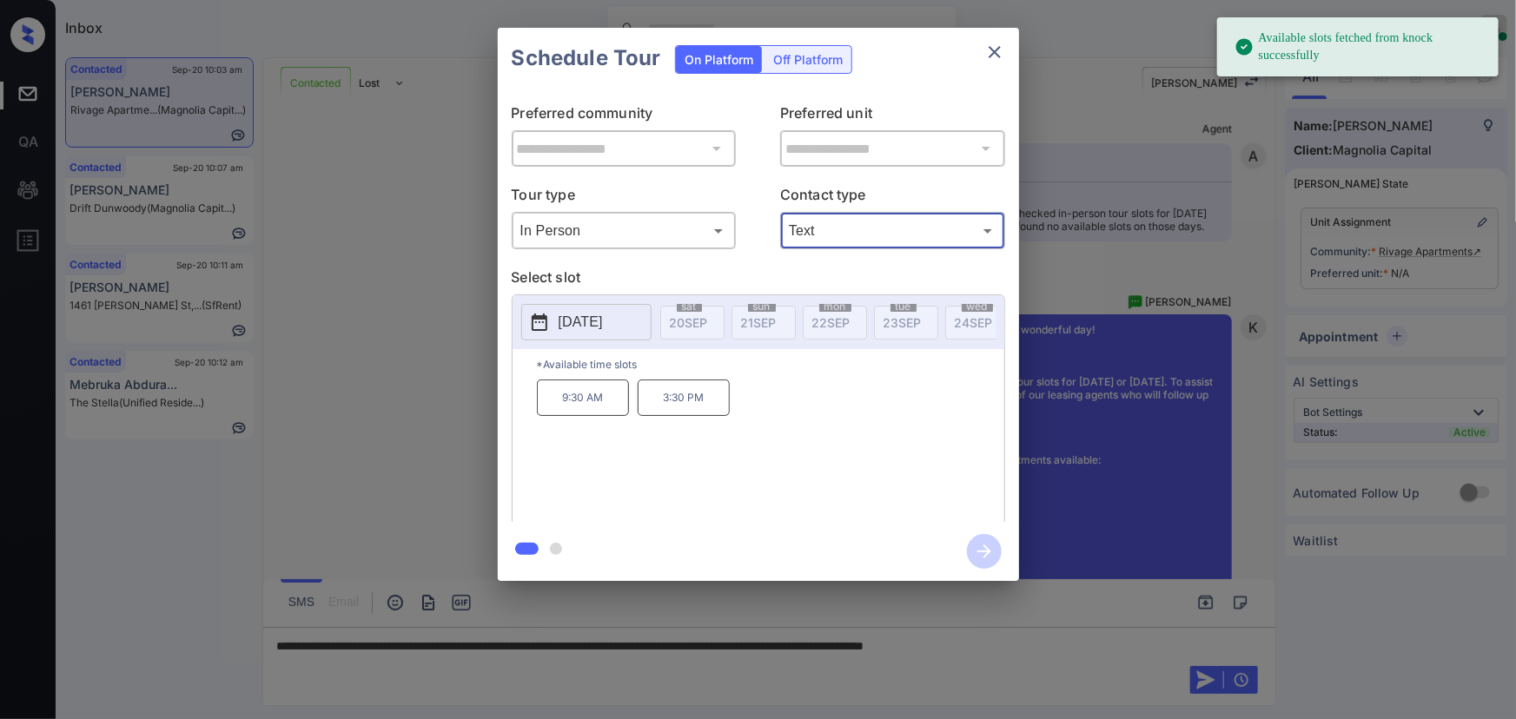
click at [603, 317] on p "[DATE]" at bounding box center [581, 322] width 44 height 21
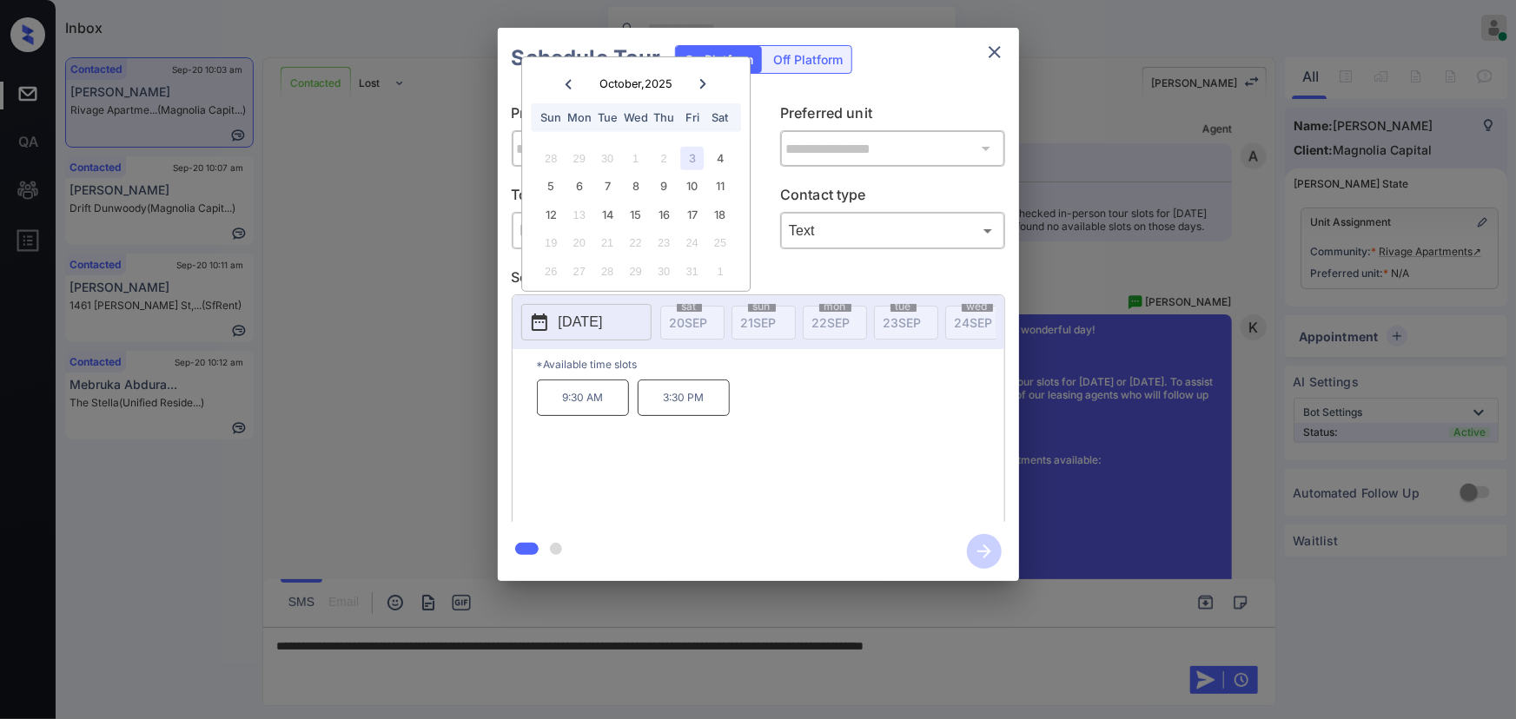
click at [662, 668] on div at bounding box center [758, 359] width 1516 height 719
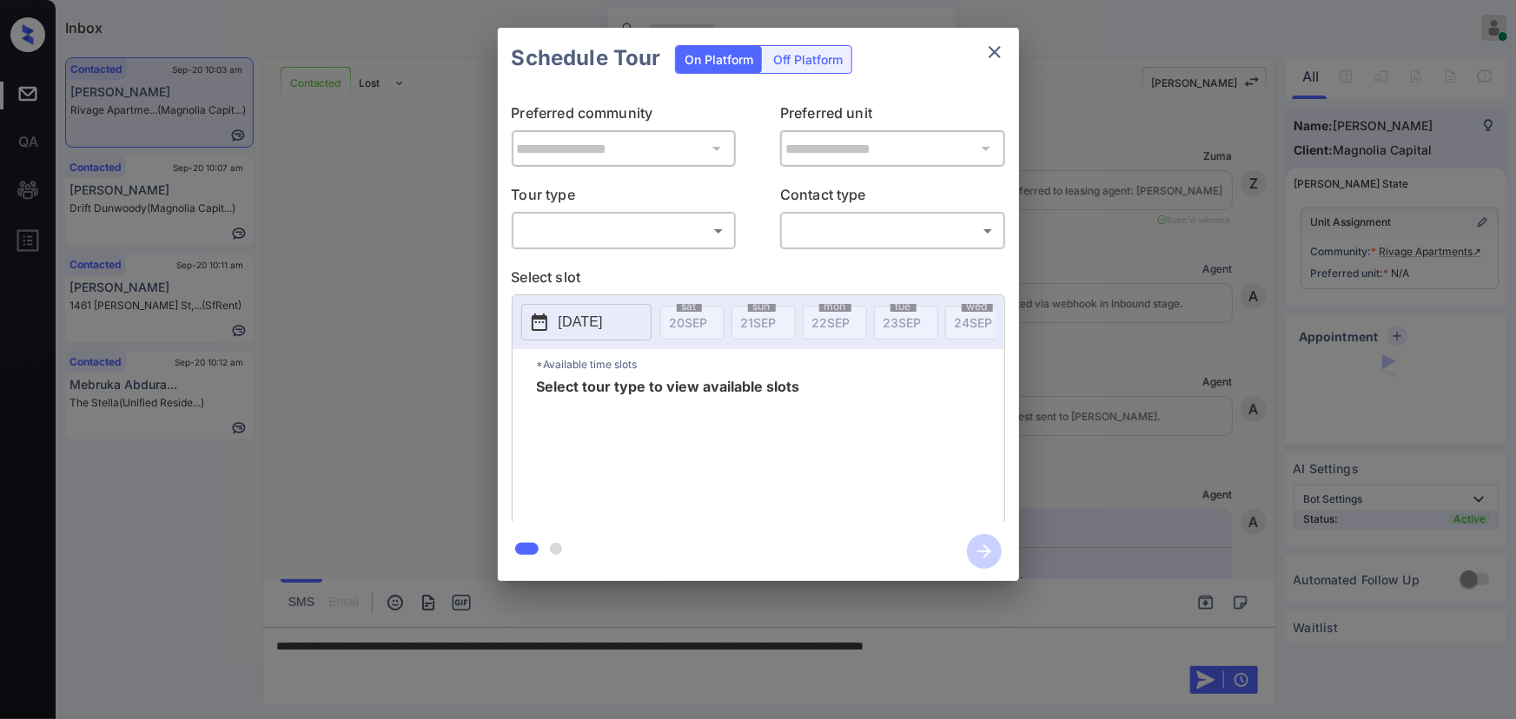
scroll to position [2100, 0]
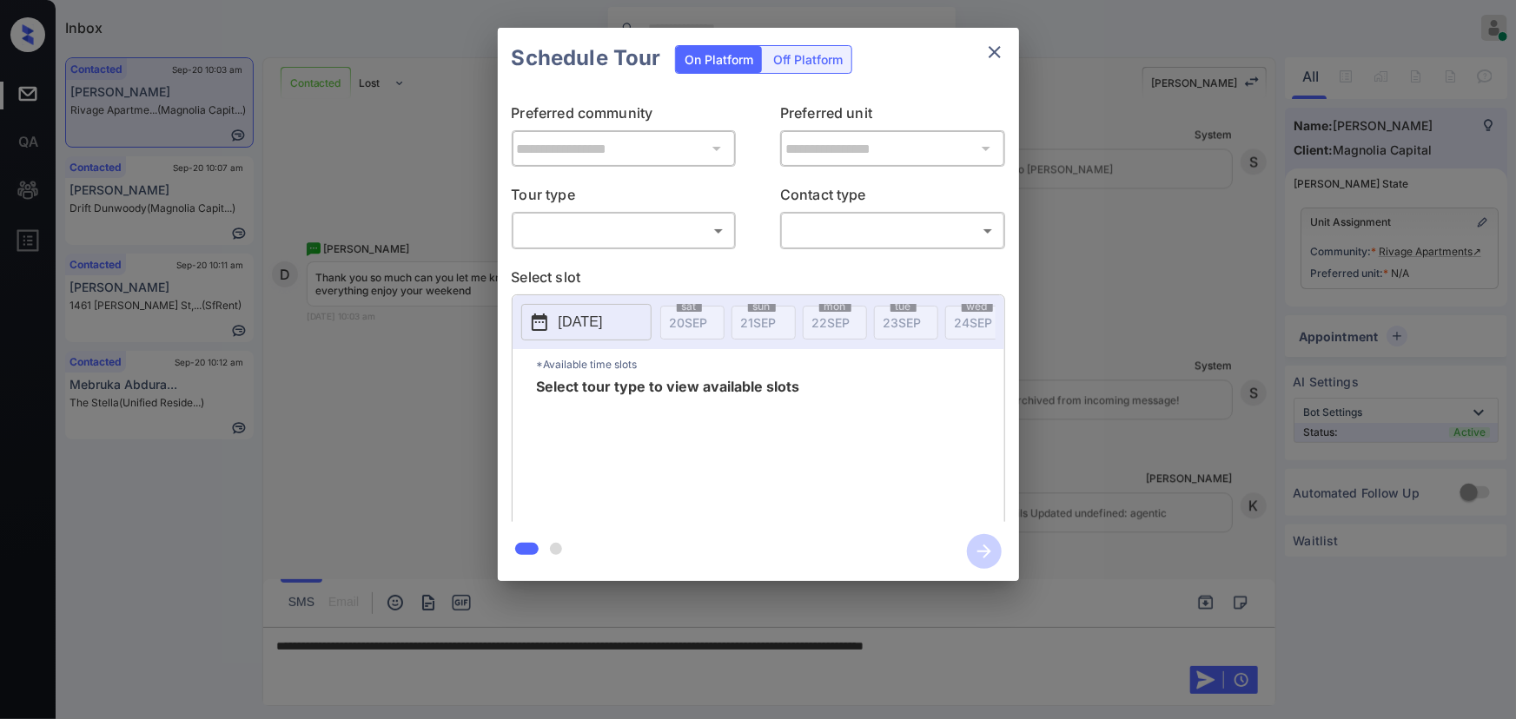
click at [620, 226] on body "Inbox Kenneth Umali Online Set yourself offline Set yourself on break Profile S…" at bounding box center [758, 359] width 1516 height 719
drag, startPoint x: 604, startPoint y: 265, endPoint x: 819, endPoint y: 261, distance: 215.5
click at [624, 266] on li "In Person" at bounding box center [623, 269] width 215 height 31
type input "********"
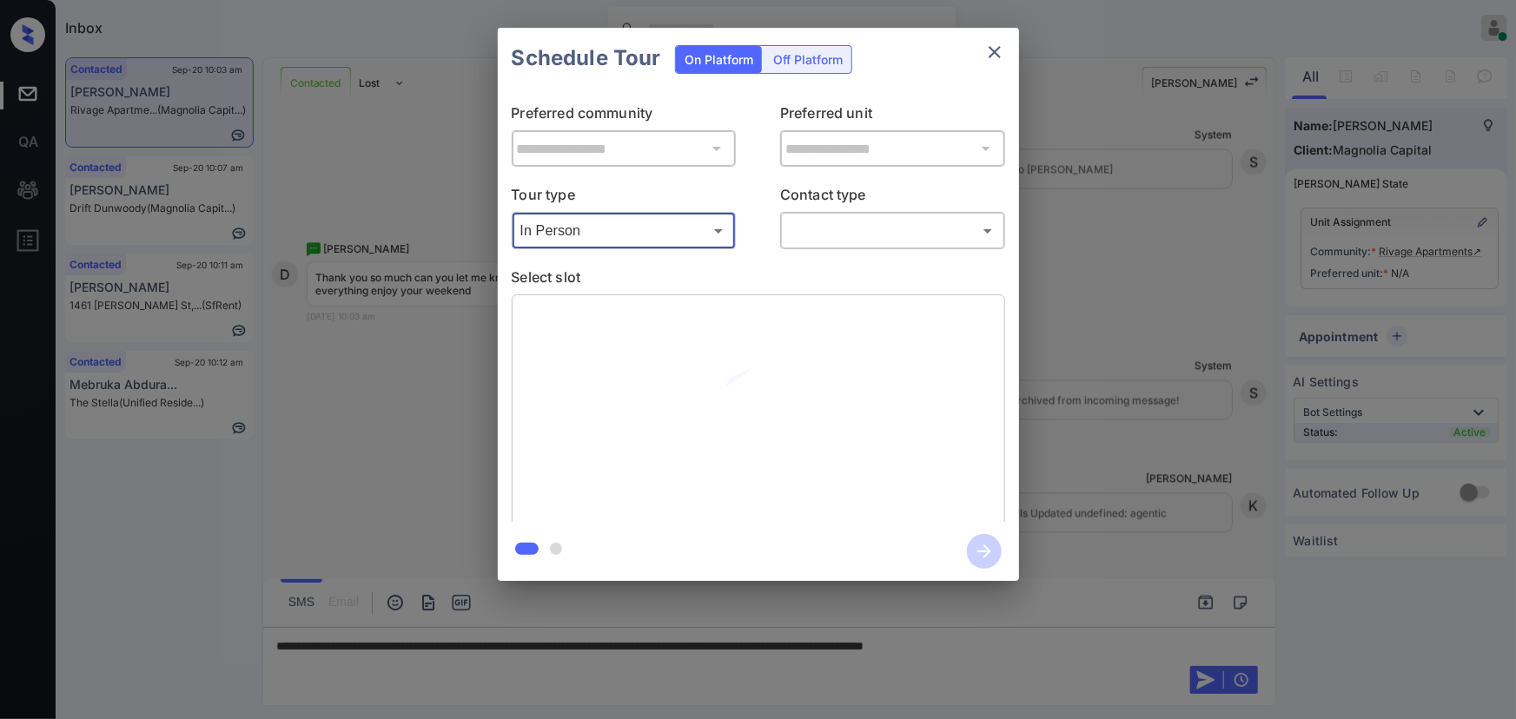
click at [850, 236] on body "Inbox Kenneth Umali Online Set yourself offline Set yourself on break Profile S…" at bounding box center [758, 359] width 1516 height 719
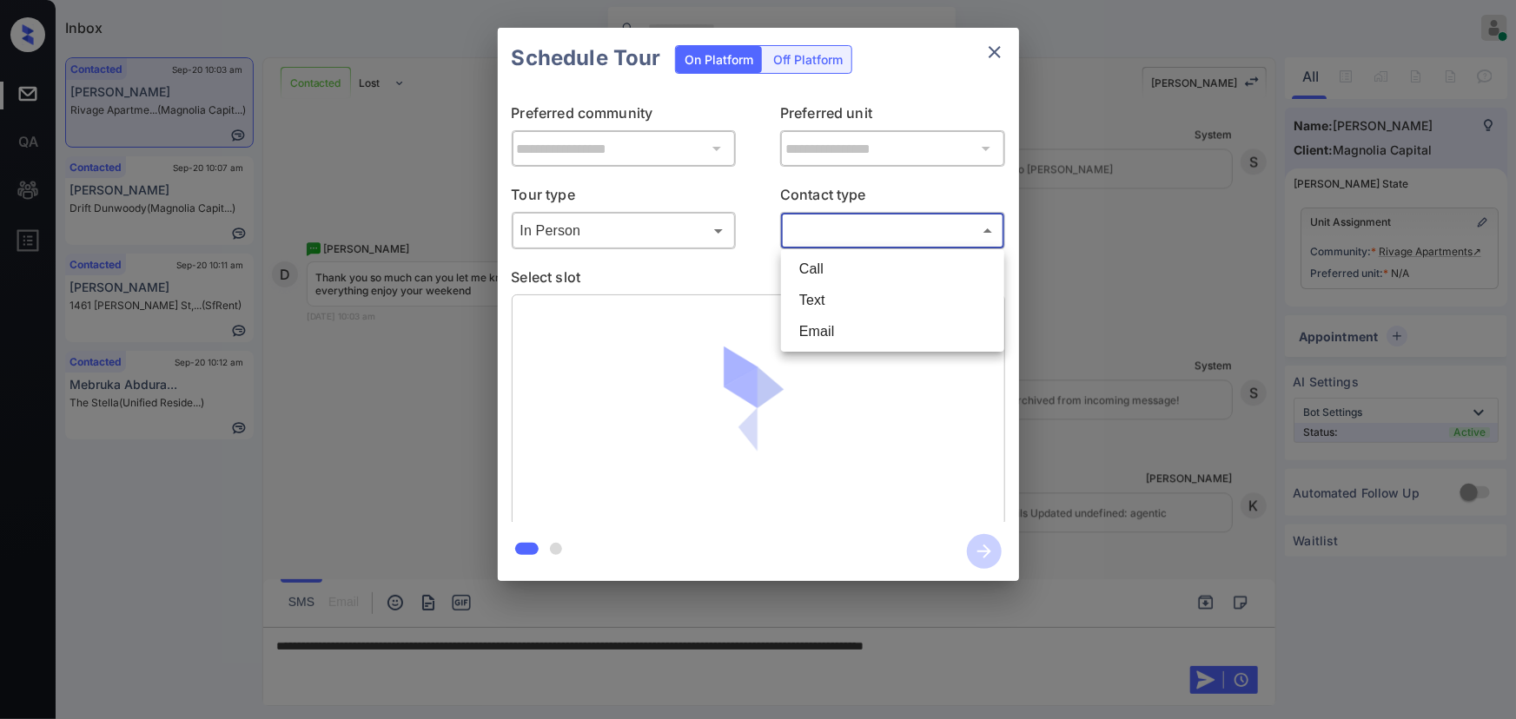
click at [823, 294] on li "Text" at bounding box center [892, 300] width 215 height 31
type input "****"
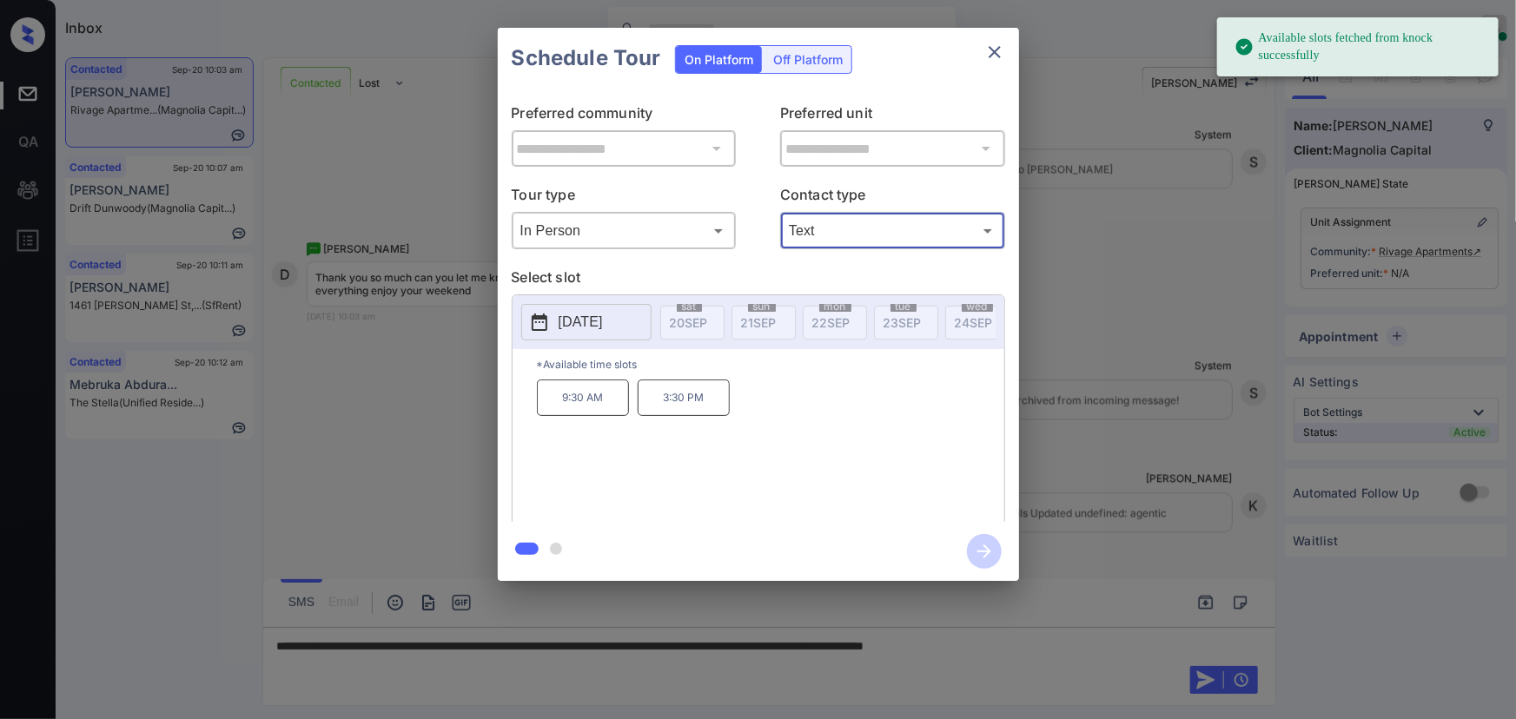
click at [586, 313] on p "2025-10-03" at bounding box center [581, 322] width 44 height 21
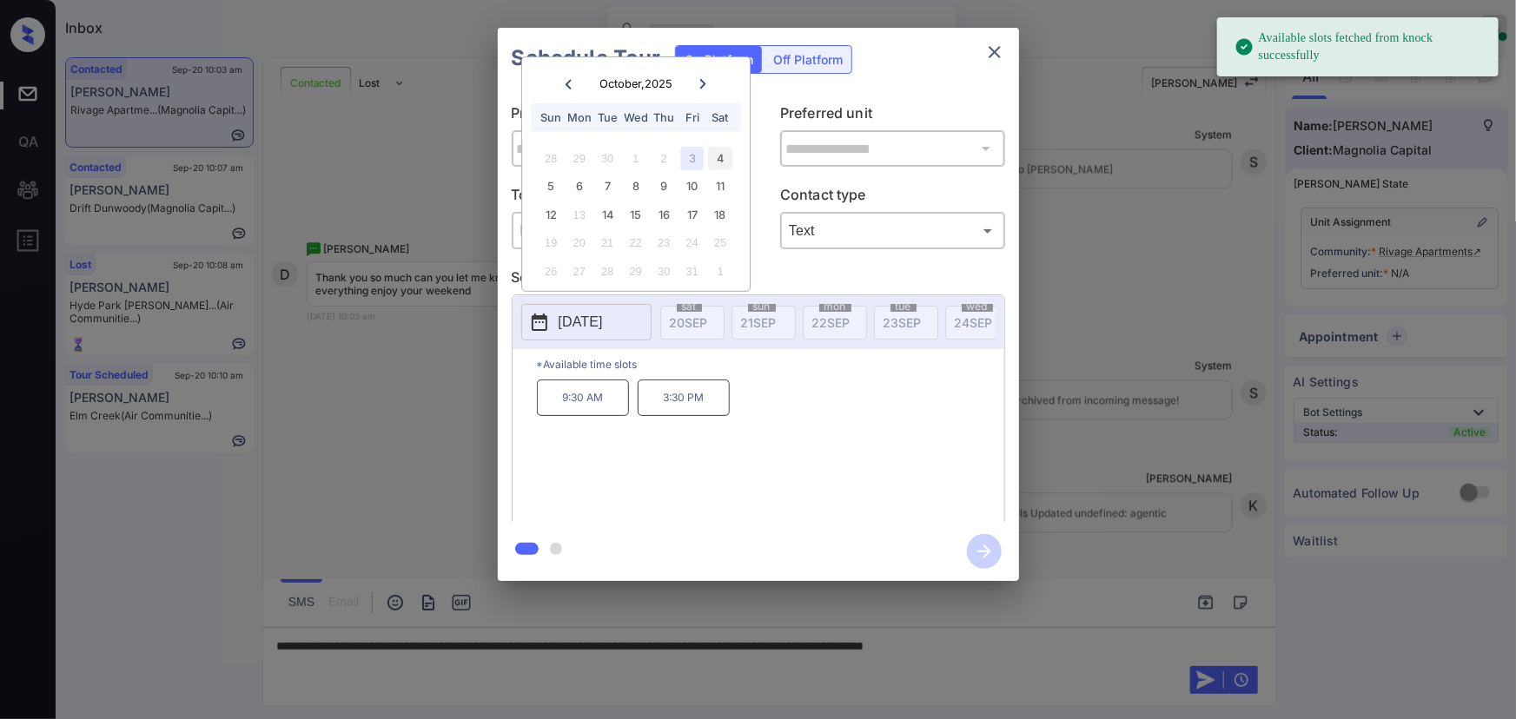
click at [720, 153] on div "4" at bounding box center [720, 158] width 23 height 23
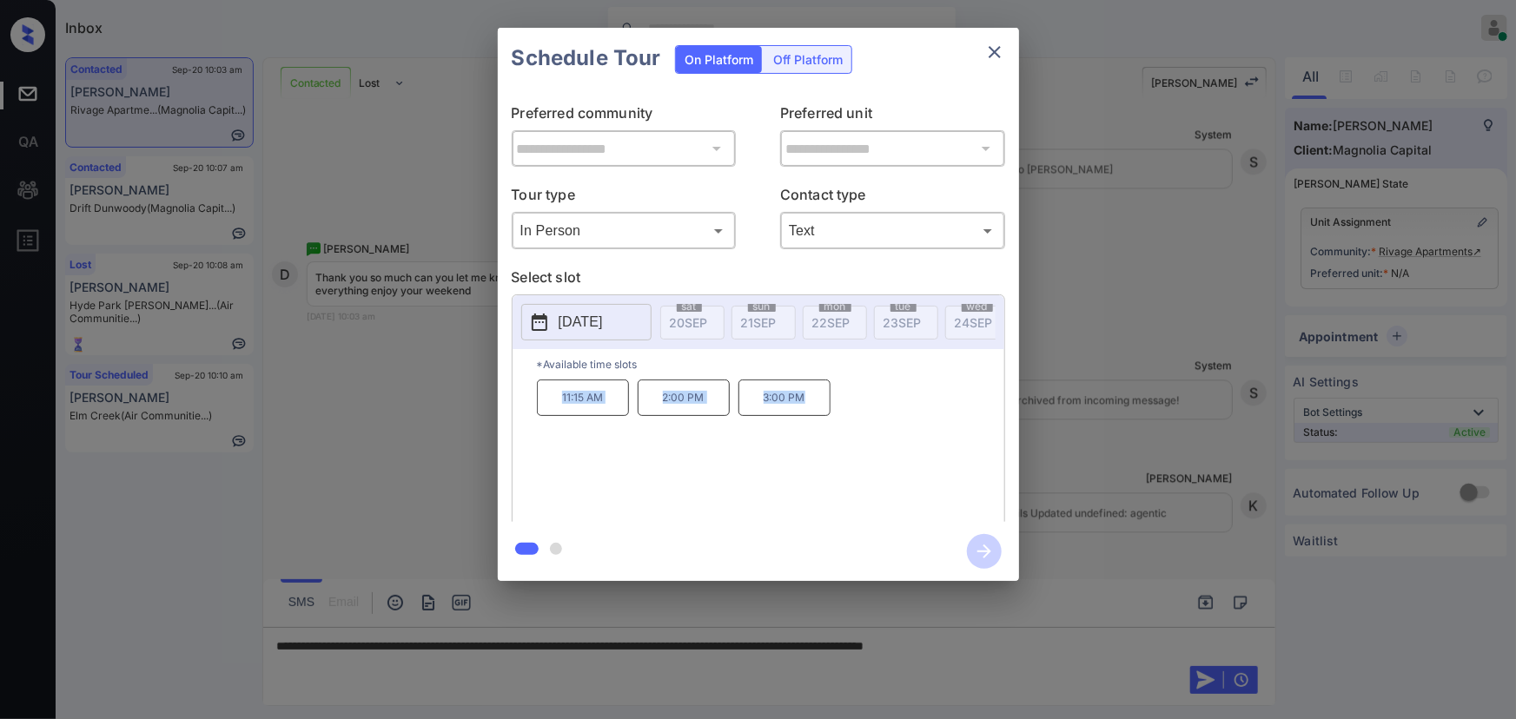
copy div "11:15 AM 2:00 PM 3:00 PM"
drag, startPoint x: 806, startPoint y: 403, endPoint x: 535, endPoint y: 403, distance: 271.0
click at [535, 403] on div "*Available time slots 11:15 AM 2:00 PM 3:00 PM" at bounding box center [759, 438] width 492 height 178
click at [846, 644] on div at bounding box center [758, 359] width 1516 height 719
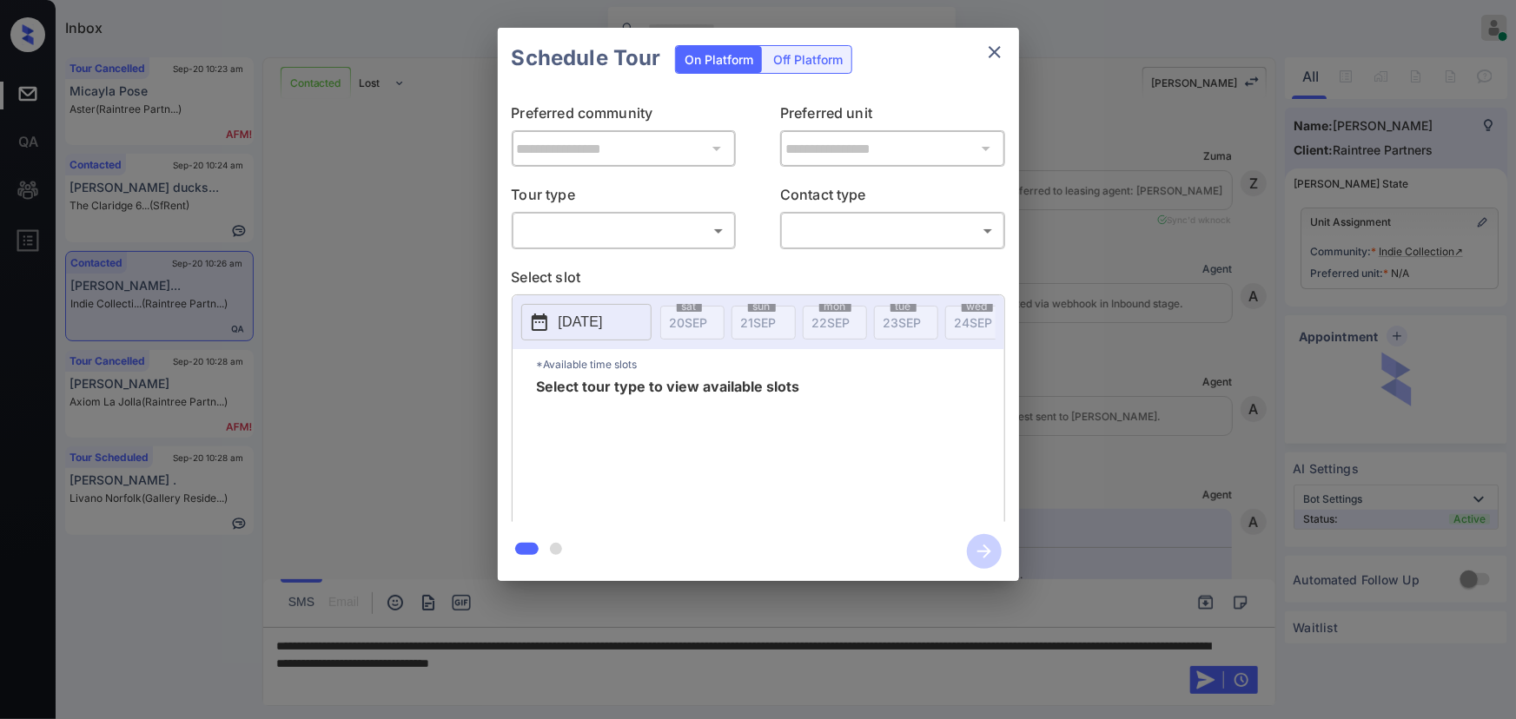
scroll to position [2050, 0]
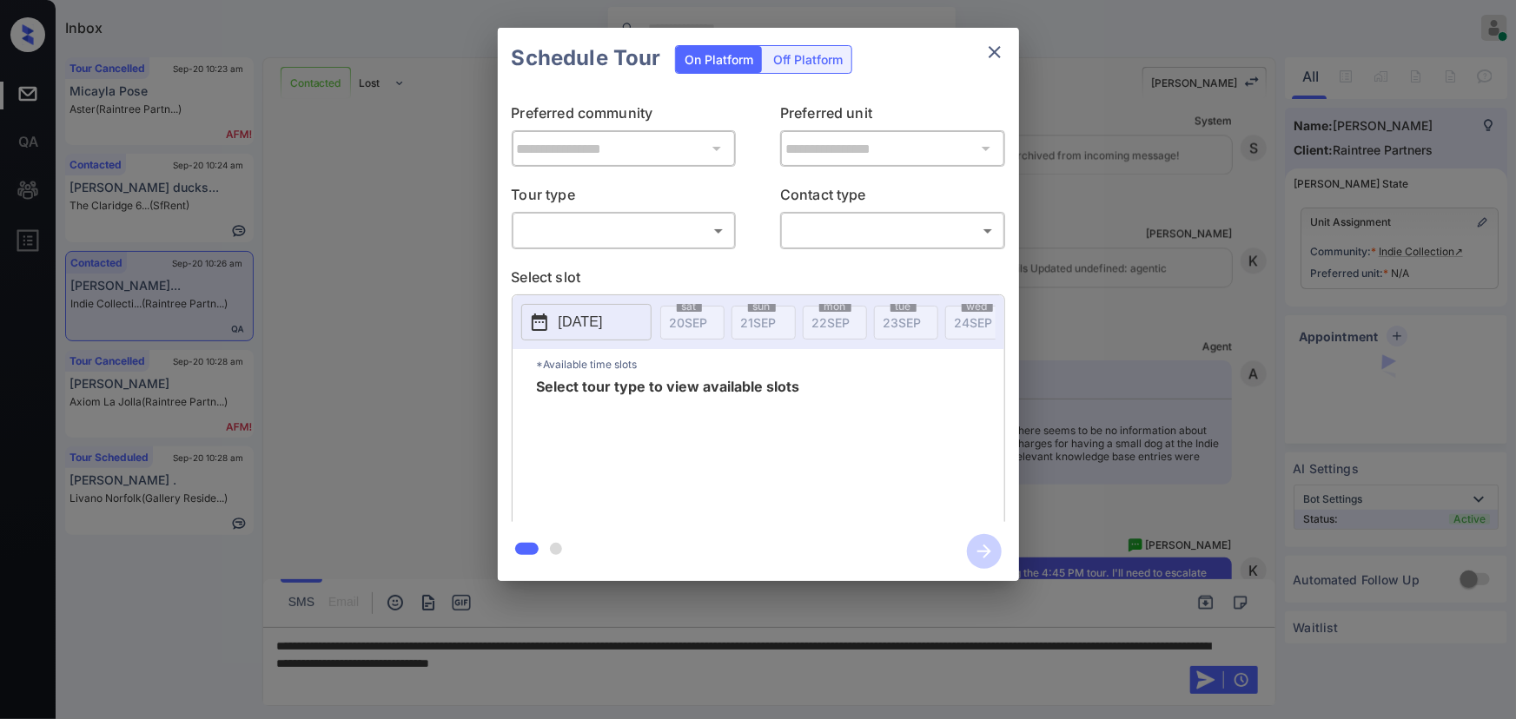
click at [637, 224] on body "Inbox Kenneth Umali Online Set yourself offline Set yourself on break Profile S…" at bounding box center [758, 359] width 1516 height 719
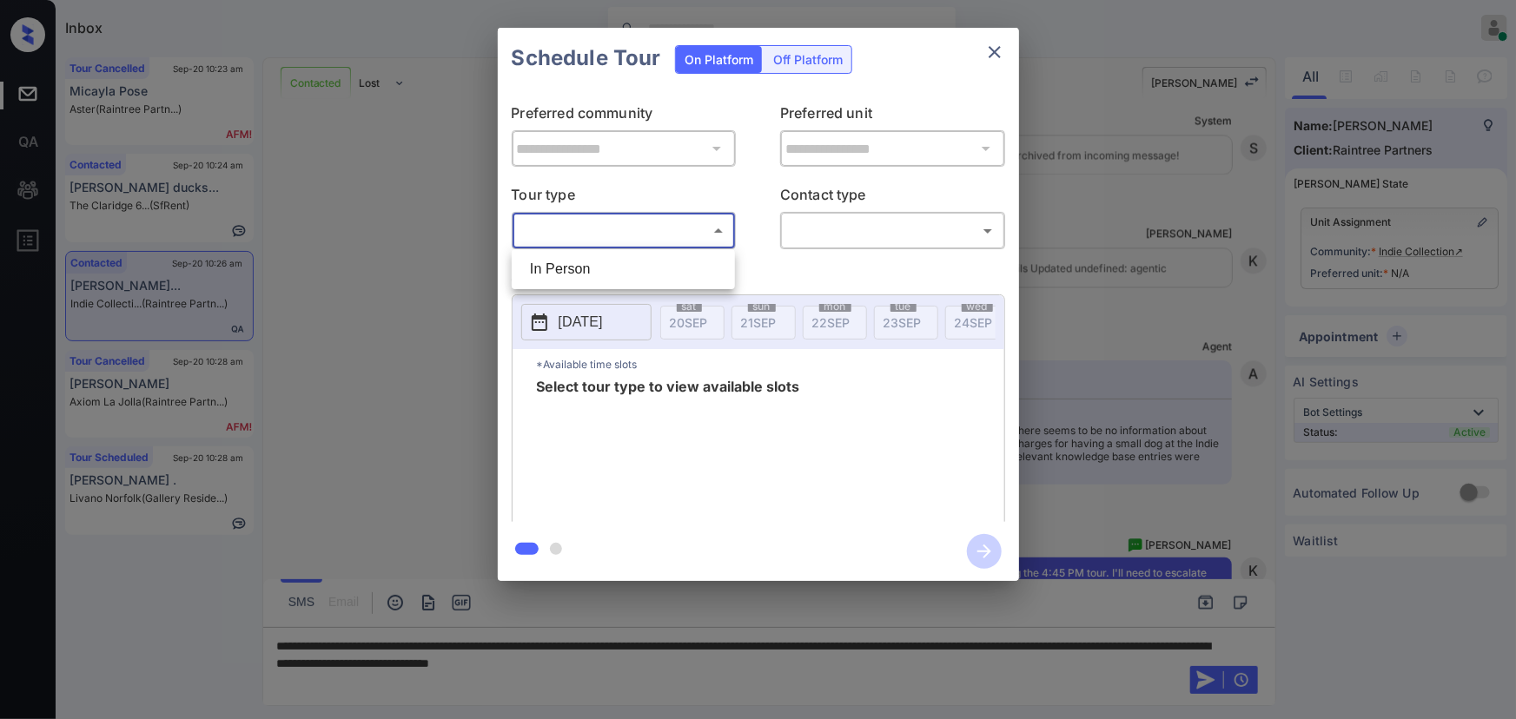
drag, startPoint x: 604, startPoint y: 264, endPoint x: 718, endPoint y: 265, distance: 114.7
click at [617, 265] on li "In Person" at bounding box center [623, 269] width 215 height 31
type input "********"
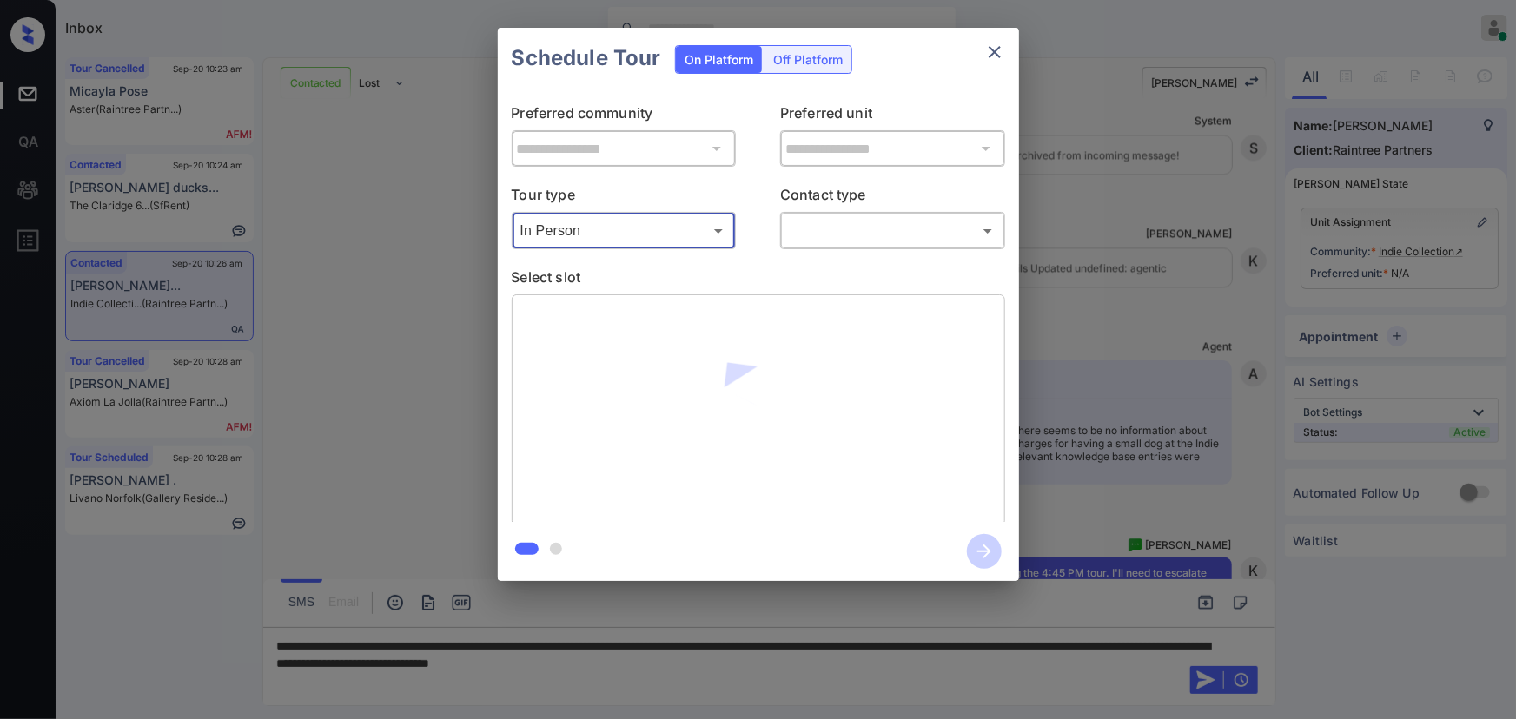
click at [830, 233] on body "Inbox Kenneth Umali Online Set yourself offline Set yourself on break Profile S…" at bounding box center [758, 359] width 1516 height 719
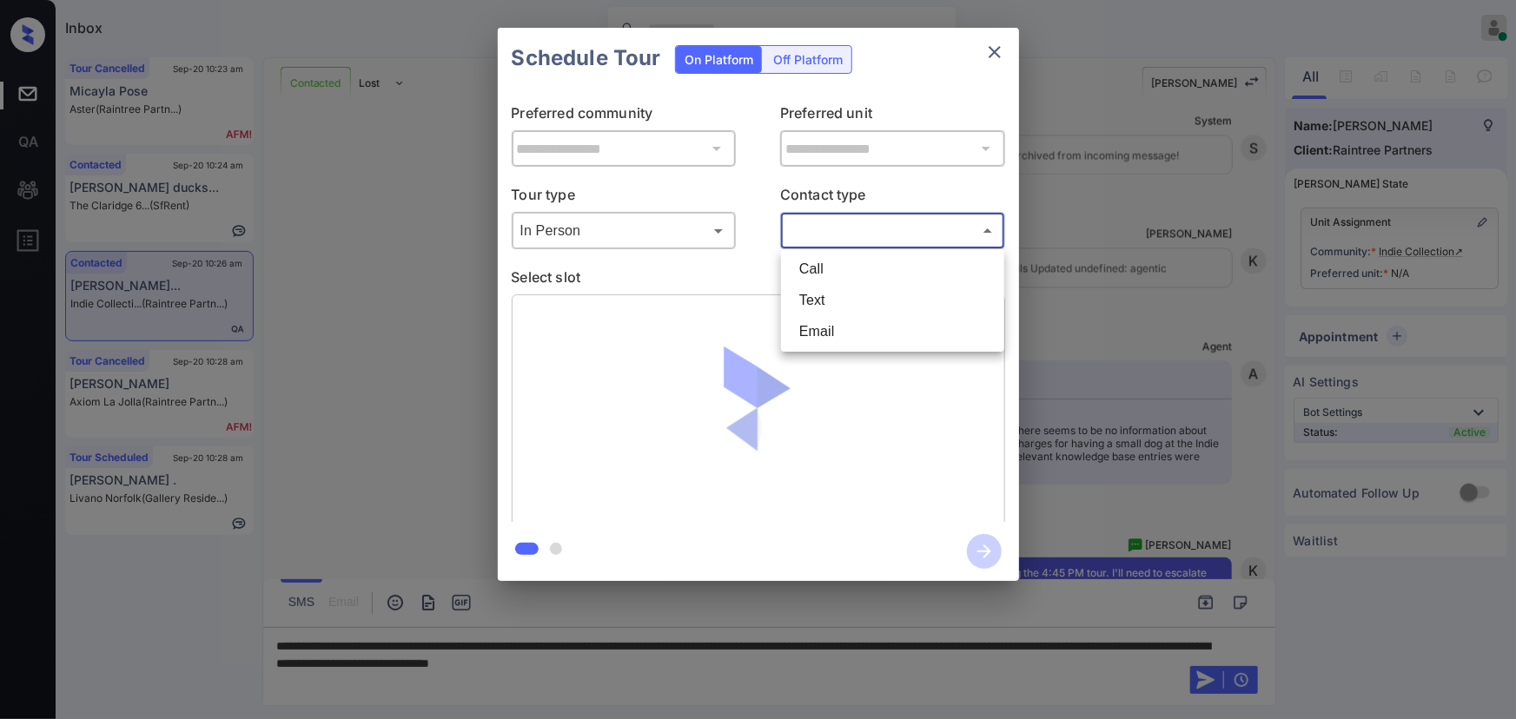
click at [808, 293] on li "Text" at bounding box center [892, 300] width 215 height 31
type input "****"
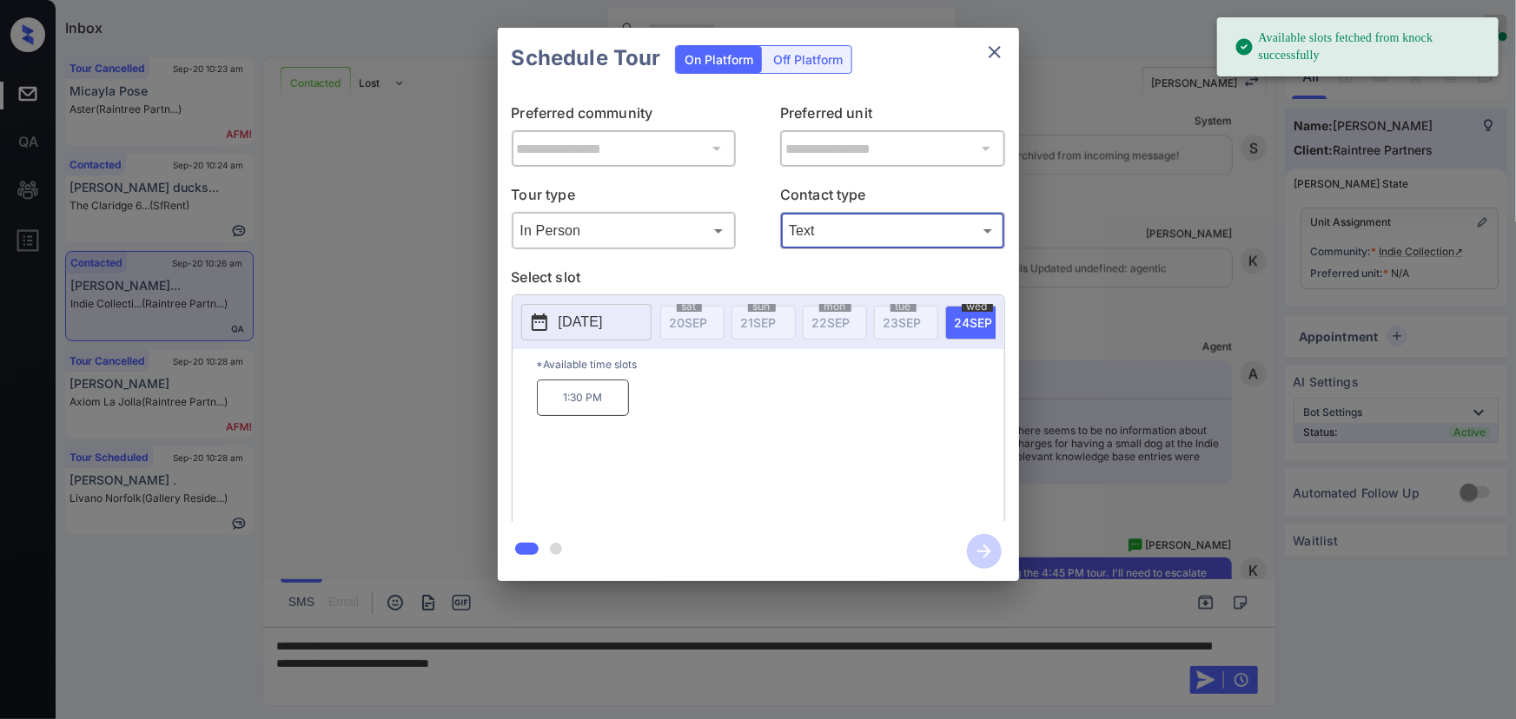
click at [603, 317] on p "2025-09-24" at bounding box center [581, 322] width 44 height 21
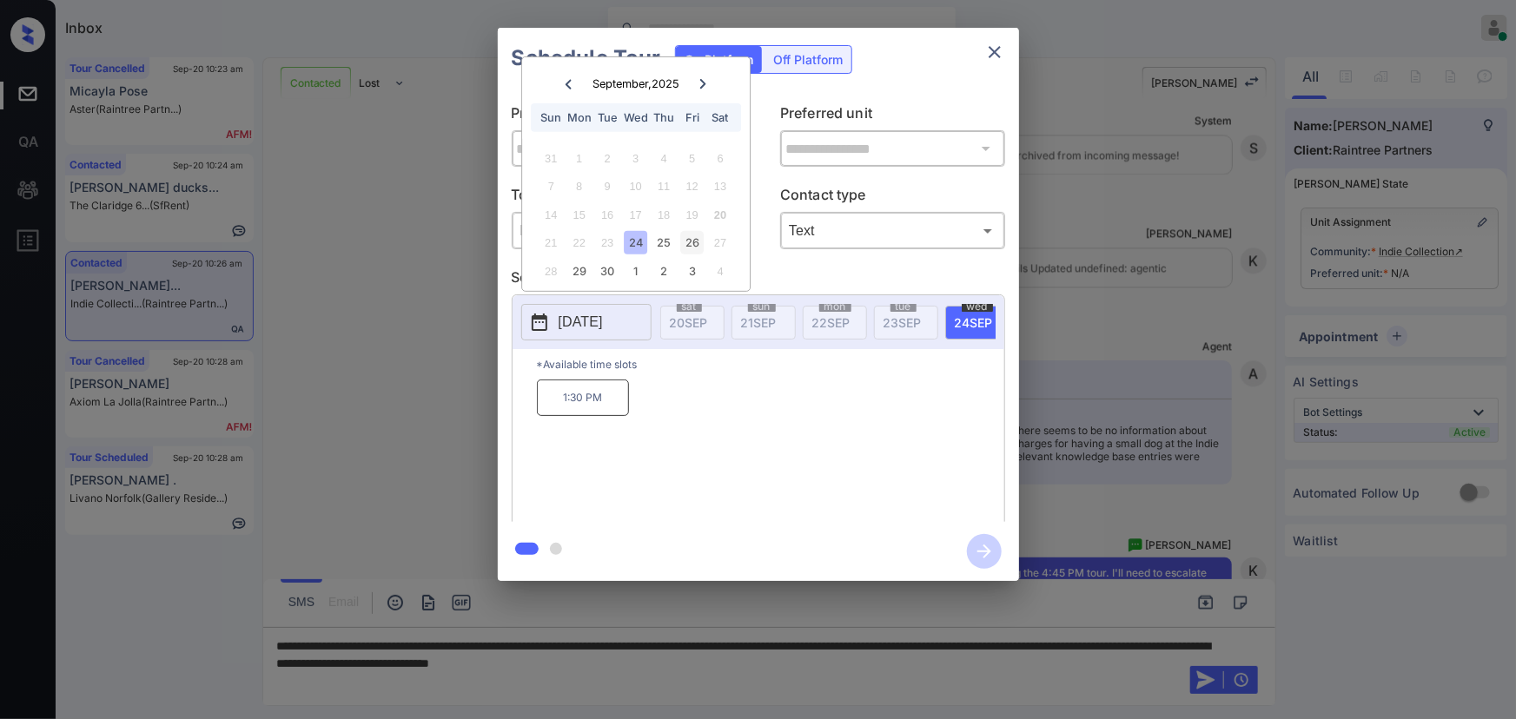
click at [695, 243] on div "26" at bounding box center [691, 242] width 23 height 23
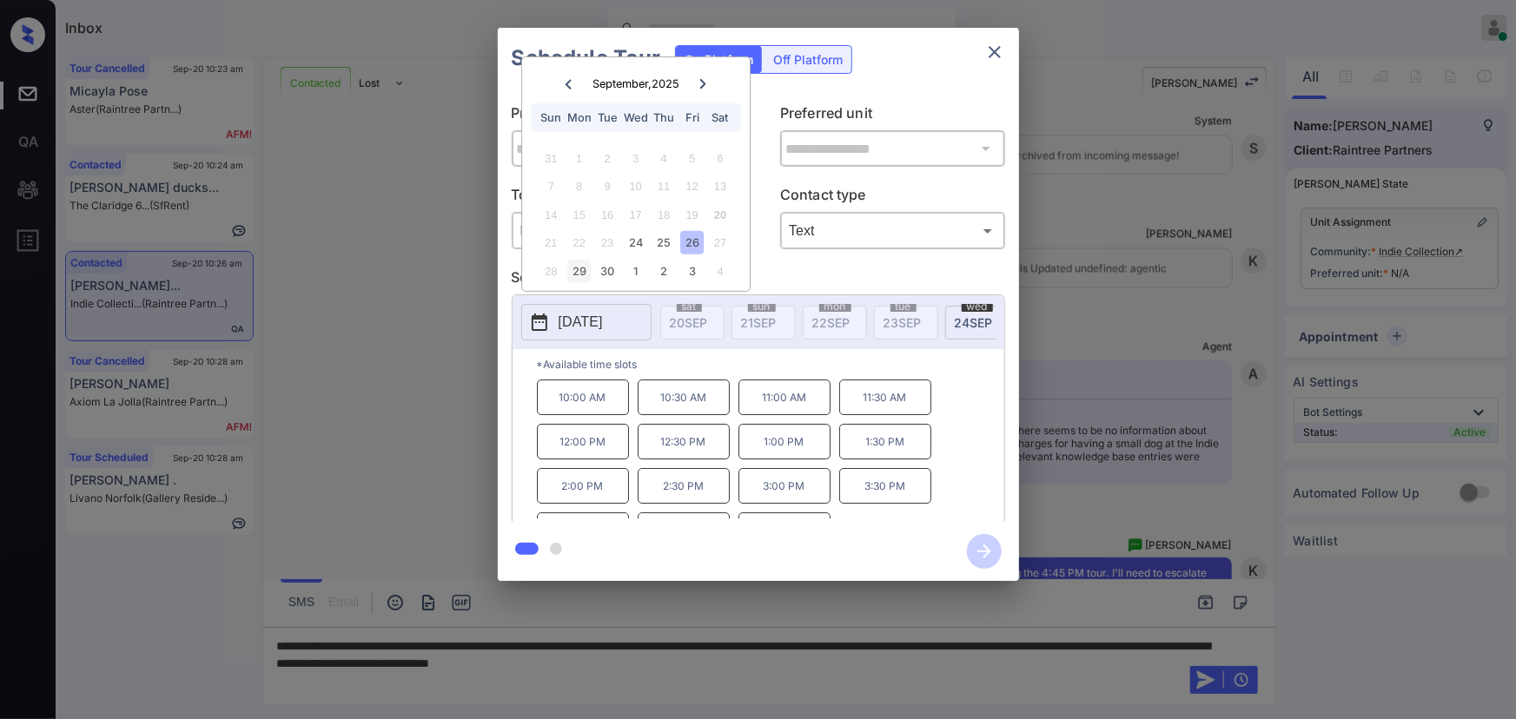
click at [583, 273] on div "29" at bounding box center [578, 271] width 23 height 23
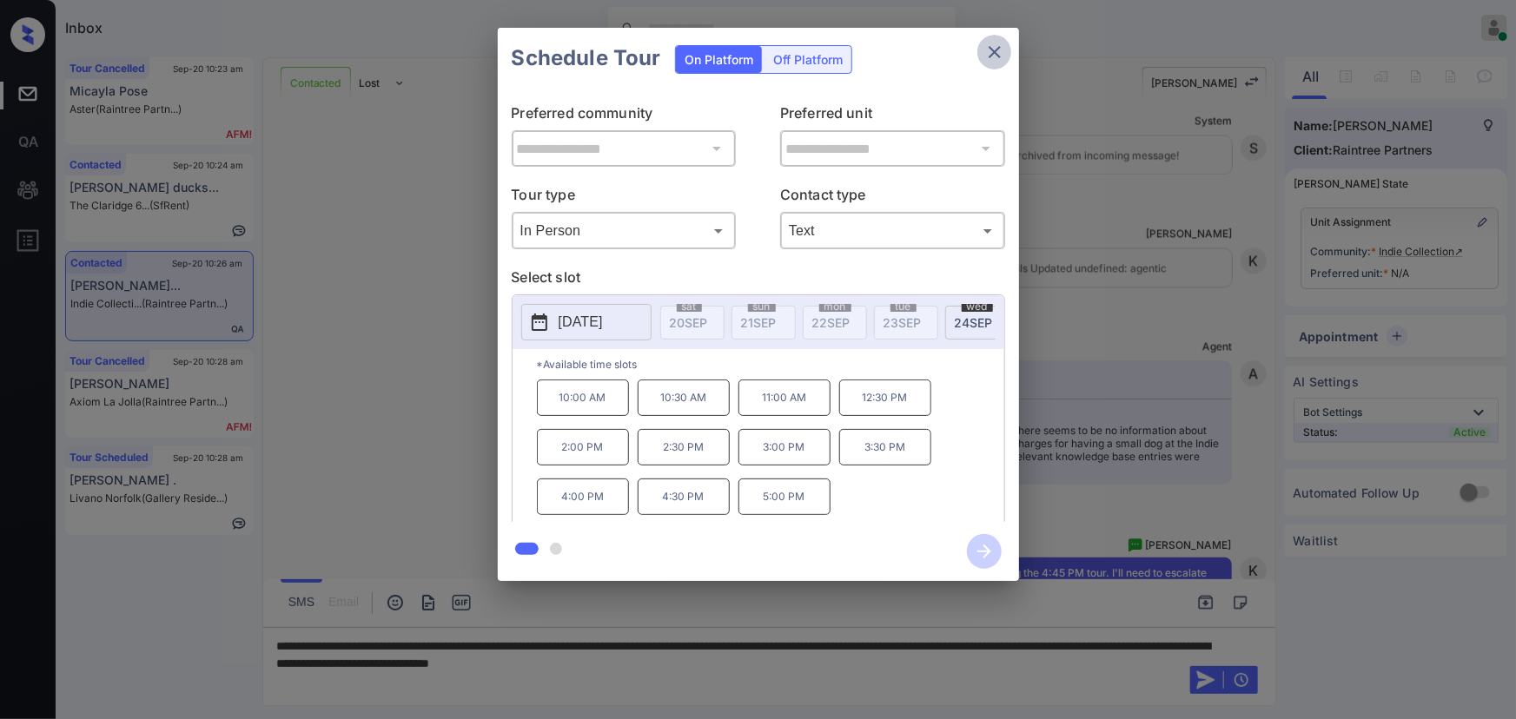
click at [994, 48] on icon "close" at bounding box center [994, 52] width 21 height 21
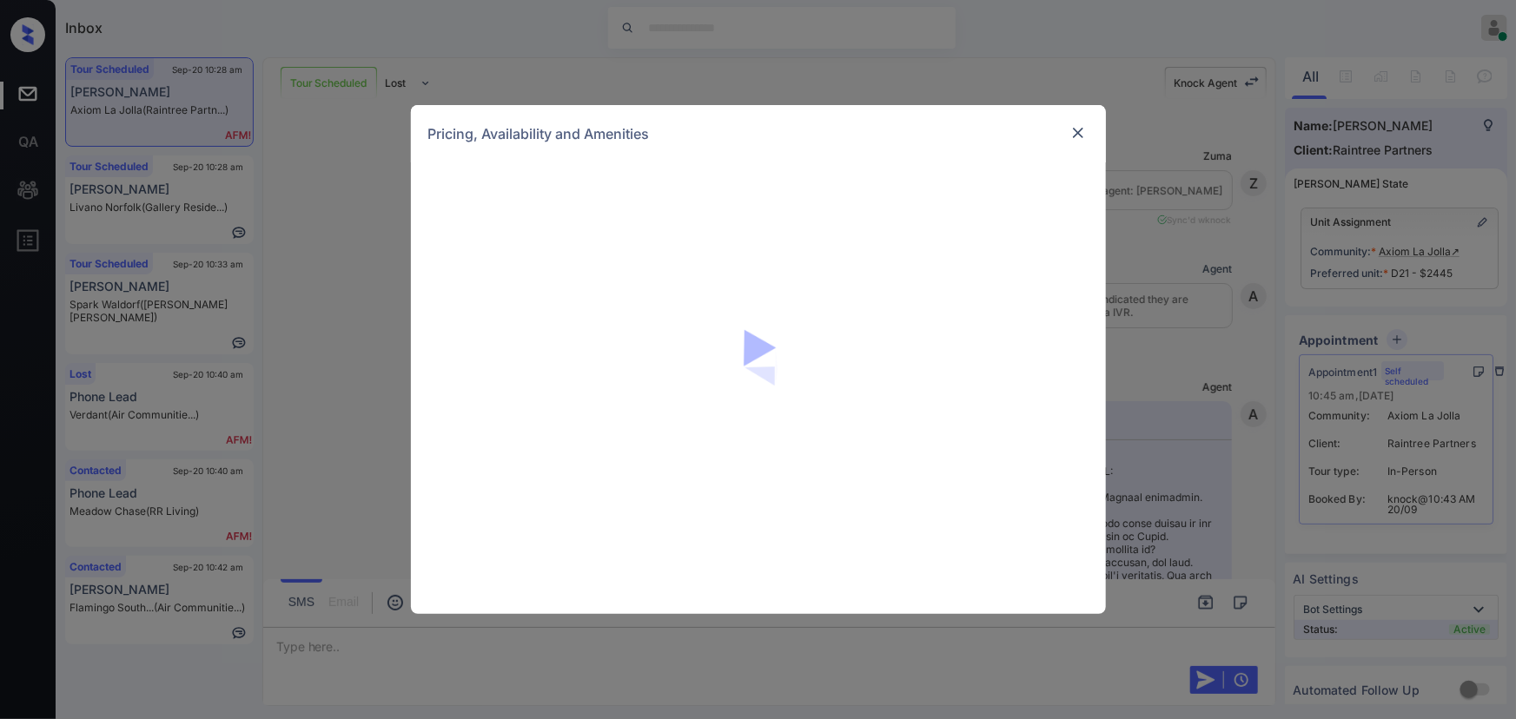
scroll to position [8972, 0]
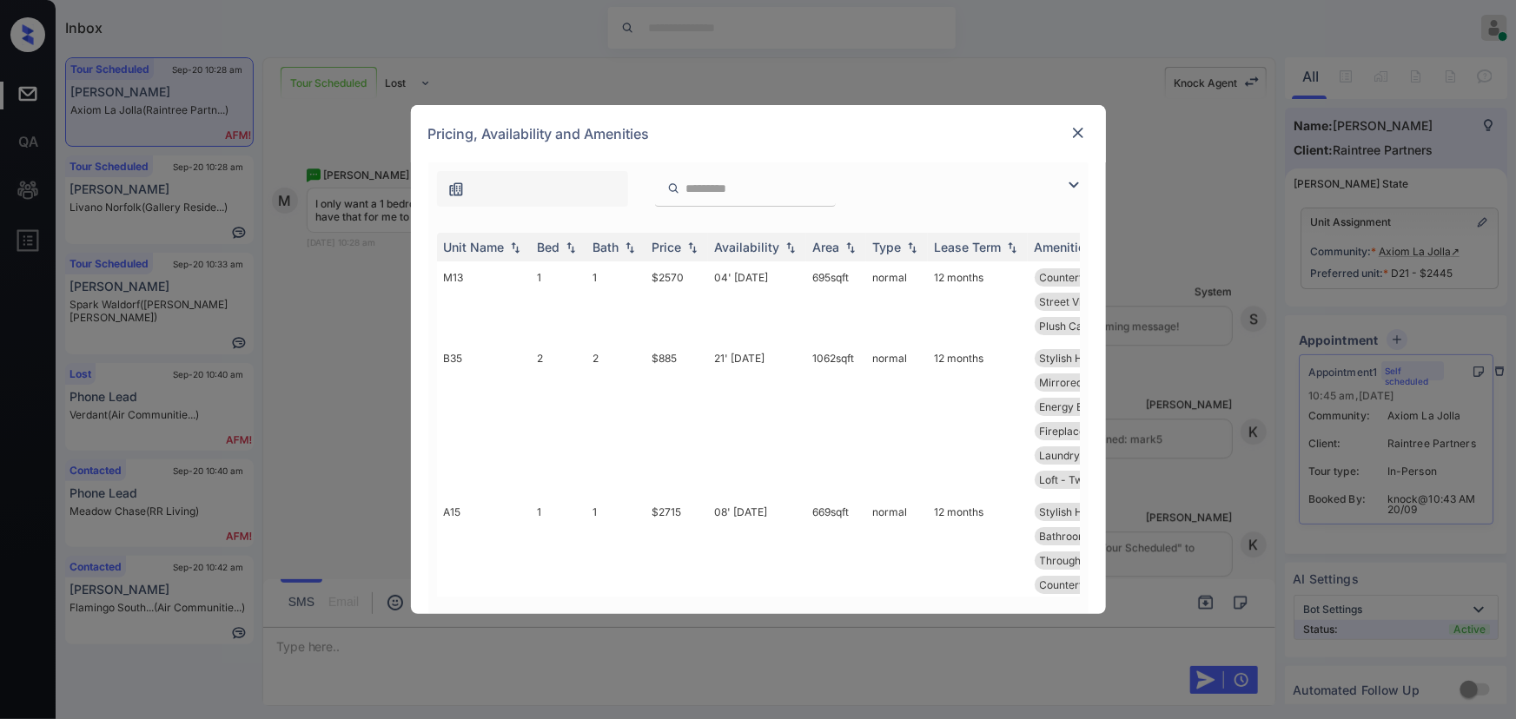
click at [1075, 182] on img at bounding box center [1073, 185] width 21 height 21
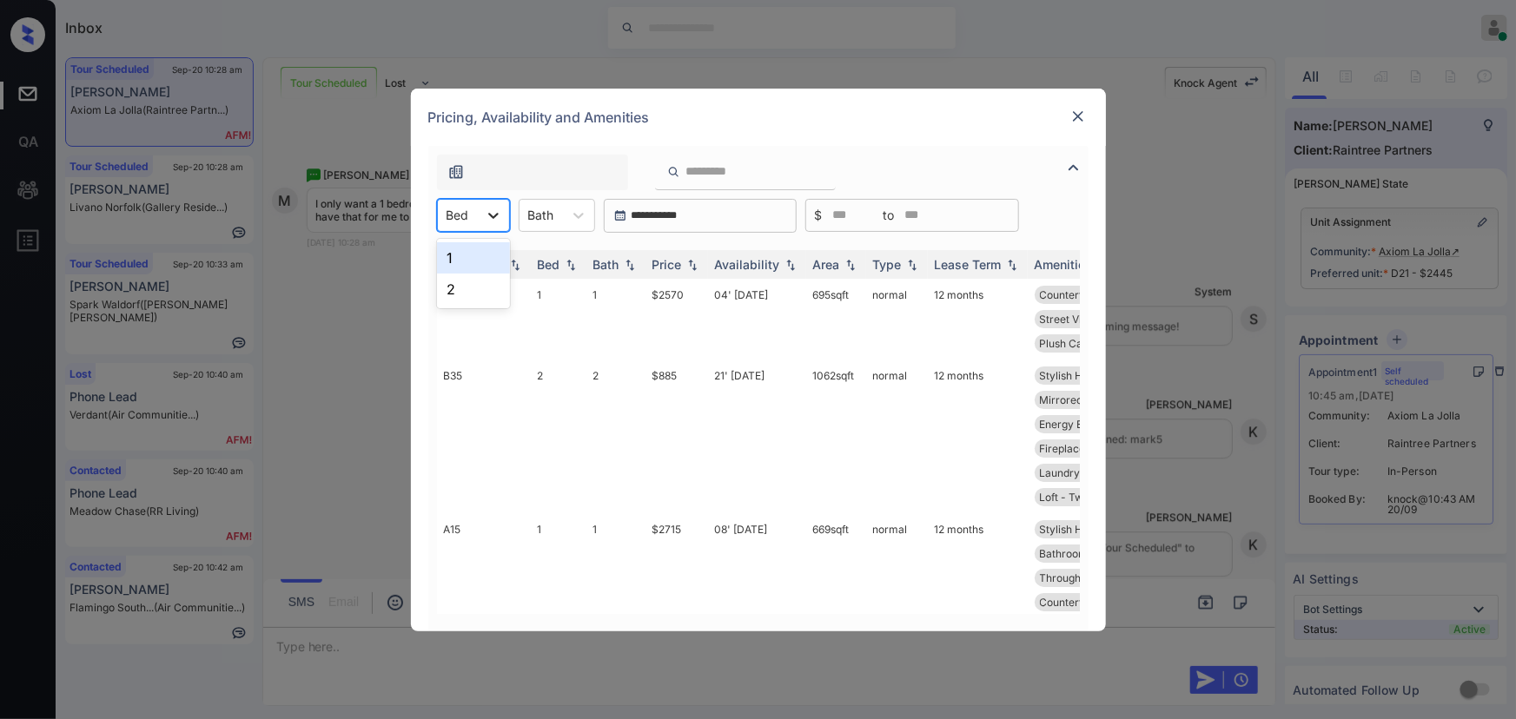
click at [489, 212] on icon at bounding box center [493, 215] width 17 height 17
click at [478, 252] on div "1" at bounding box center [473, 257] width 73 height 31
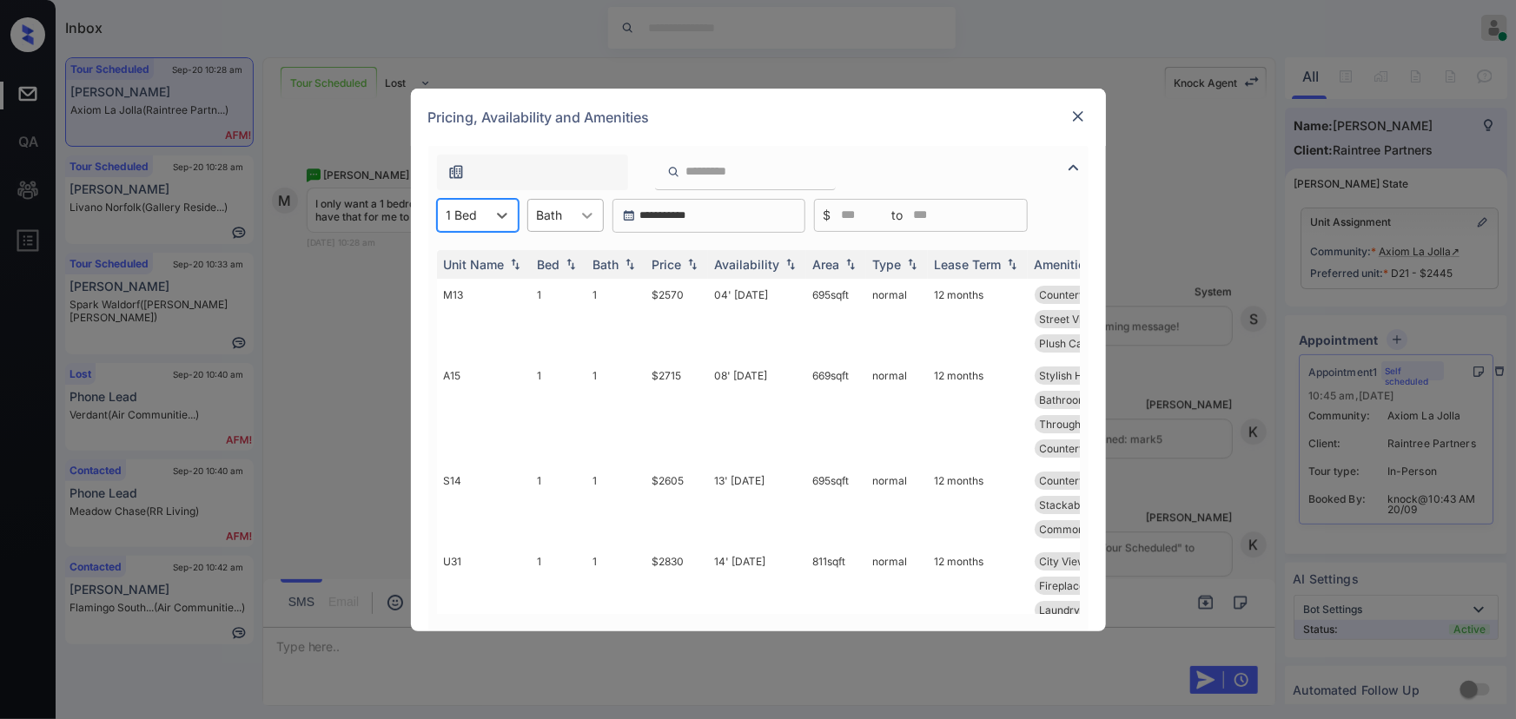
click at [585, 214] on icon at bounding box center [587, 215] width 17 height 17
click at [547, 255] on div "1" at bounding box center [565, 257] width 76 height 31
click at [688, 267] on img at bounding box center [692, 264] width 17 height 12
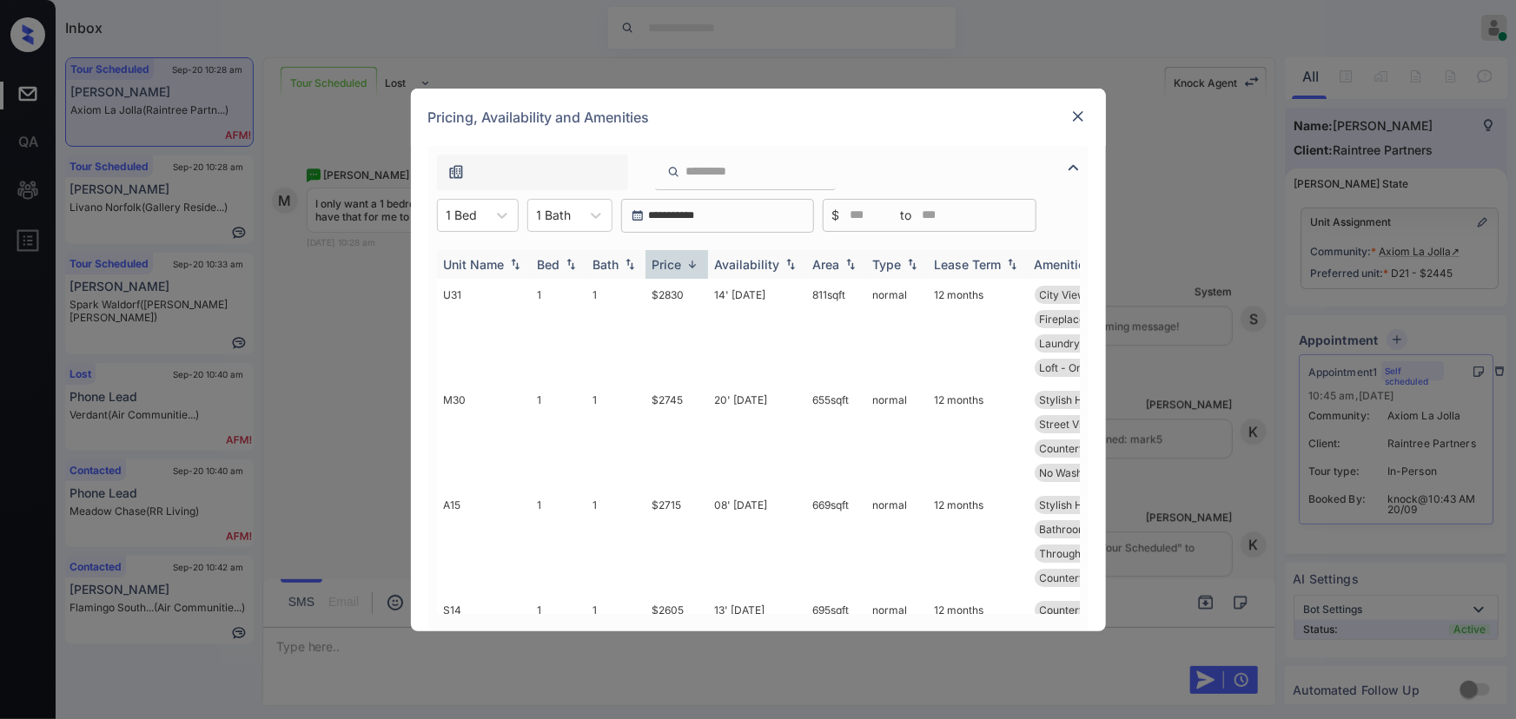
click at [688, 267] on img at bounding box center [692, 264] width 17 height 13
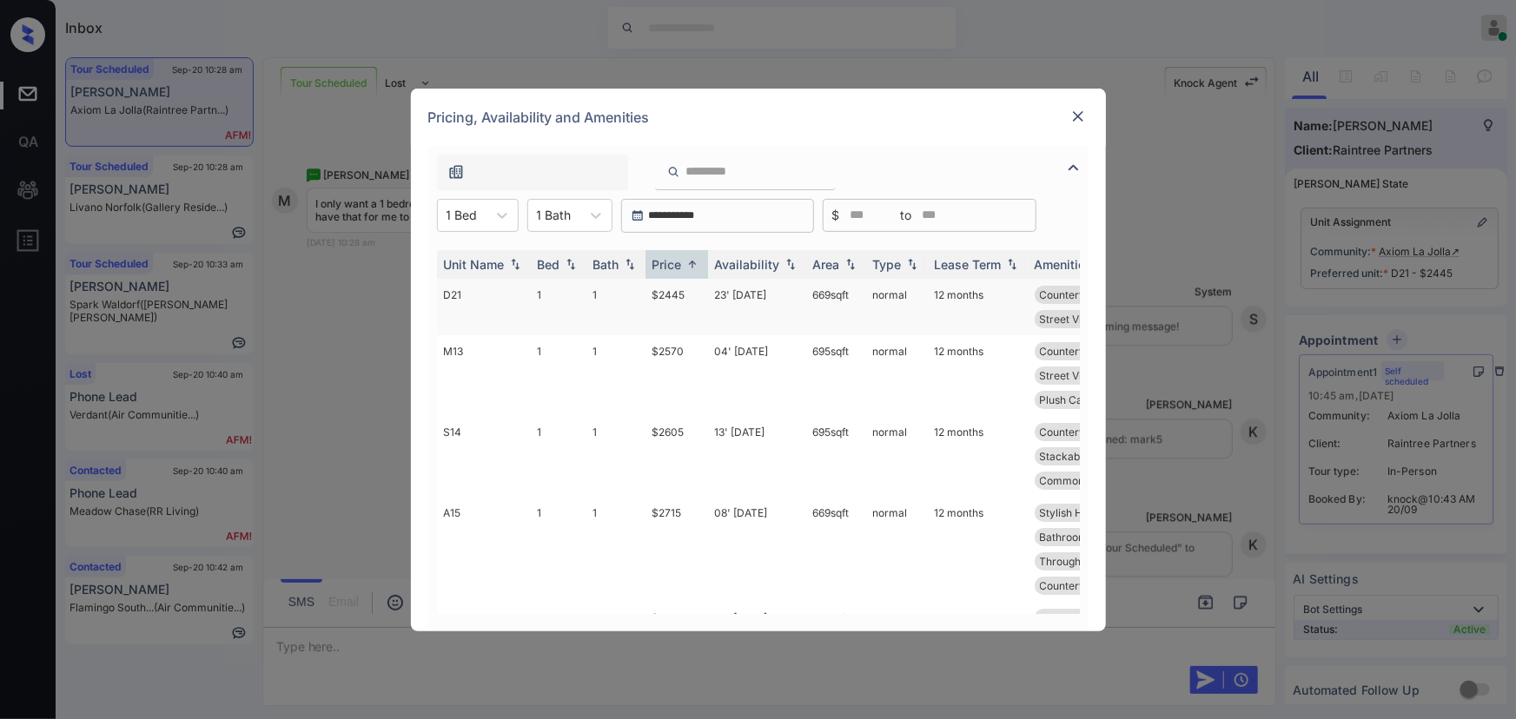
click at [691, 297] on td "$2445" at bounding box center [676, 307] width 63 height 56
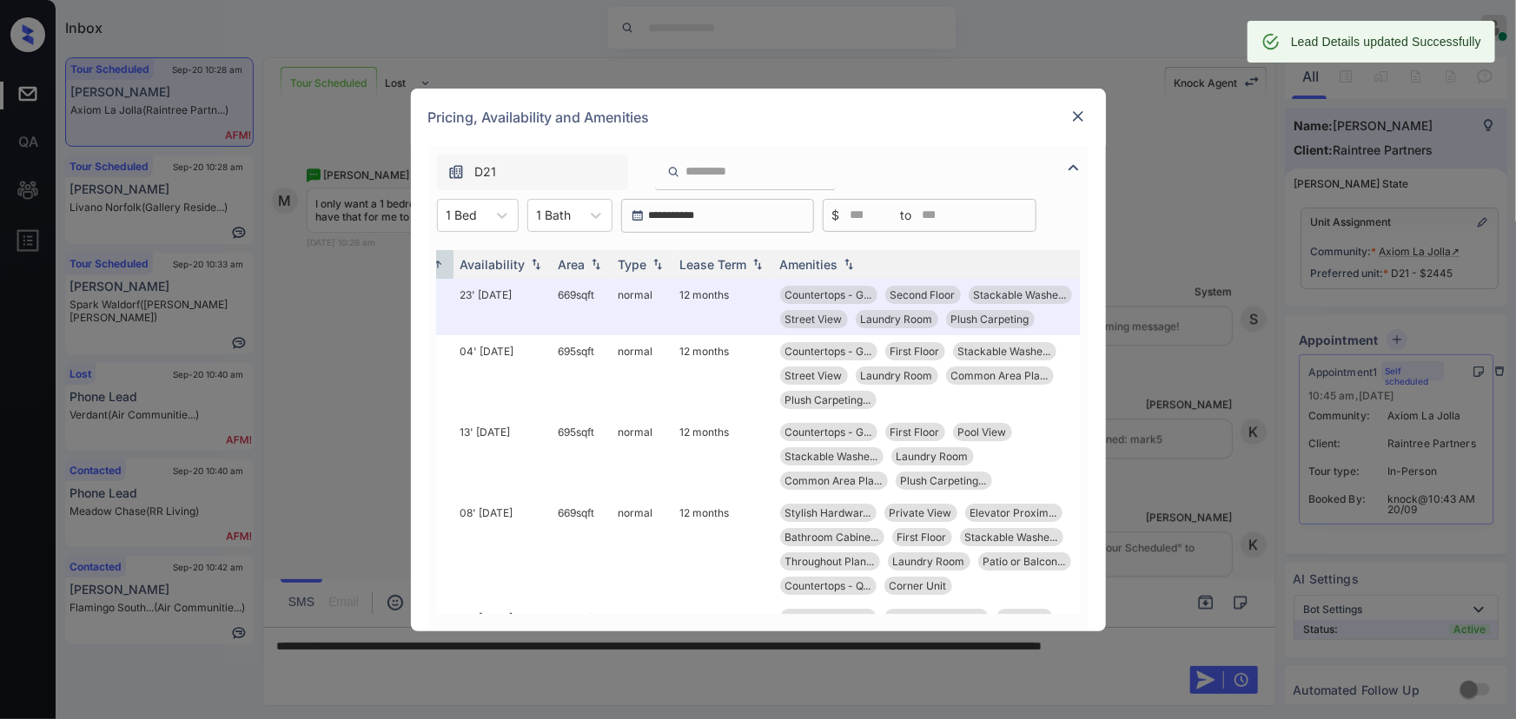
scroll to position [0, 257]
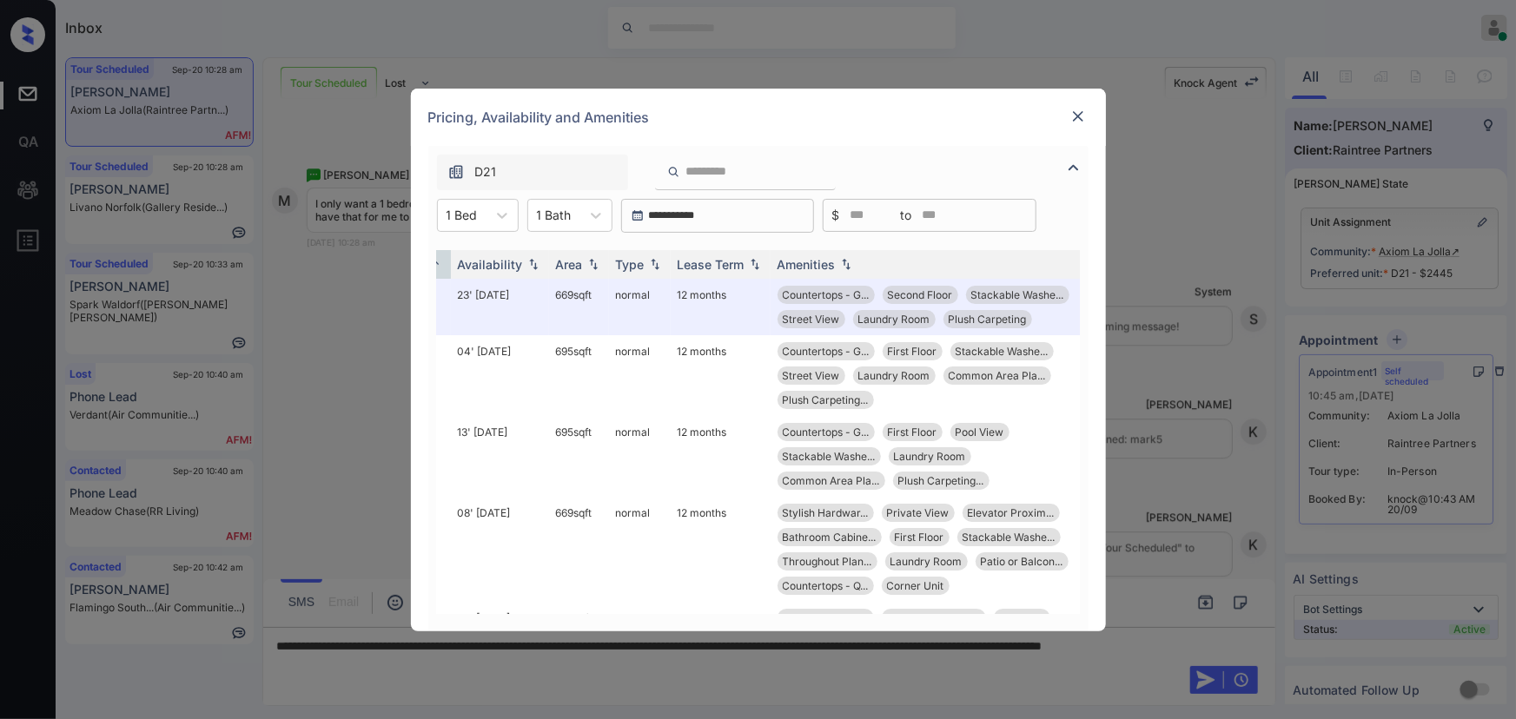
click at [1077, 116] on img at bounding box center [1077, 116] width 17 height 17
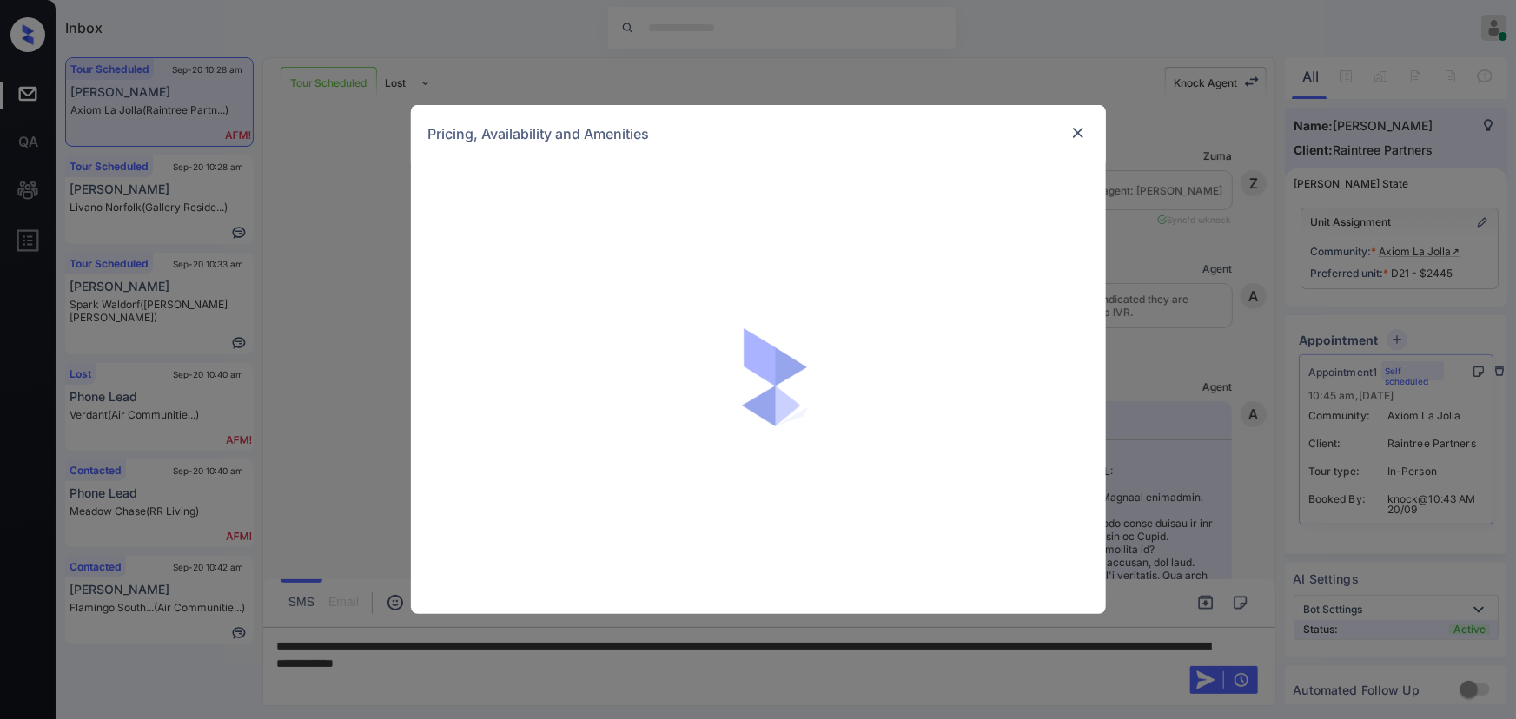
scroll to position [8972, 0]
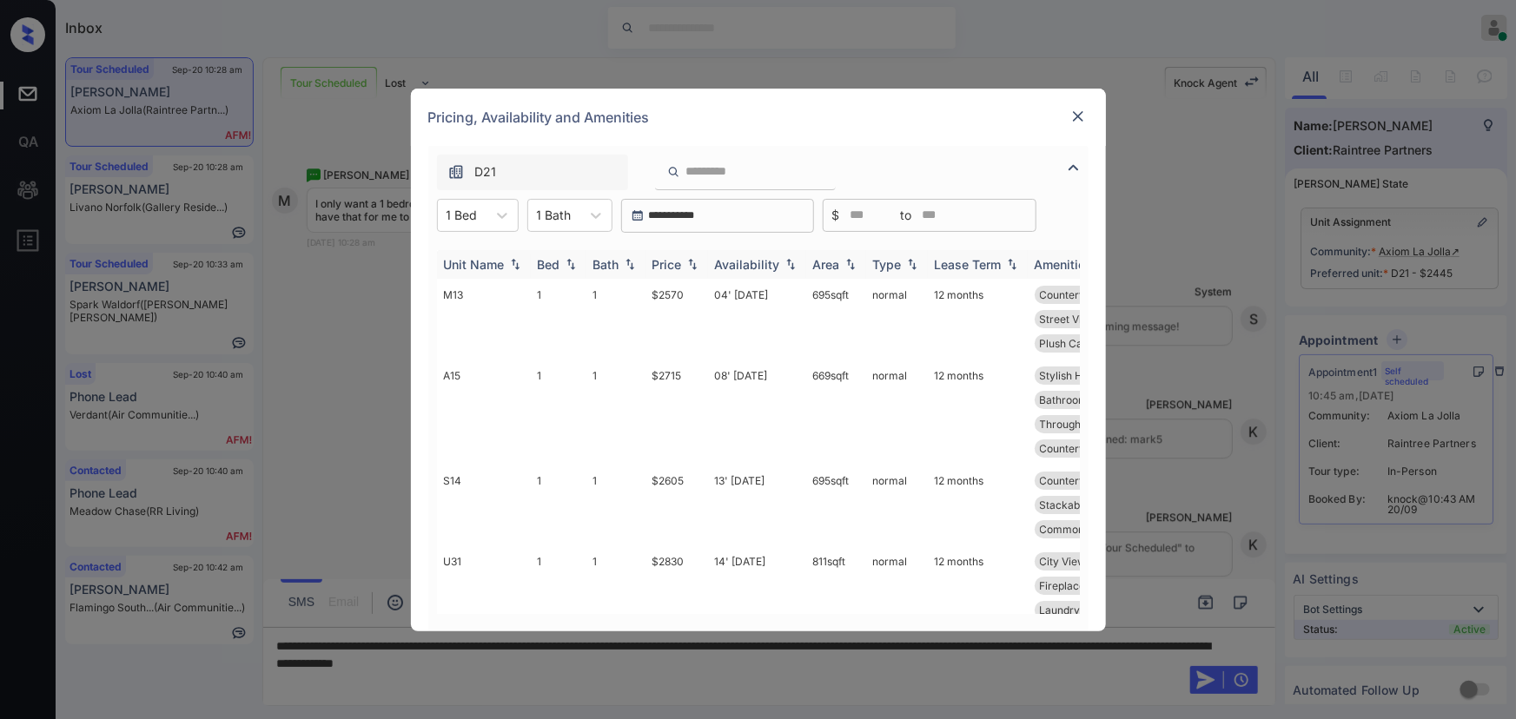
click at [686, 269] on img at bounding box center [692, 264] width 17 height 12
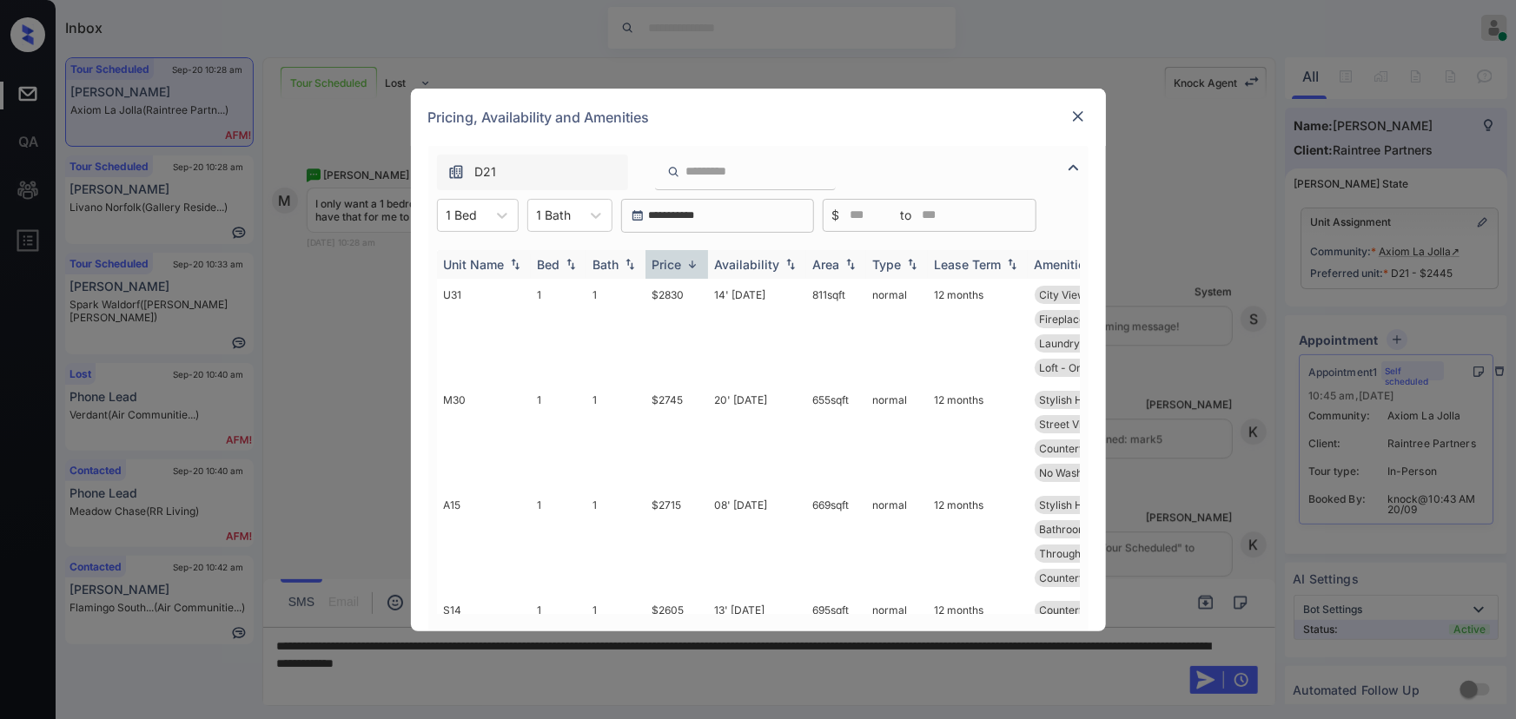
click at [686, 269] on img at bounding box center [692, 264] width 17 height 13
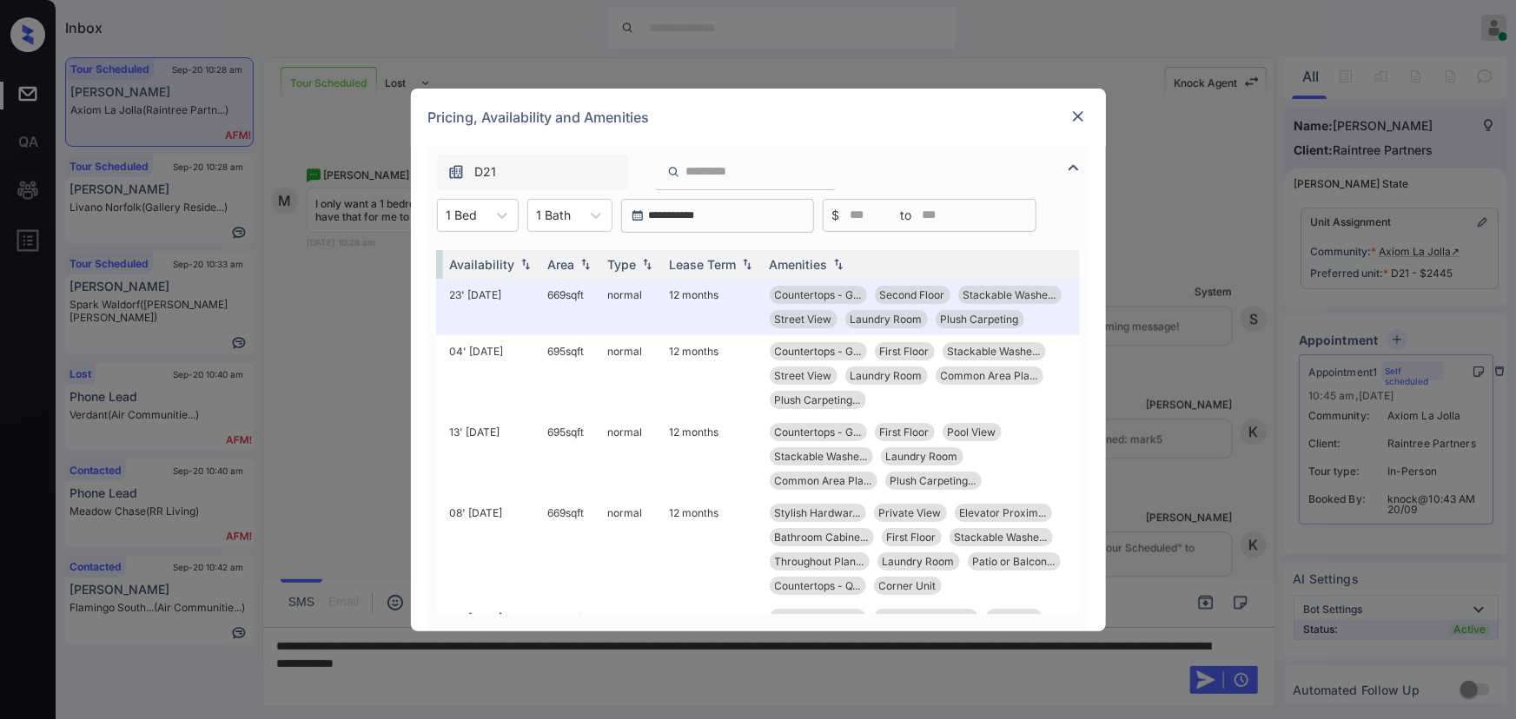
scroll to position [0, 276]
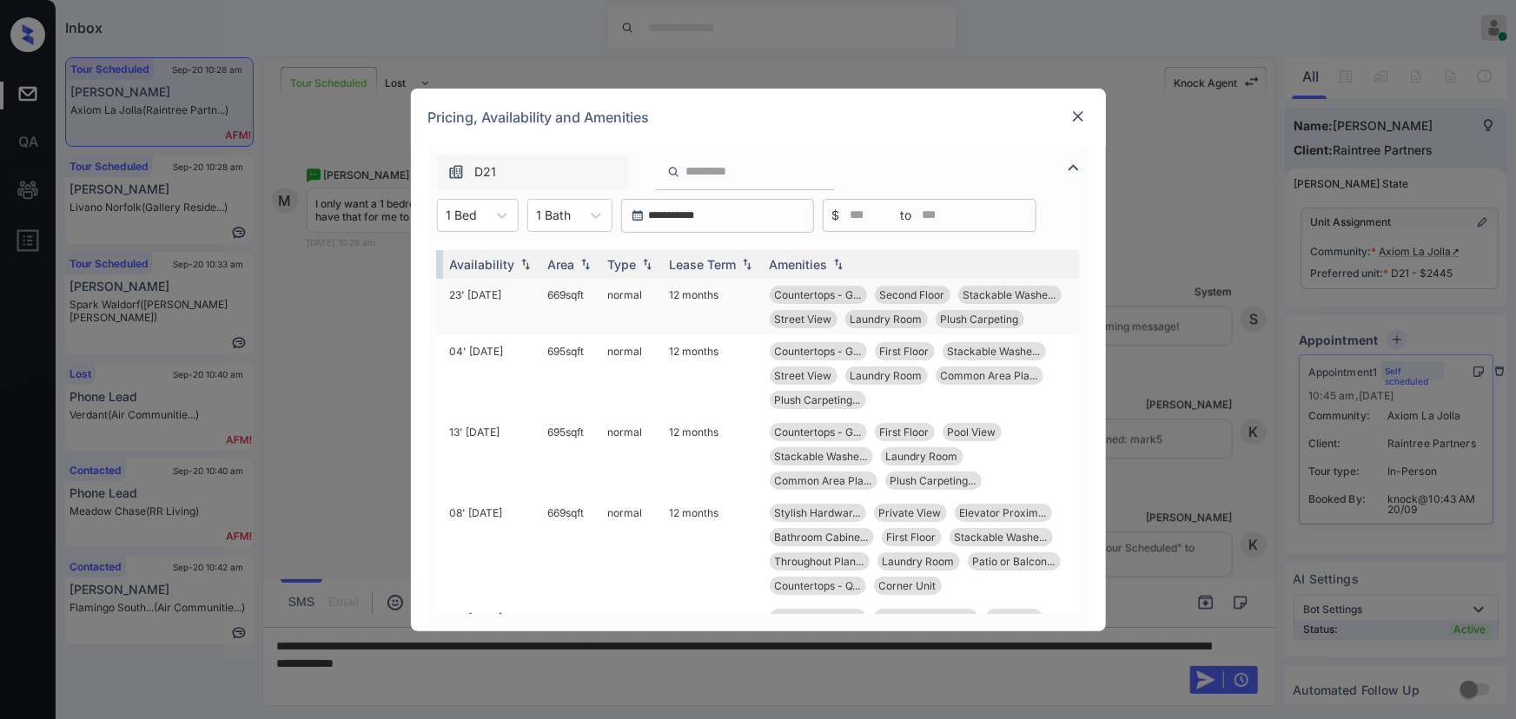
copy td "669 sqft"
drag, startPoint x: 574, startPoint y: 292, endPoint x: 535, endPoint y: 297, distance: 39.4
click at [541, 297] on td "669 sqft" at bounding box center [571, 307] width 60 height 56
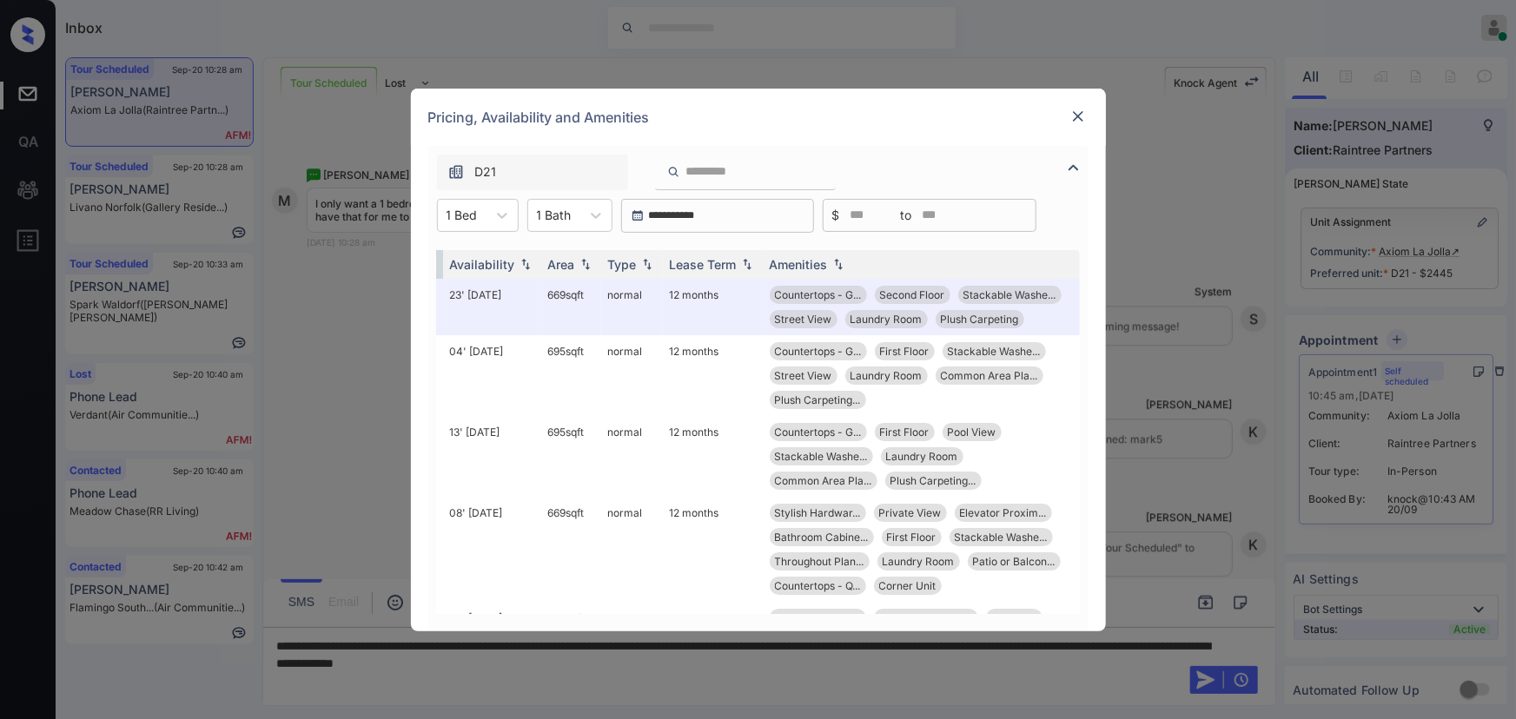
click at [1077, 113] on img at bounding box center [1077, 116] width 17 height 17
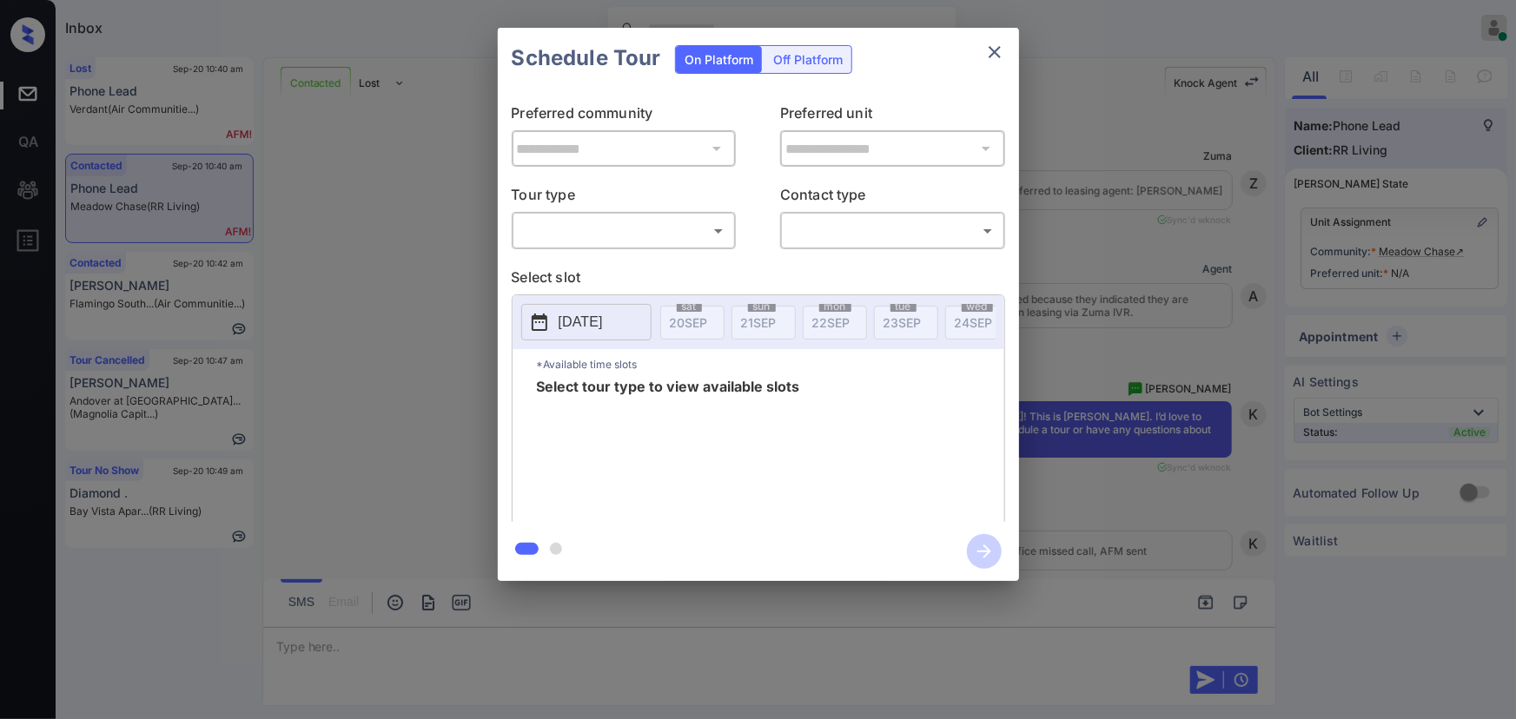
scroll to position [635, 0]
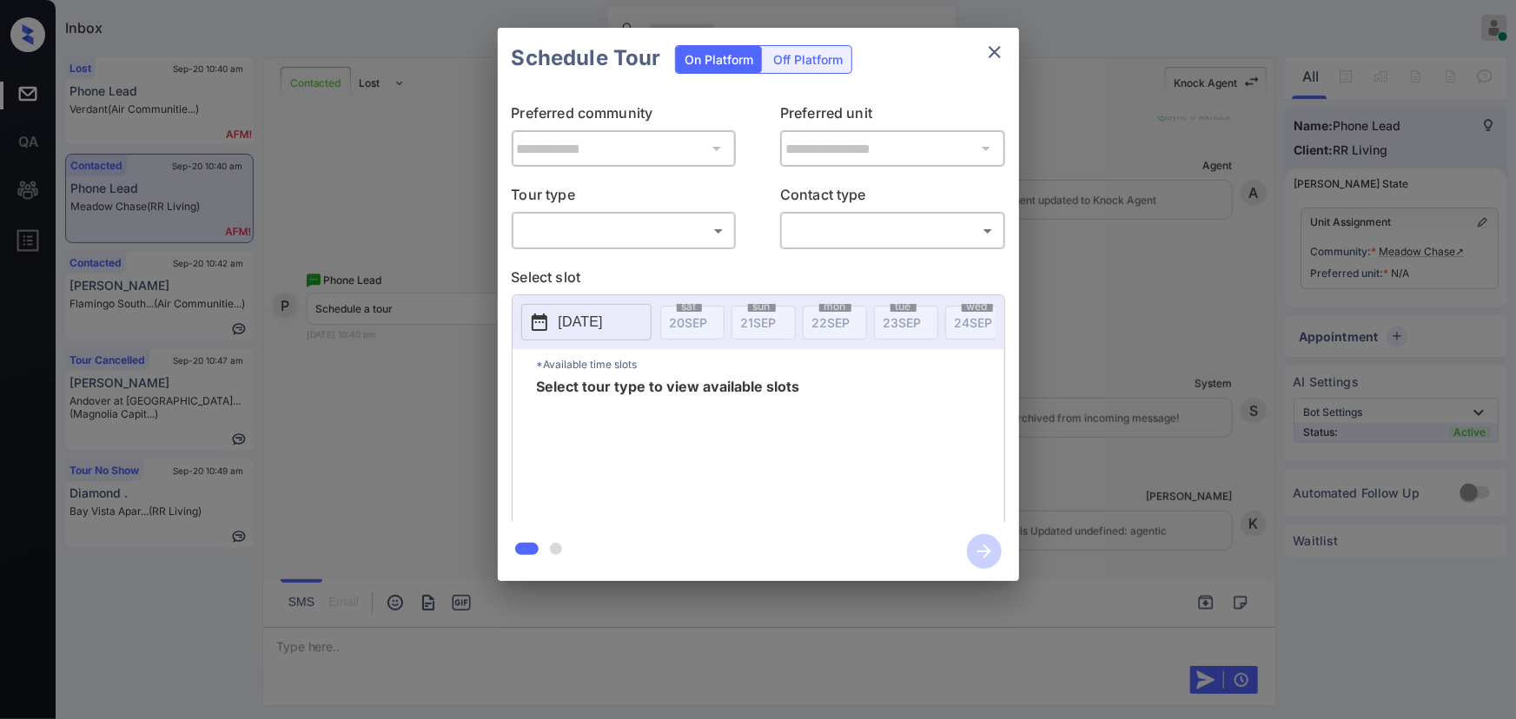
click at [665, 238] on body "Inbox [PERSON_NAME] Online Set yourself offline Set yourself on break Profile S…" at bounding box center [758, 359] width 1516 height 719
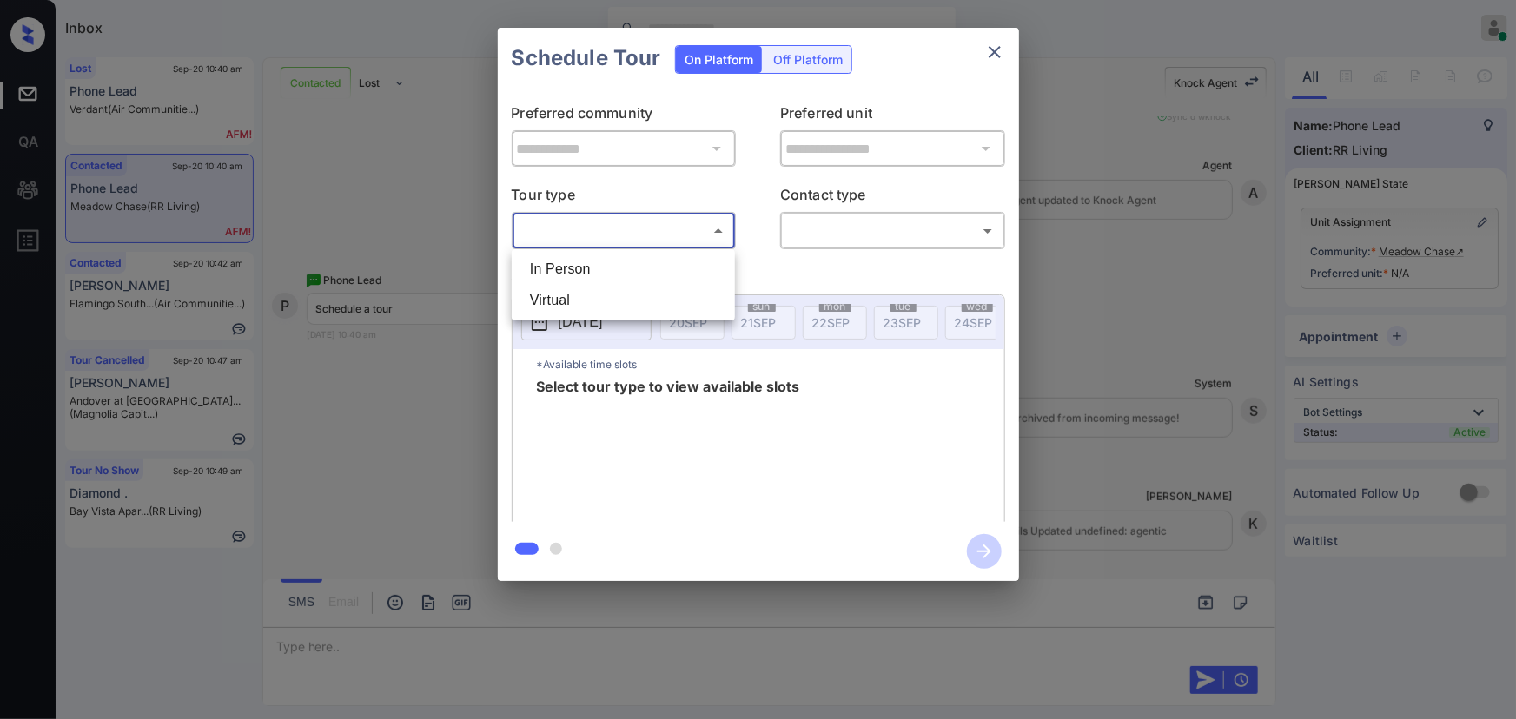
click at [641, 257] on li "In Person" at bounding box center [623, 269] width 215 height 31
type input "********"
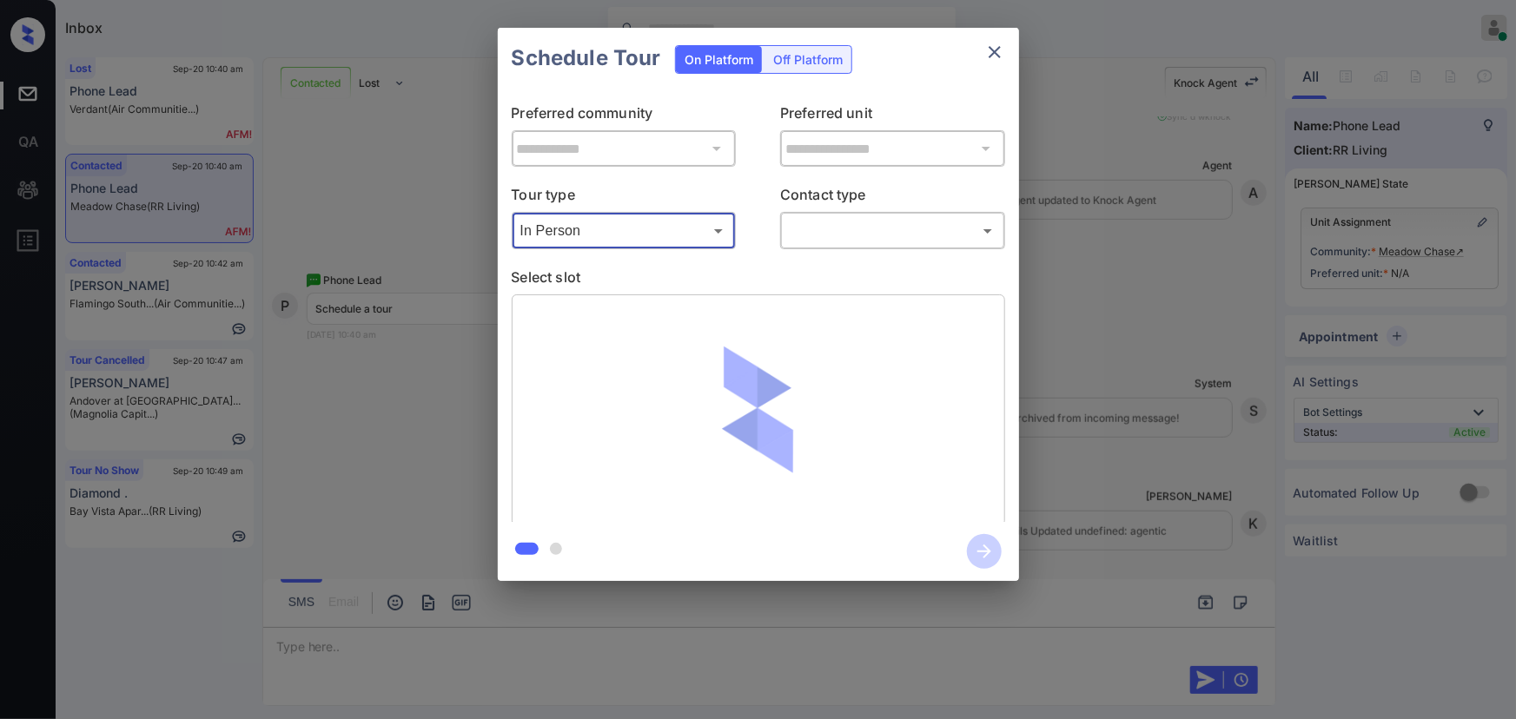
click at [852, 239] on body "Inbox [PERSON_NAME] Online Set yourself offline Set yourself on break Profile S…" at bounding box center [758, 359] width 1516 height 719
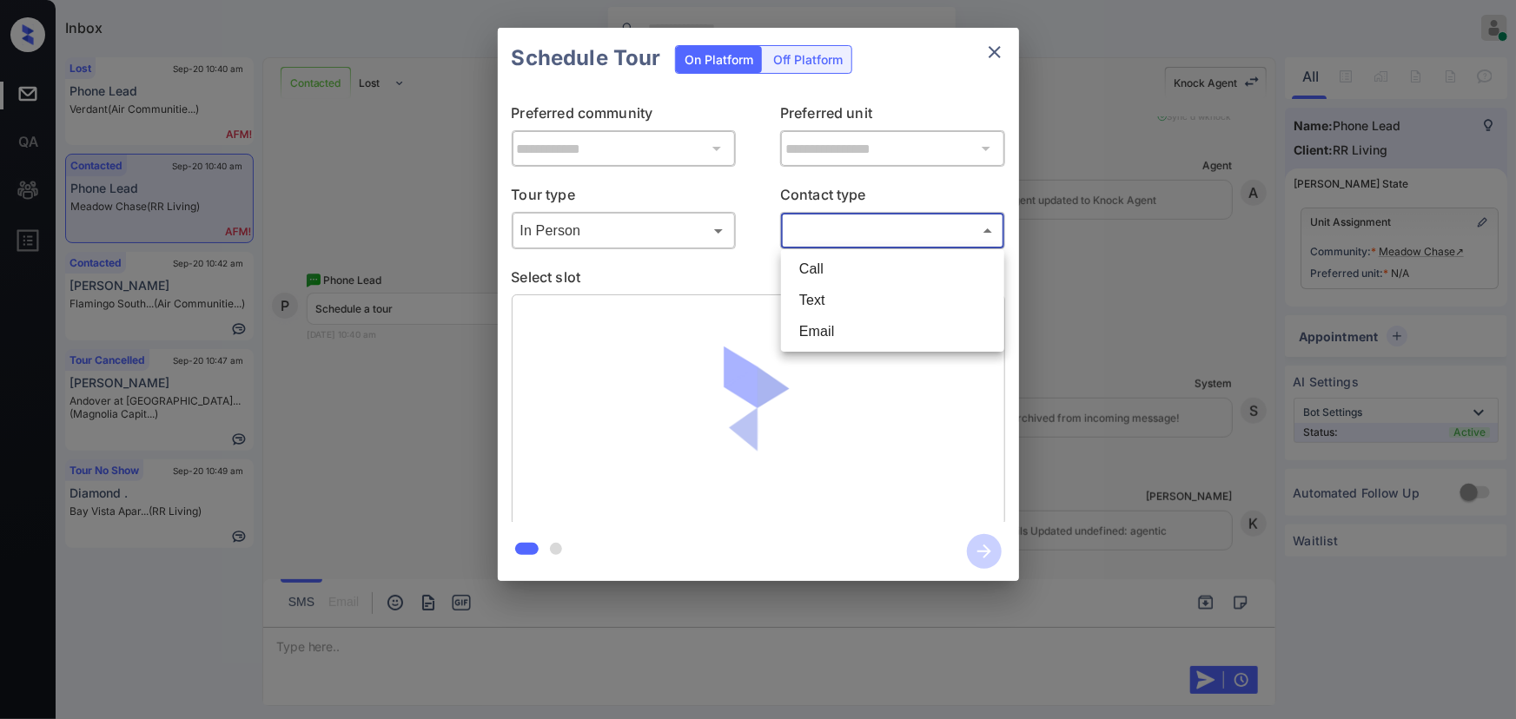
click at [844, 292] on li "Text" at bounding box center [892, 300] width 215 height 31
type input "****"
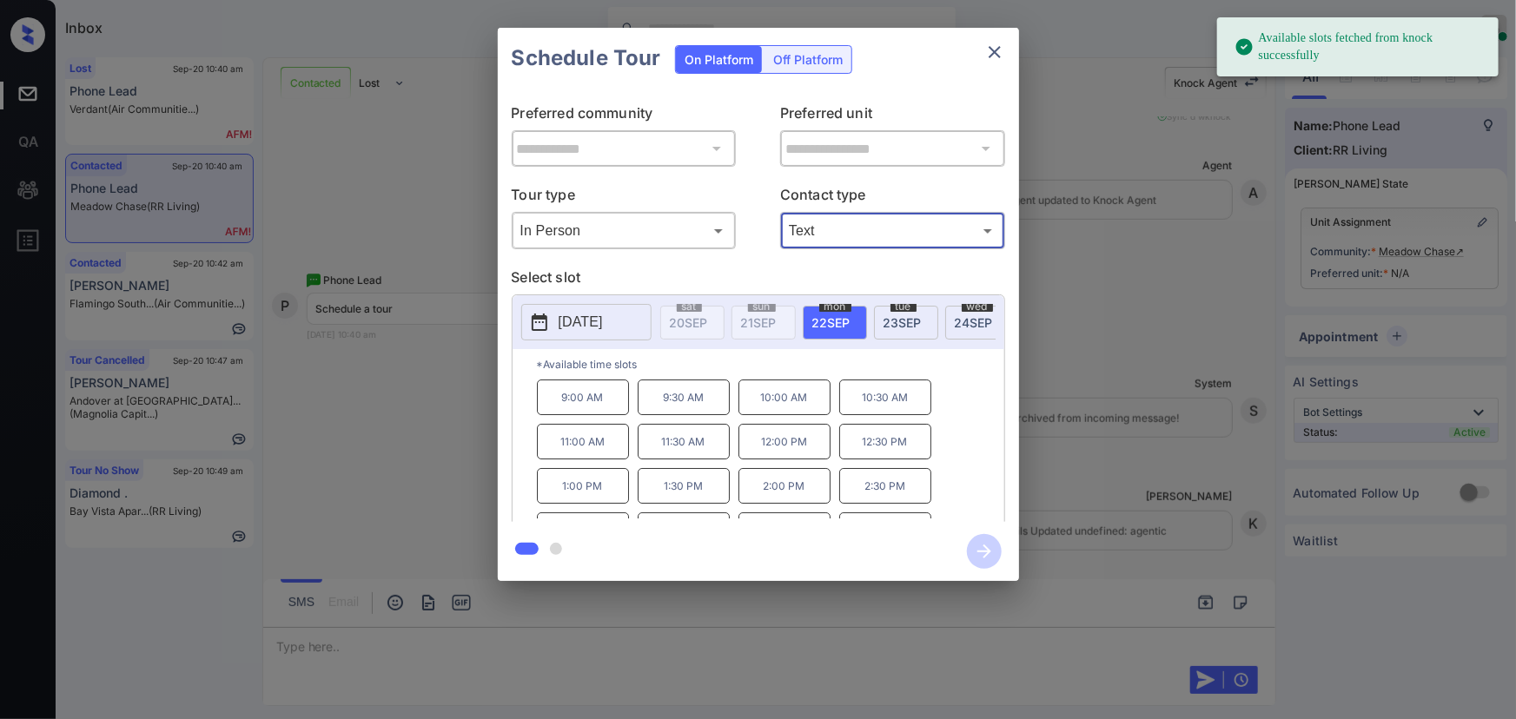
click at [830, 310] on div "[DATE]" at bounding box center [835, 323] width 64 height 34
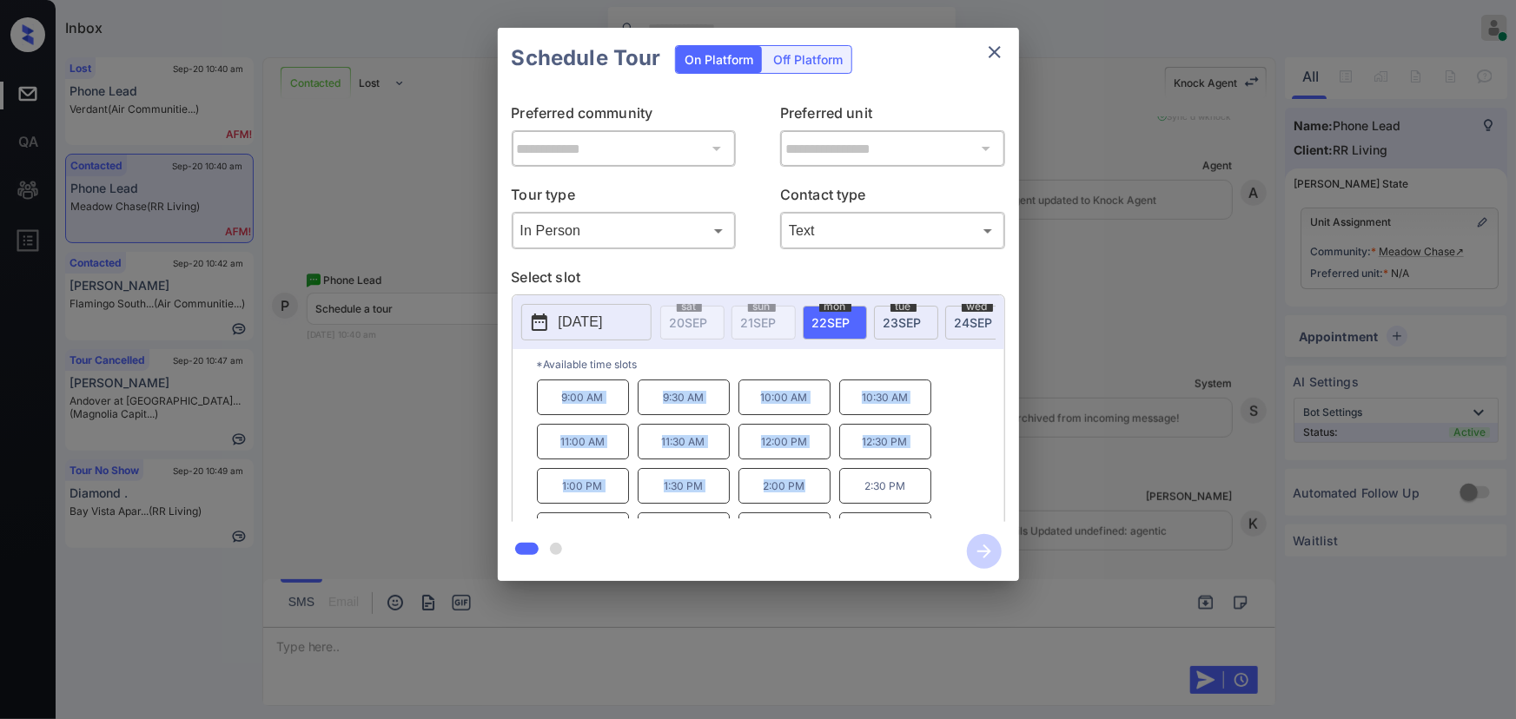
copy div "9:00 AM 9:30 AM 10:00 AM 10:30 AM 11:00 AM 11:30 AM 12:00 PM 12:30 PM 1:00 PM 1…"
drag, startPoint x: 803, startPoint y: 496, endPoint x: 539, endPoint y: 416, distance: 275.9
click at [551, 404] on div "9:00 AM 9:30 AM 10:00 AM 10:30 AM 11:00 AM 11:30 AM 12:00 PM 12:30 PM 1:00 PM 1…" at bounding box center [770, 449] width 467 height 139
click at [499, 638] on div at bounding box center [758, 359] width 1516 height 719
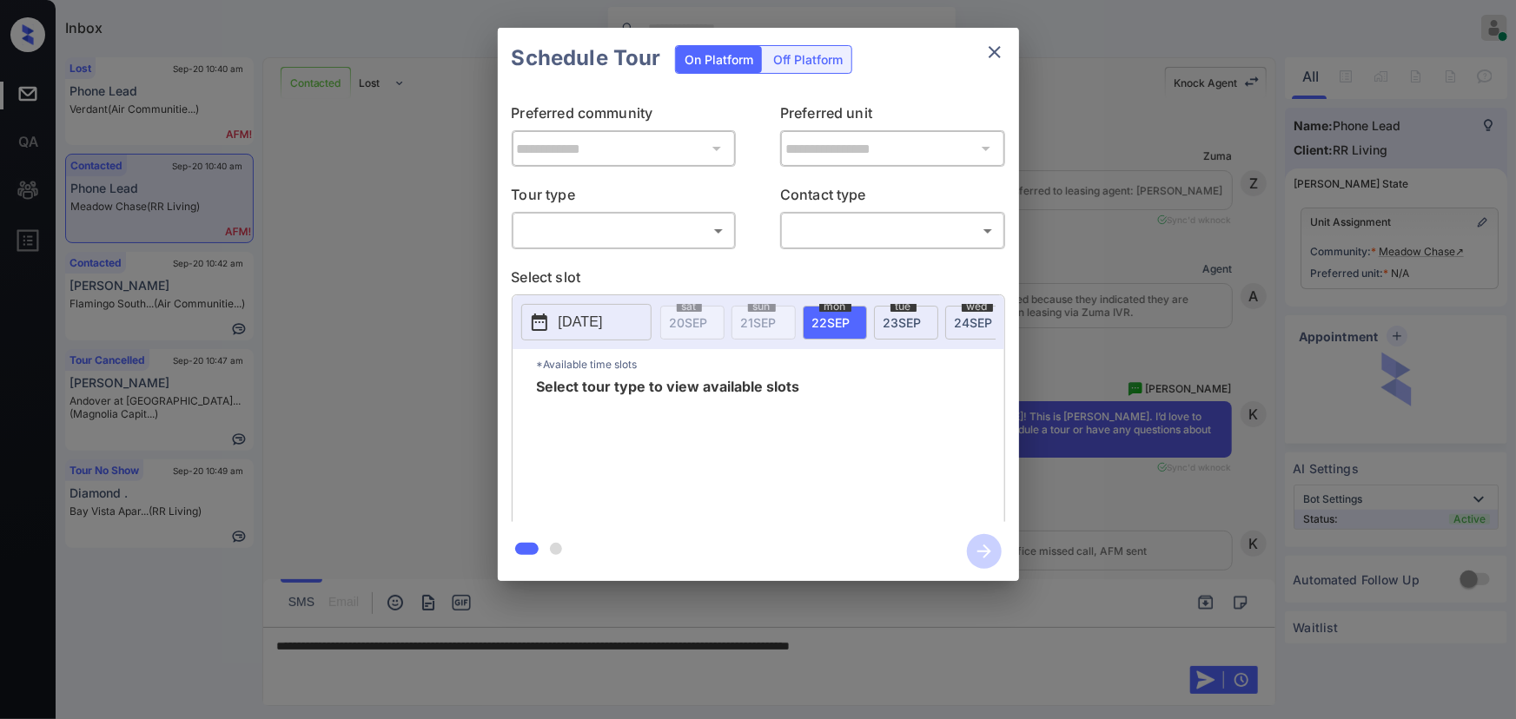
scroll to position [635, 0]
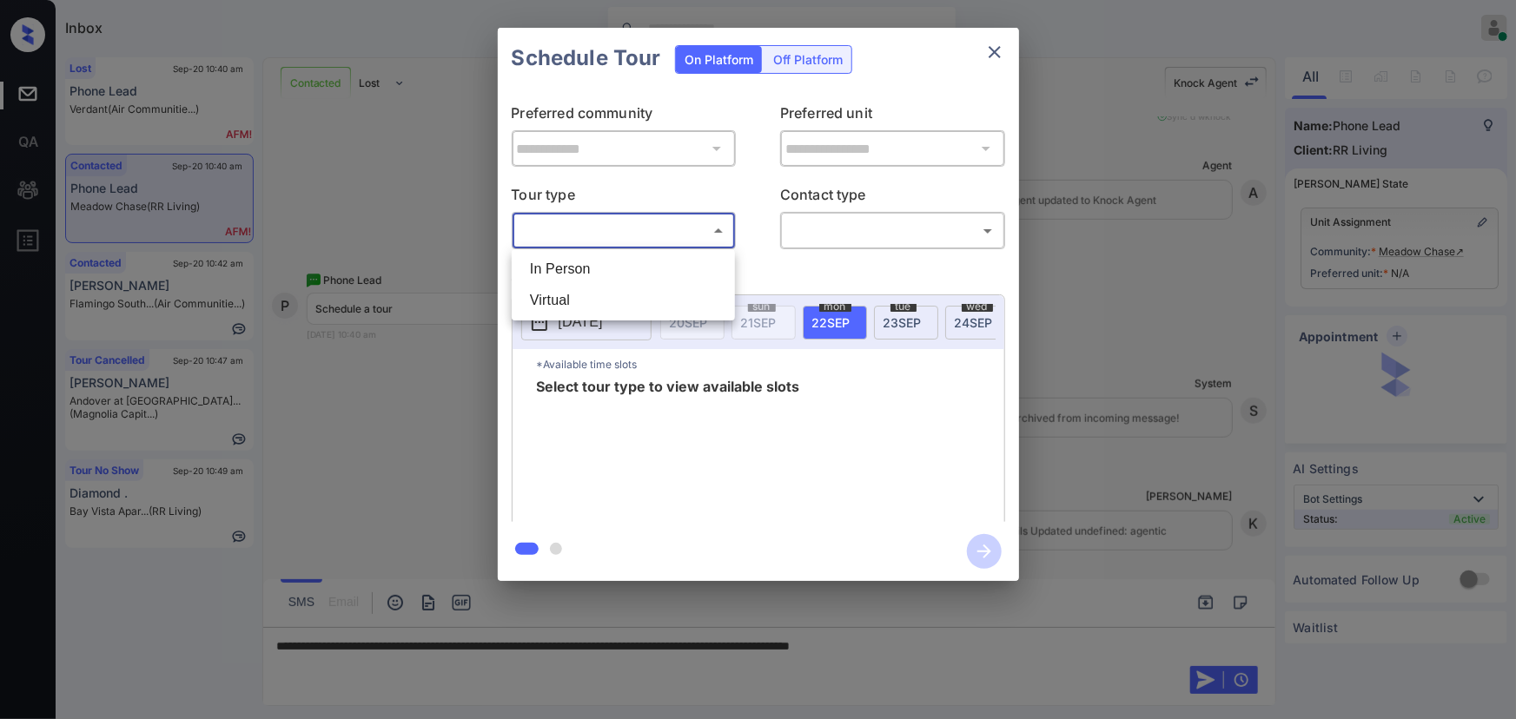
click at [625, 235] on body "Inbox Kenneth Umali Online Set yourself offline Set yourself on break Profile S…" at bounding box center [758, 359] width 1516 height 719
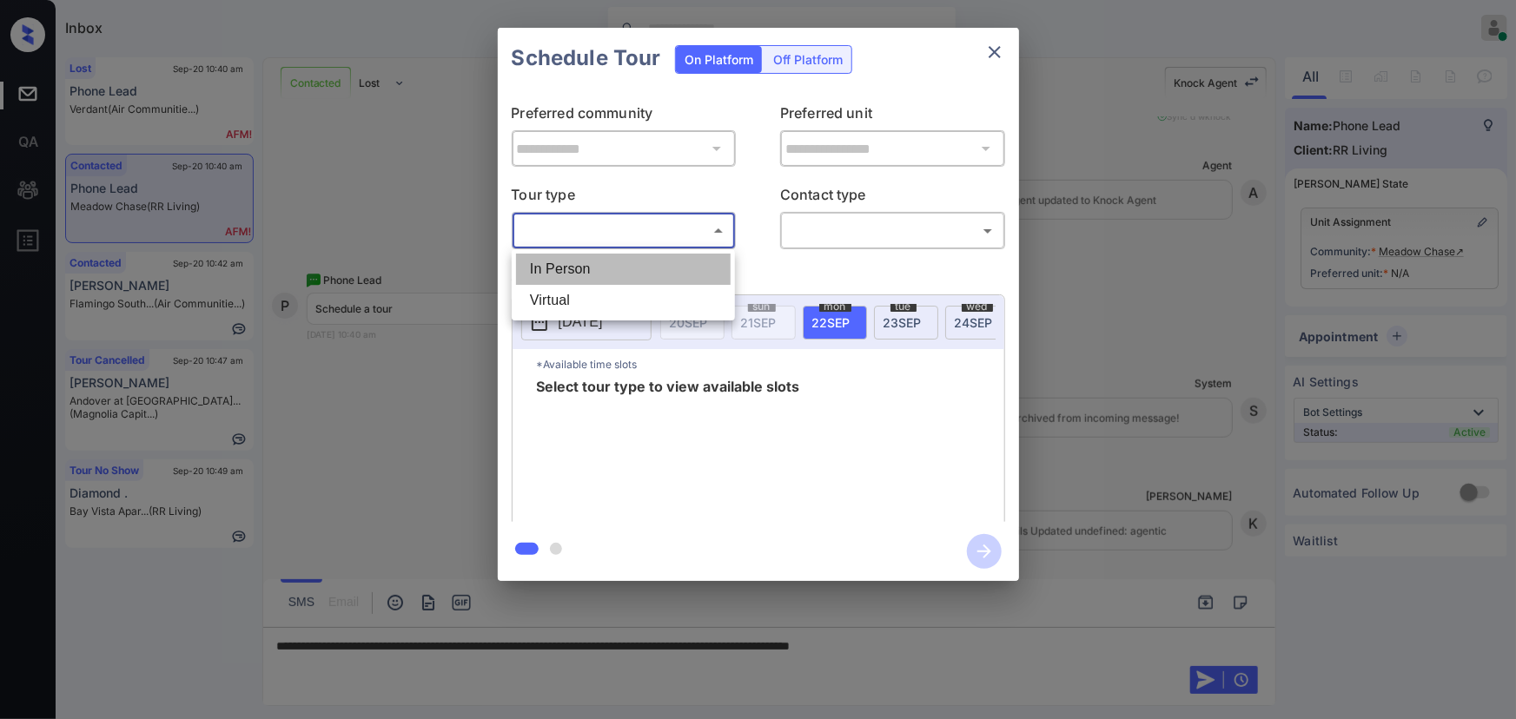
drag, startPoint x: 608, startPoint y: 253, endPoint x: 608, endPoint y: 263, distance: 10.4
click at [608, 260] on li "In Person" at bounding box center [623, 269] width 215 height 31
type input "********"
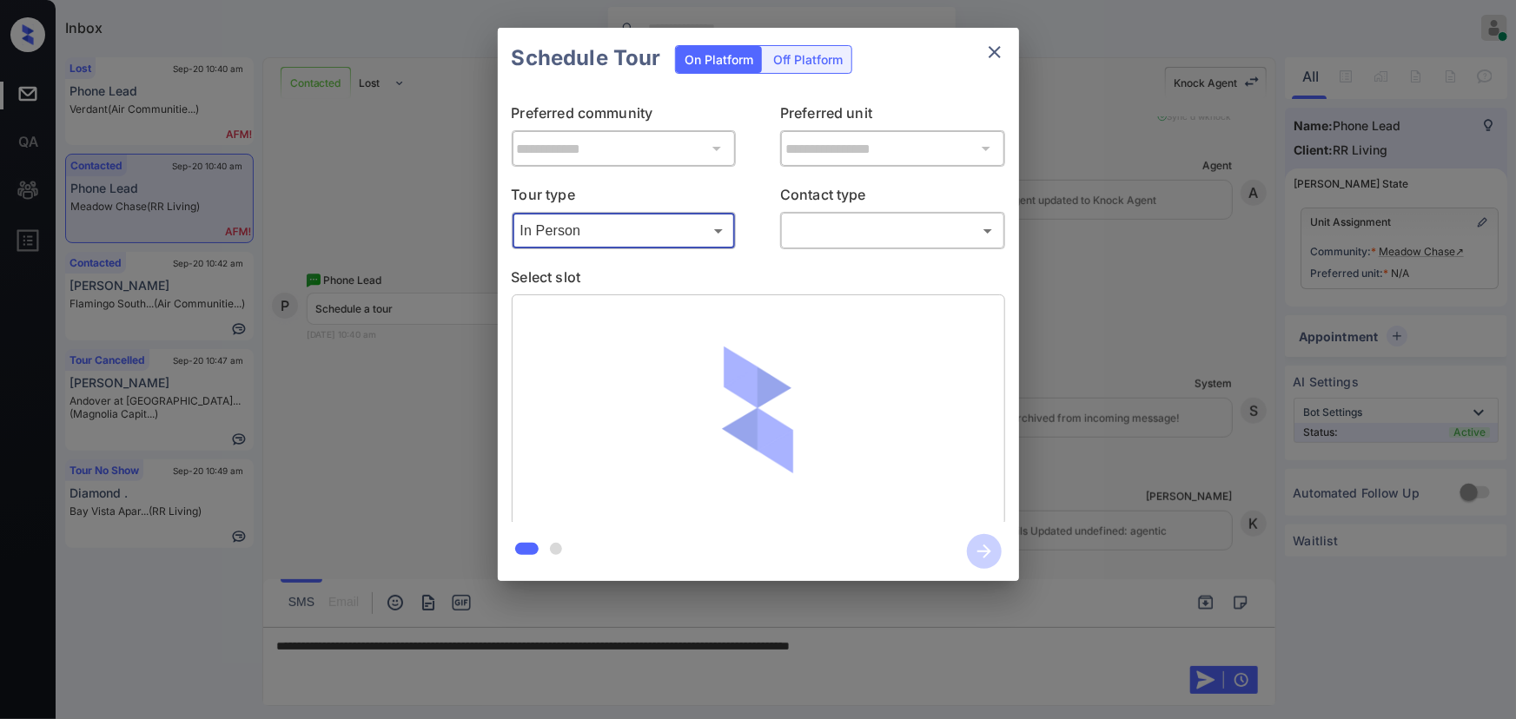
click at [824, 243] on div "​ ​" at bounding box center [892, 230] width 225 height 37
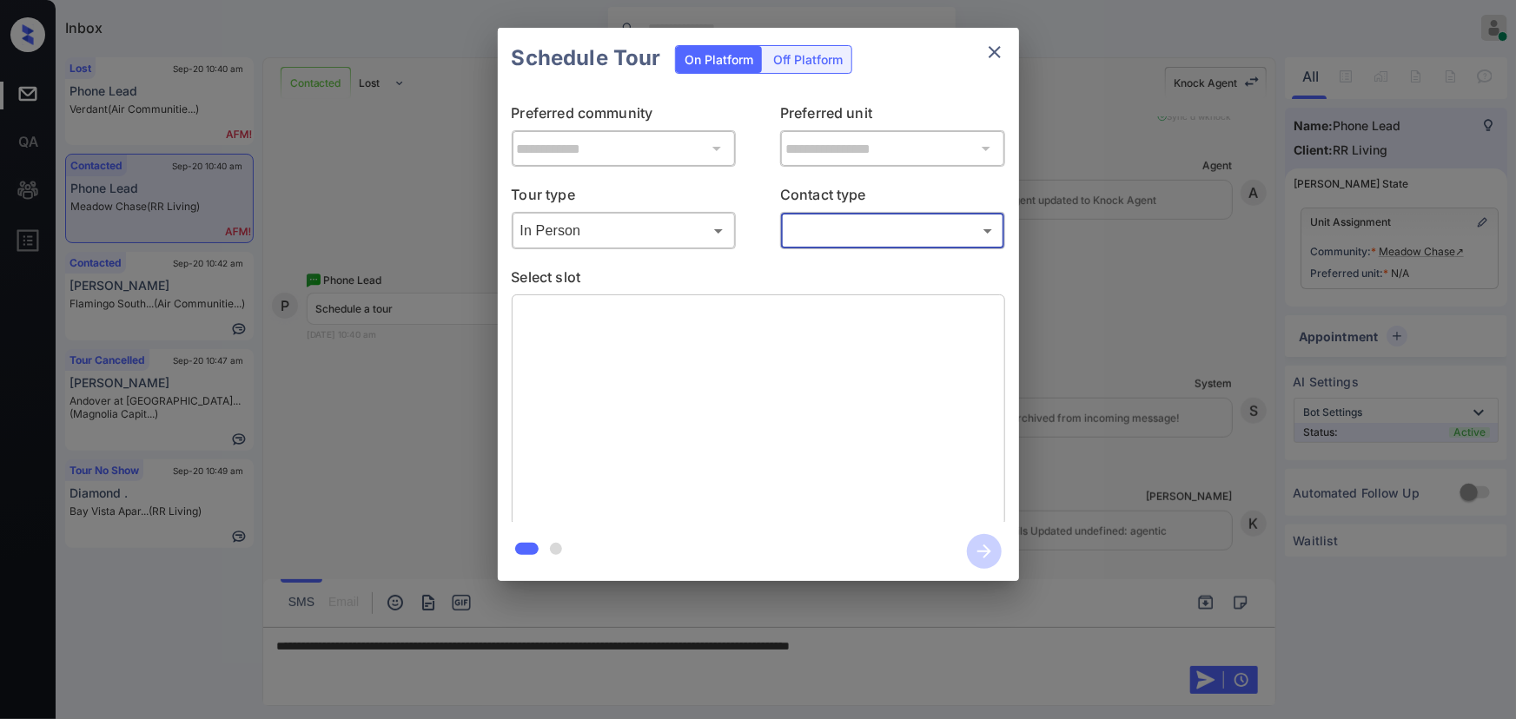
click at [825, 244] on body "Inbox Kenneth Umali Online Set yourself offline Set yourself on break Profile S…" at bounding box center [758, 359] width 1516 height 719
click at [812, 287] on li "Text" at bounding box center [892, 300] width 215 height 31
type input "****"
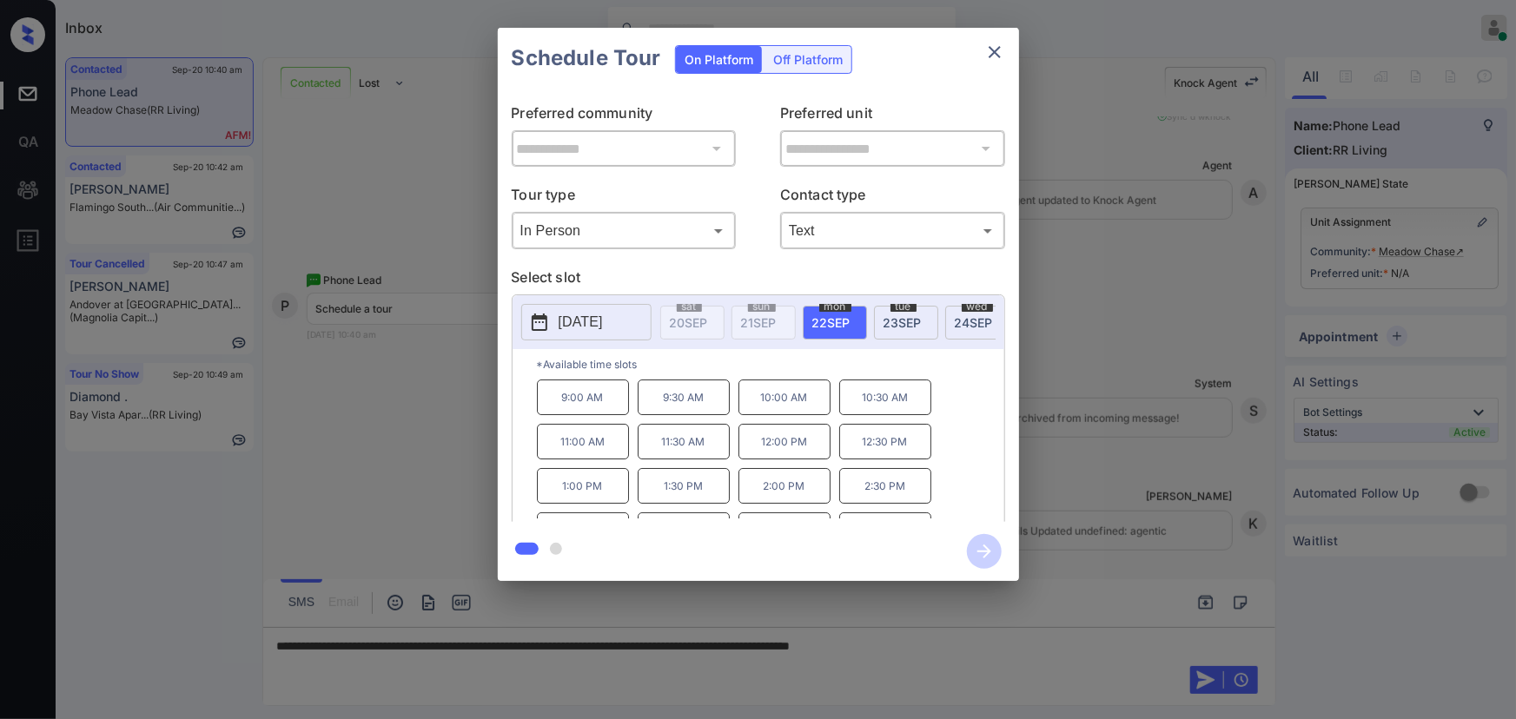
click at [1058, 656] on div at bounding box center [758, 359] width 1516 height 719
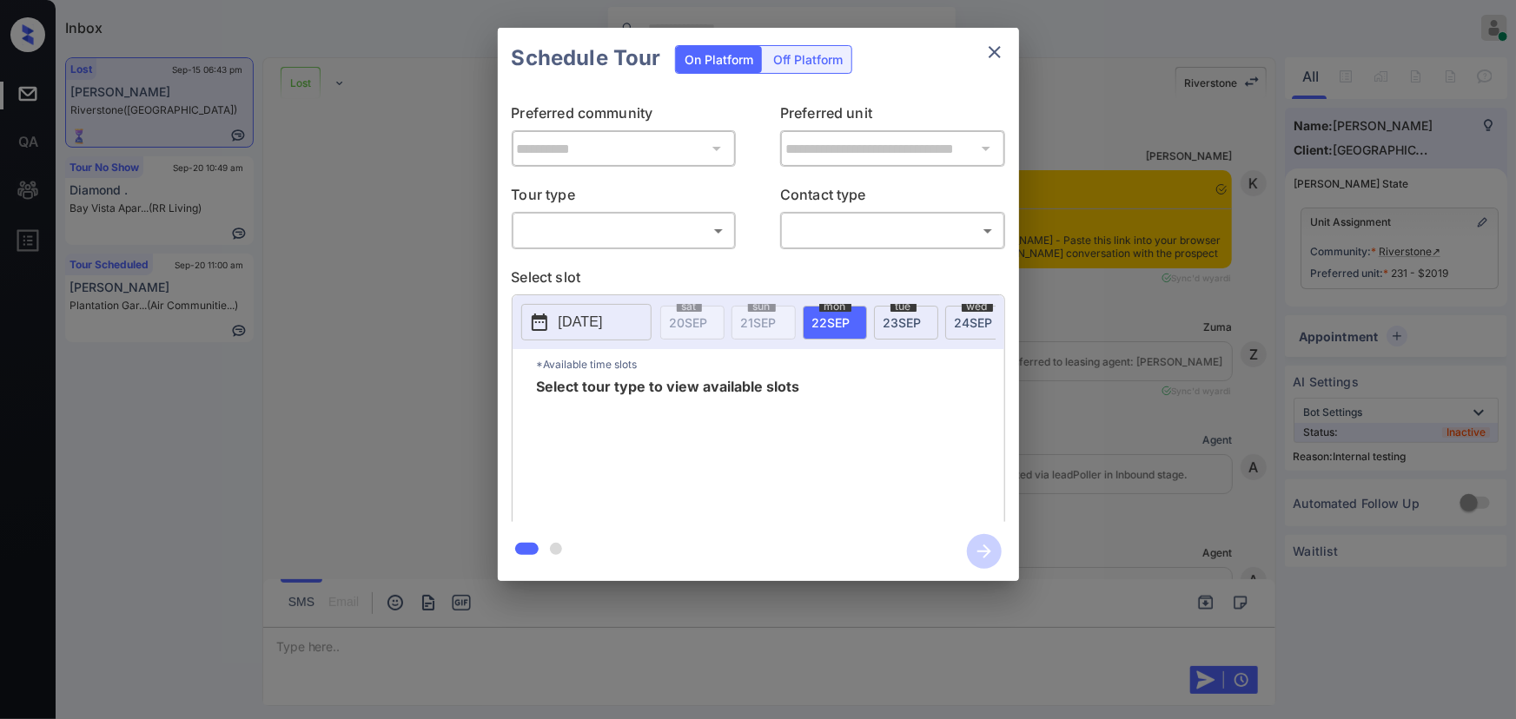
click at [1418, 339] on div "**********" at bounding box center [758, 304] width 1516 height 609
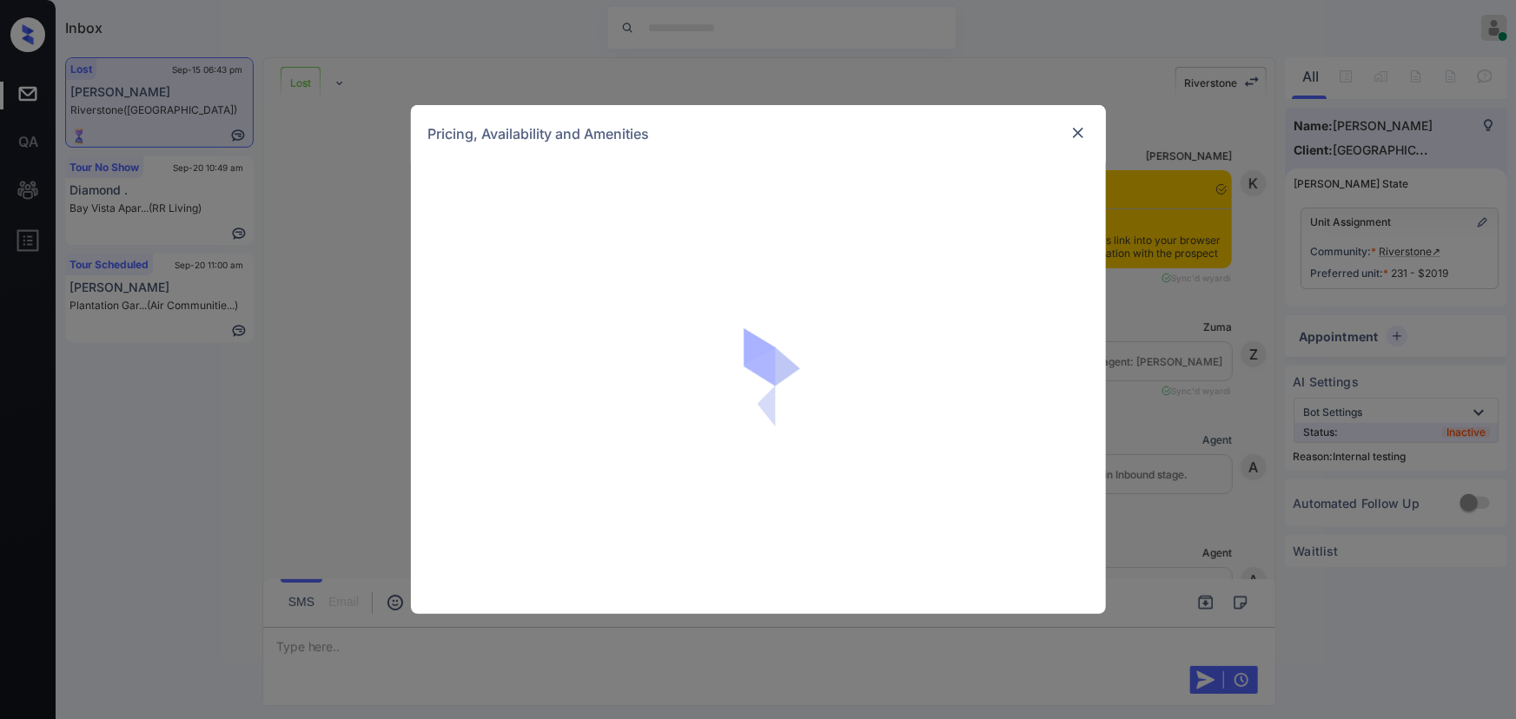
scroll to position [5031, 0]
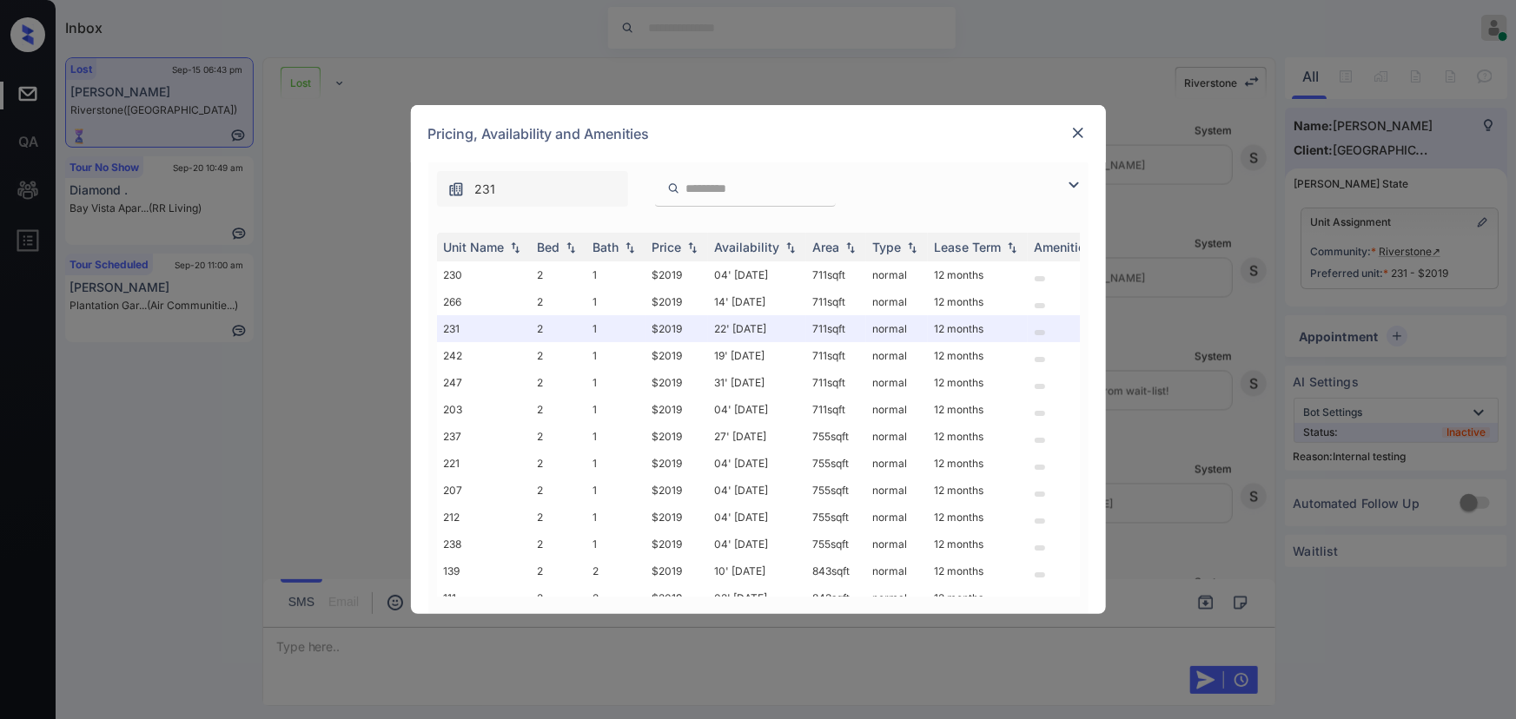
click at [1069, 185] on img at bounding box center [1073, 185] width 21 height 21
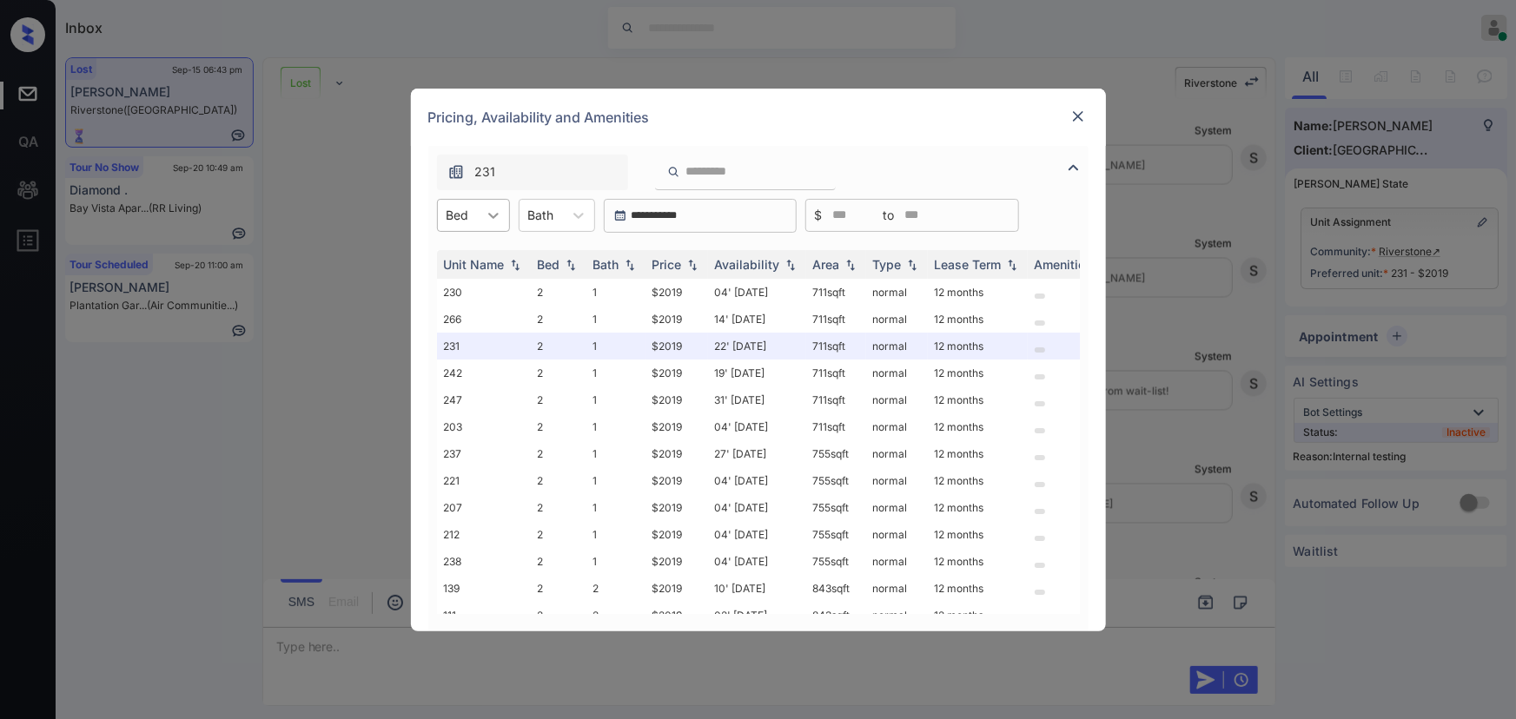
click at [495, 202] on div at bounding box center [493, 215] width 31 height 31
click at [314, 225] on div "**********" at bounding box center [758, 359] width 1516 height 719
click at [925, 688] on div "**********" at bounding box center [758, 359] width 1516 height 719
click at [1071, 116] on img at bounding box center [1077, 116] width 17 height 17
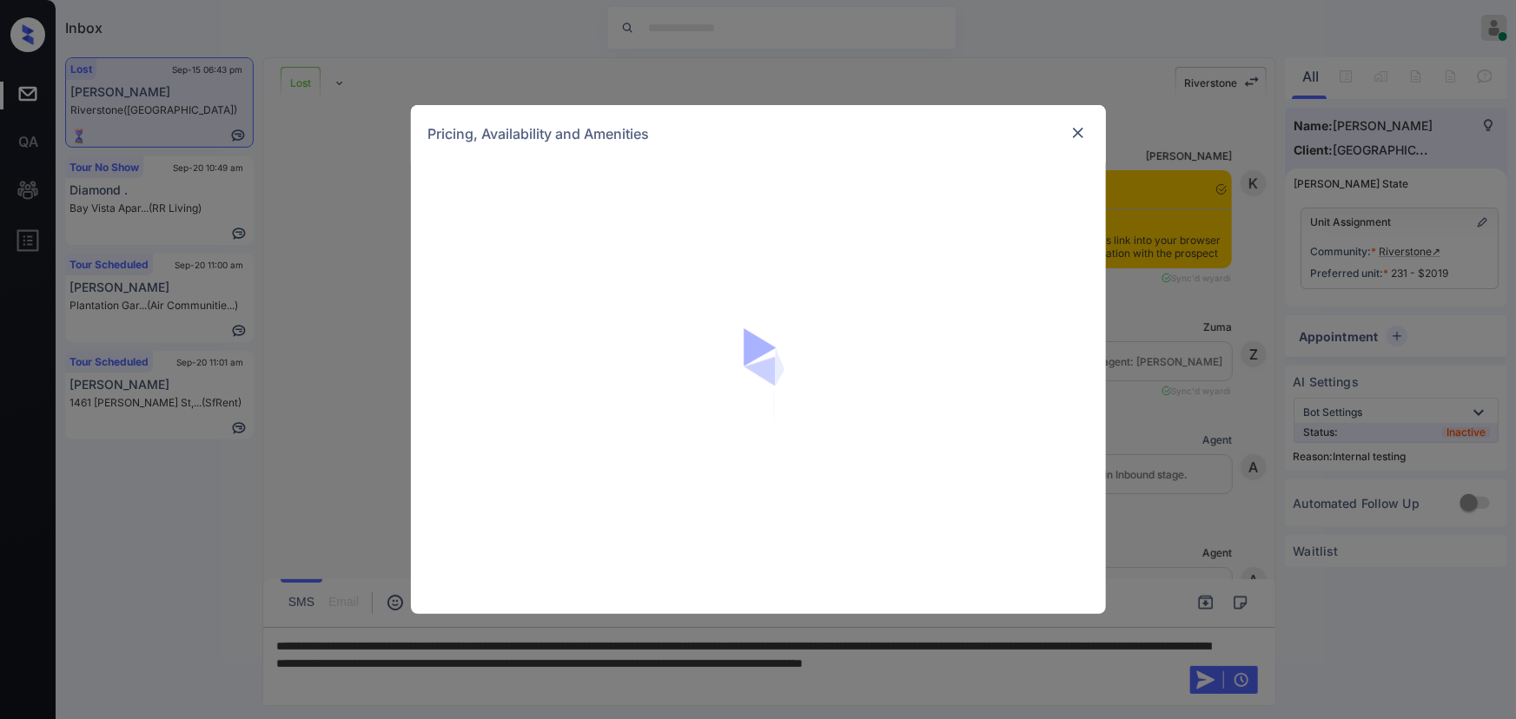
scroll to position [5294, 0]
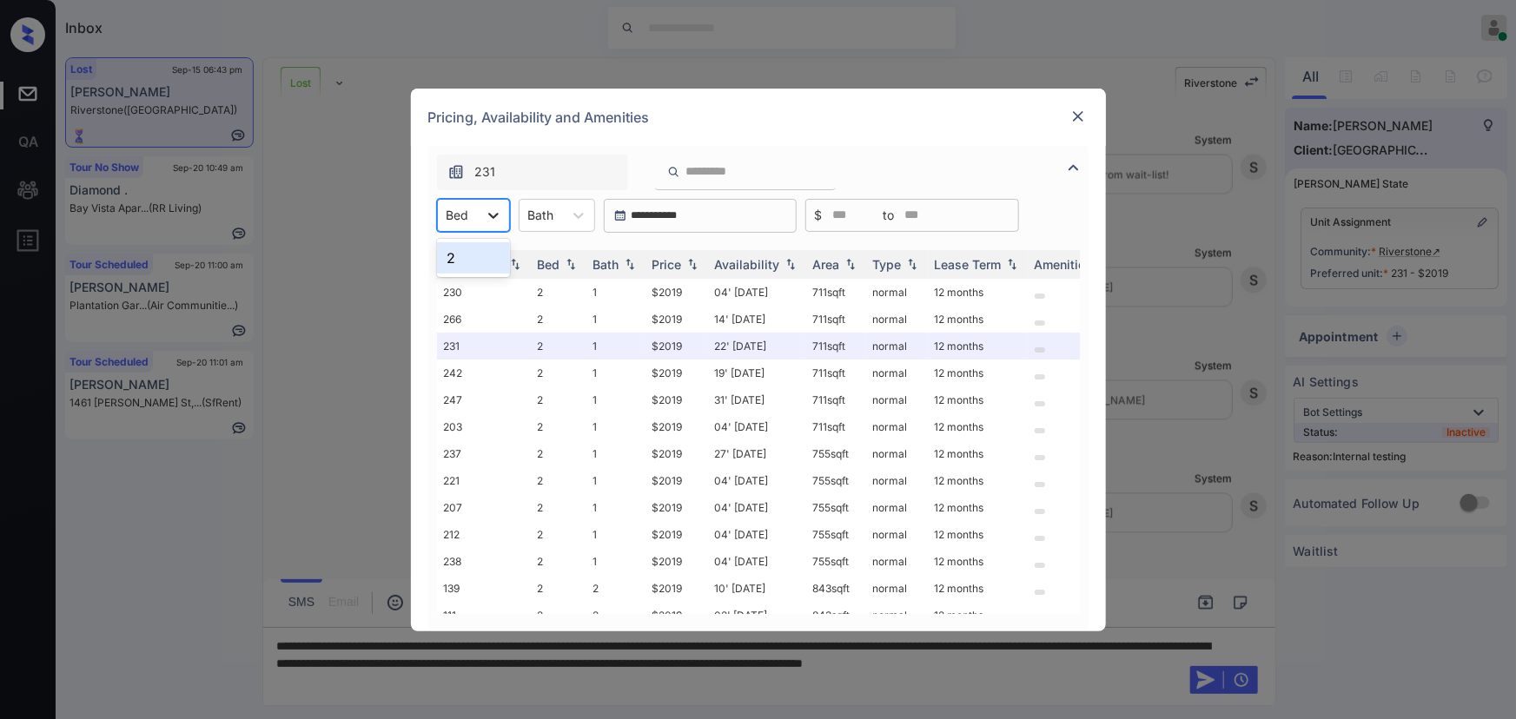
click at [483, 217] on div at bounding box center [493, 215] width 31 height 31
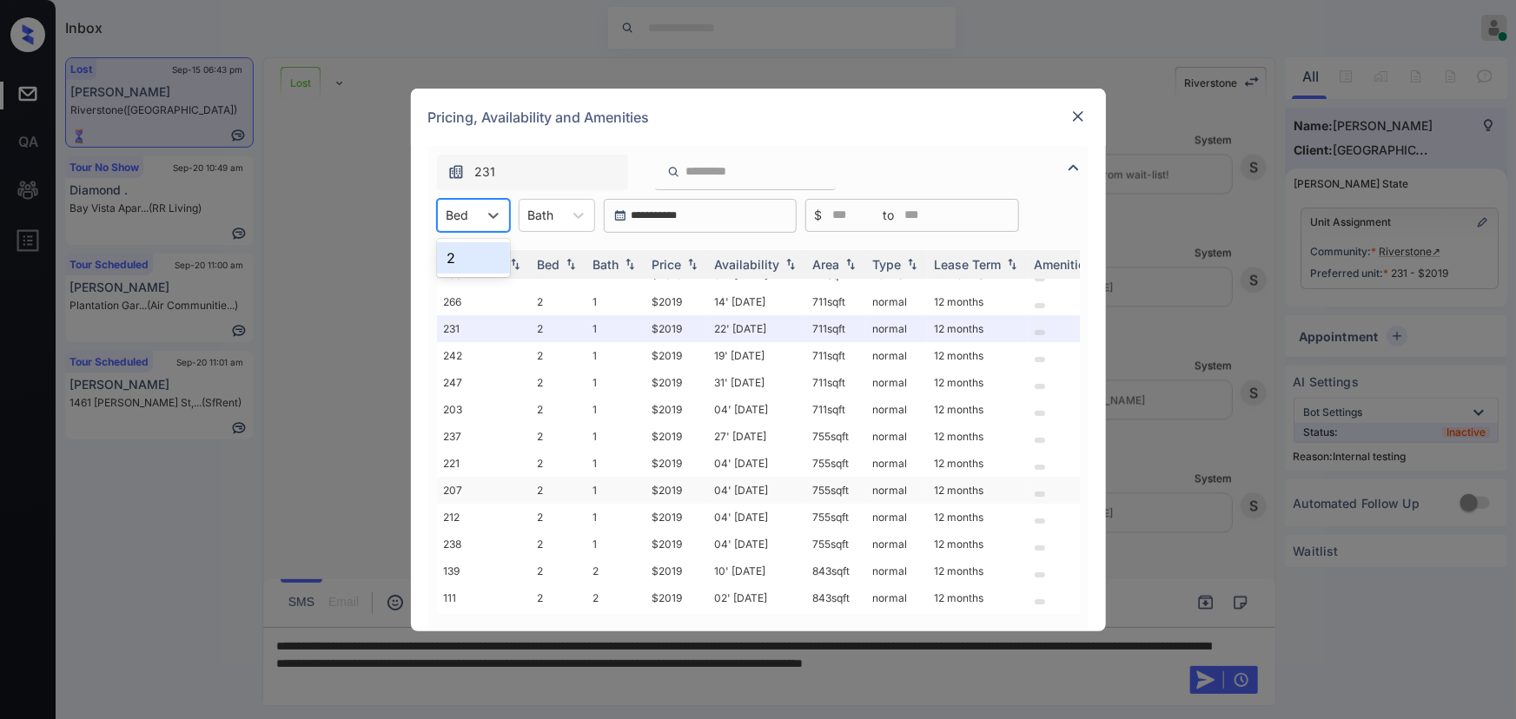
scroll to position [0, 0]
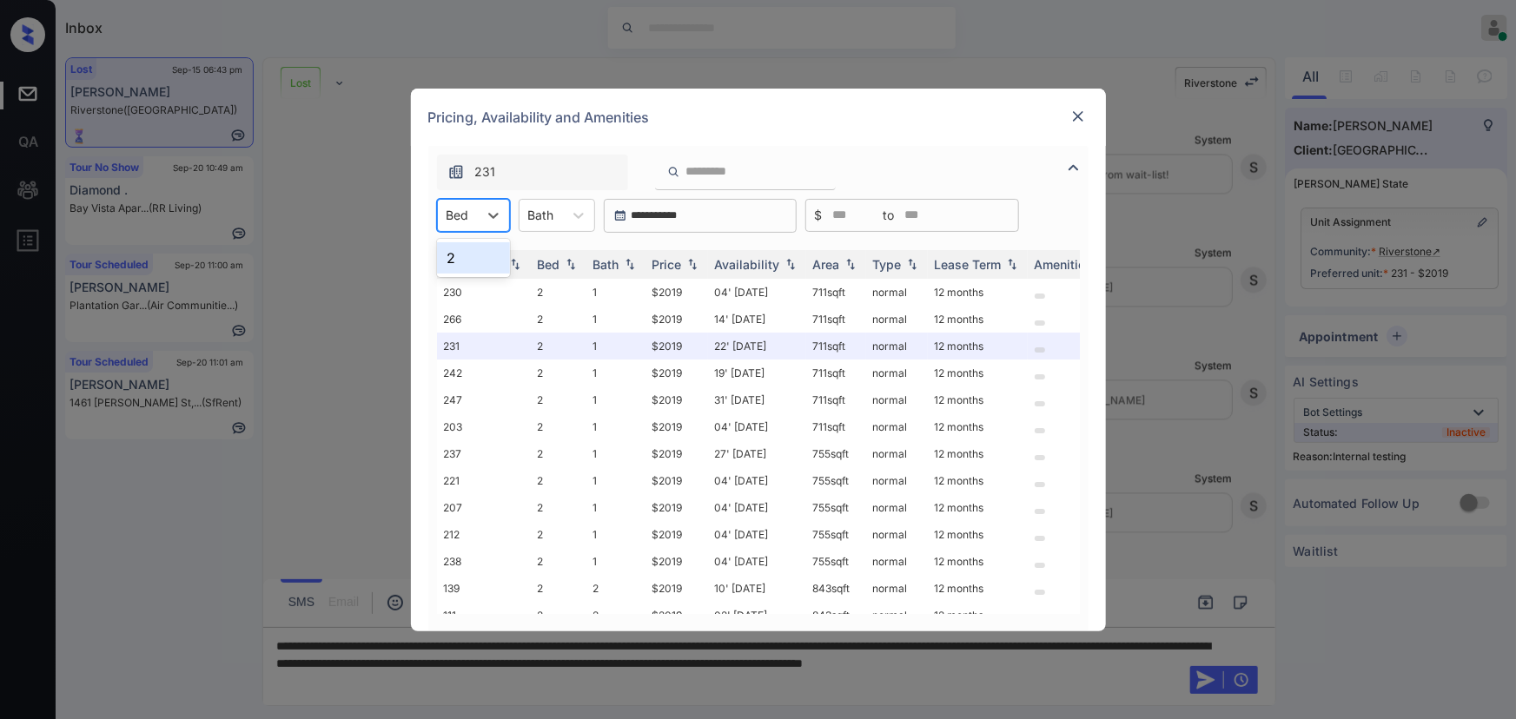
click at [1078, 110] on img at bounding box center [1077, 116] width 17 height 17
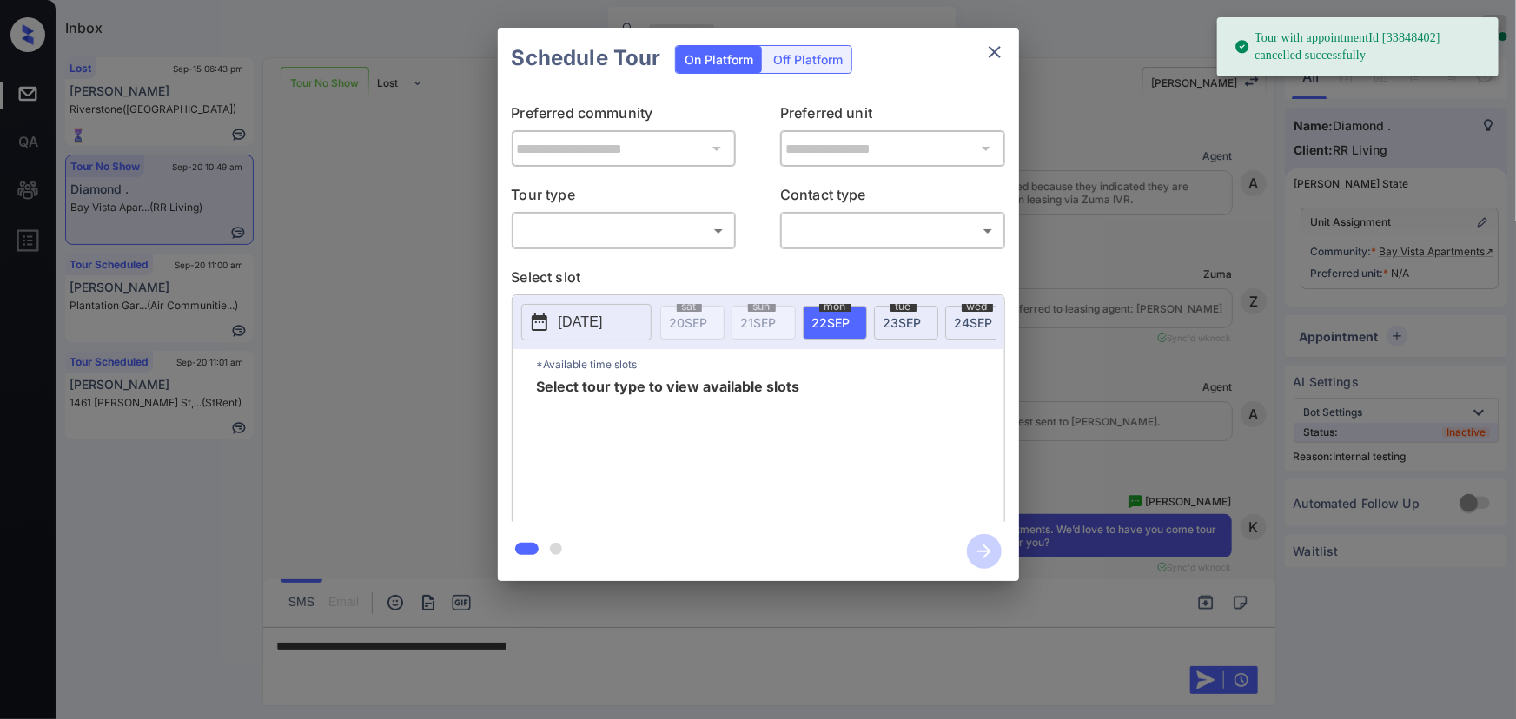
scroll to position [6592, 0]
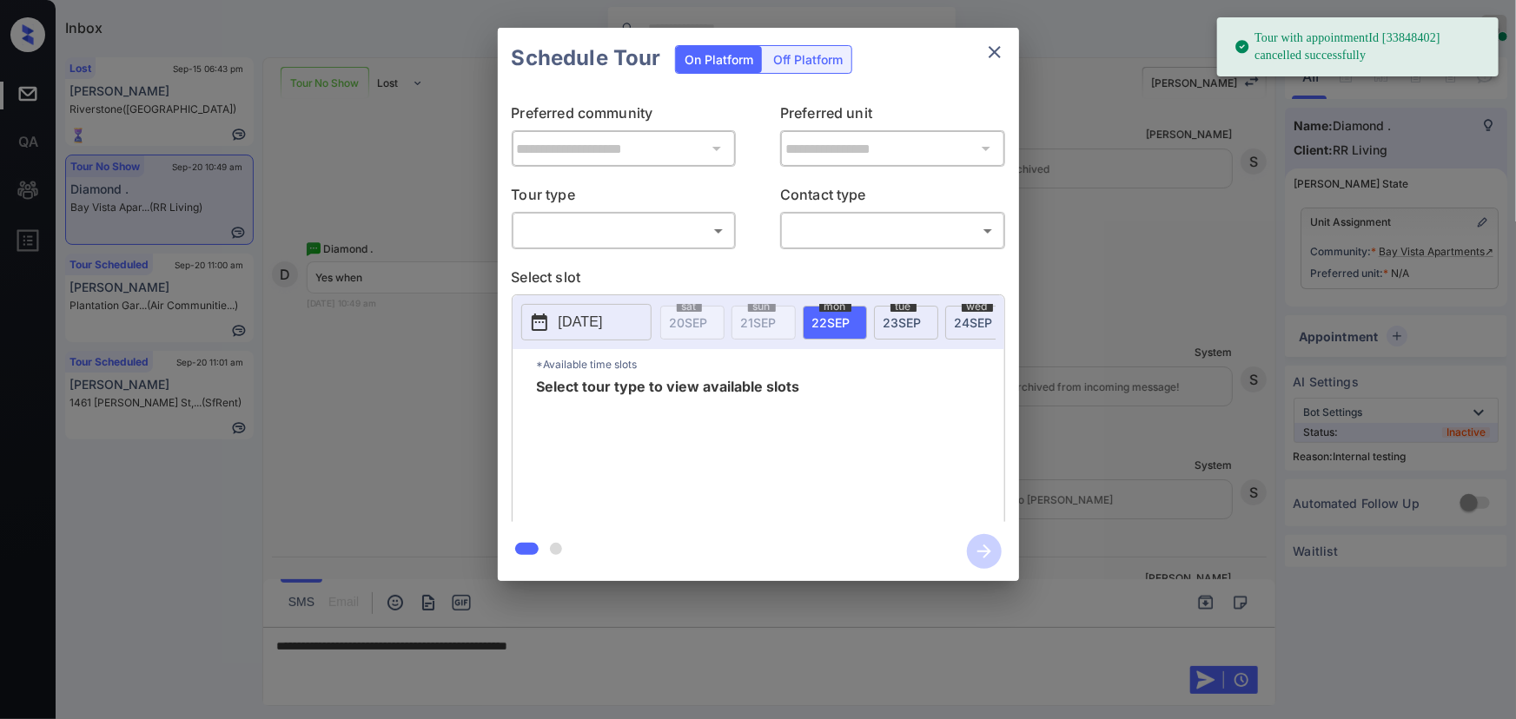
click at [665, 226] on body "Tour with appointmentId [33848402] cancelled successfully Inbox [PERSON_NAME] O…" at bounding box center [758, 359] width 1516 height 719
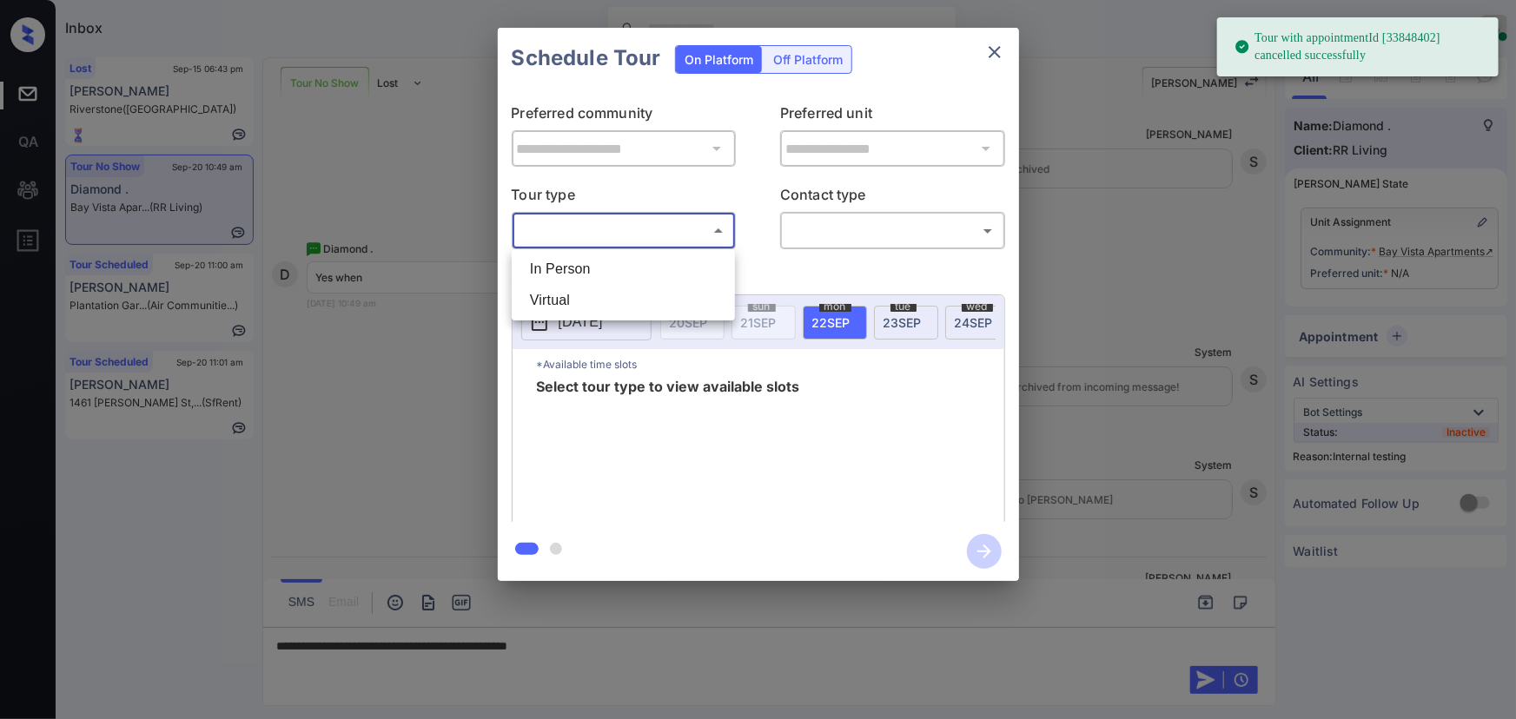
drag, startPoint x: 574, startPoint y: 265, endPoint x: 764, endPoint y: 252, distance: 190.7
click at [582, 264] on li "In Person" at bounding box center [623, 269] width 215 height 31
type input "********"
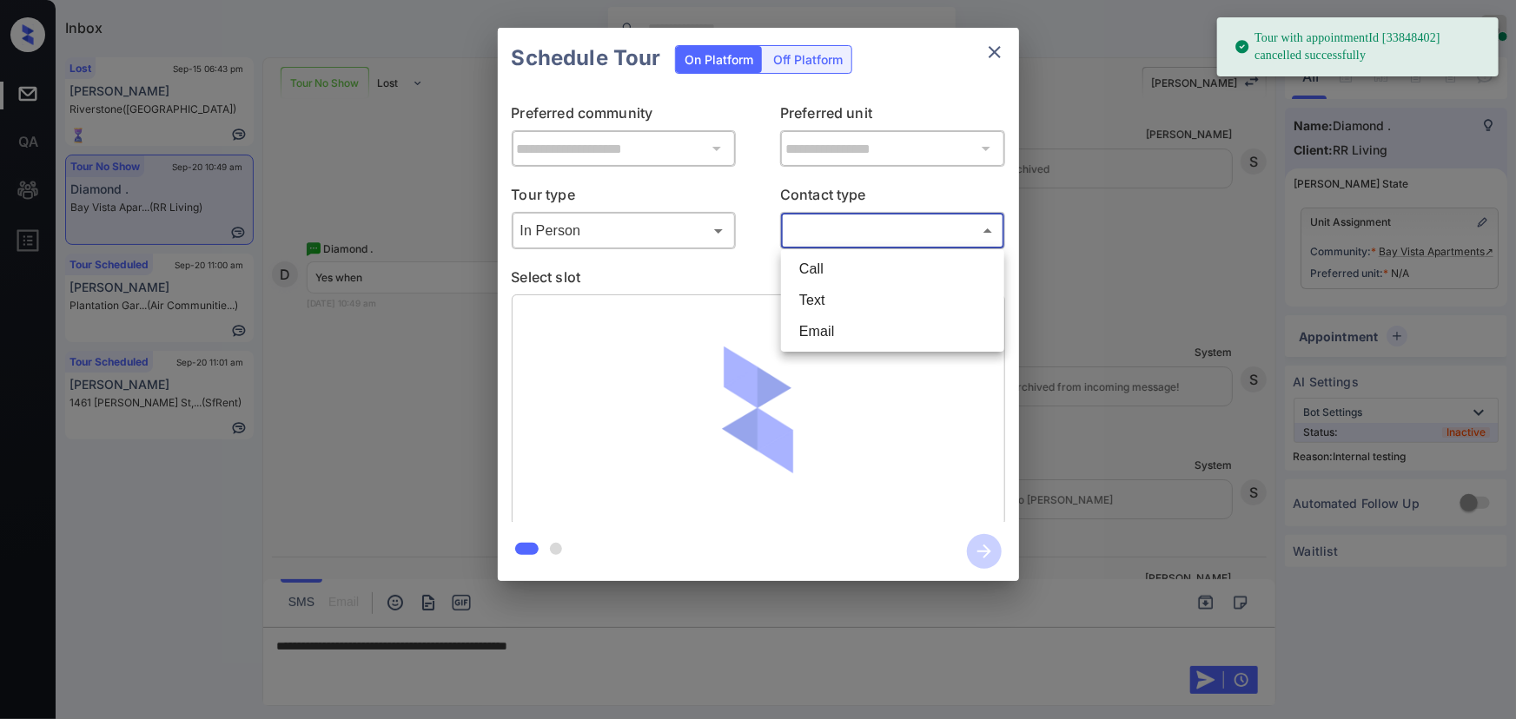
click at [842, 232] on body "Tour with appointmentId [33848402] cancelled successfully Inbox [PERSON_NAME] O…" at bounding box center [758, 359] width 1516 height 719
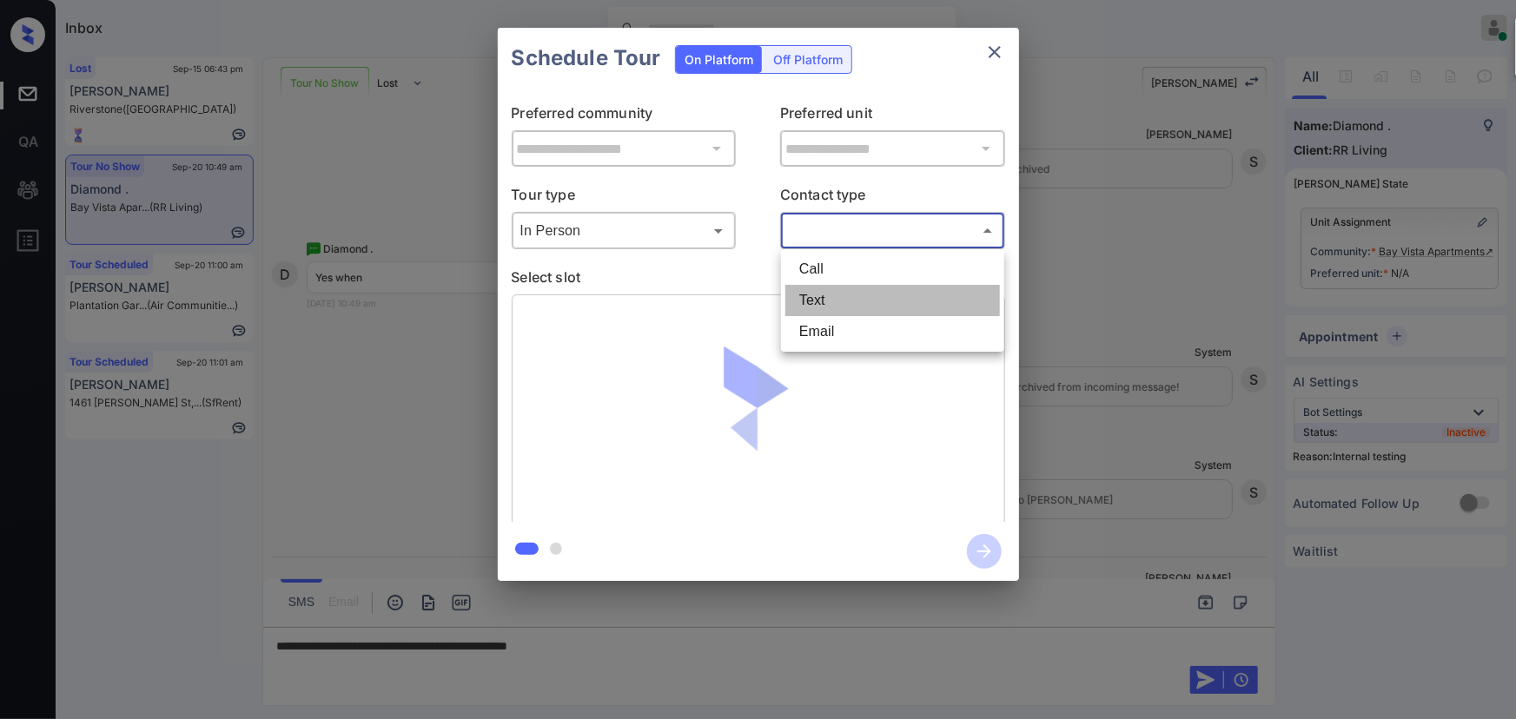
click at [824, 306] on li "Text" at bounding box center [892, 300] width 215 height 31
type input "****"
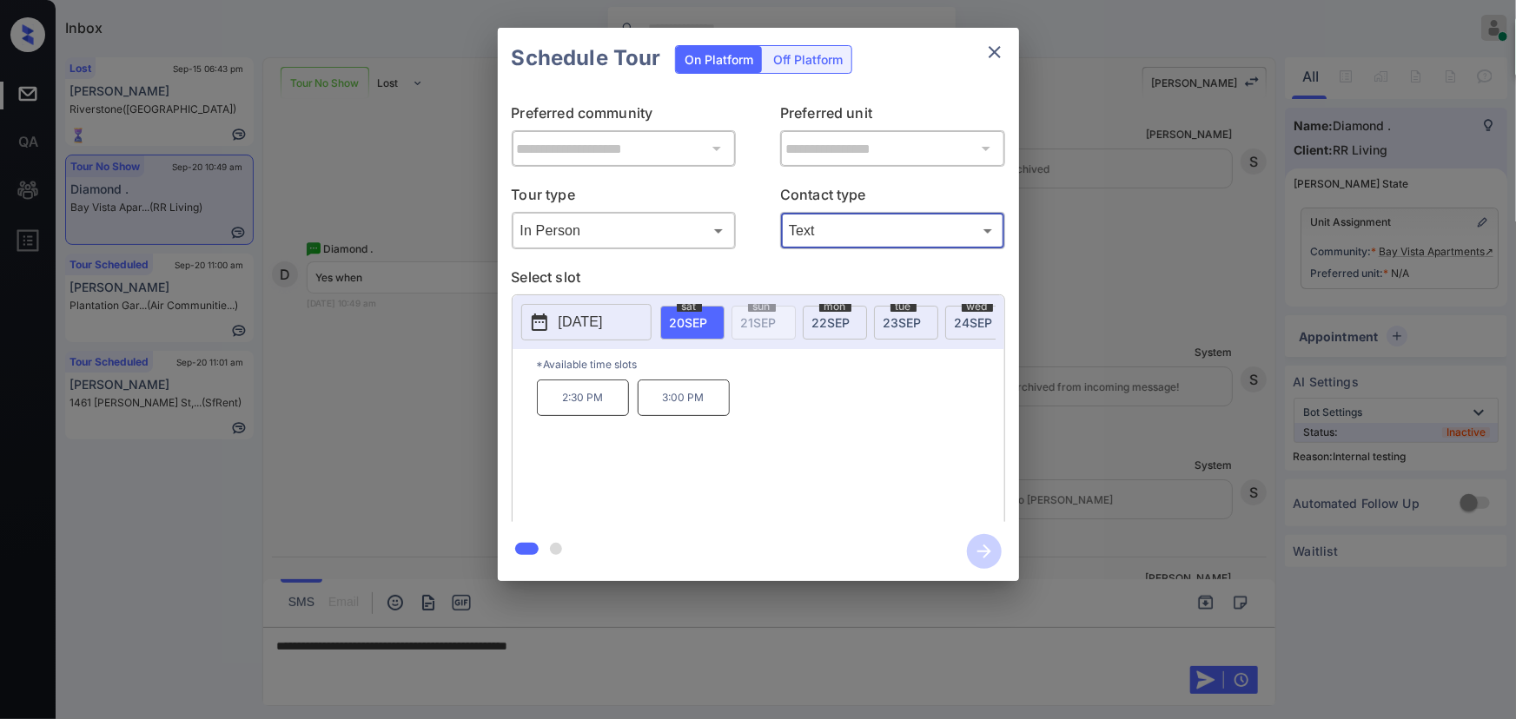
click at [603, 320] on p "[DATE]" at bounding box center [581, 322] width 44 height 21
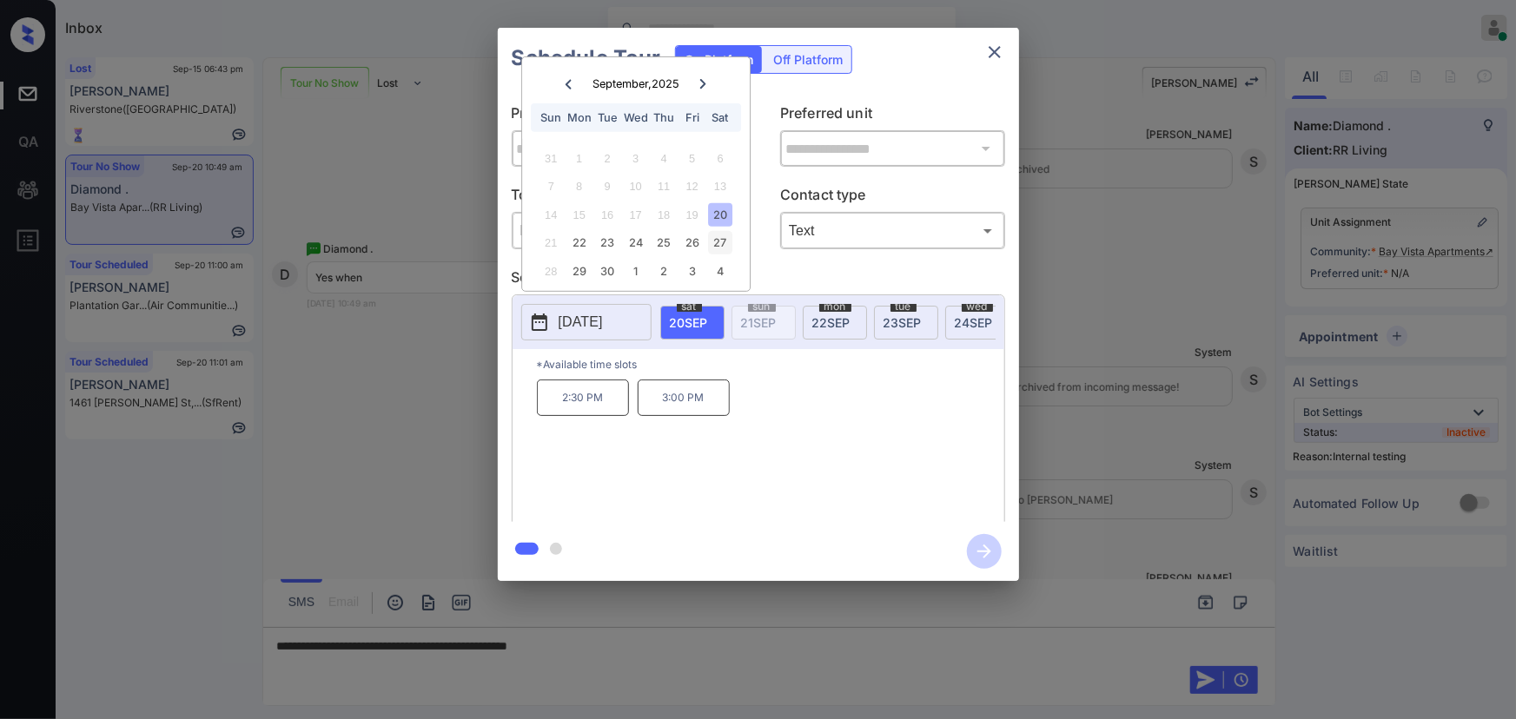
click at [721, 241] on div "27" at bounding box center [720, 242] width 23 height 23
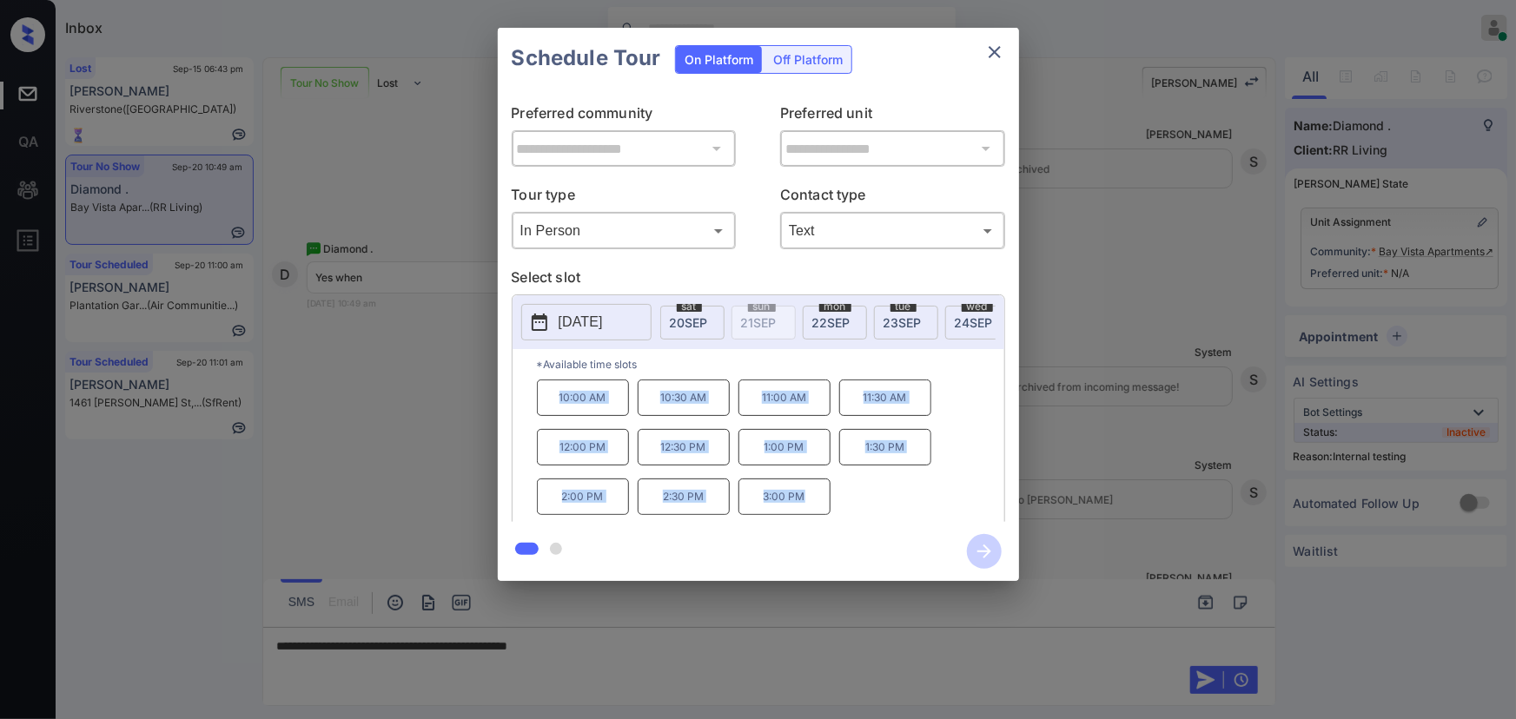
copy div "10:00 AM 10:30 AM 11:00 AM 11:30 AM 12:00 PM 12:30 PM 1:00 PM 1:30 PM 2:00 PM 2…"
drag, startPoint x: 806, startPoint y: 504, endPoint x: 546, endPoint y: 471, distance: 262.7
click at [547, 408] on div "10:00 AM 10:30 AM 11:00 AM 11:30 AM 12:00 PM 12:30 PM 1:00 PM 1:30 PM 2:00 PM 2…" at bounding box center [770, 449] width 467 height 139
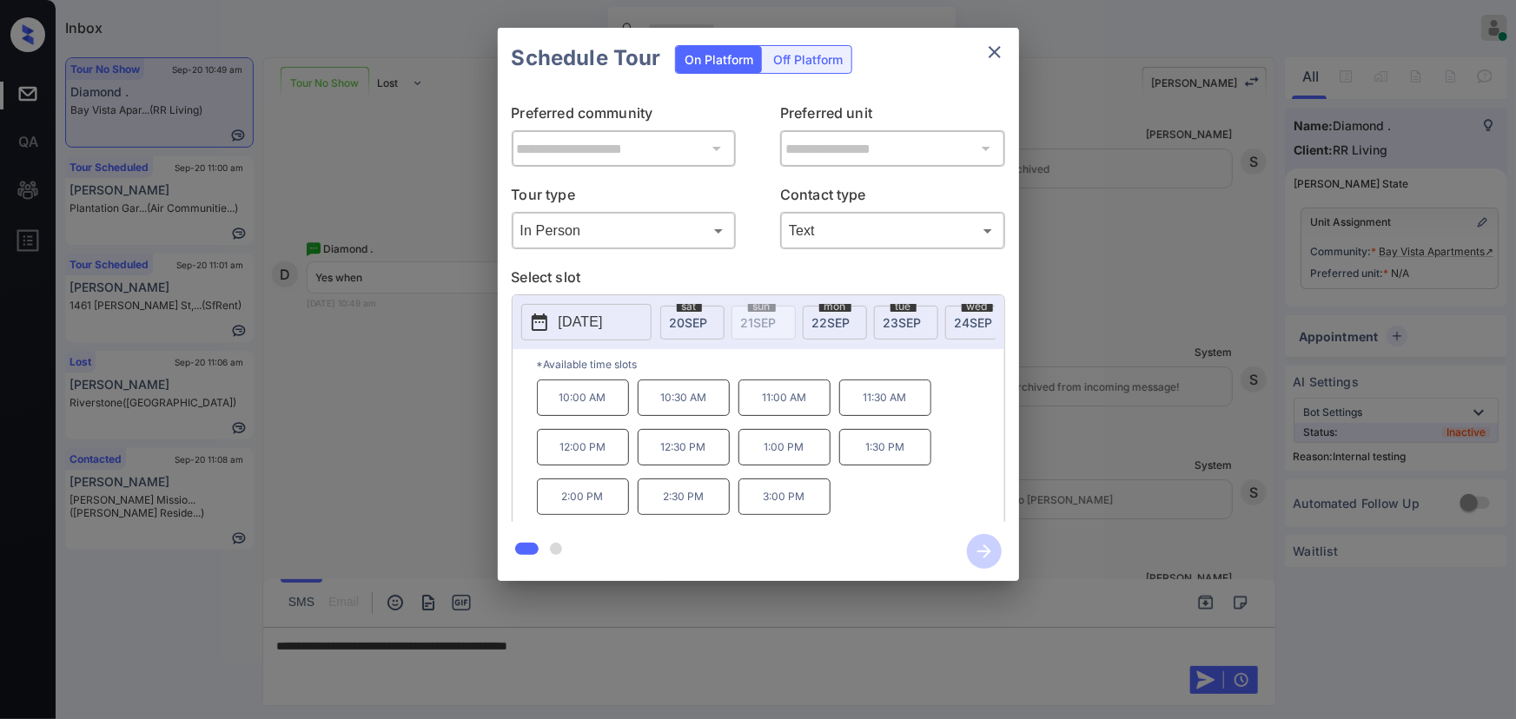
click at [663, 652] on div at bounding box center [758, 359] width 1516 height 719
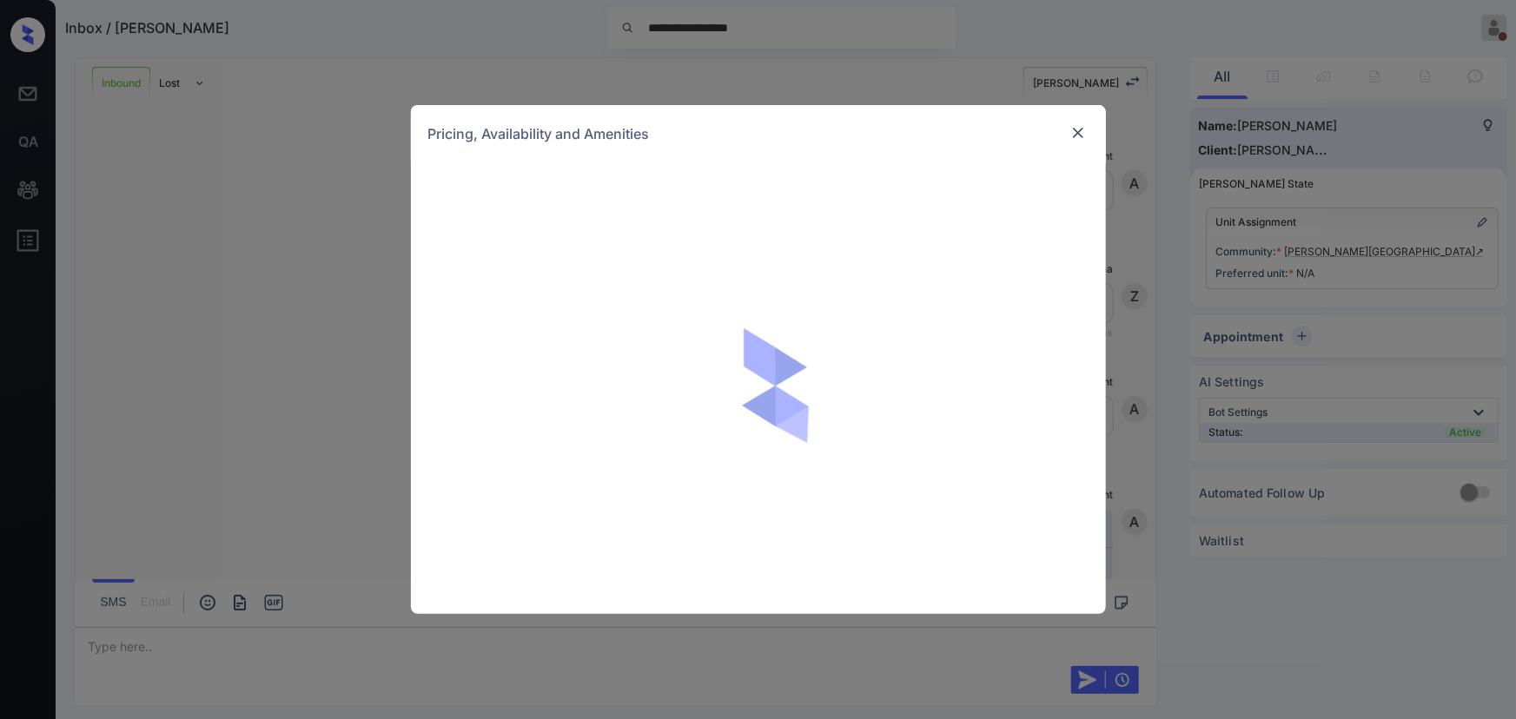
scroll to position [499, 0]
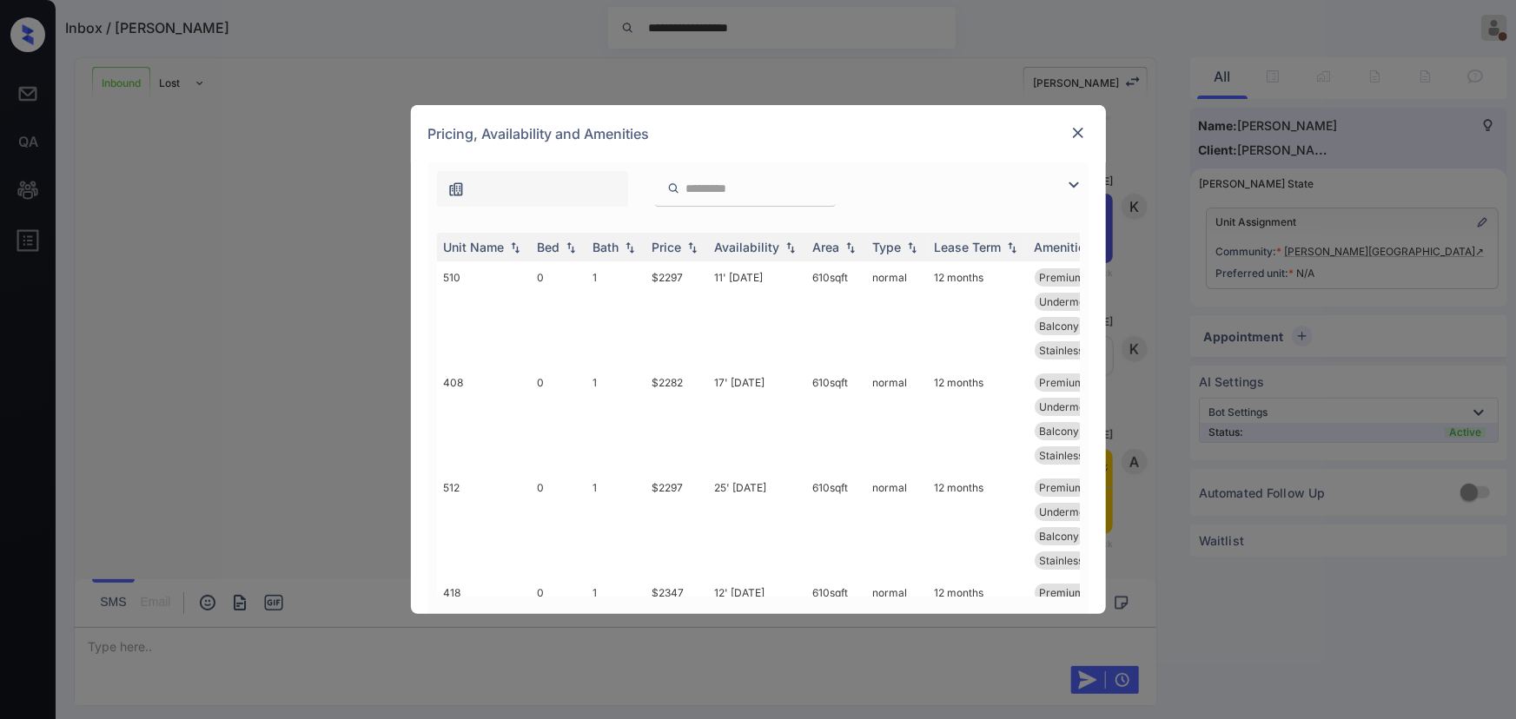
click at [1075, 135] on img at bounding box center [1077, 132] width 17 height 17
